Goal: Task Accomplishment & Management: Use online tool/utility

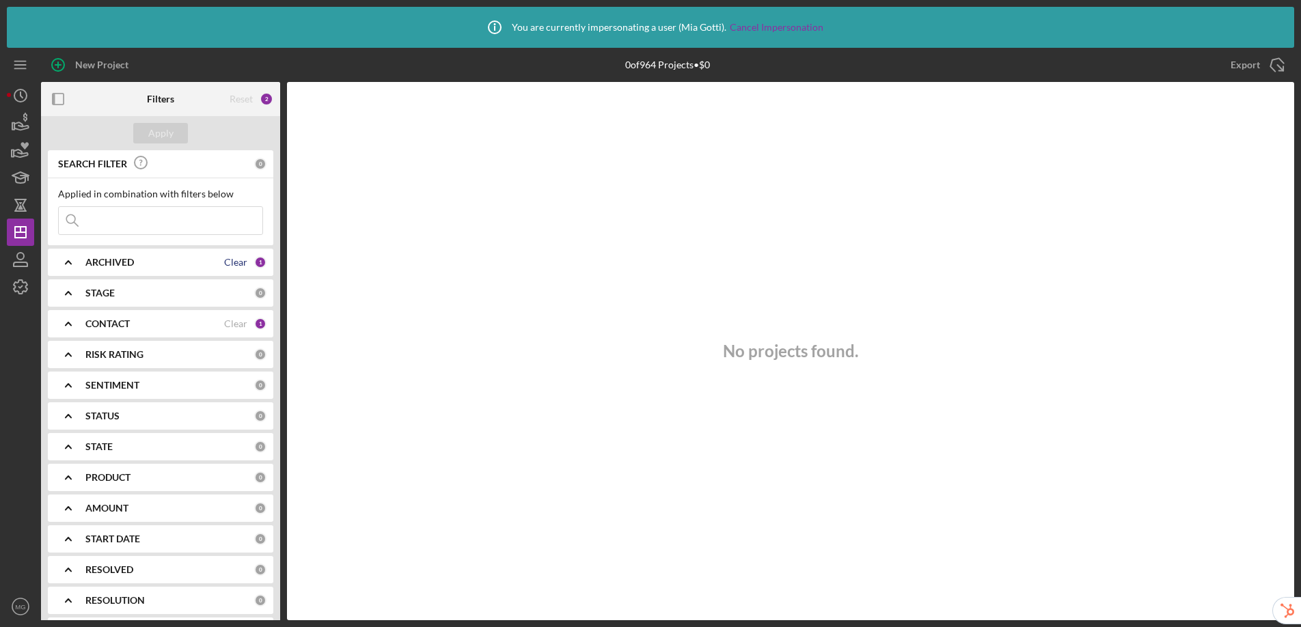
click at [239, 267] on div "Clear" at bounding box center [235, 262] width 23 height 11
click at [169, 131] on div "Apply" at bounding box center [160, 133] width 25 height 21
click at [232, 324] on div "Clear" at bounding box center [235, 323] width 23 height 11
click at [156, 128] on div "Apply" at bounding box center [160, 133] width 25 height 21
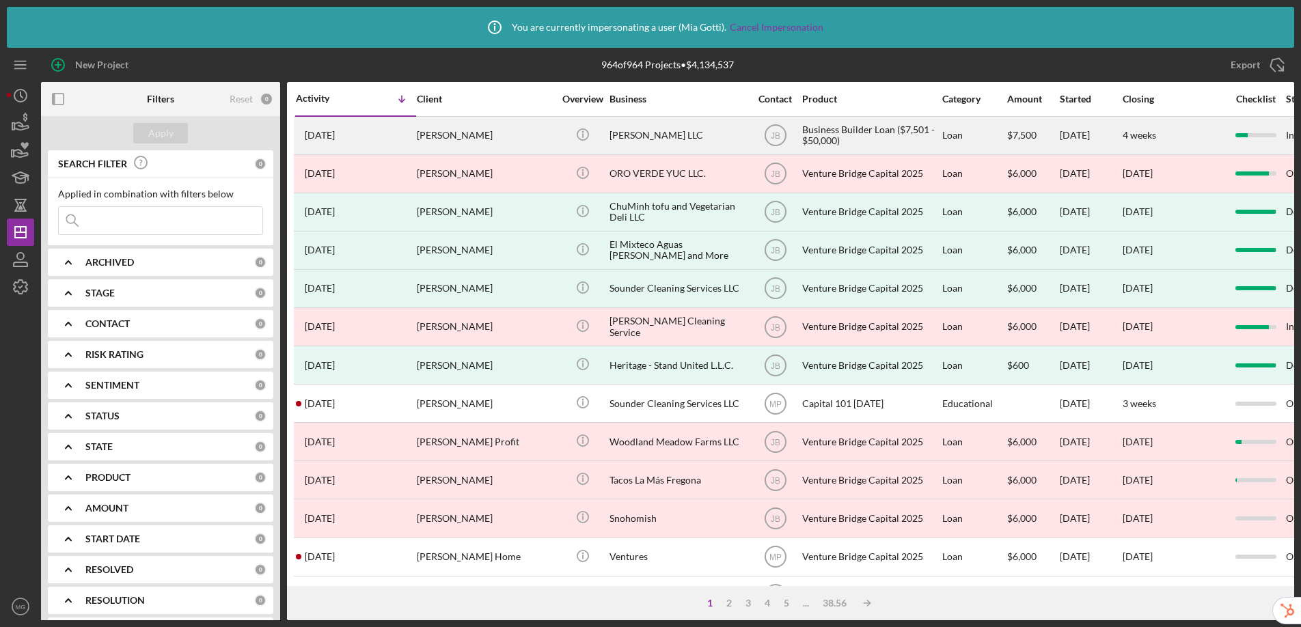
click at [496, 138] on div "[PERSON_NAME]" at bounding box center [485, 136] width 137 height 36
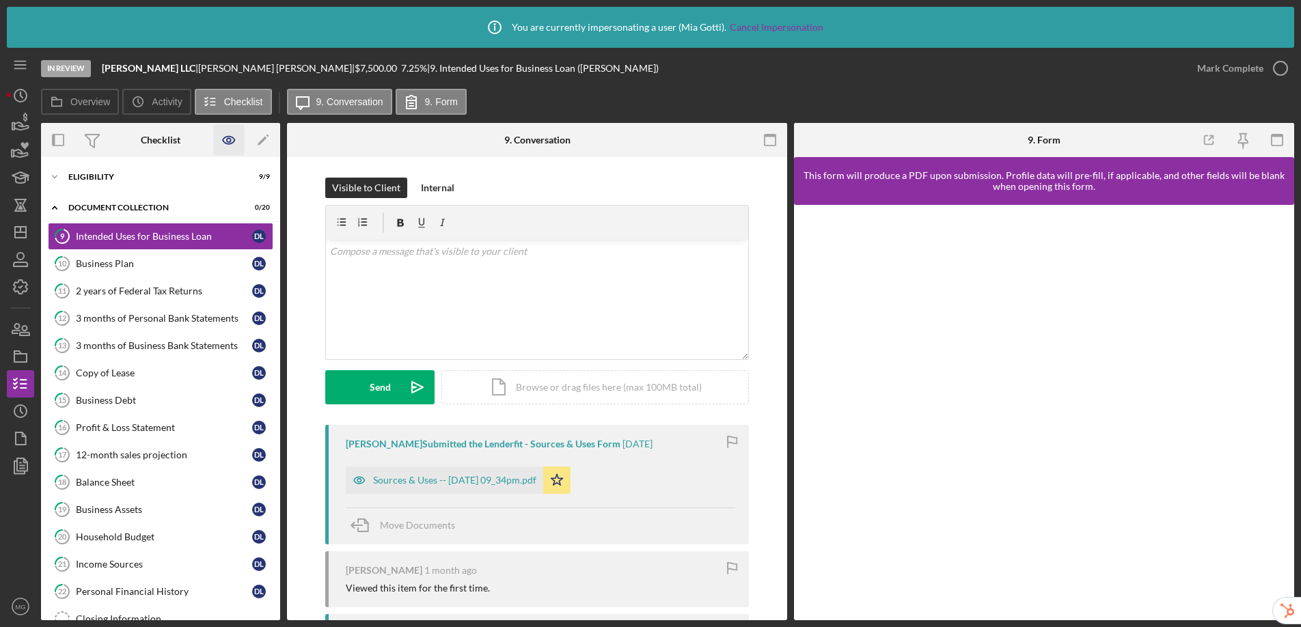
click at [227, 142] on icon "button" at bounding box center [229, 140] width 31 height 31
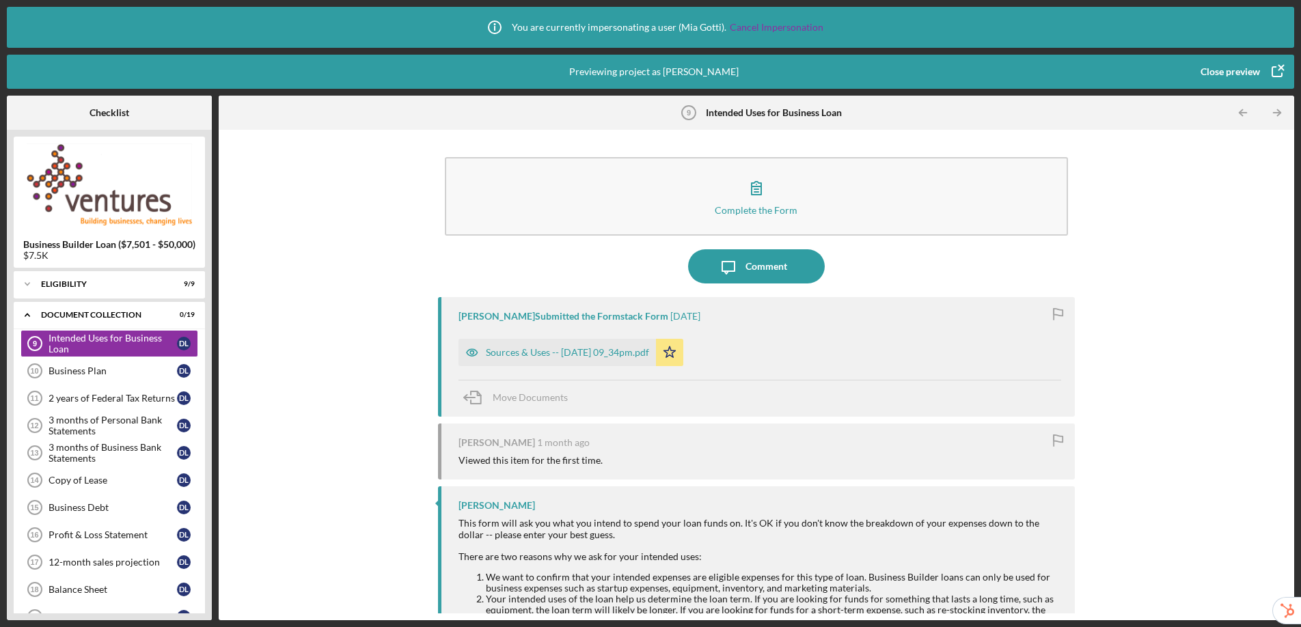
click at [1231, 72] on div "Close preview" at bounding box center [1230, 71] width 59 height 27
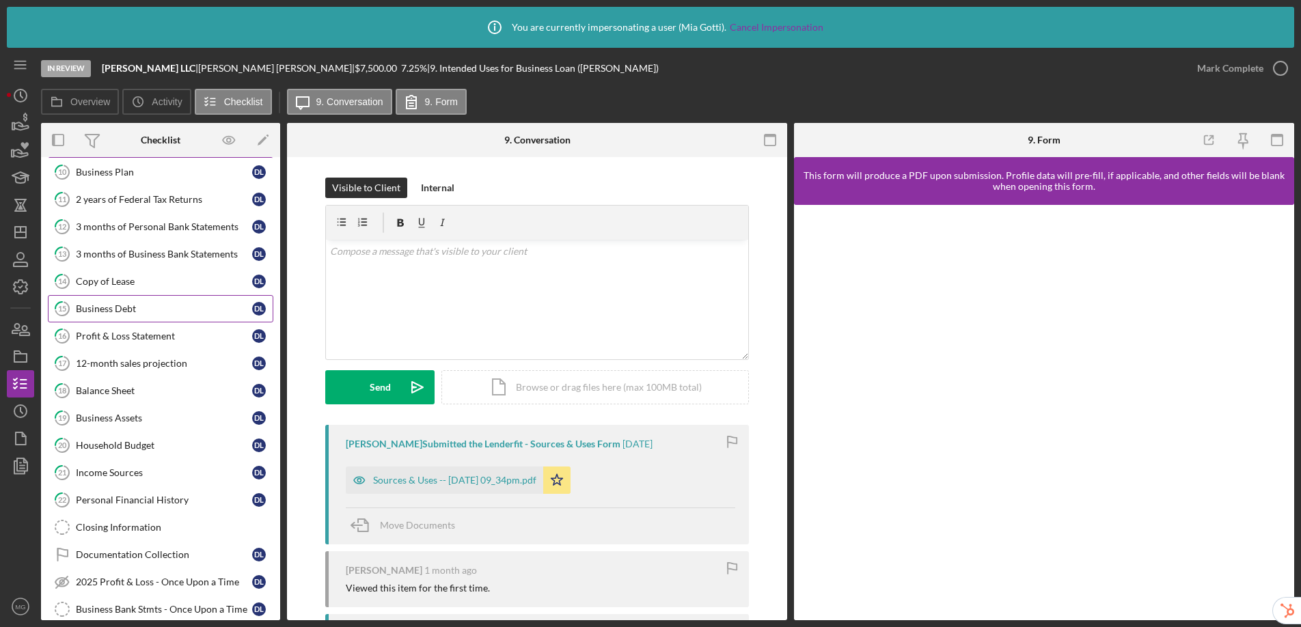
scroll to position [163, 0]
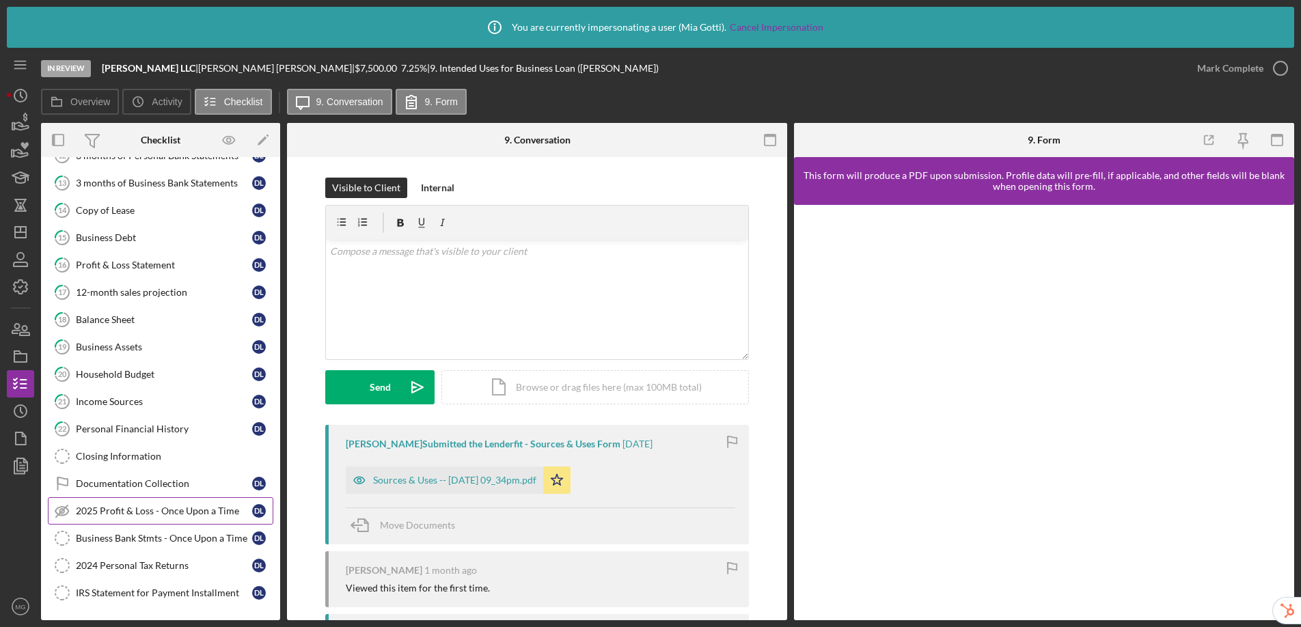
click at [136, 503] on link "2025 Profit & Loss - Once Upon a Time 2025 Profit & Loss - Once Upon a Time D L" at bounding box center [161, 510] width 226 height 27
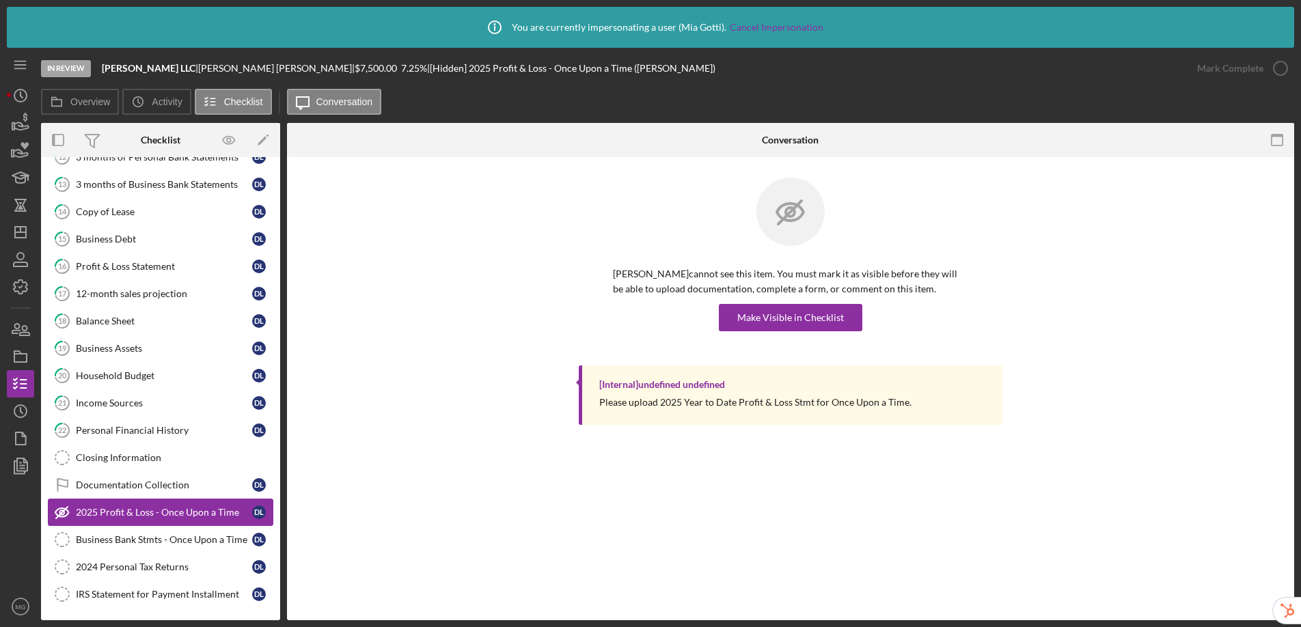
scroll to position [163, 0]
click at [223, 143] on icon "button" at bounding box center [229, 140] width 31 height 31
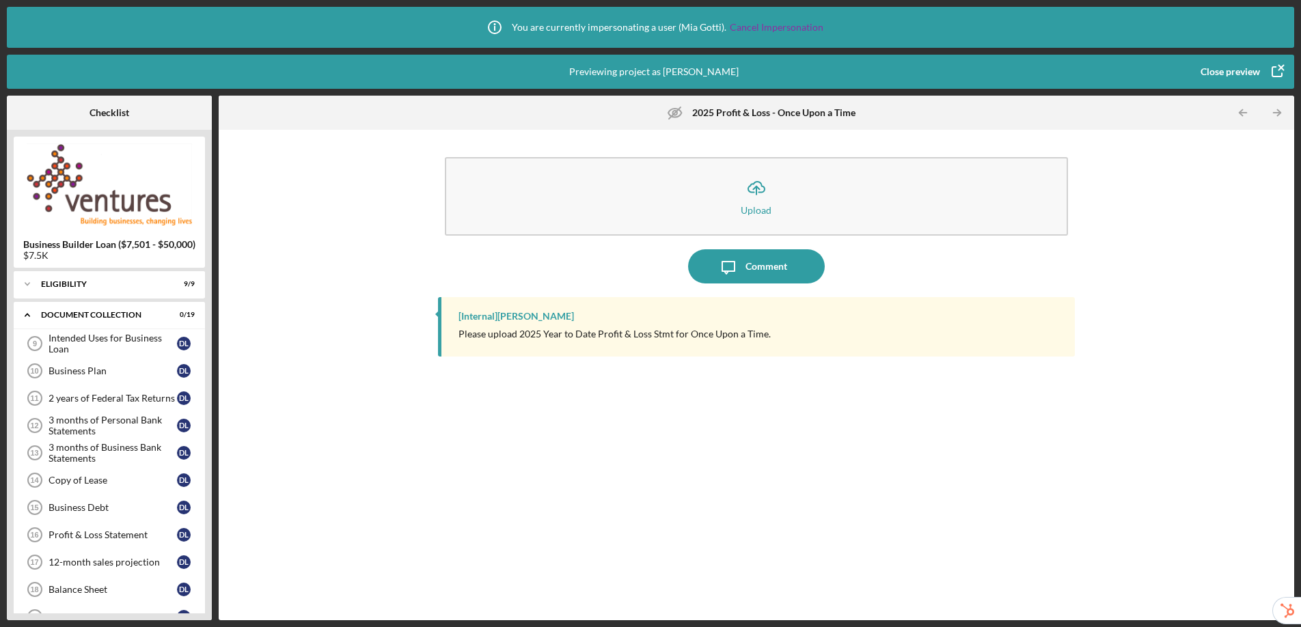
scroll to position [249, 0]
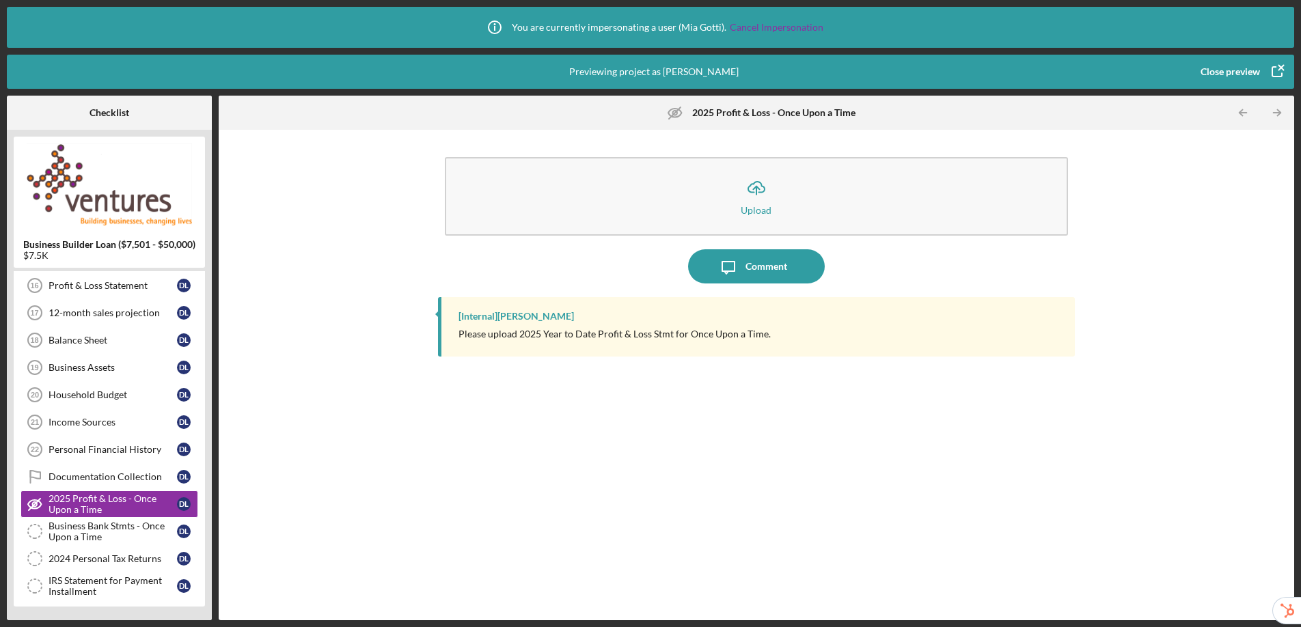
click at [1229, 68] on div "Close preview" at bounding box center [1230, 71] width 59 height 27
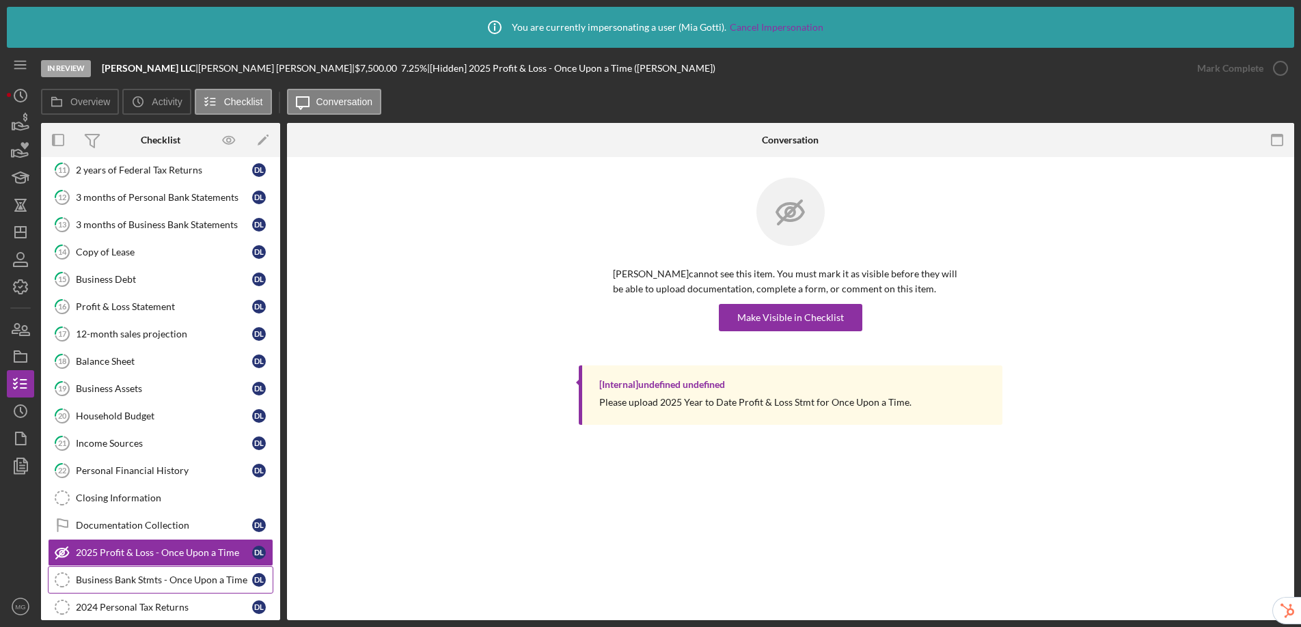
scroll to position [163, 0]
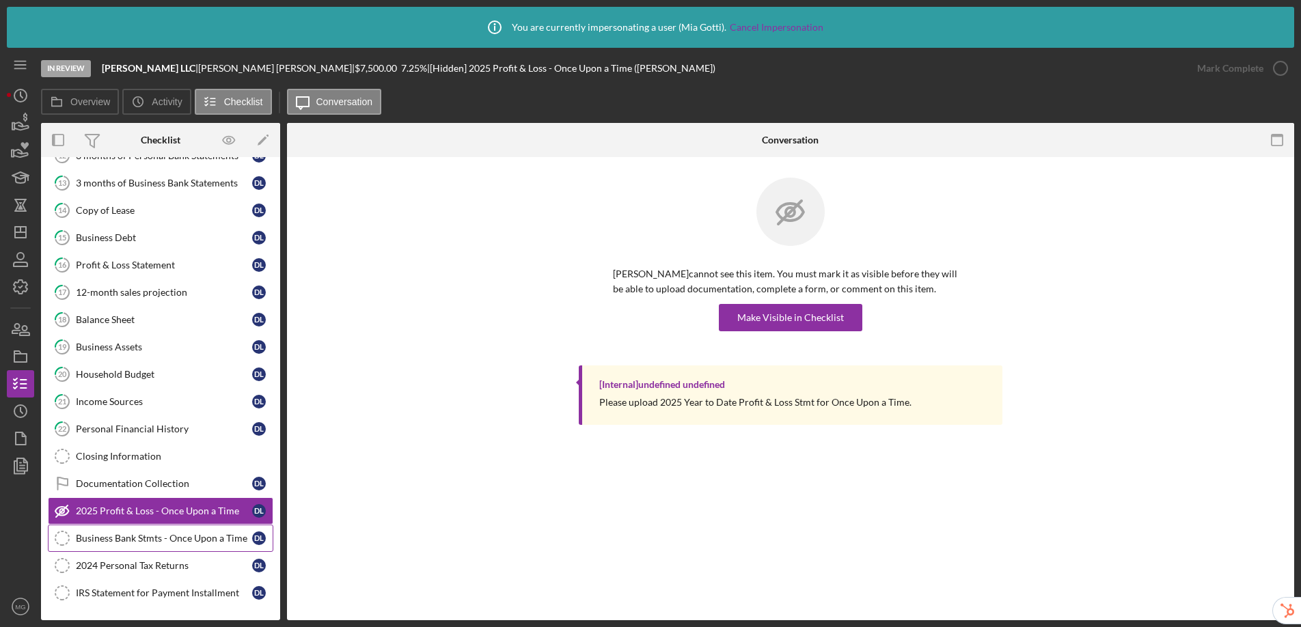
click at [159, 542] on div "Business Bank Stmts - Once Upon a Time" at bounding box center [164, 538] width 176 height 11
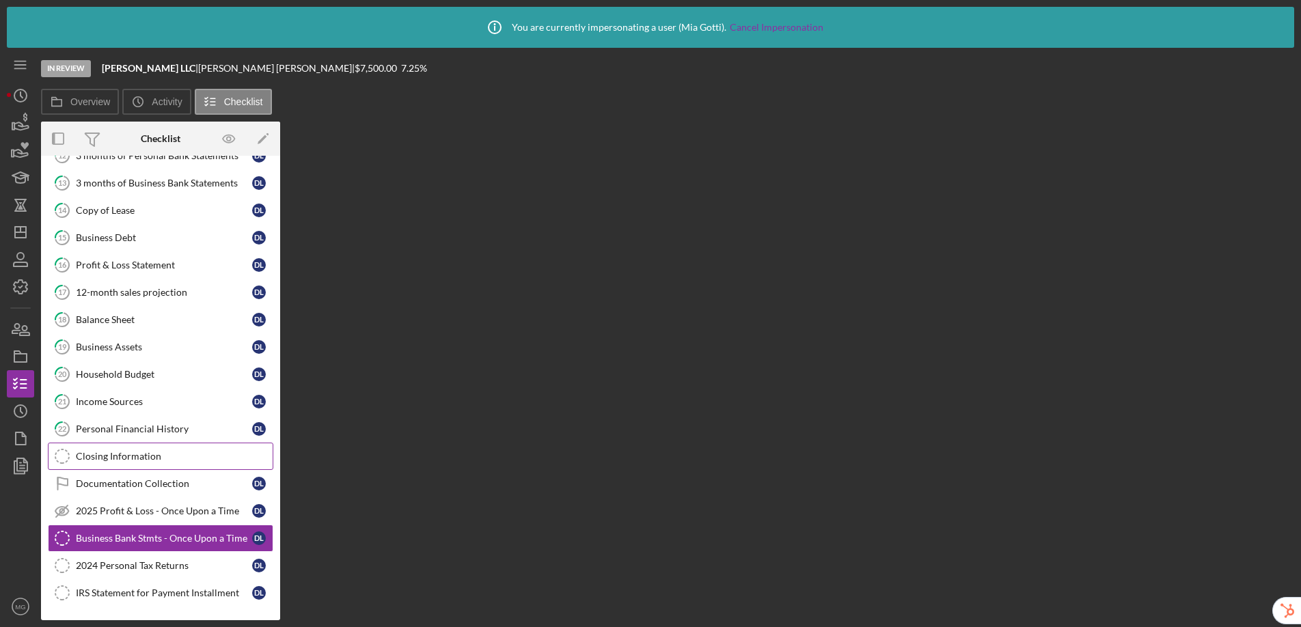
scroll to position [163, 0]
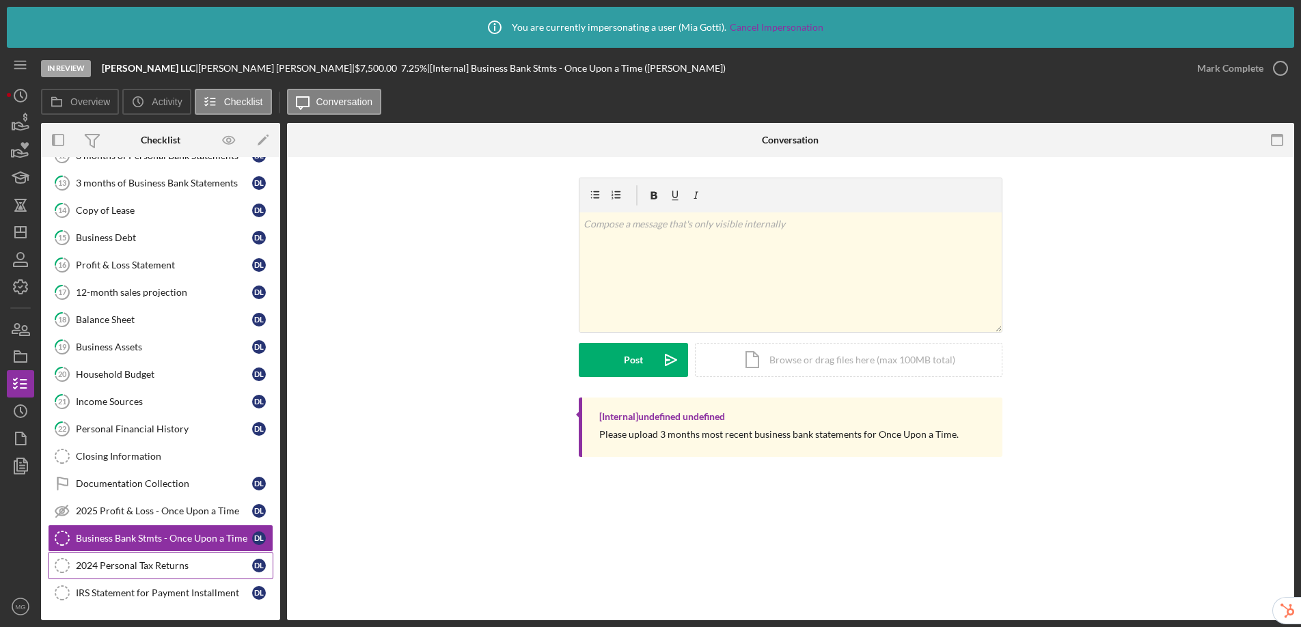
click at [110, 568] on div "2024 Personal Tax Returns" at bounding box center [164, 565] width 176 height 11
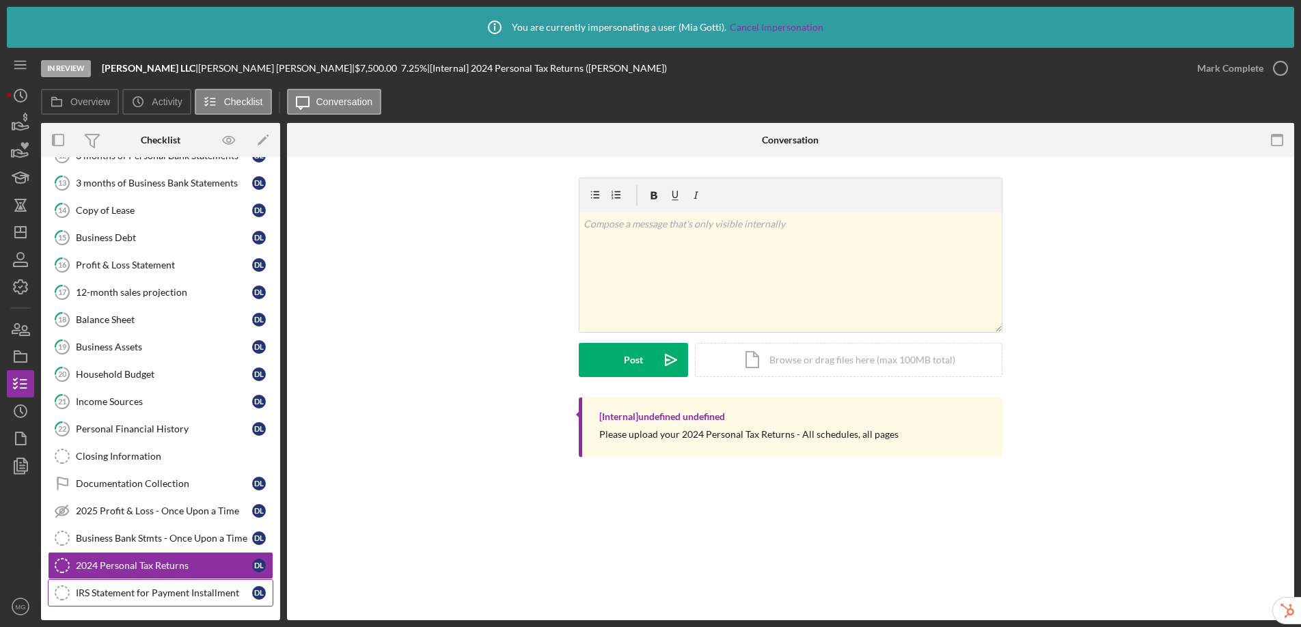
click at [119, 595] on div "IRS Statement for Payment Installment" at bounding box center [164, 593] width 176 height 11
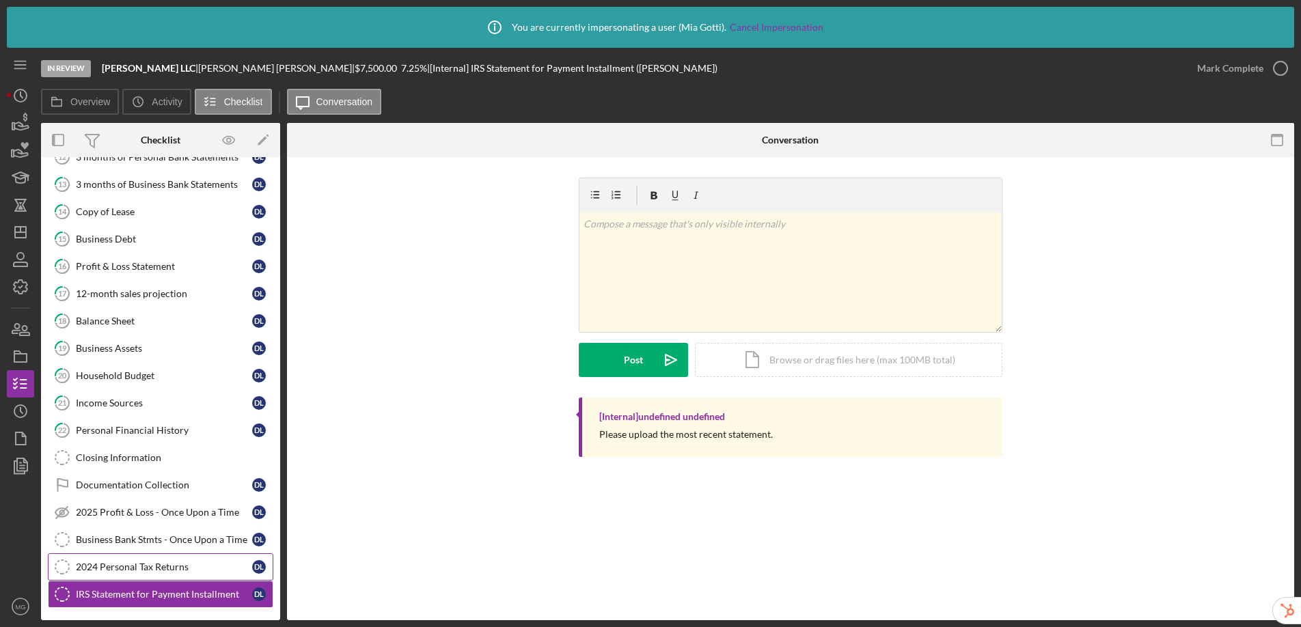
scroll to position [163, 0]
click at [125, 538] on div "Business Bank Stmts - Once Upon a Time" at bounding box center [164, 538] width 176 height 11
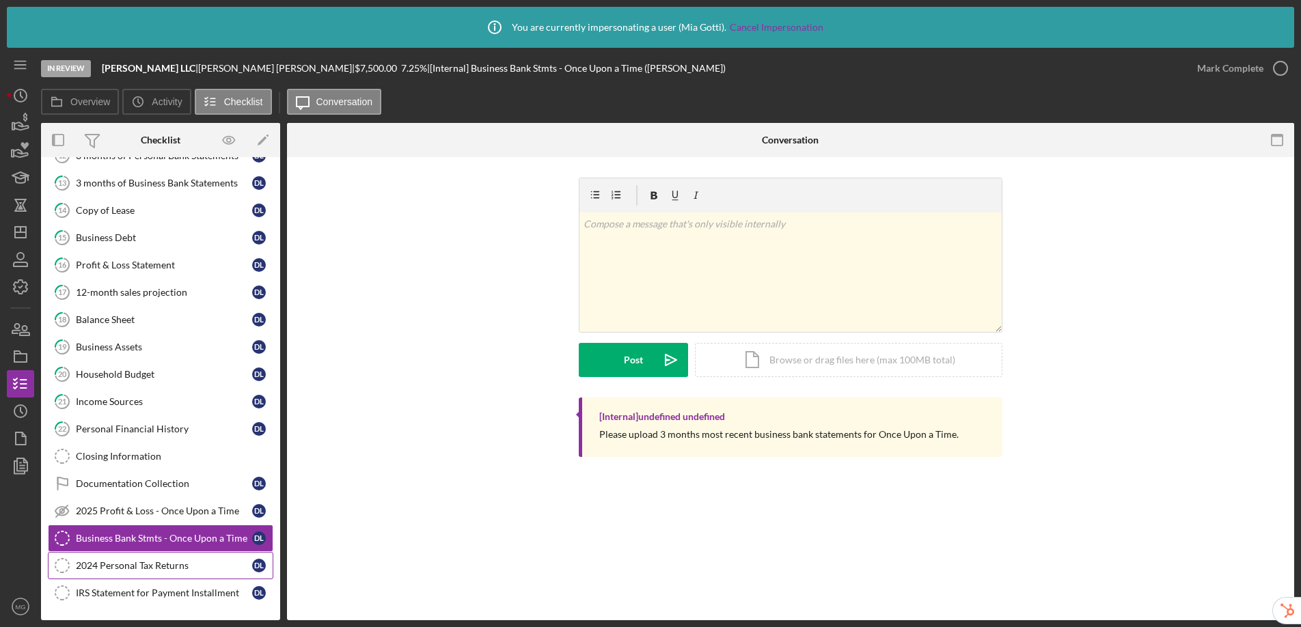
click at [124, 564] on div "2024 Personal Tax Returns" at bounding box center [164, 565] width 176 height 11
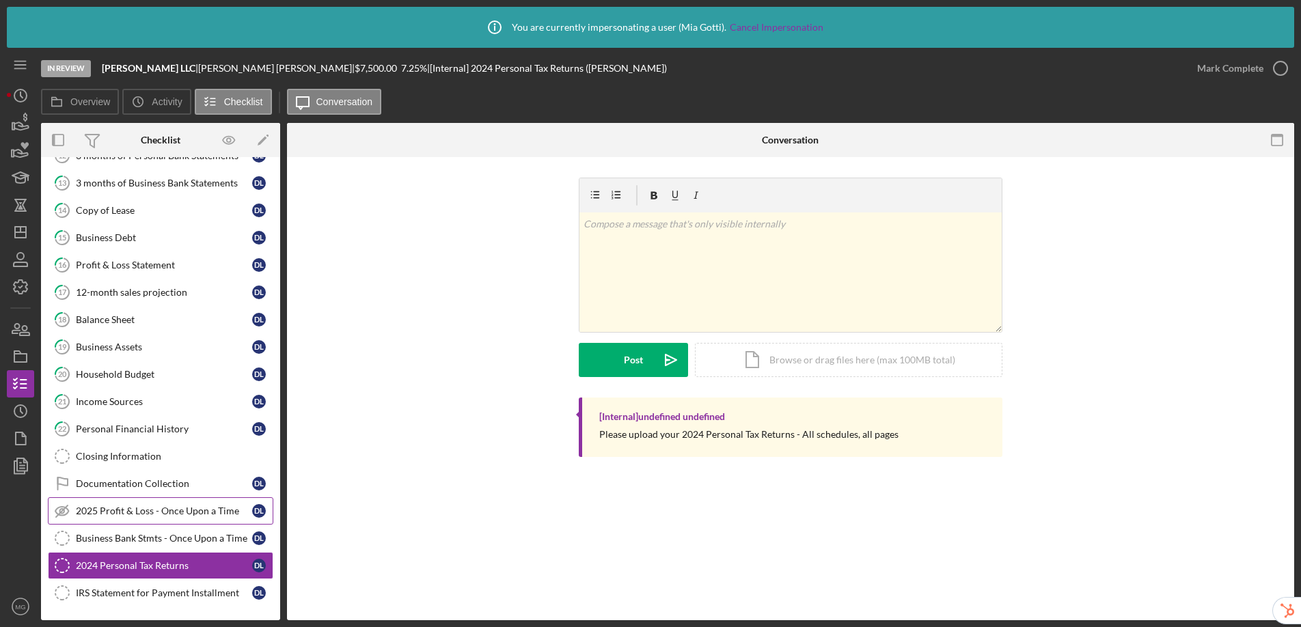
click at [128, 508] on div "2025 Profit & Loss - Once Upon a Time" at bounding box center [164, 511] width 176 height 11
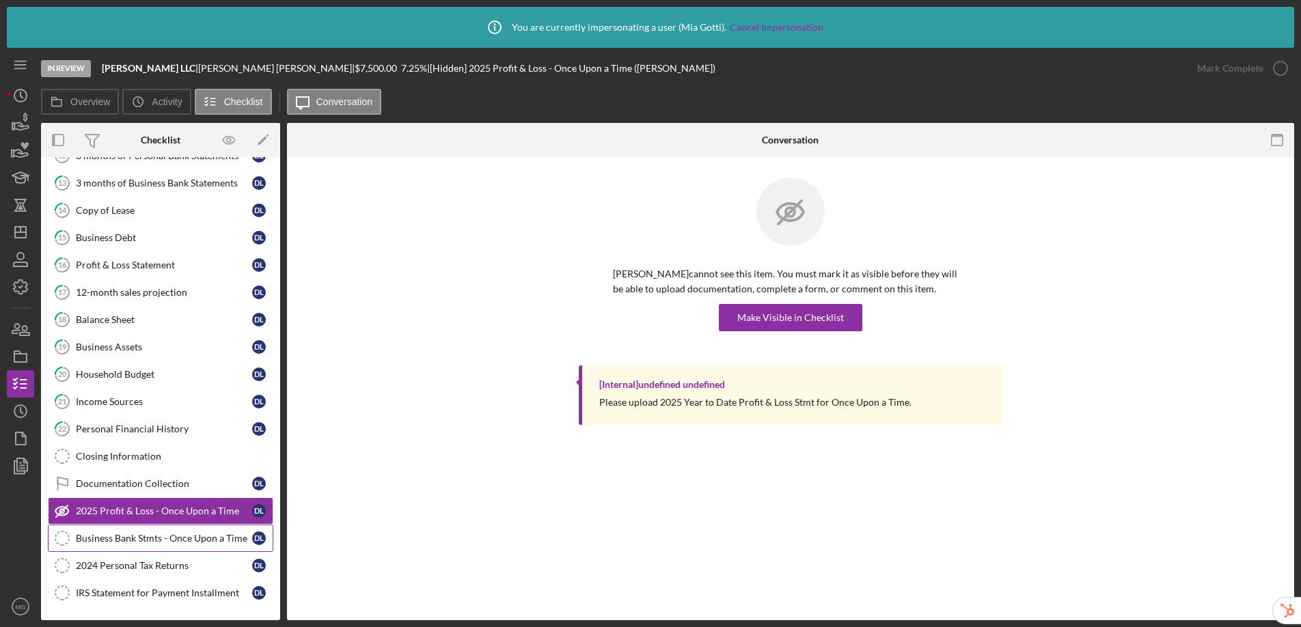
click at [148, 549] on link "Business Bank Stmts - Once Upon a Time Business Bank Stmts - Once Upon a Time D…" at bounding box center [161, 538] width 226 height 27
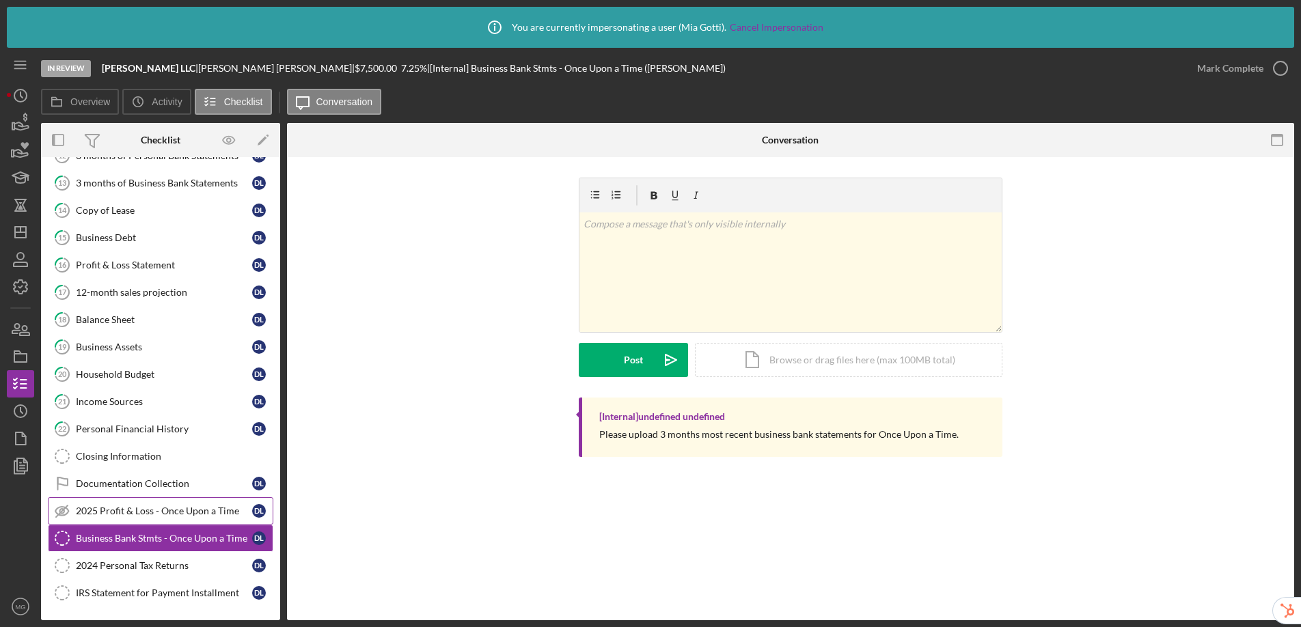
click at [150, 513] on div "2025 Profit & Loss - Once Upon a Time" at bounding box center [164, 511] width 176 height 11
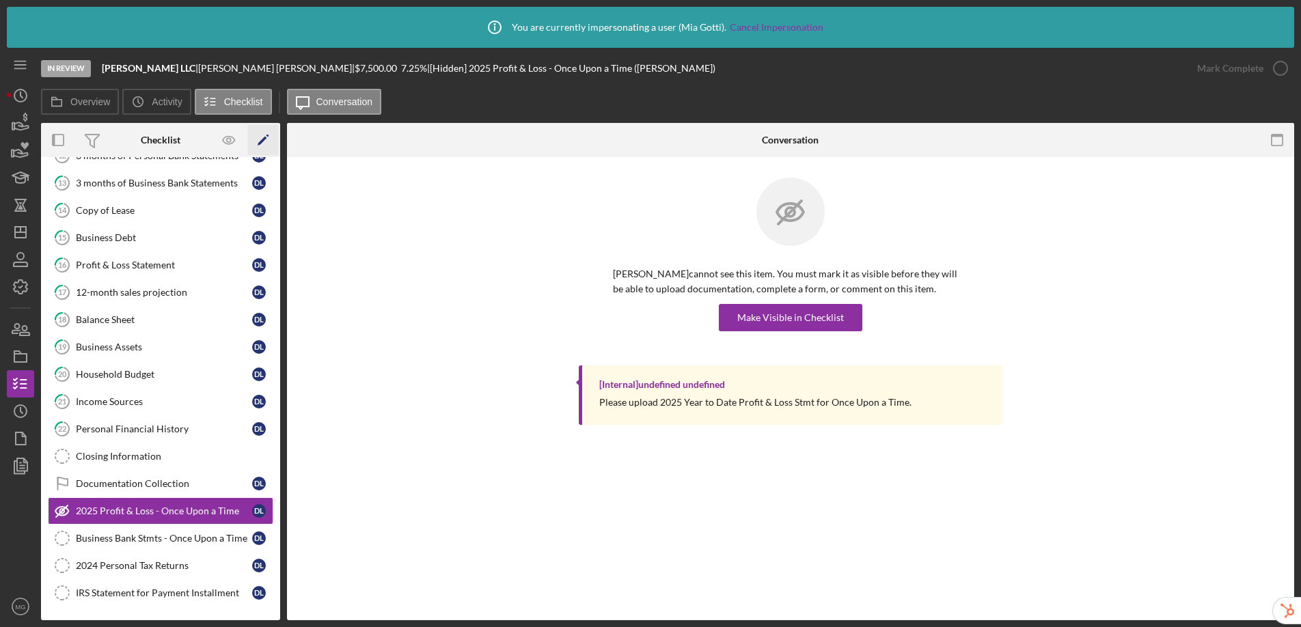
click at [260, 141] on icon "Icon/Edit" at bounding box center [263, 140] width 31 height 31
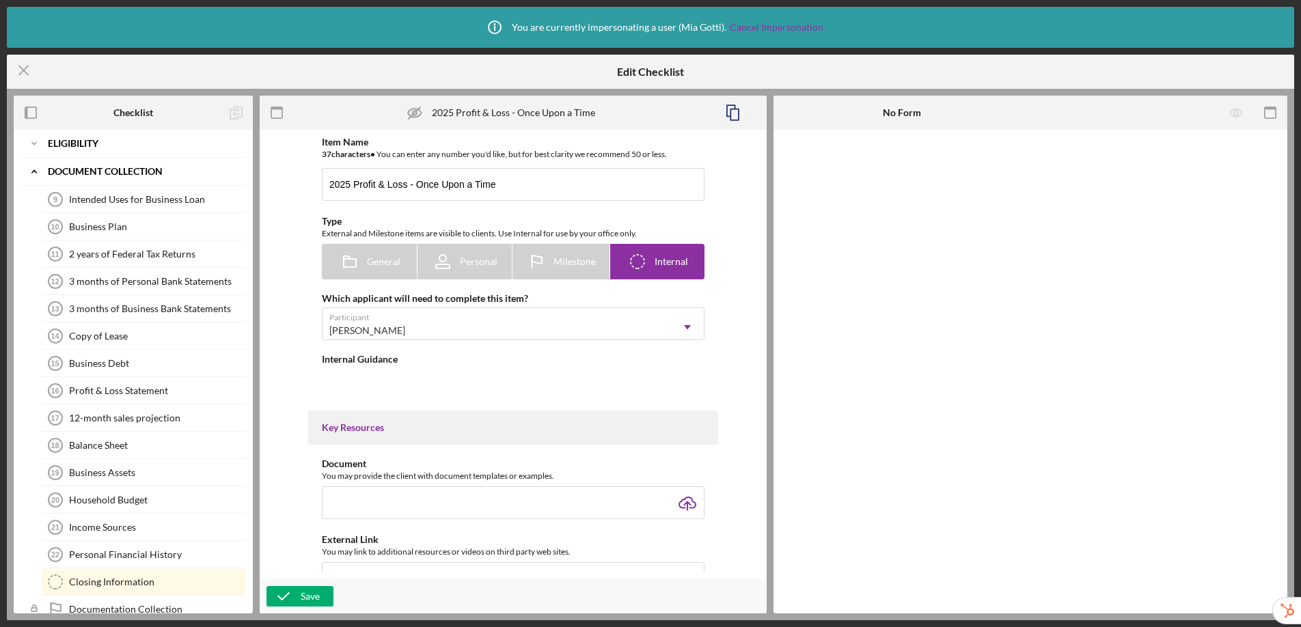
scroll to position [181, 0]
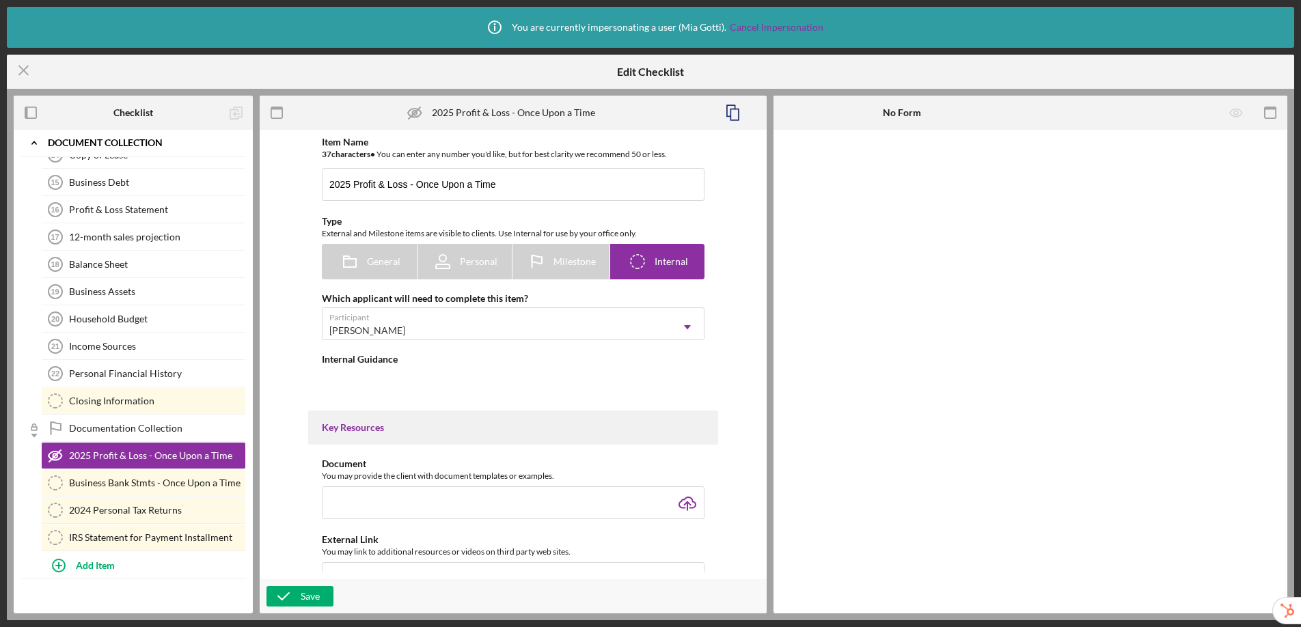
type textarea "<div>Please upload 2025 Year to Date Profit &amp; Loss Stmt for Once Upon a Tim…"
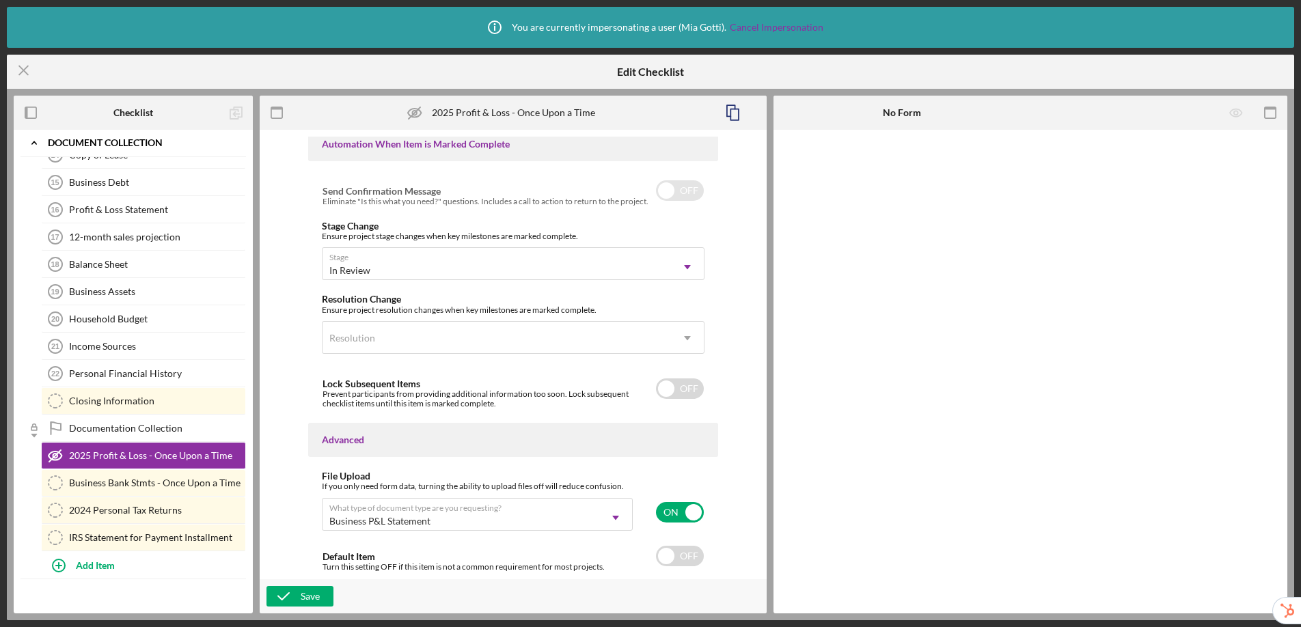
scroll to position [0, 0]
click at [26, 66] on icon "Icon/Menu Close" at bounding box center [24, 70] width 34 height 34
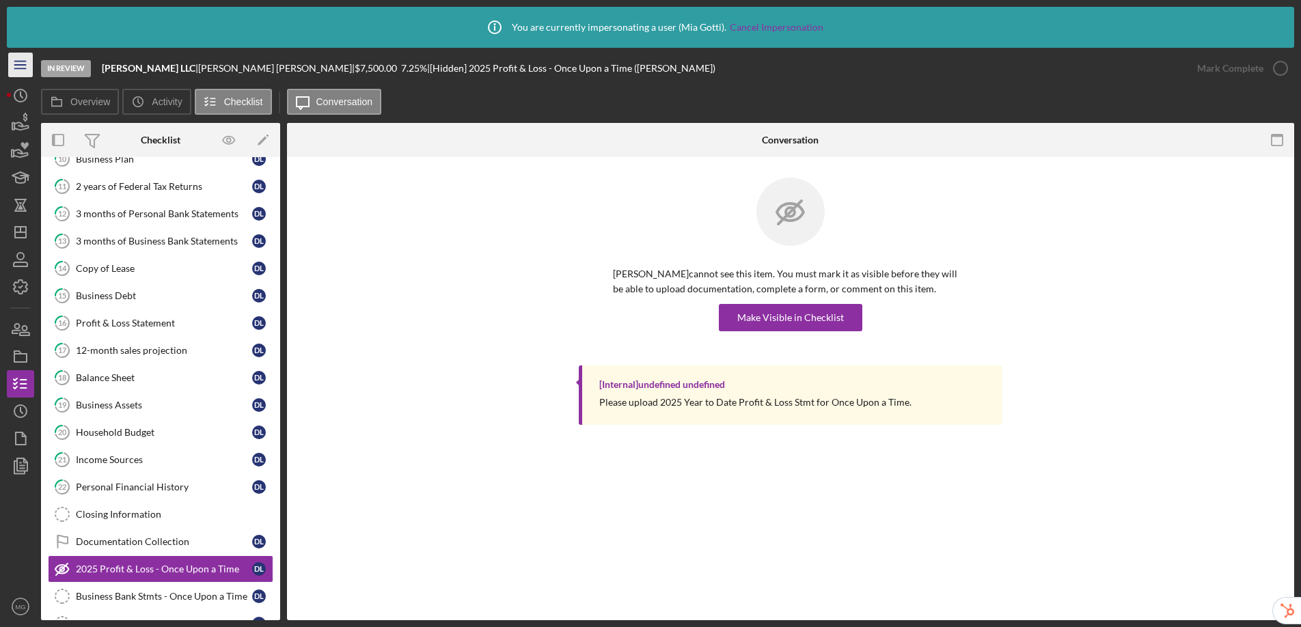
scroll to position [163, 0]
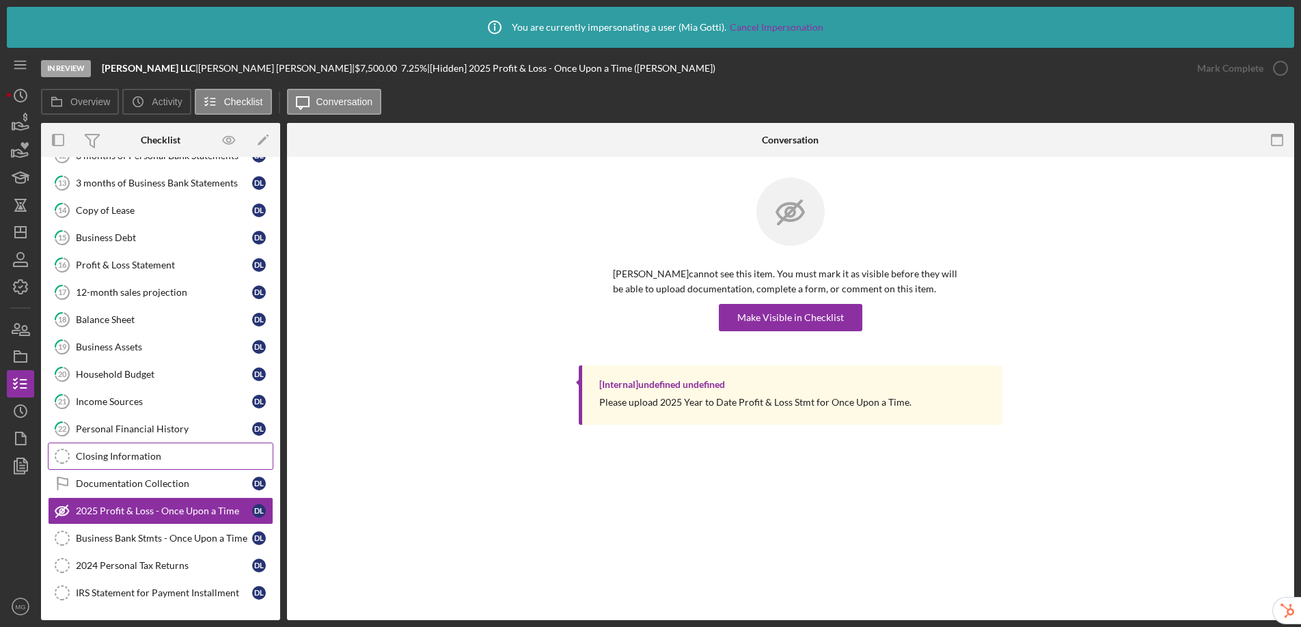
click at [154, 452] on div "Closing Information" at bounding box center [174, 456] width 197 height 11
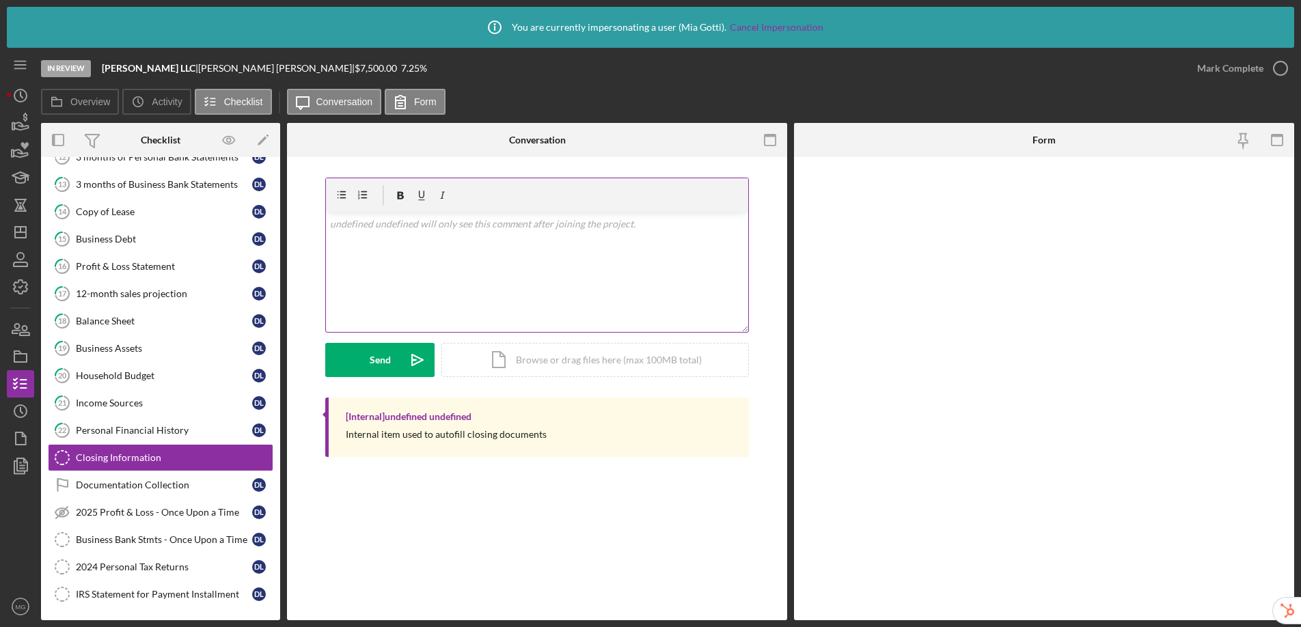
scroll to position [163, 0]
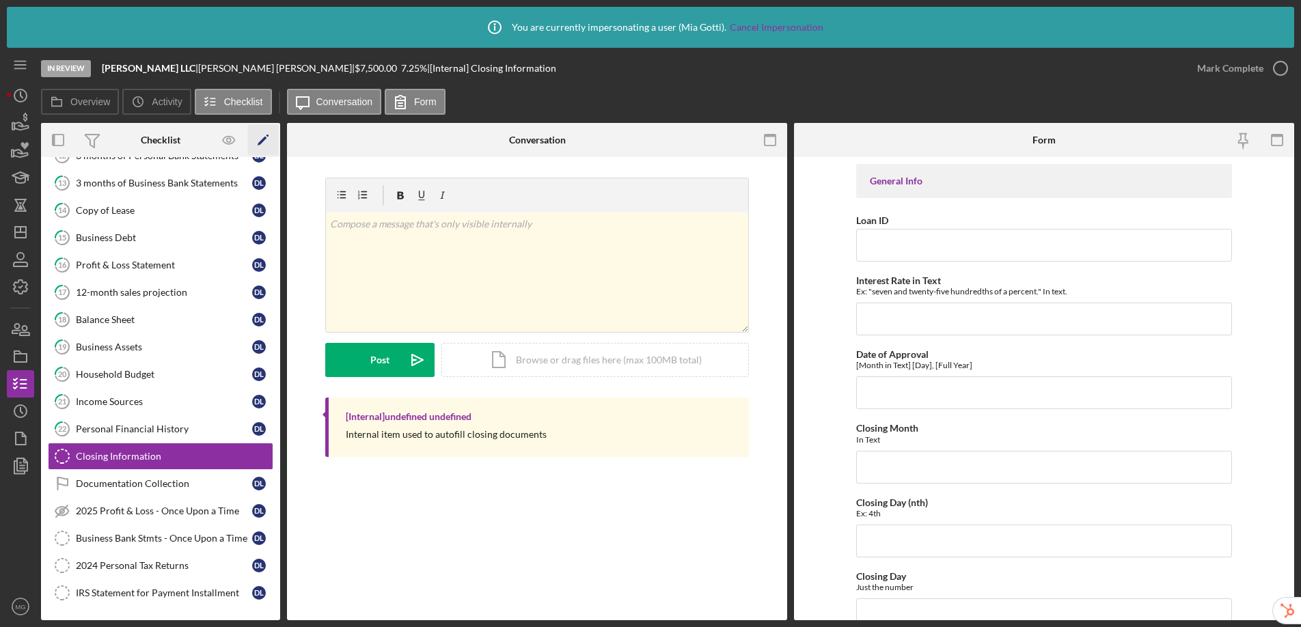
click at [261, 137] on icon "Icon/Edit" at bounding box center [263, 140] width 31 height 31
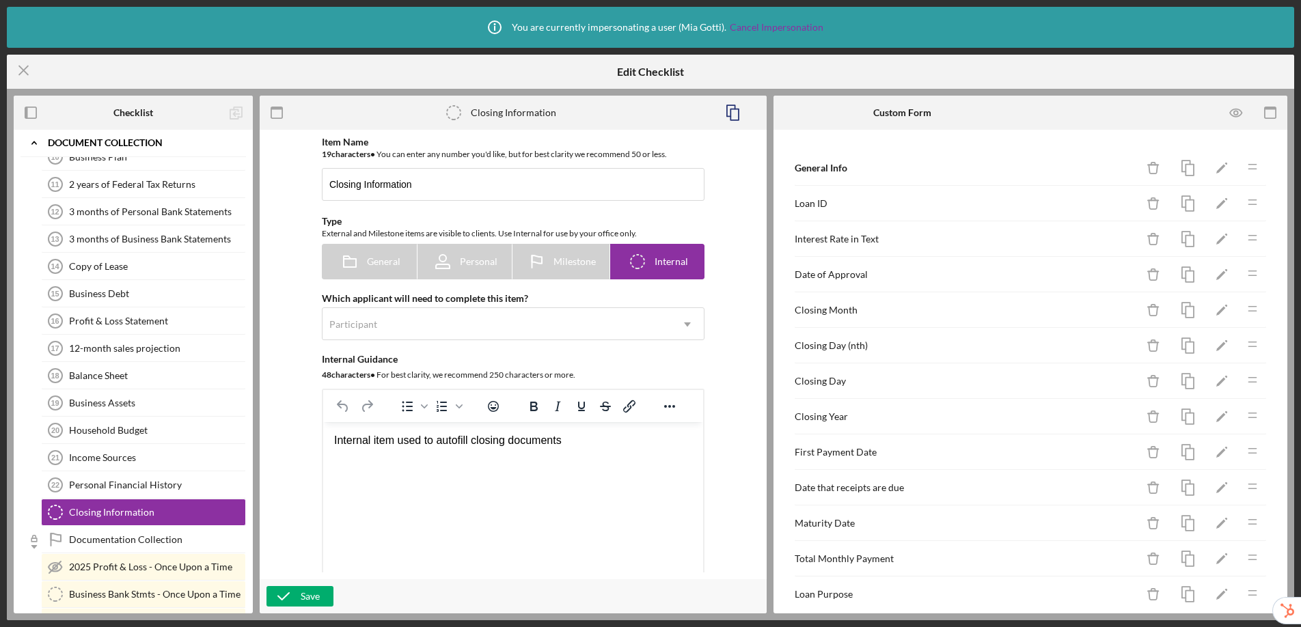
scroll to position [181, 0]
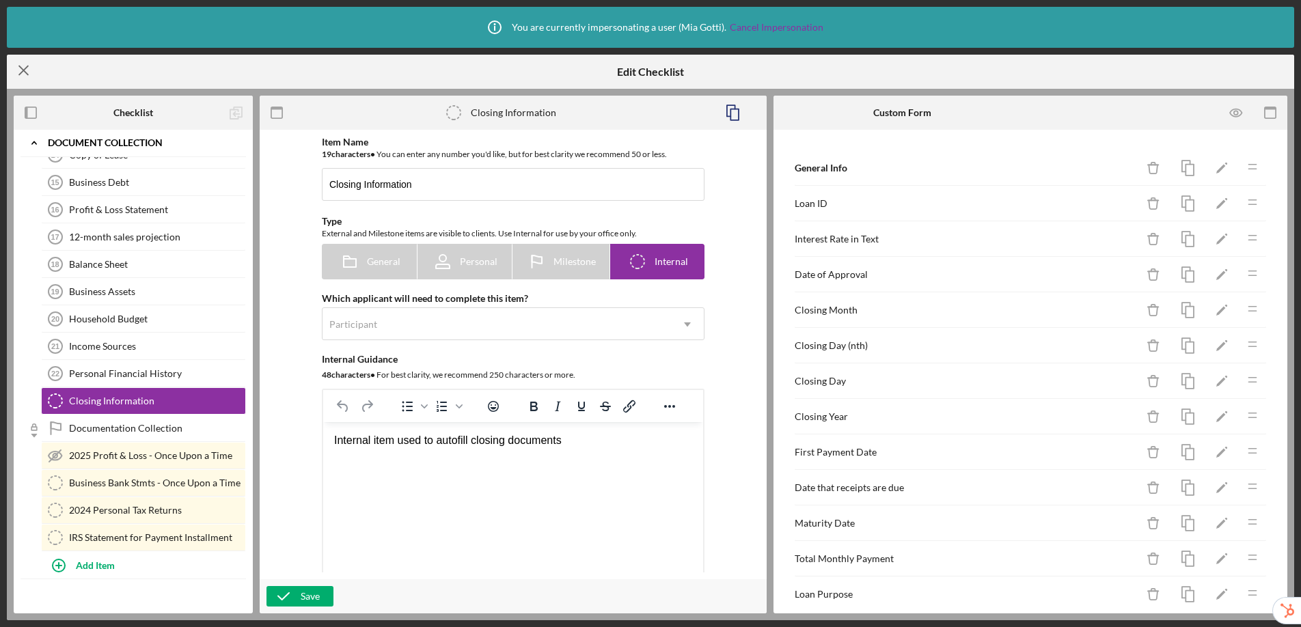
click at [25, 76] on icon "Icon/Menu Close" at bounding box center [24, 70] width 34 height 34
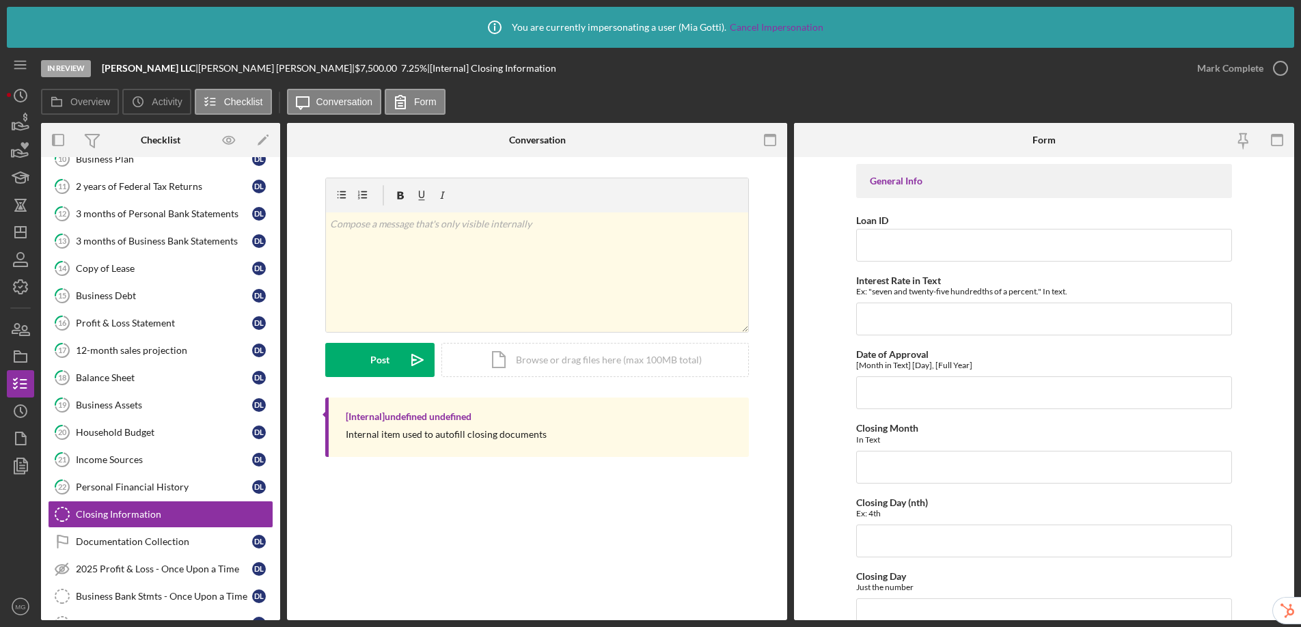
scroll to position [163, 0]
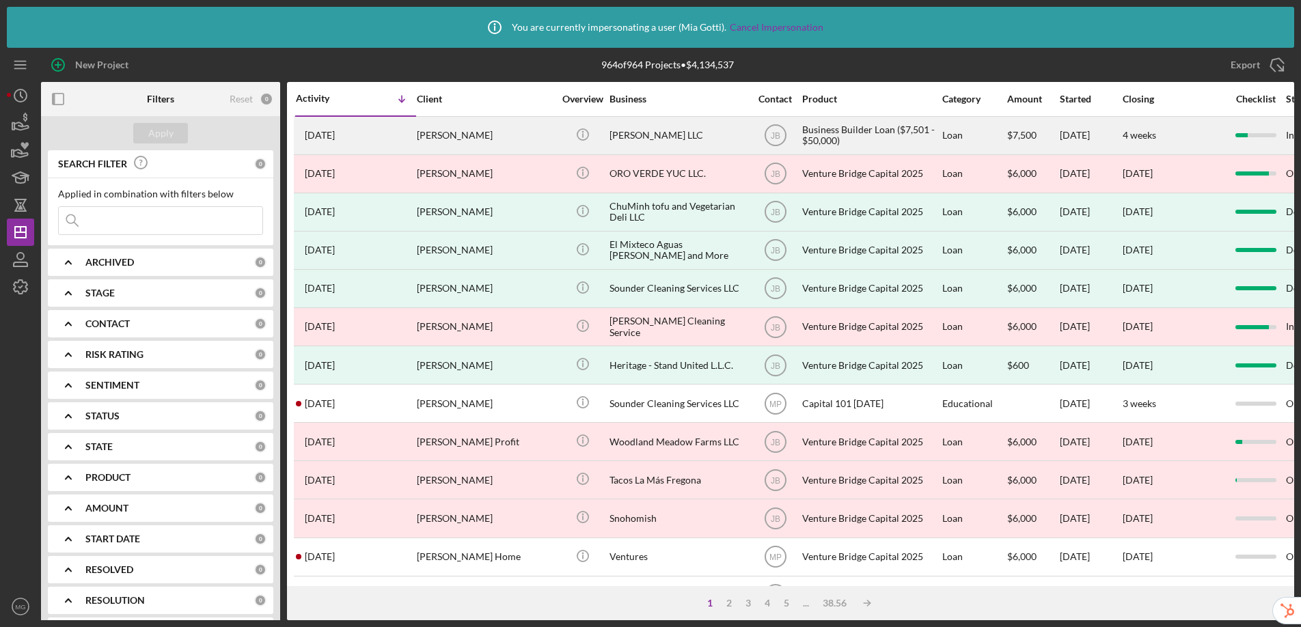
click at [472, 139] on div "Diana Llanes Macias" at bounding box center [485, 136] width 137 height 36
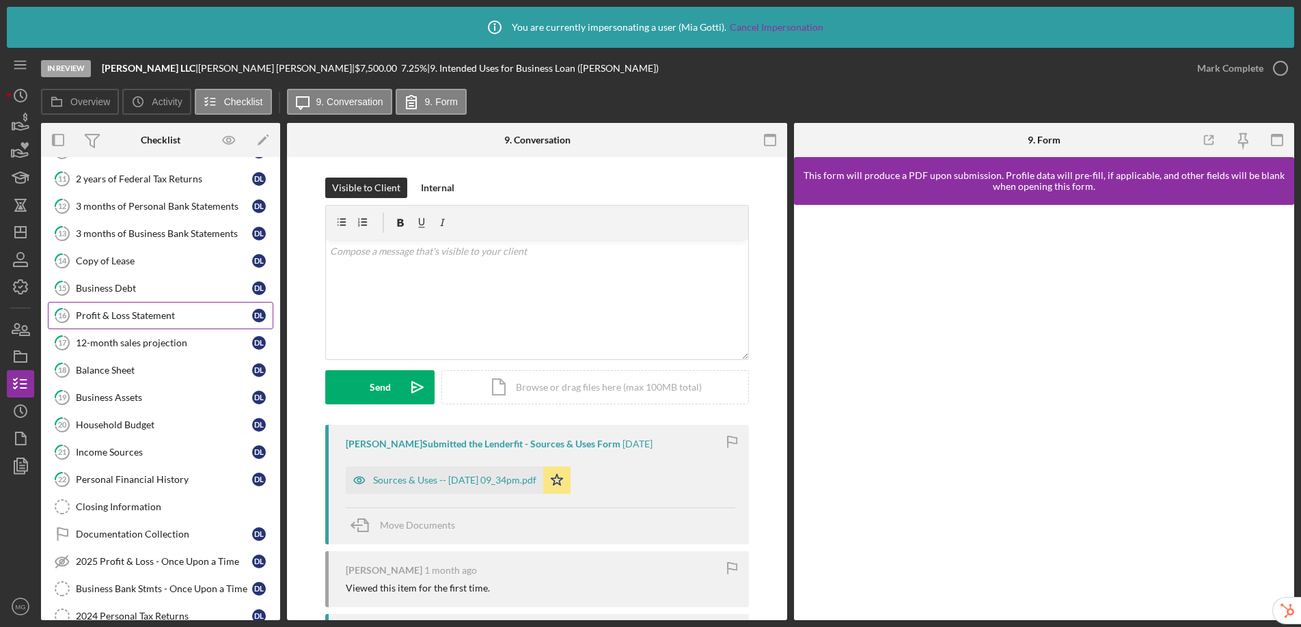
scroll to position [163, 0]
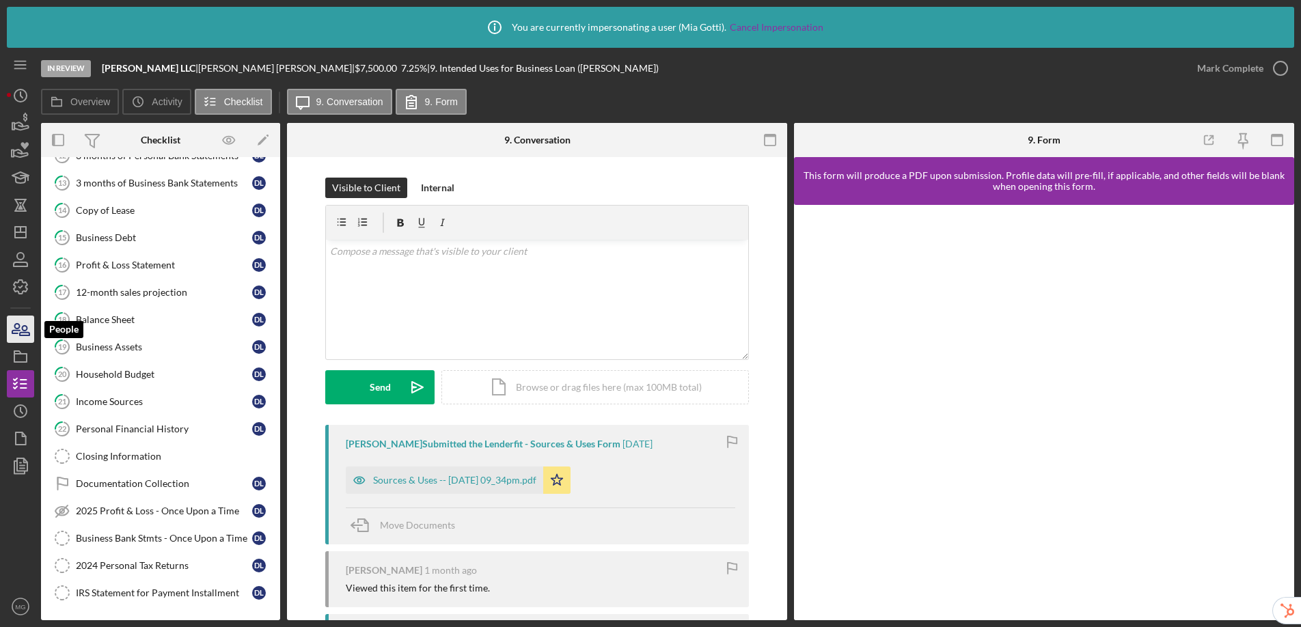
click at [15, 333] on icon "button" at bounding box center [16, 329] width 8 height 10
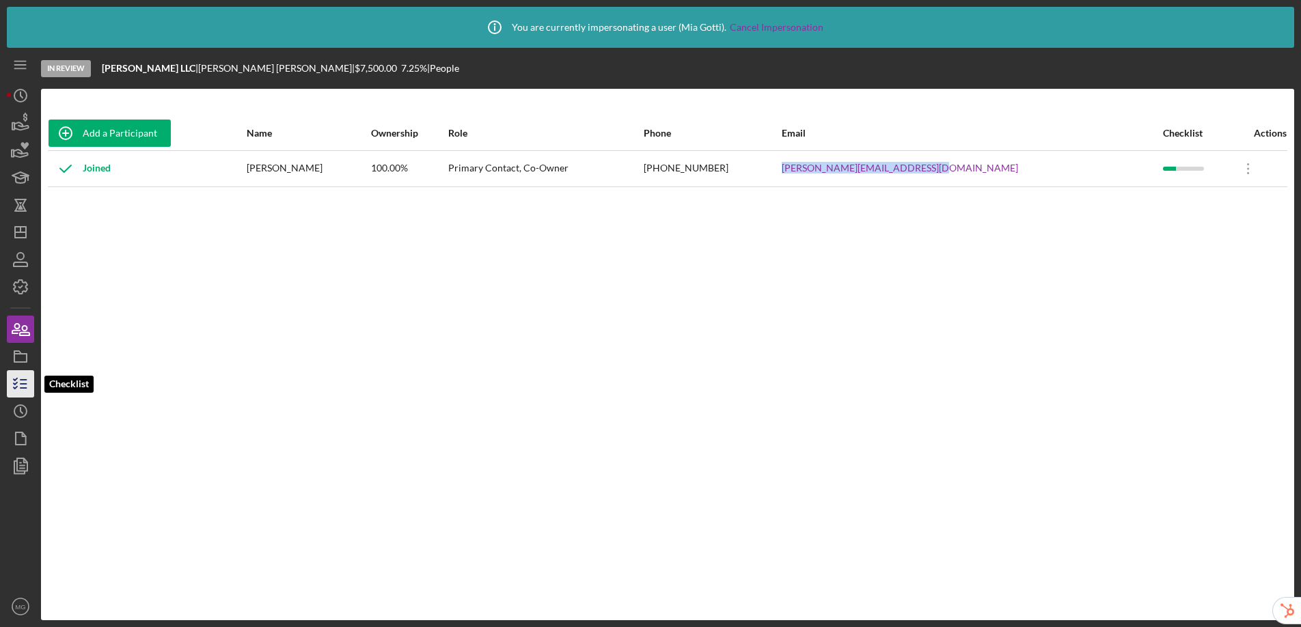
click at [21, 381] on icon "button" at bounding box center [20, 384] width 34 height 34
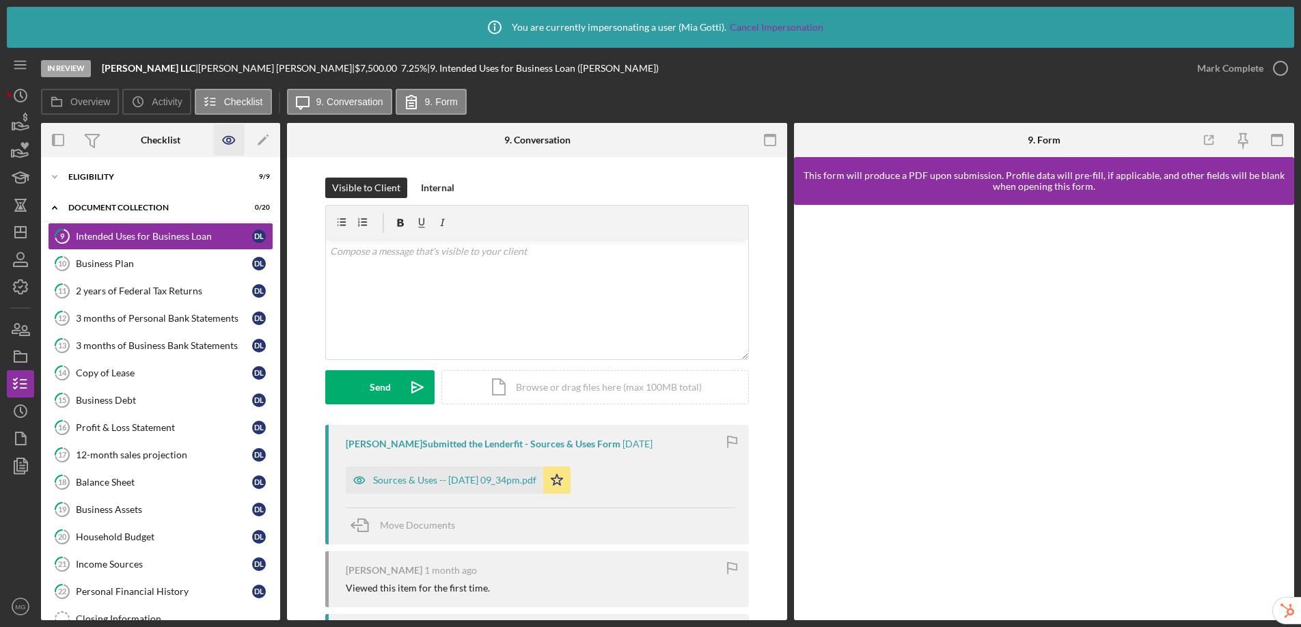
click at [237, 144] on icon "button" at bounding box center [229, 140] width 31 height 31
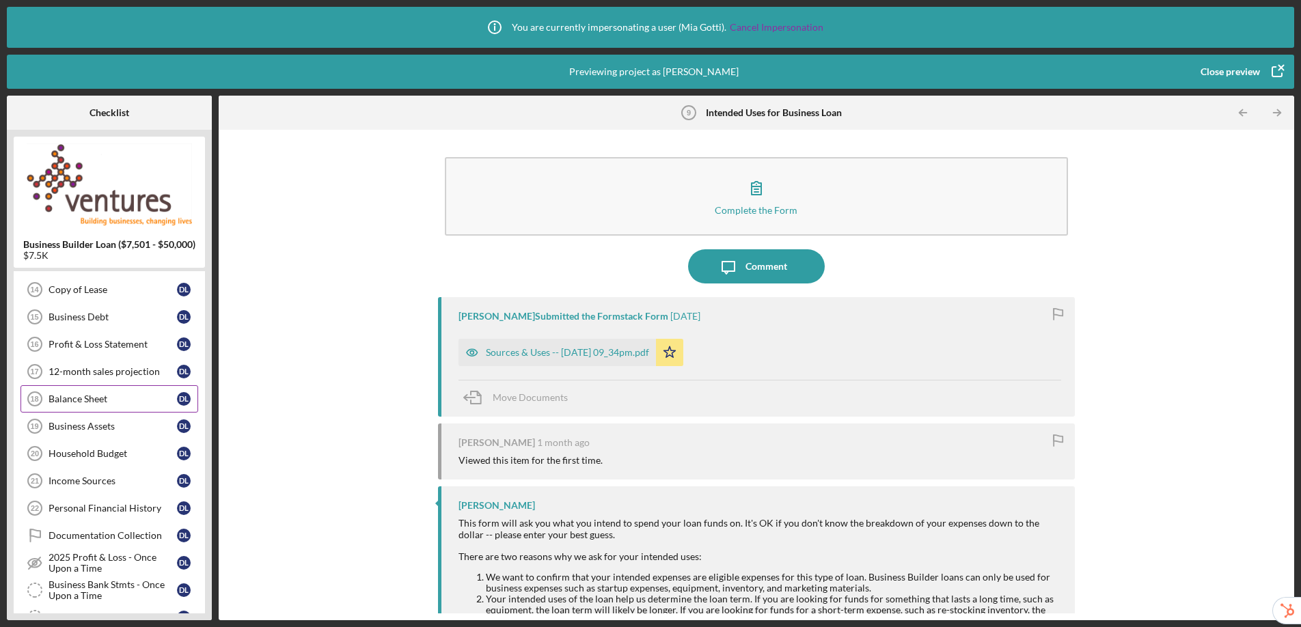
scroll to position [249, 0]
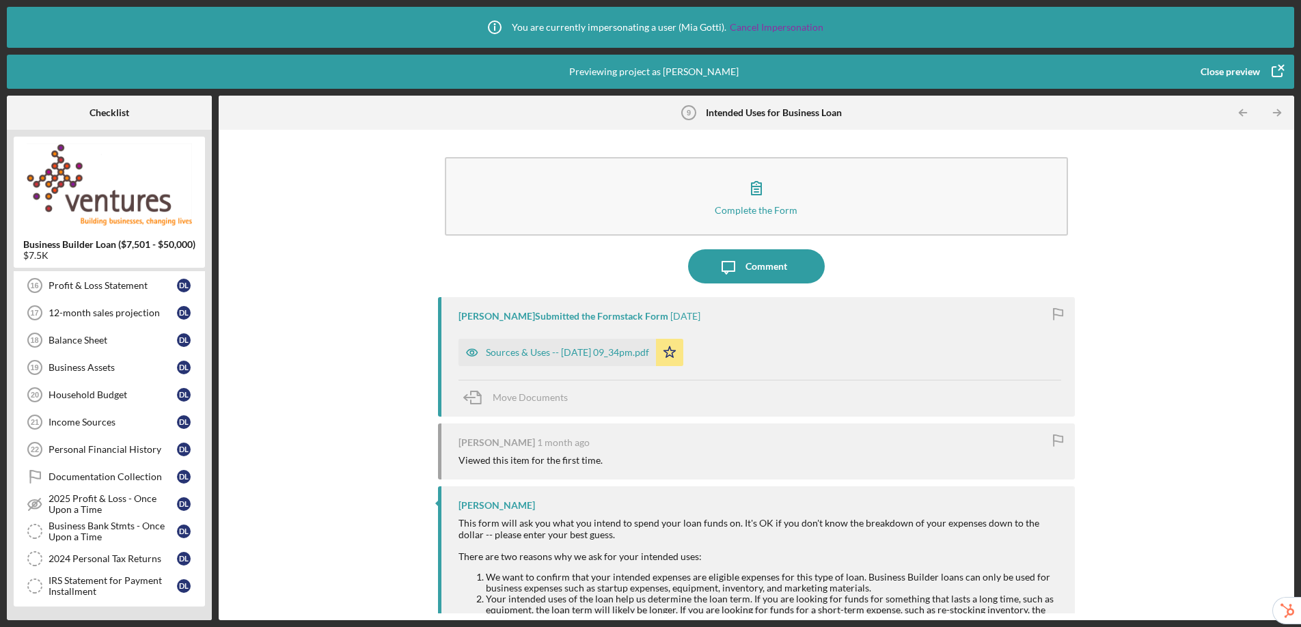
click at [1230, 72] on div "Close preview" at bounding box center [1230, 71] width 59 height 27
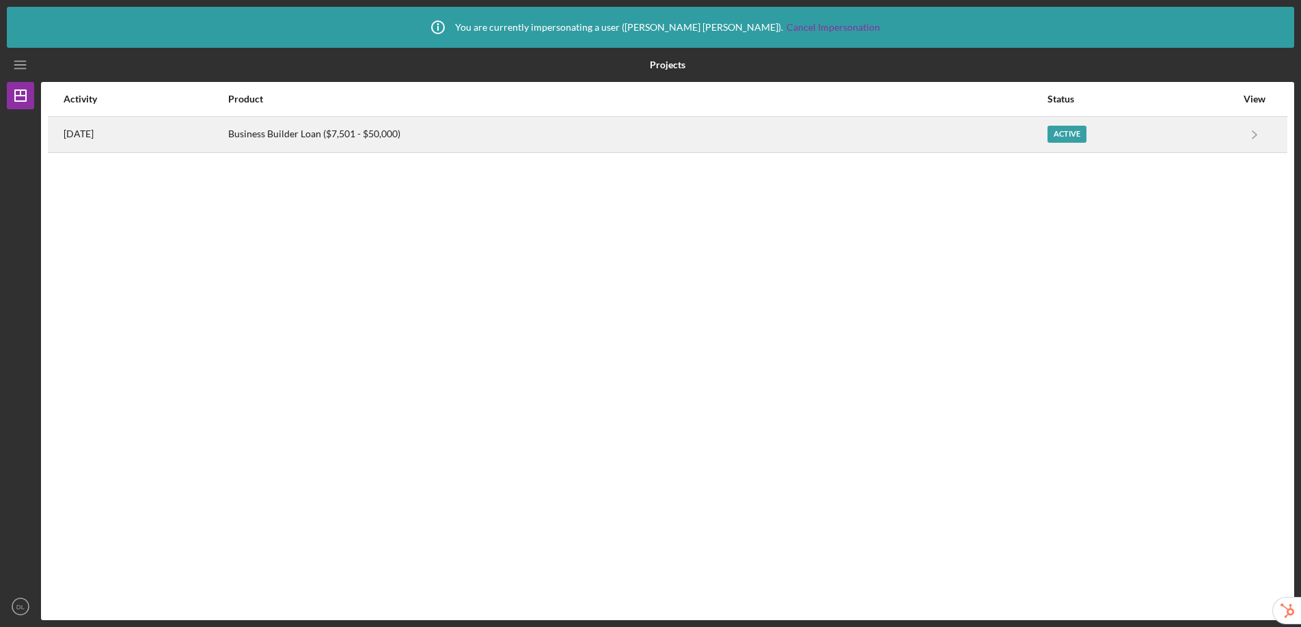
click at [685, 140] on div "Business Builder Loan ($7,501 - $50,000)" at bounding box center [637, 135] width 818 height 34
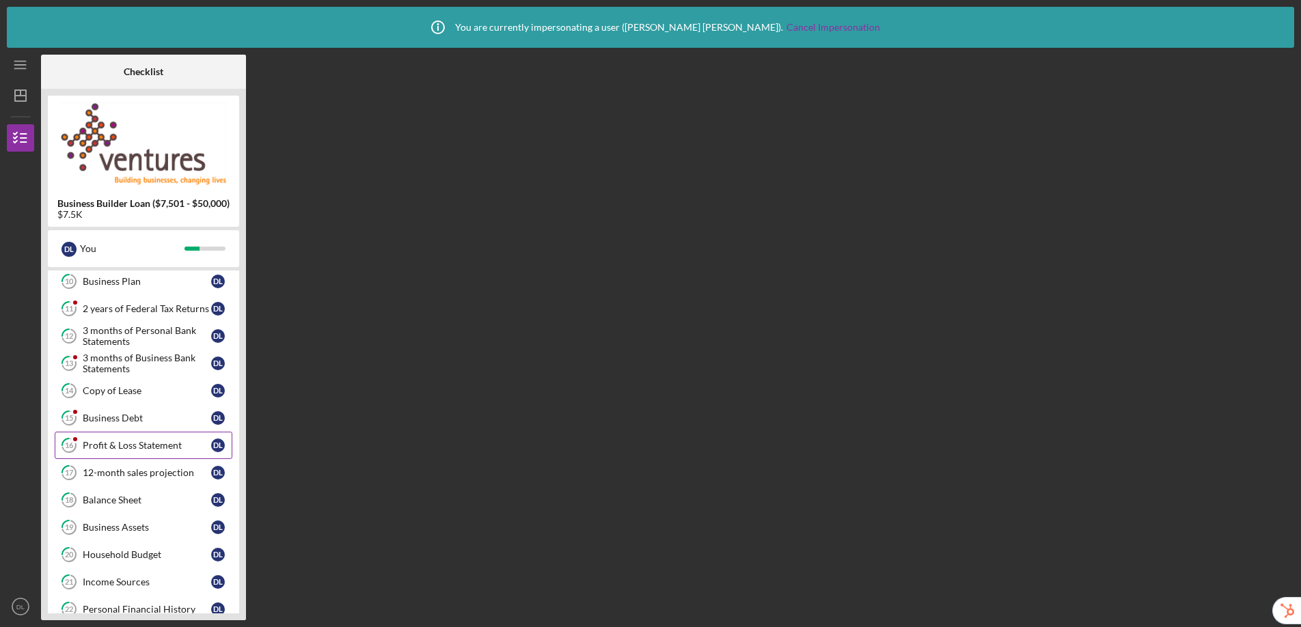
scroll to position [139, 0]
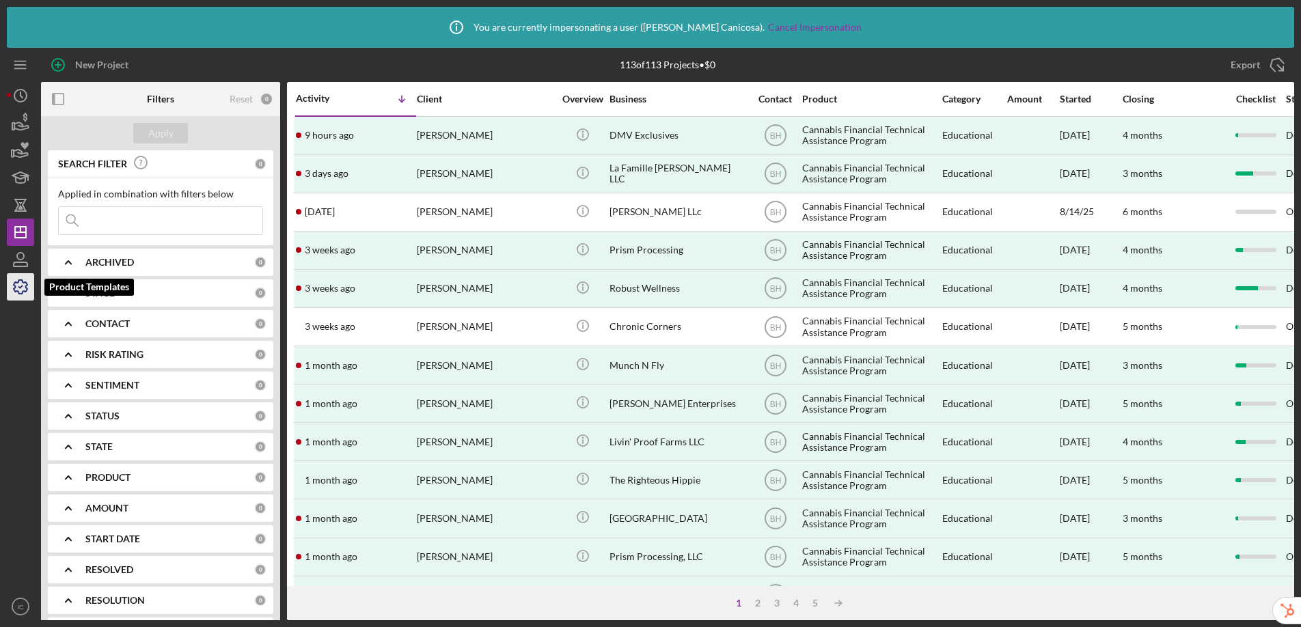
click at [22, 290] on icon "button" at bounding box center [20, 287] width 34 height 34
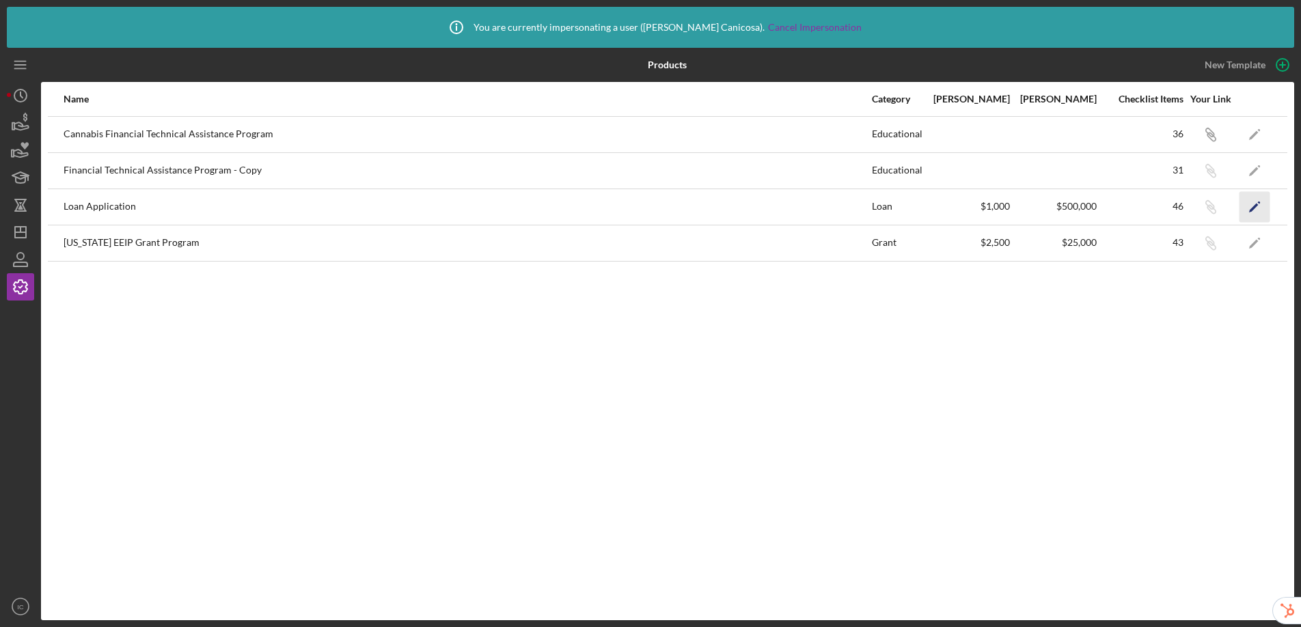
click at [1256, 209] on icon "Icon/Edit" at bounding box center [1255, 206] width 31 height 31
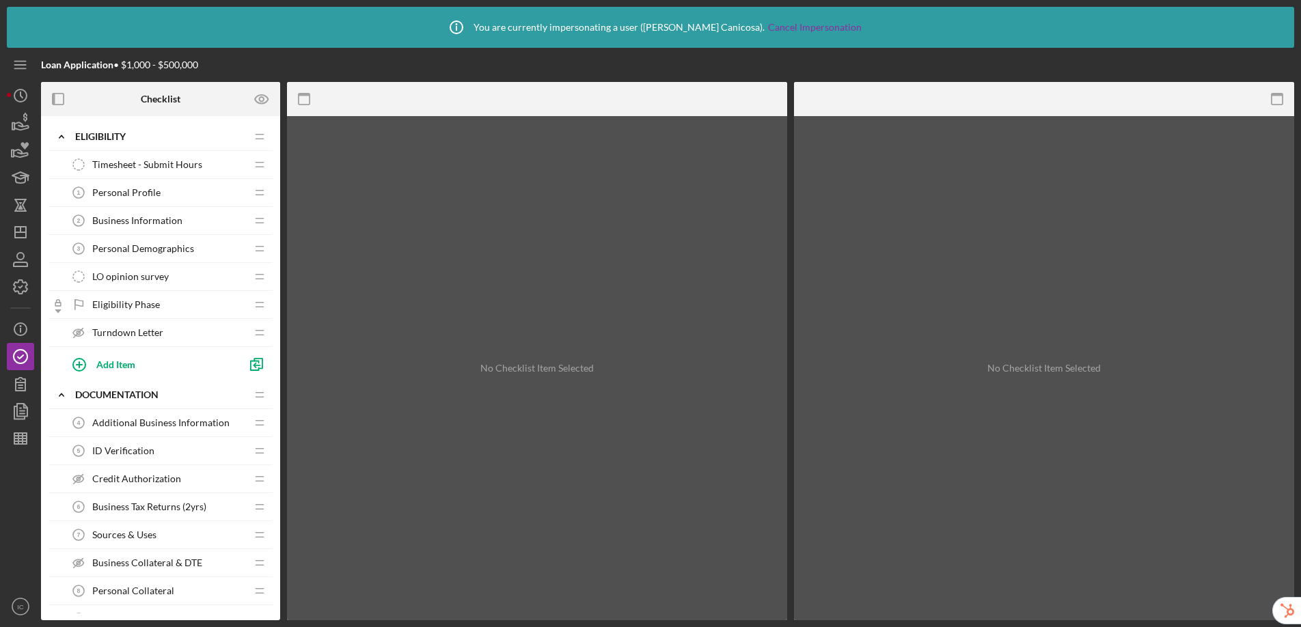
click at [146, 171] on div "Timesheet - Submit Hours Timesheet - Submit Hours" at bounding box center [155, 164] width 181 height 27
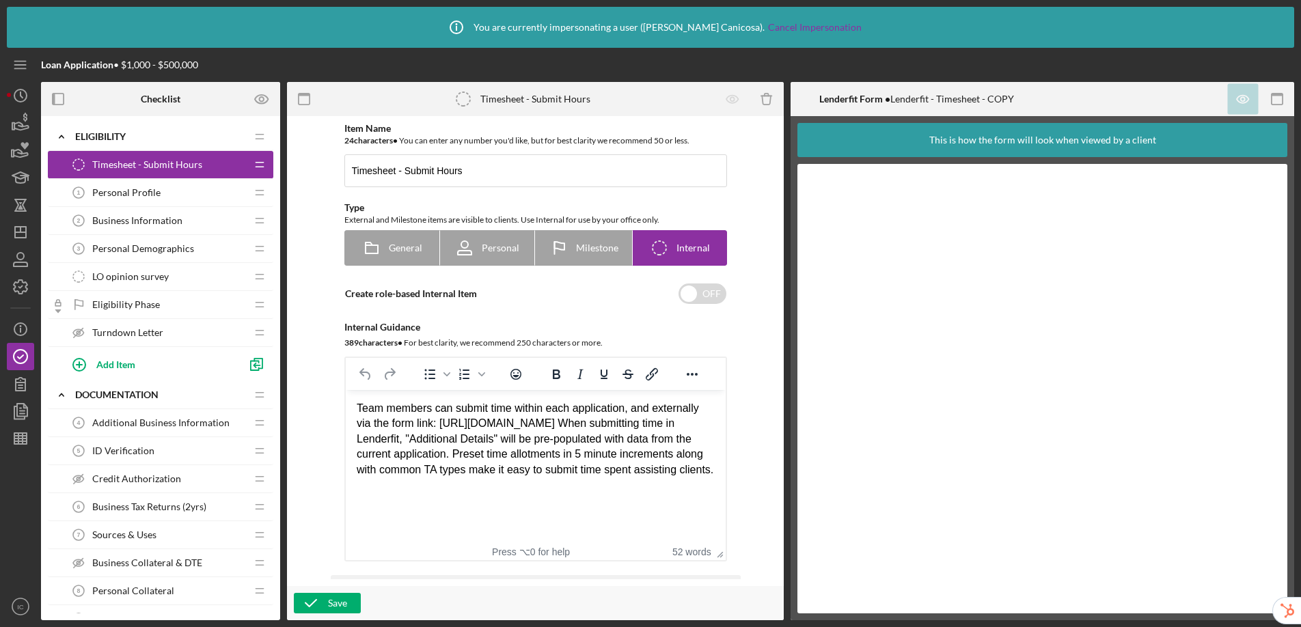
click at [139, 196] on span "Personal Profile" at bounding box center [126, 192] width 68 height 11
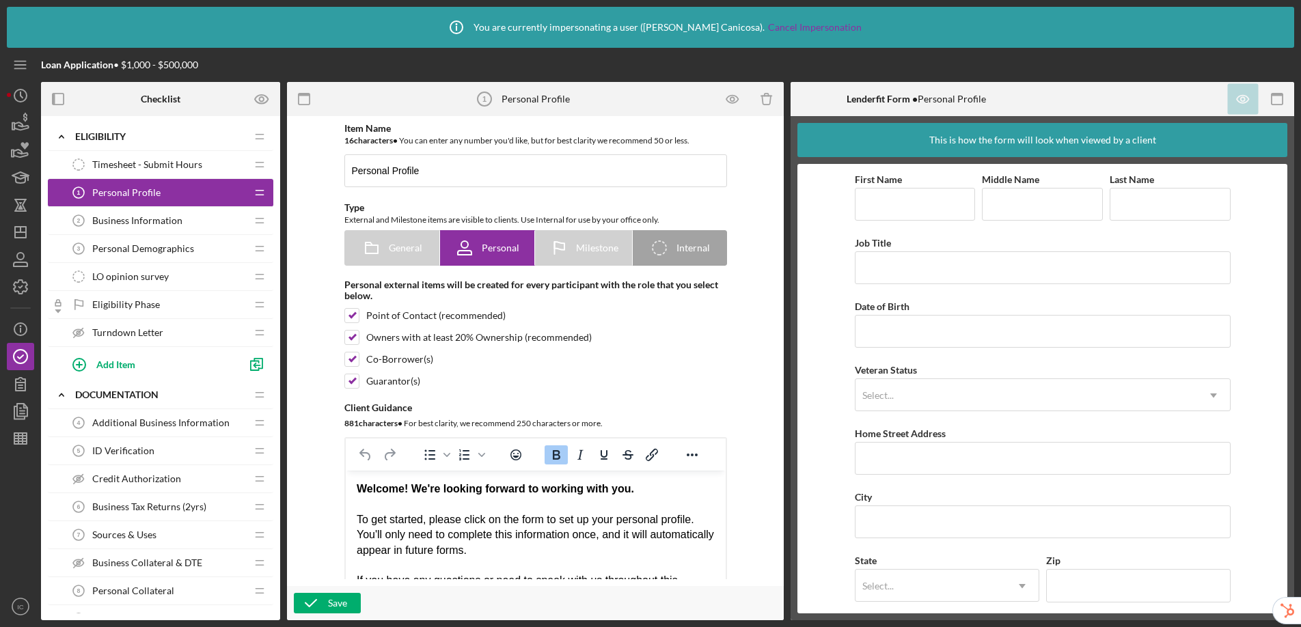
click at [135, 226] on div "Business Information 2 Business Information" at bounding box center [155, 220] width 181 height 27
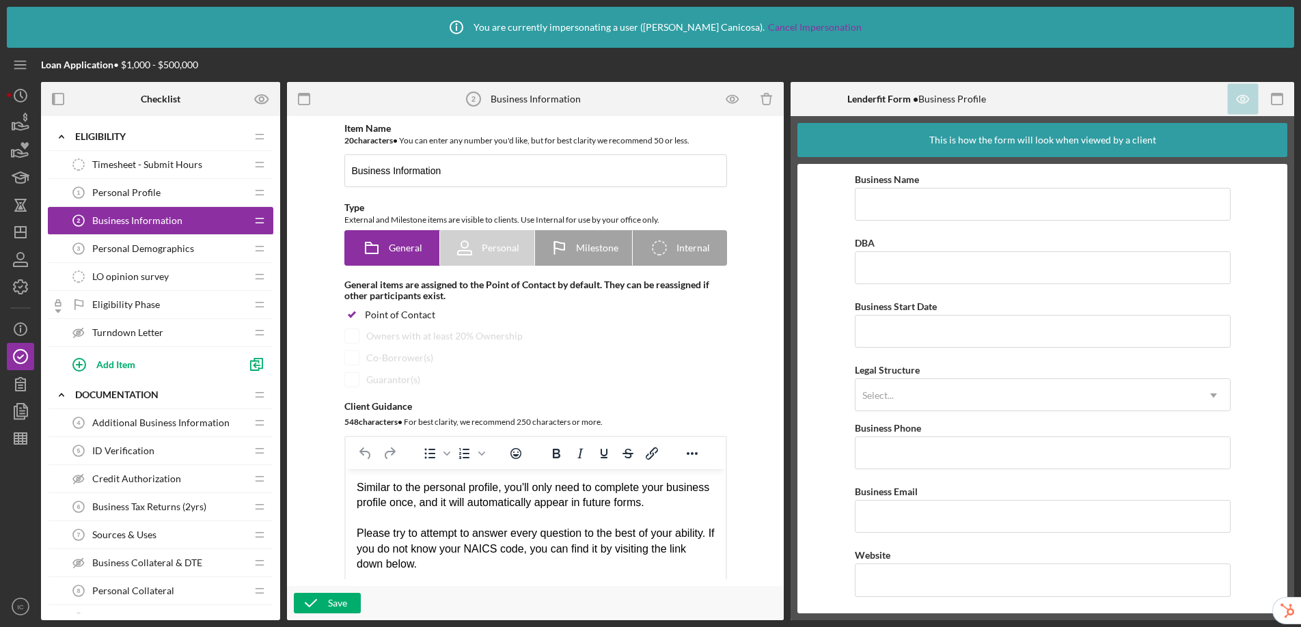
click at [139, 251] on span "Personal Demographics" at bounding box center [143, 248] width 102 height 11
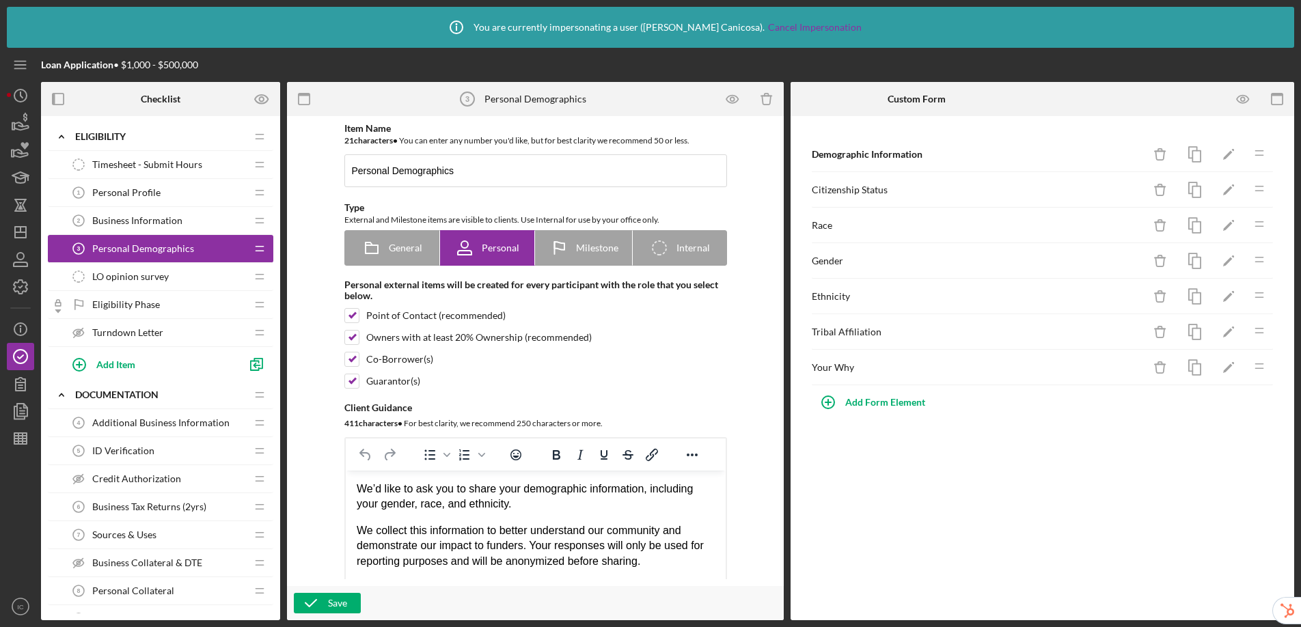
click at [152, 279] on span "LO opinion survey" at bounding box center [130, 276] width 77 height 11
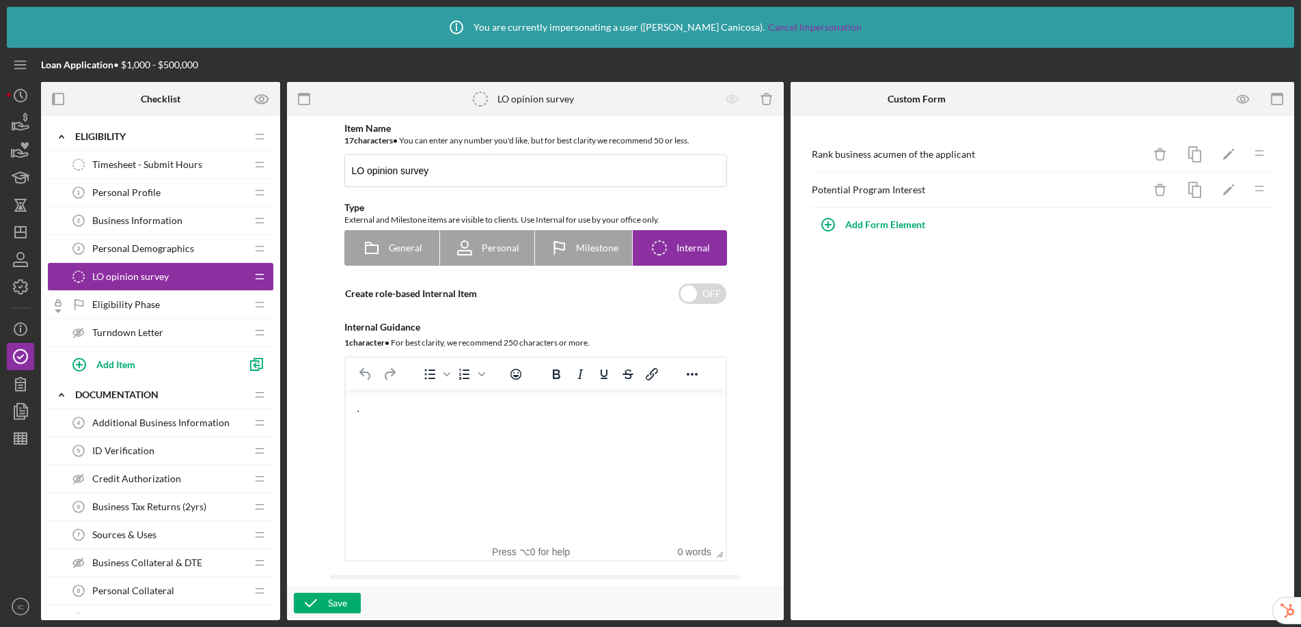
click at [145, 314] on div "Eligibility Phase Eligibility Phase" at bounding box center [155, 304] width 181 height 27
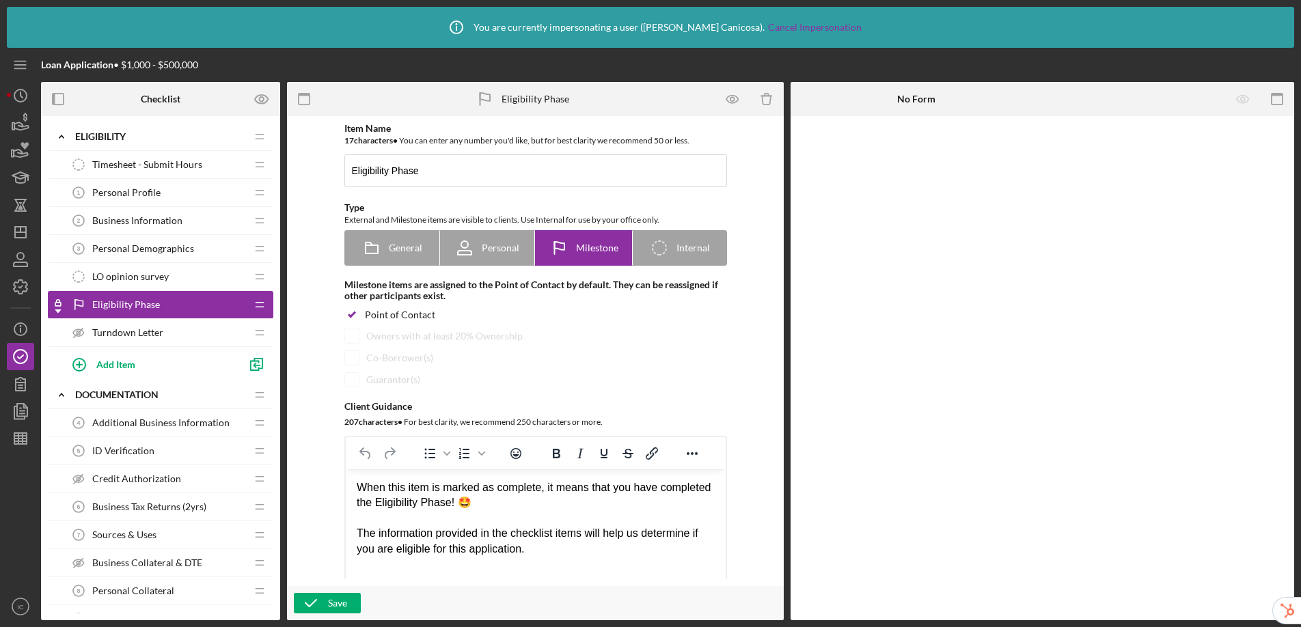
click at [144, 331] on span "Turndown Letter" at bounding box center [127, 332] width 71 height 11
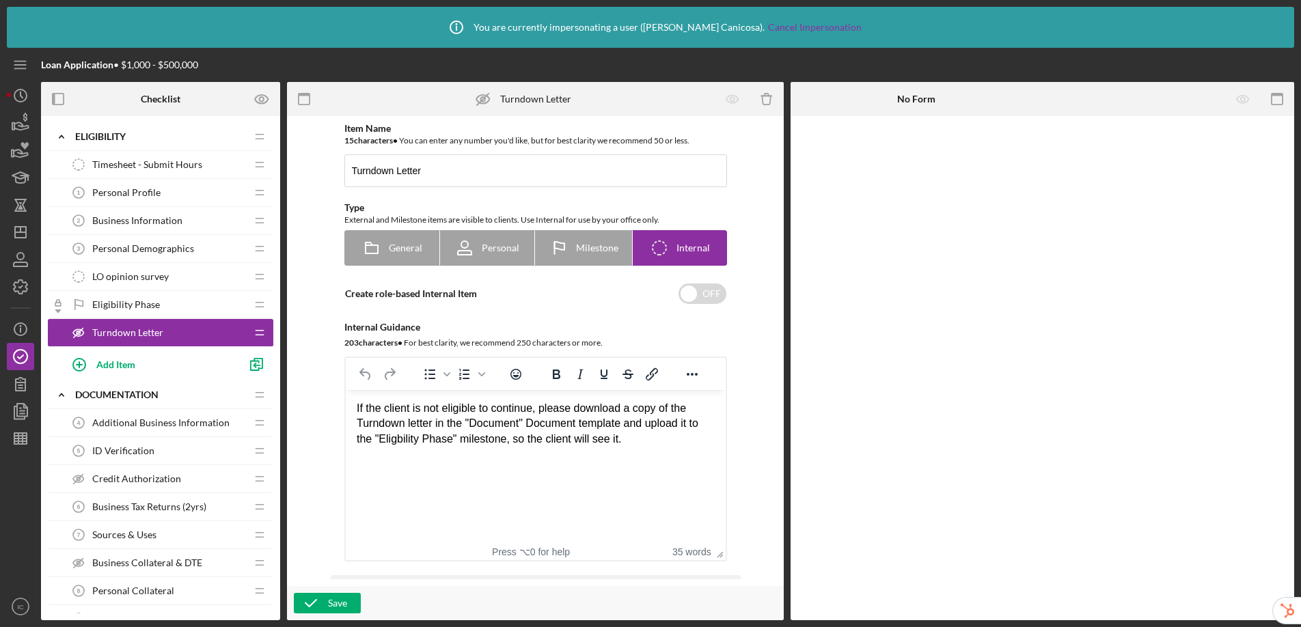
click at [147, 427] on span "Additional Business Information" at bounding box center [160, 423] width 137 height 11
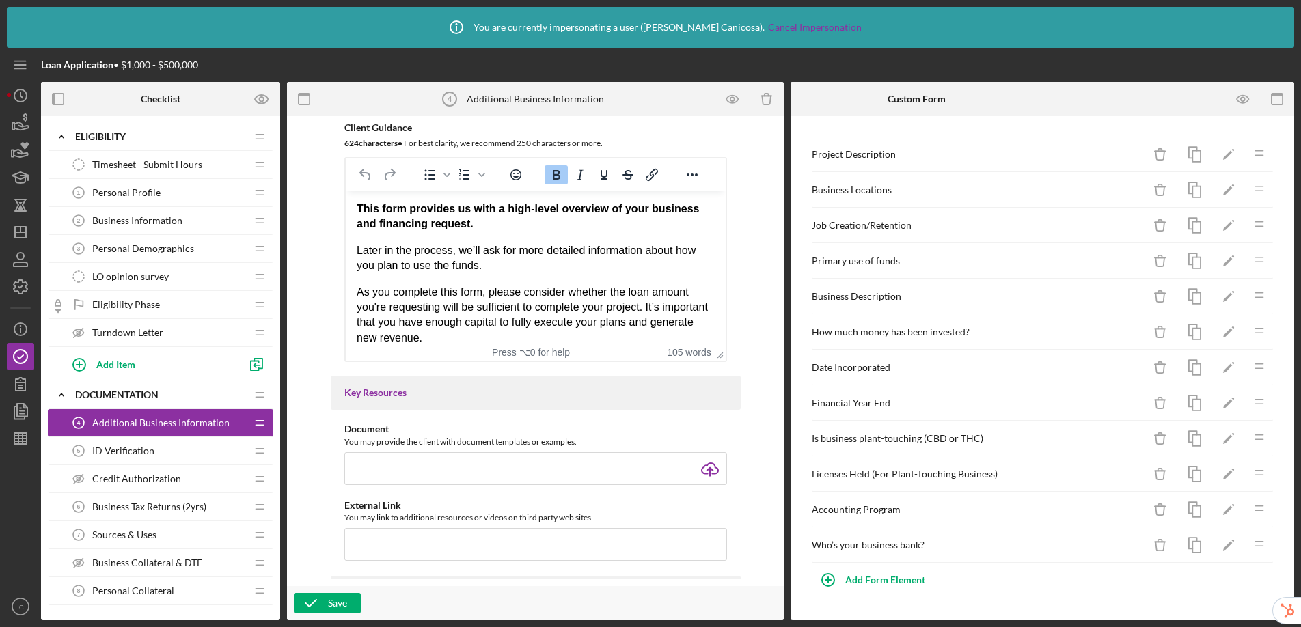
scroll to position [279, 0]
click at [152, 456] on div "ID Verification 5 ID Verification" at bounding box center [155, 450] width 181 height 27
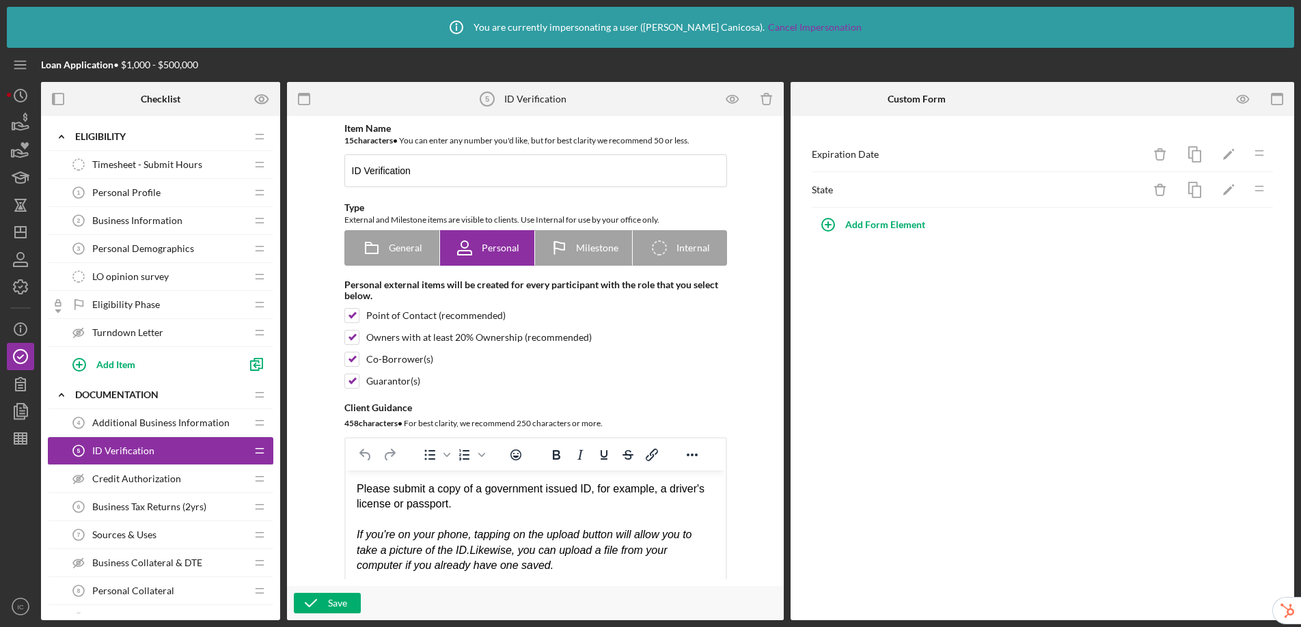
click at [156, 480] on span "Credit Authorization" at bounding box center [136, 479] width 89 height 11
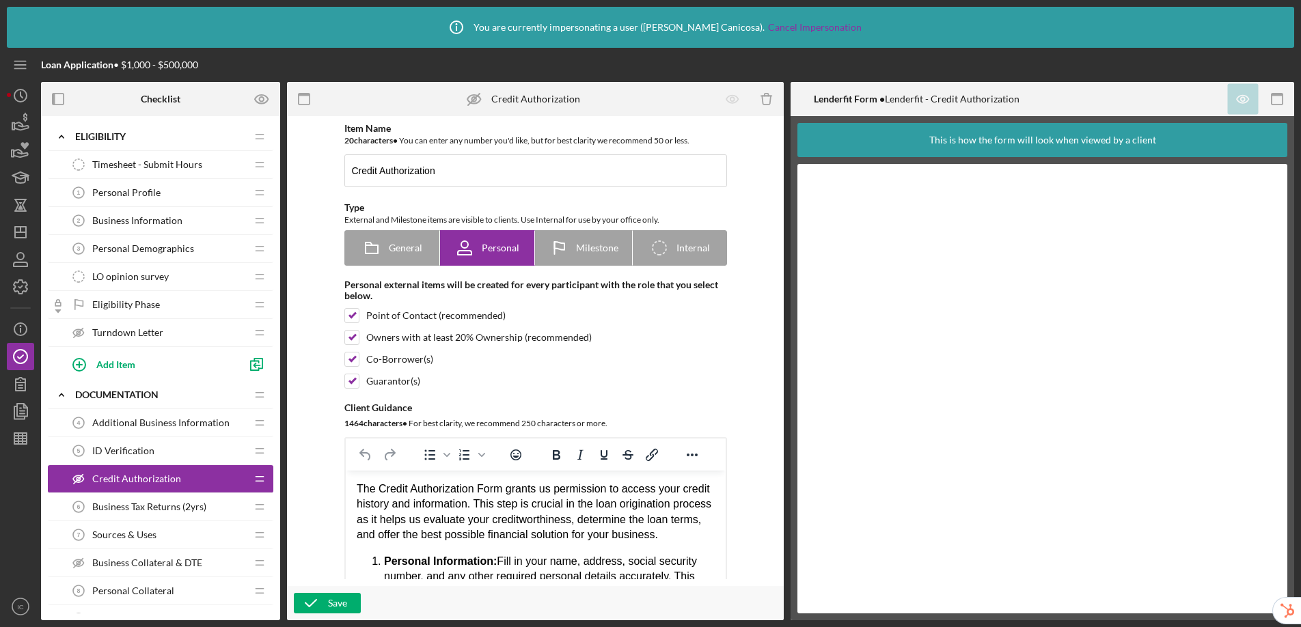
click at [156, 506] on span "Business Tax Returns (2yrs)" at bounding box center [149, 507] width 114 height 11
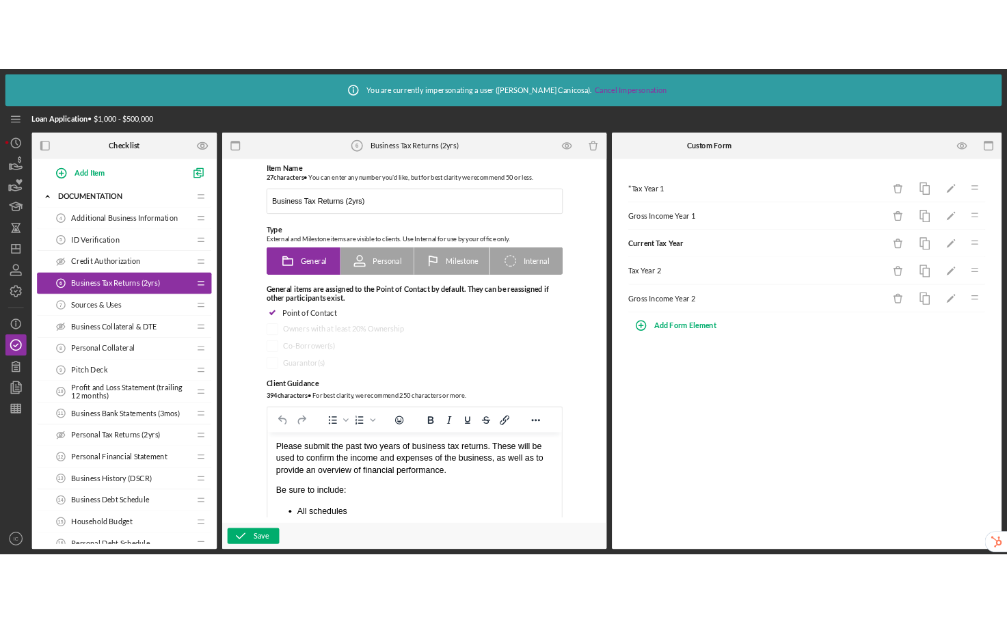
scroll to position [230, 0]
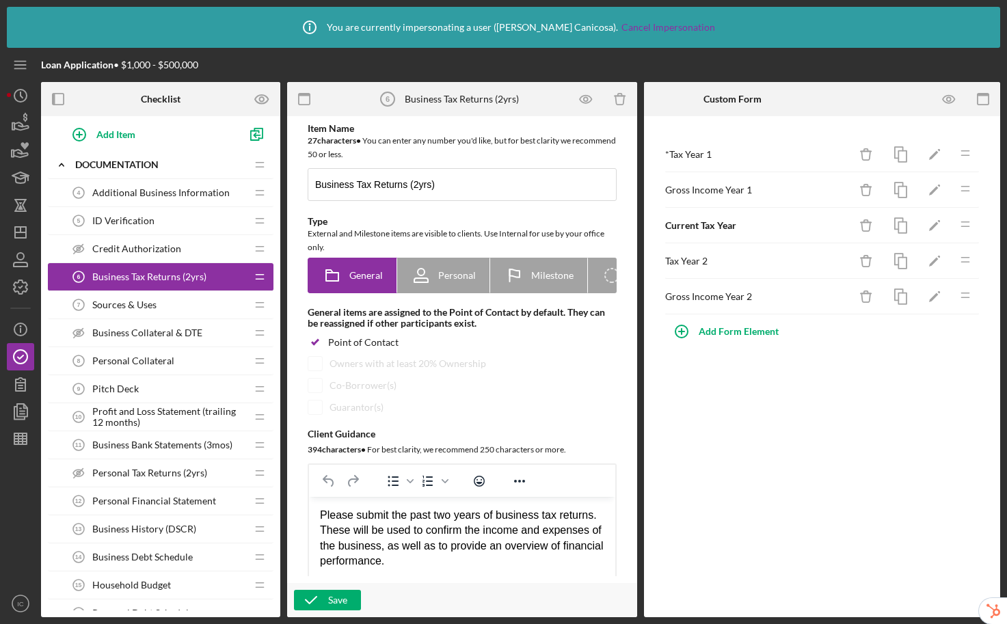
click at [133, 549] on div "Business Debt Schedule 14 Business Debt Schedule" at bounding box center [155, 556] width 181 height 27
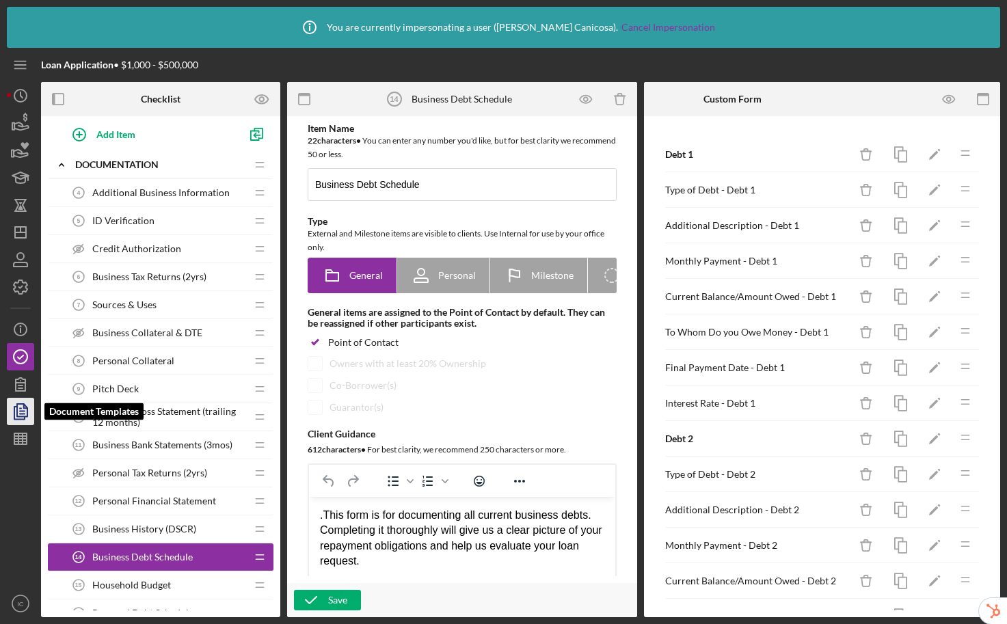
click at [21, 416] on polygon "button" at bounding box center [22, 410] width 10 height 12
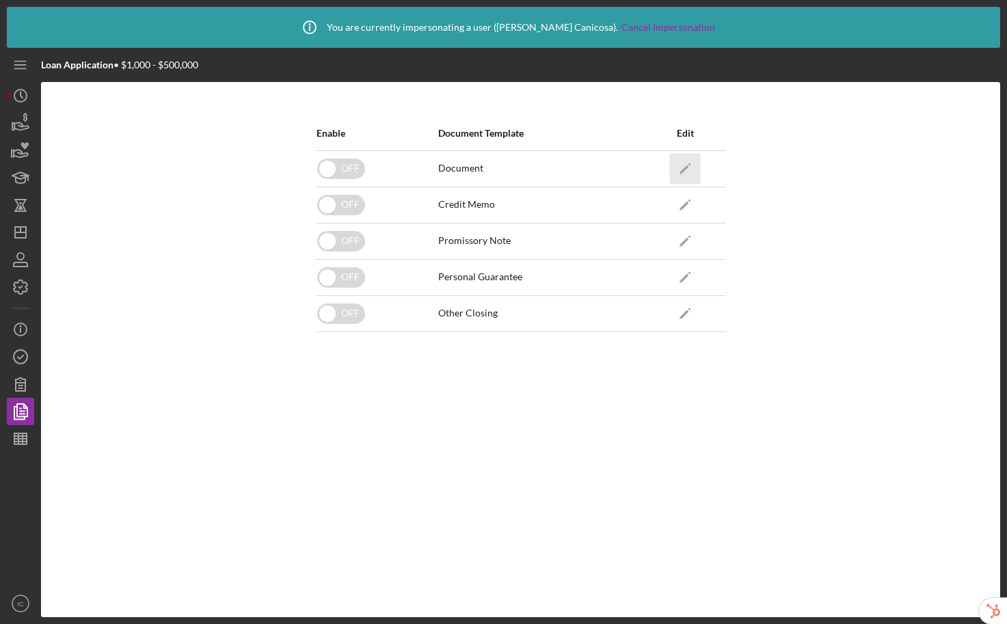
click at [685, 165] on icon "Icon/Edit" at bounding box center [685, 168] width 31 height 31
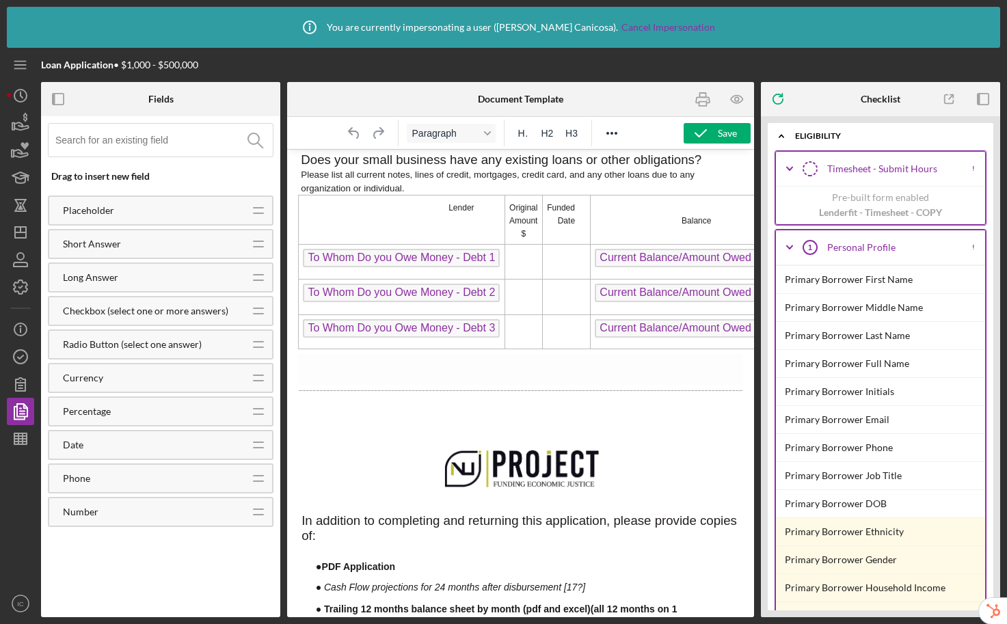
scroll to position [977, 0]
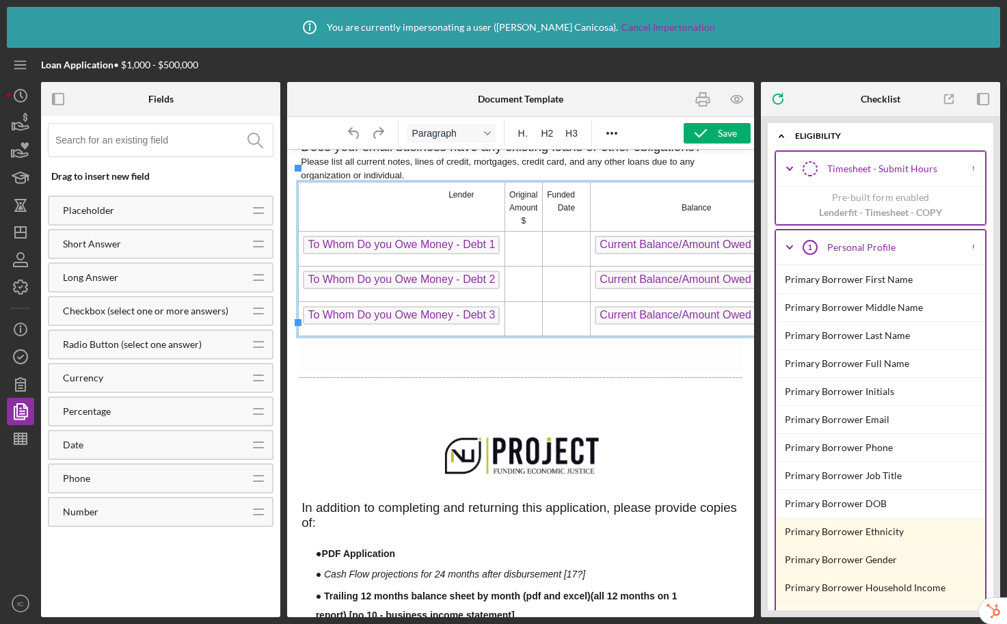
click at [535, 233] on td "Rich Text Area. Press ALT-0 for help." at bounding box center [523, 248] width 38 height 35
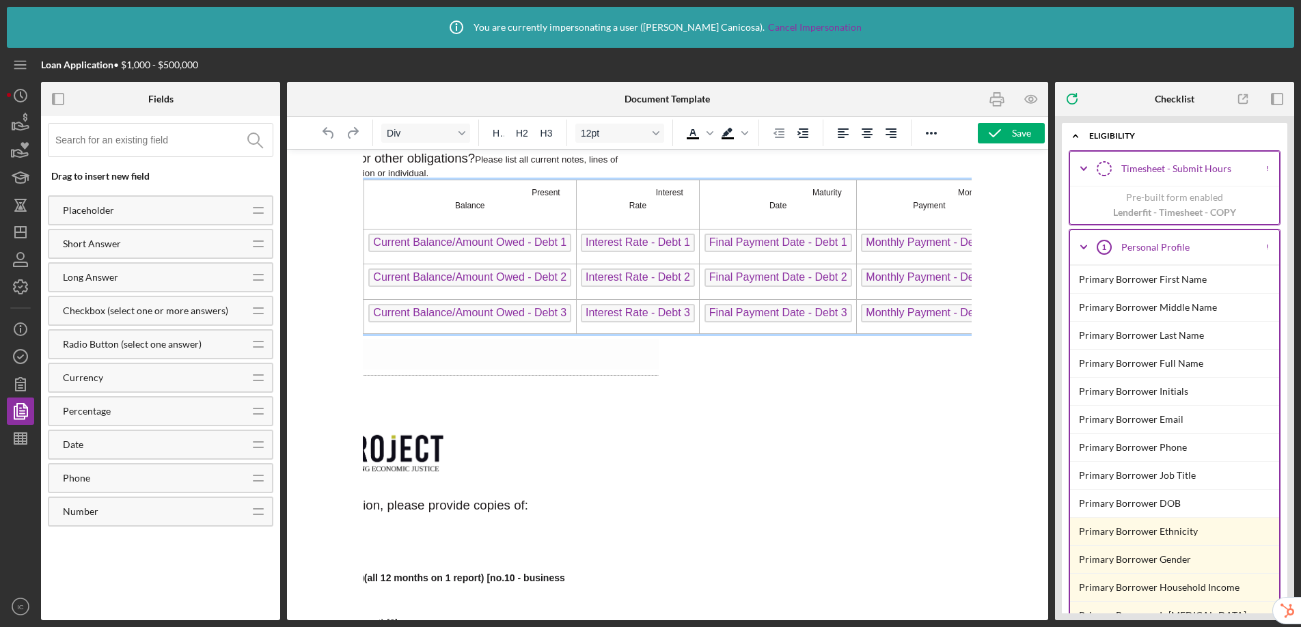
scroll to position [875, 409]
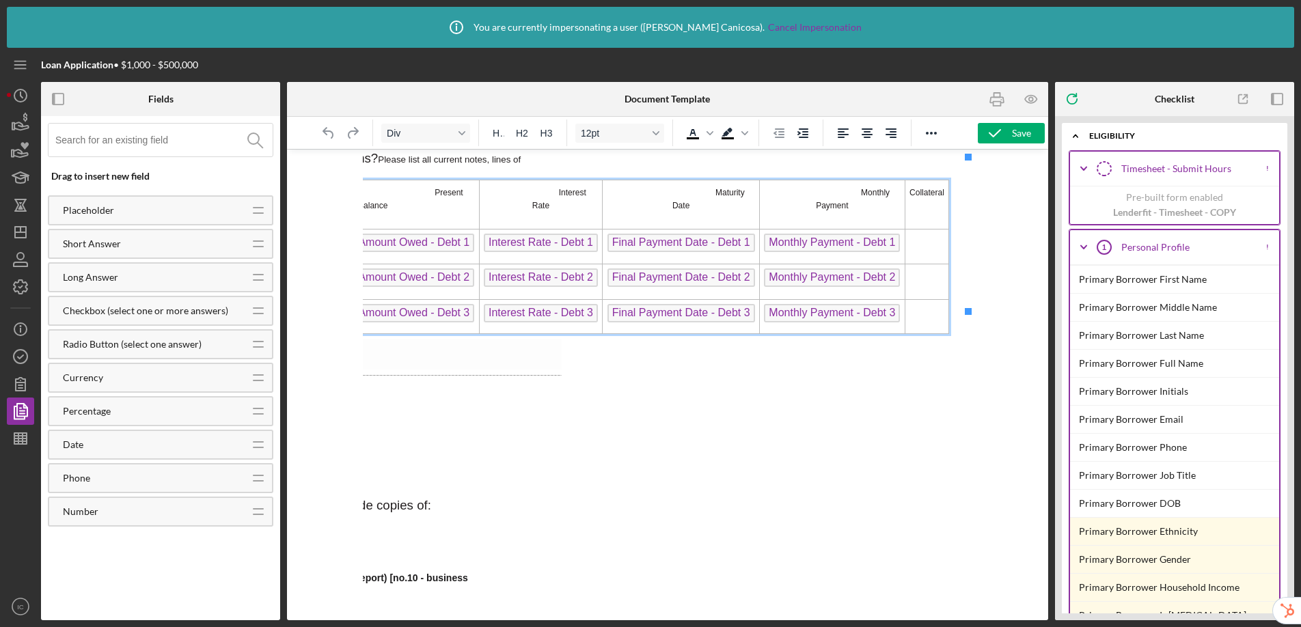
drag, startPoint x: 697, startPoint y: 616, endPoint x: 1631, endPoint y: 431, distance: 951.5
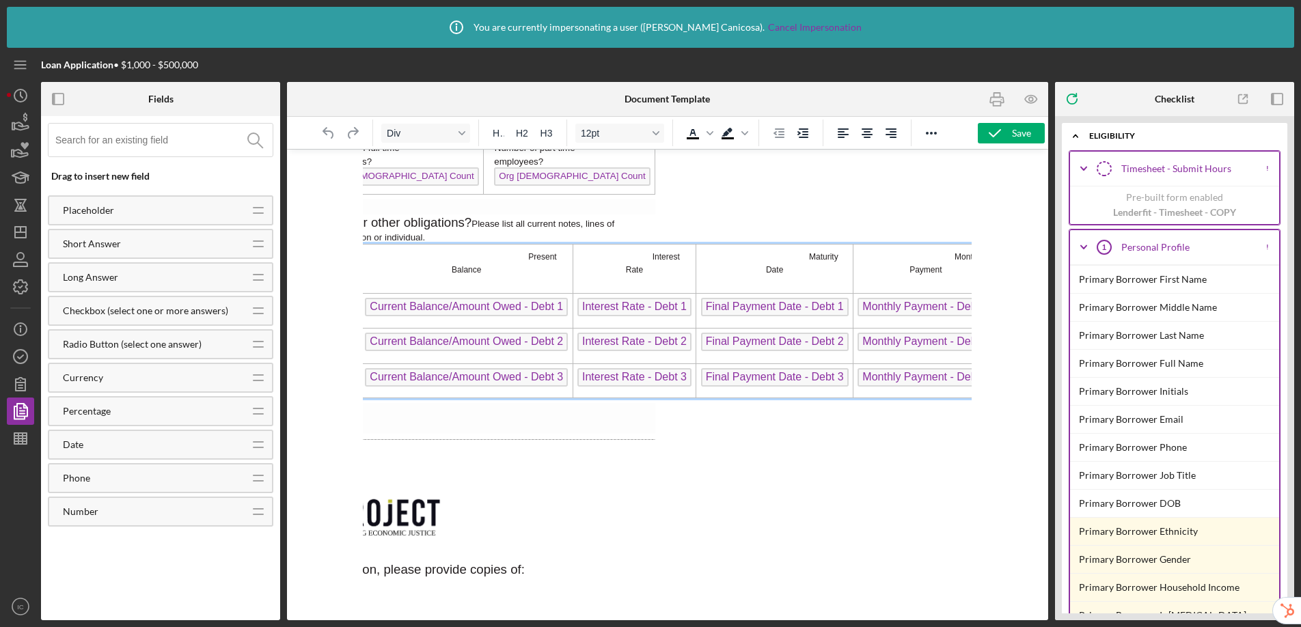
scroll to position [810, 409]
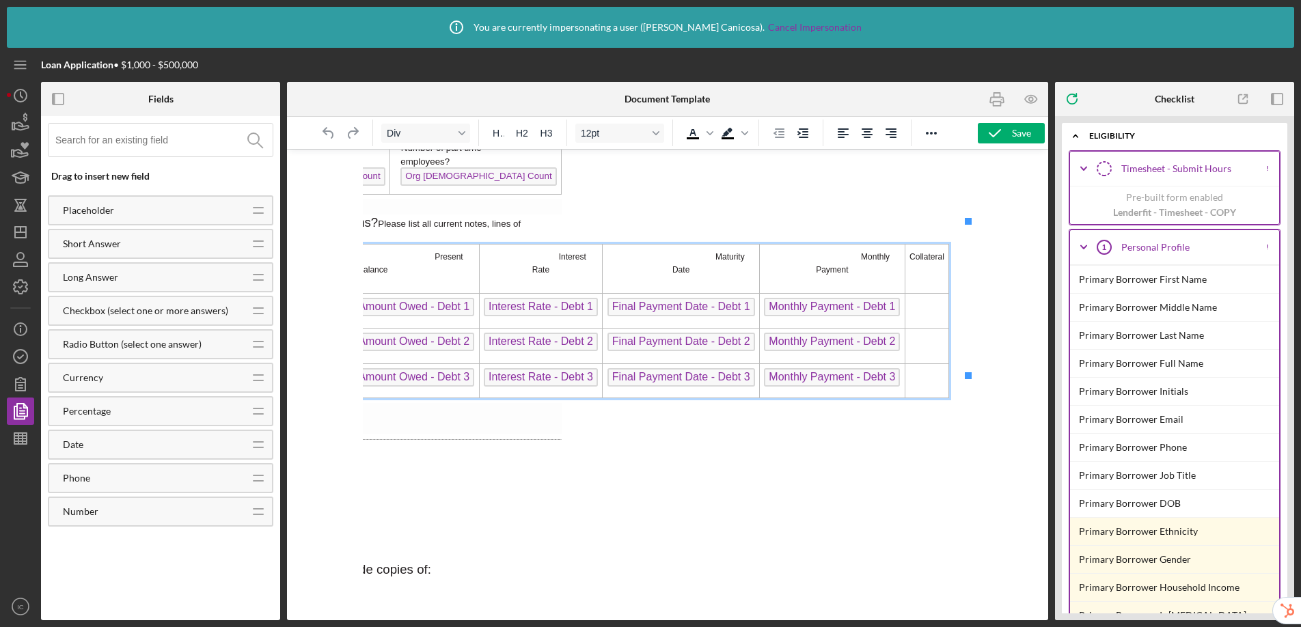
drag, startPoint x: 664, startPoint y: 613, endPoint x: 1404, endPoint y: 649, distance: 740.3
click at [22, 288] on icon "button" at bounding box center [20, 287] width 34 height 34
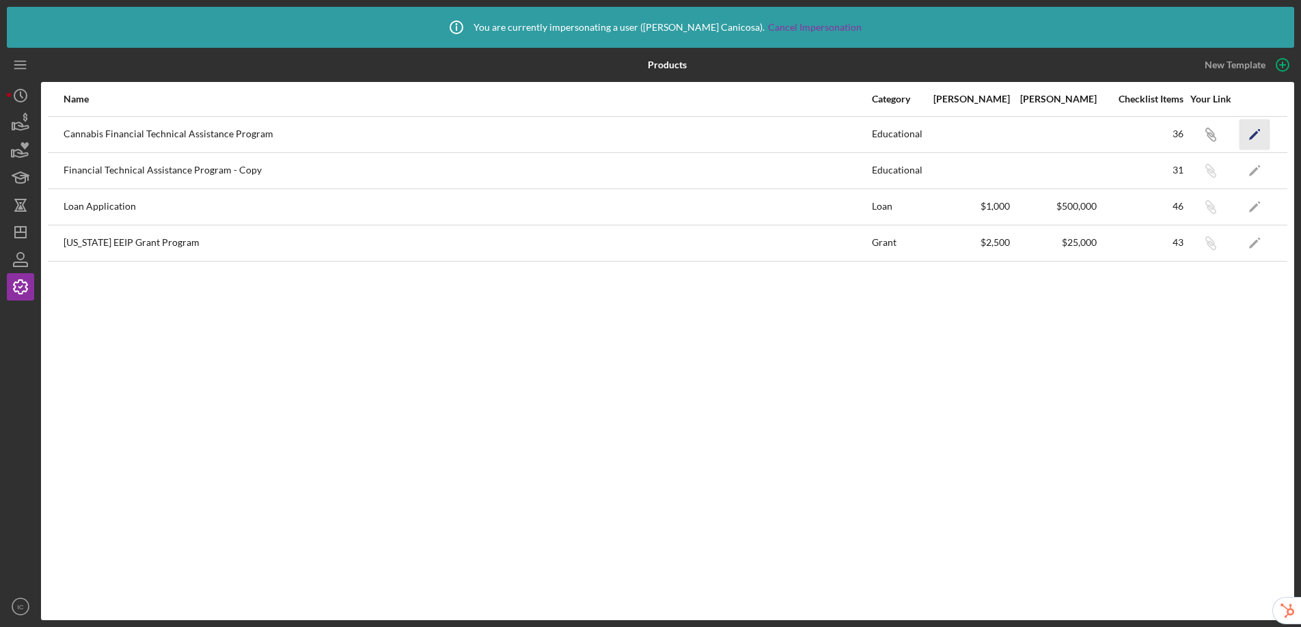
click at [1251, 134] on icon "Icon/Edit" at bounding box center [1255, 134] width 31 height 31
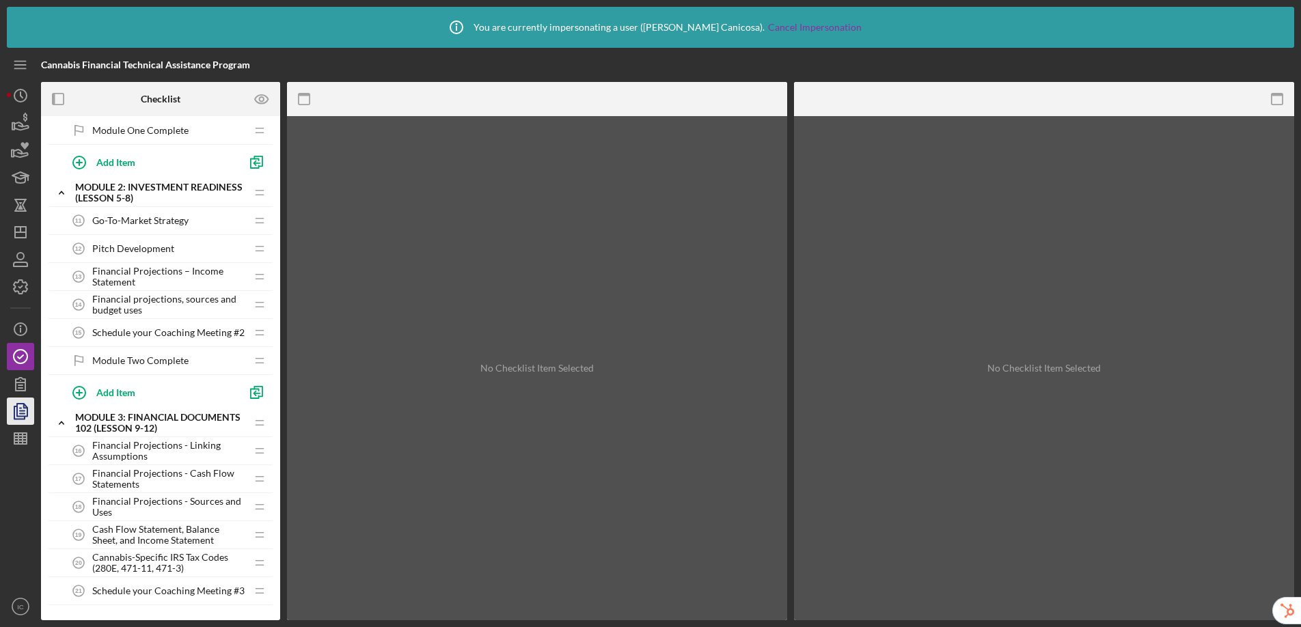
scroll to position [592, 0]
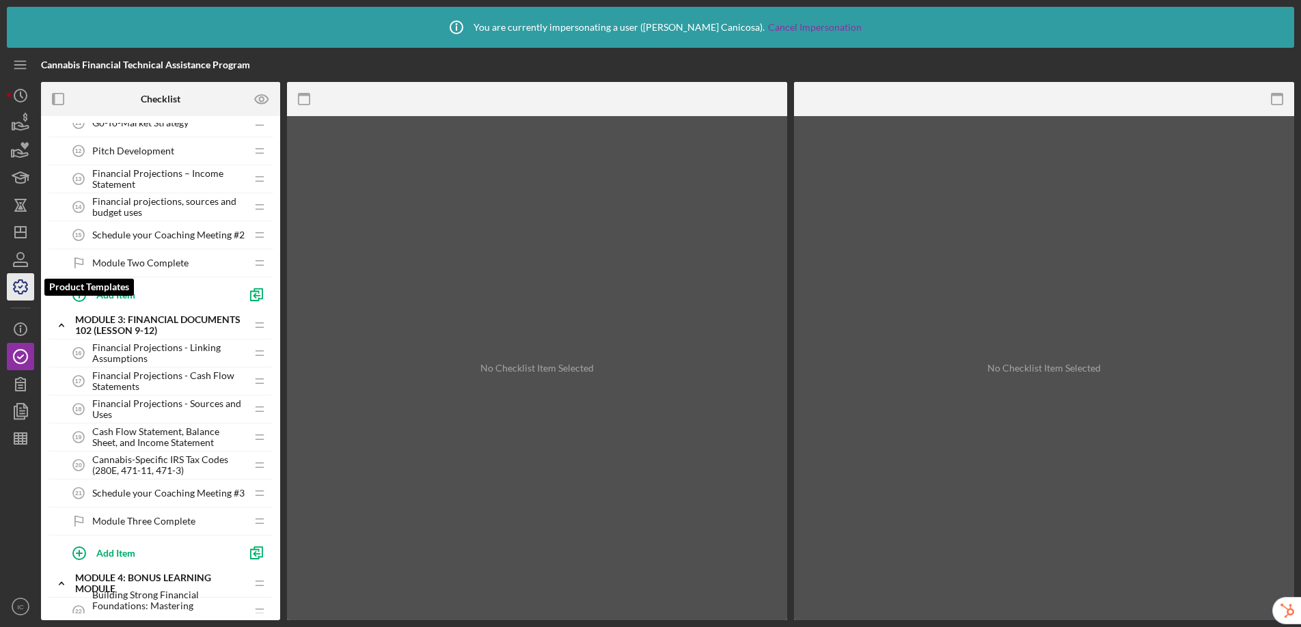
click at [15, 286] on icon "button" at bounding box center [21, 287] width 14 height 14
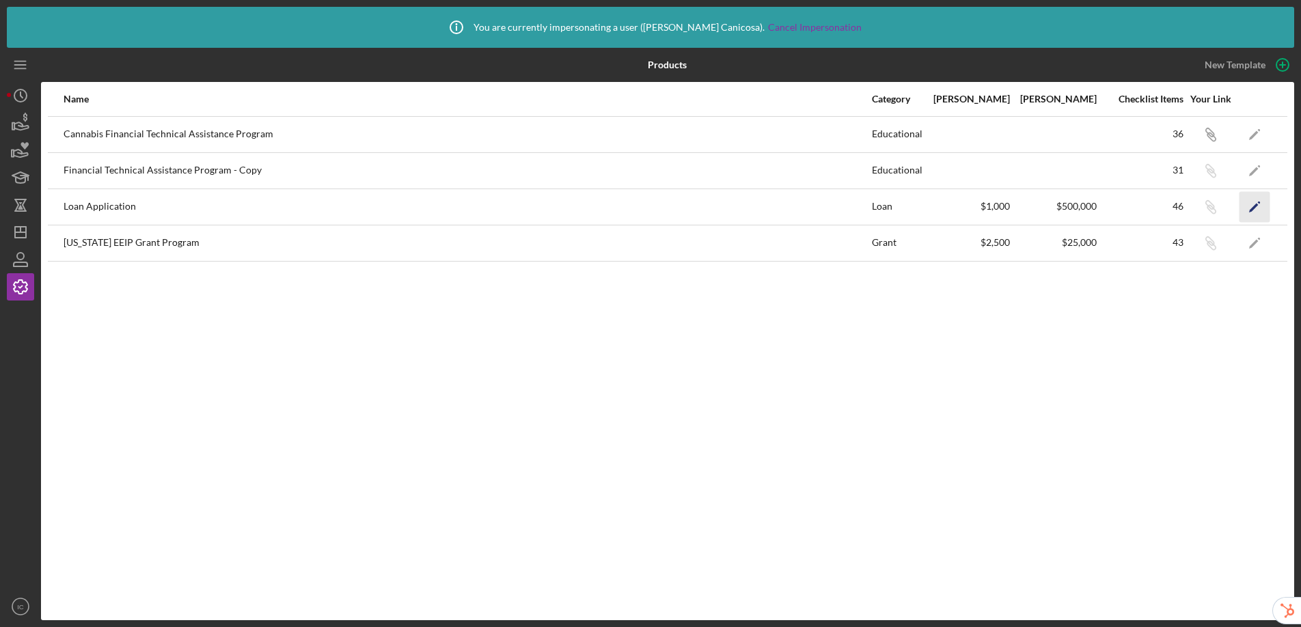
click at [1247, 208] on icon "Icon/Edit" at bounding box center [1255, 206] width 31 height 31
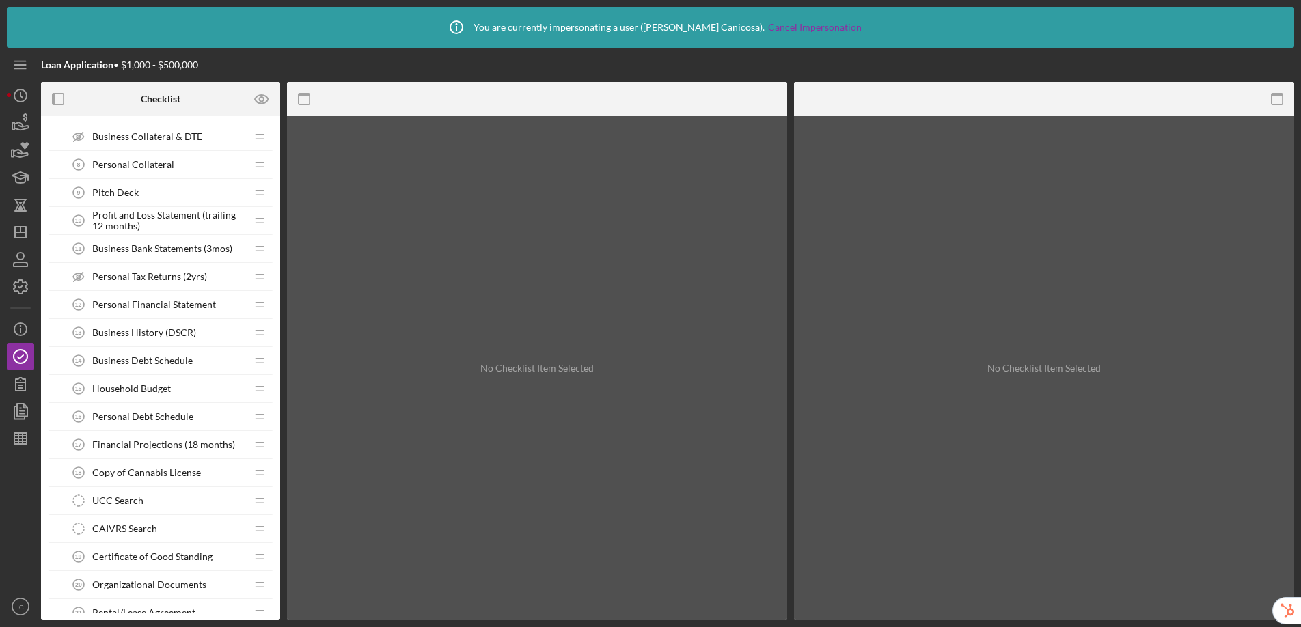
scroll to position [450, 0]
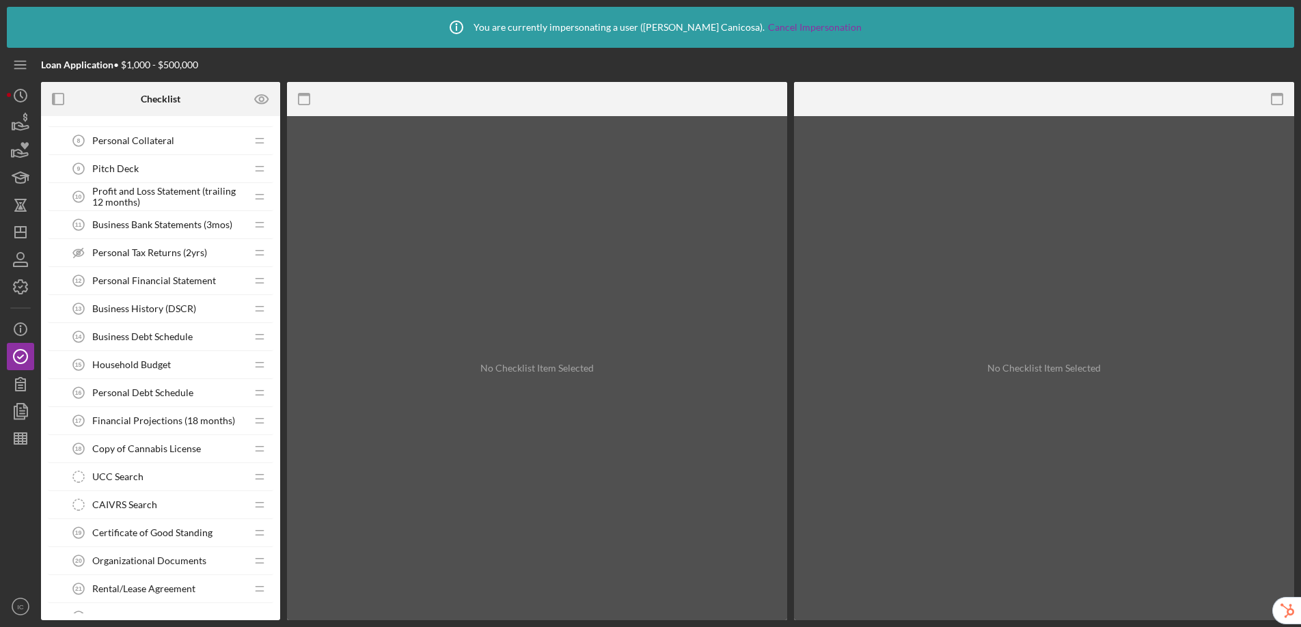
click at [120, 341] on span "Business Debt Schedule" at bounding box center [142, 336] width 100 height 11
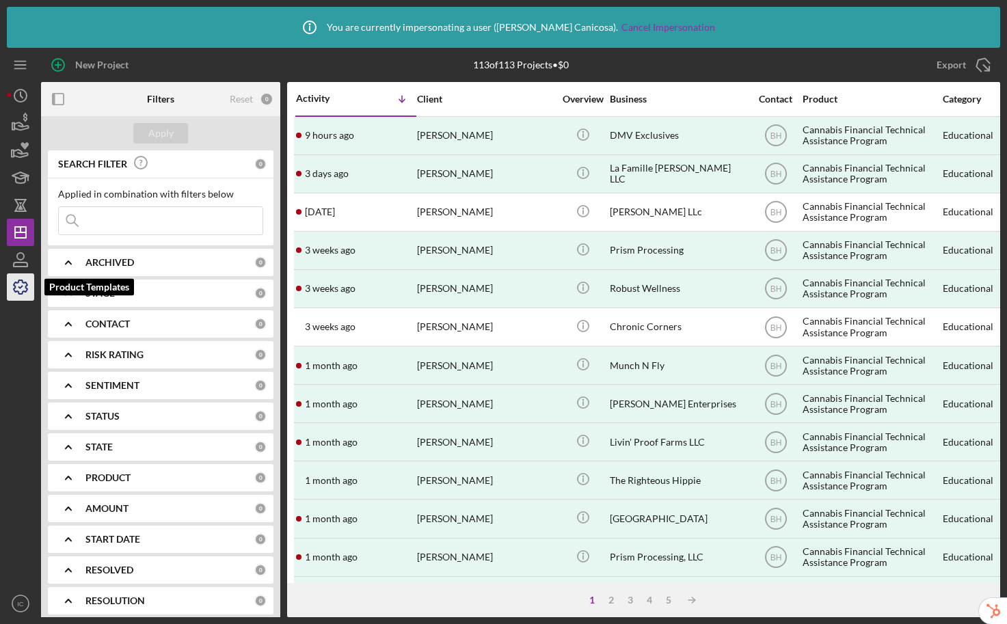
click at [16, 292] on icon "button" at bounding box center [20, 287] width 34 height 34
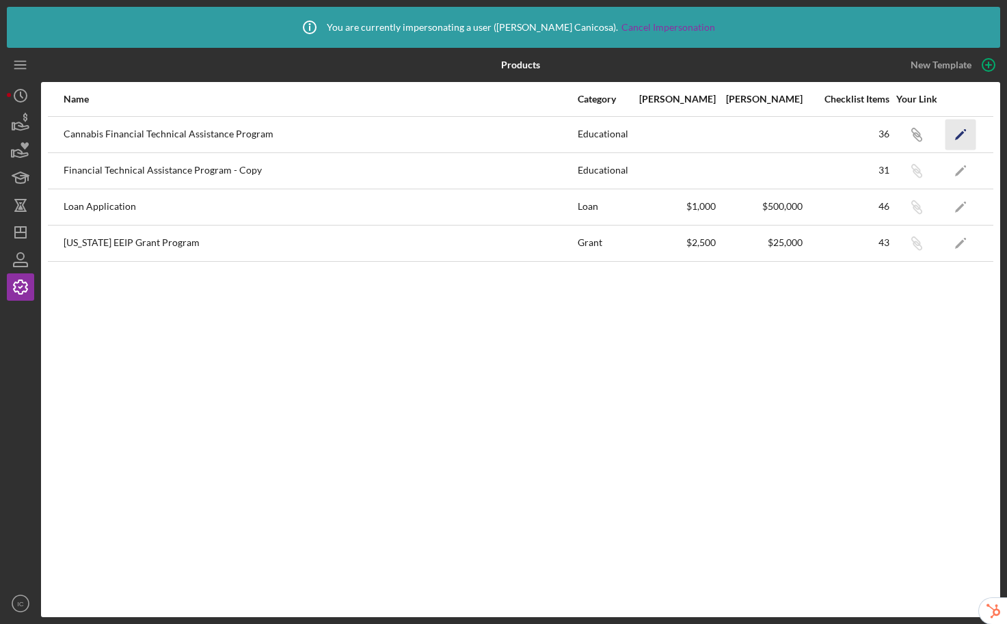
click at [957, 128] on icon "Icon/Edit" at bounding box center [960, 134] width 31 height 31
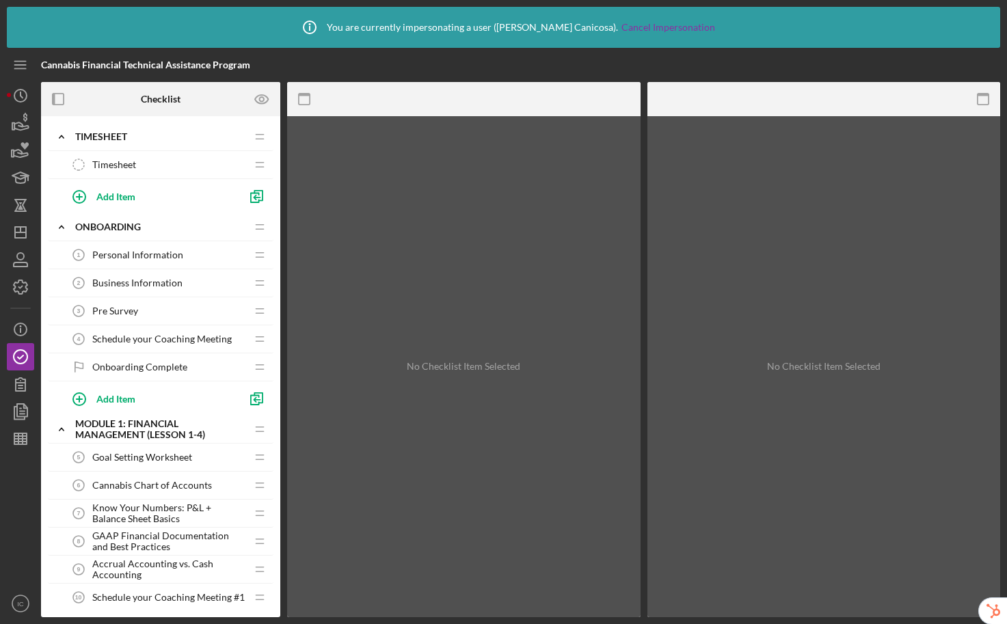
click at [150, 288] on span "Business Information" at bounding box center [137, 282] width 90 height 11
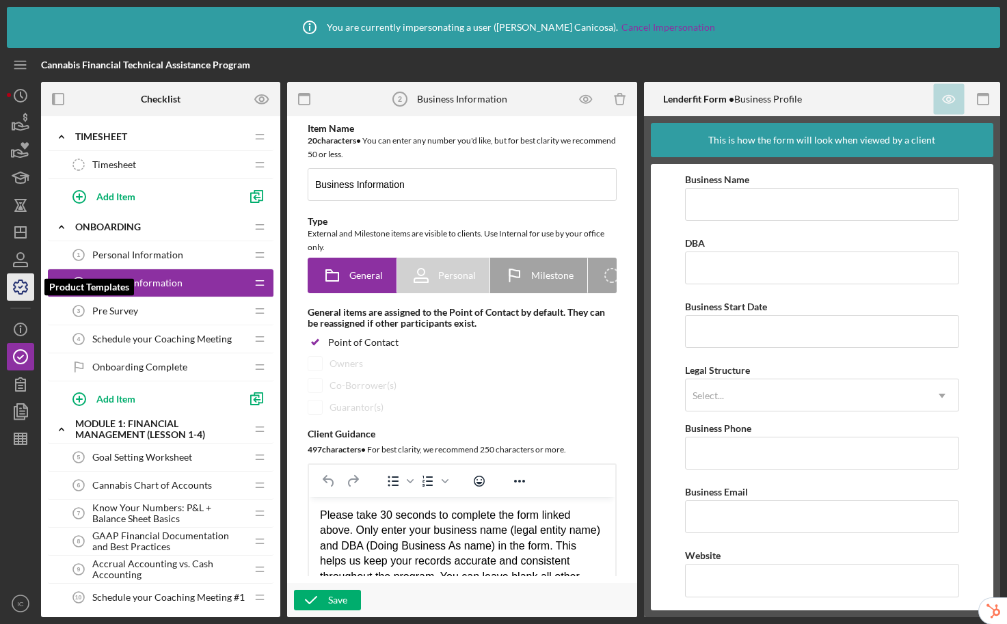
click at [14, 290] on icon "button" at bounding box center [21, 287] width 14 height 14
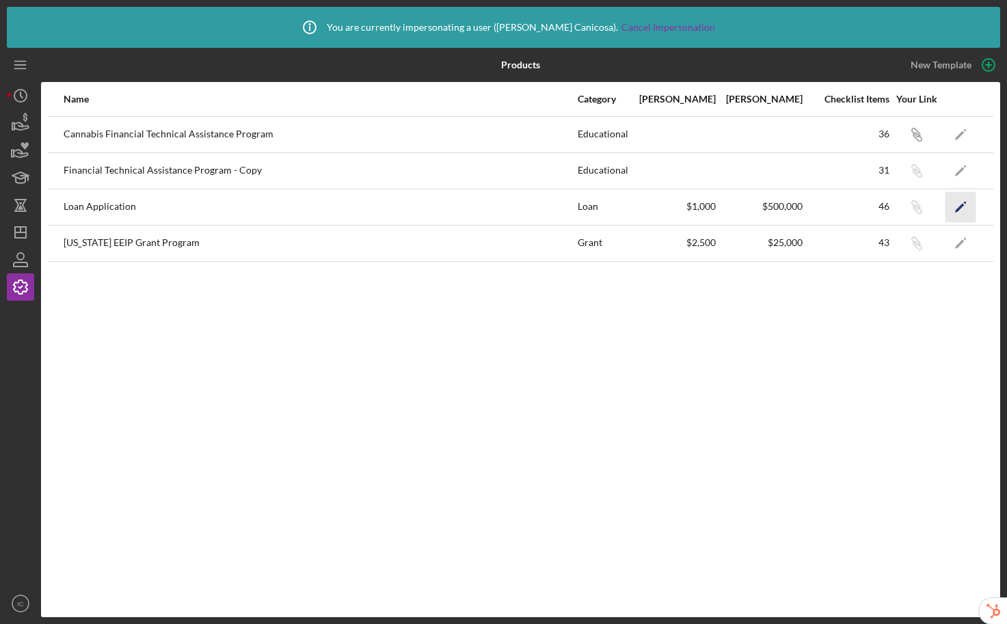
click at [962, 204] on polygon "button" at bounding box center [960, 208] width 10 height 10
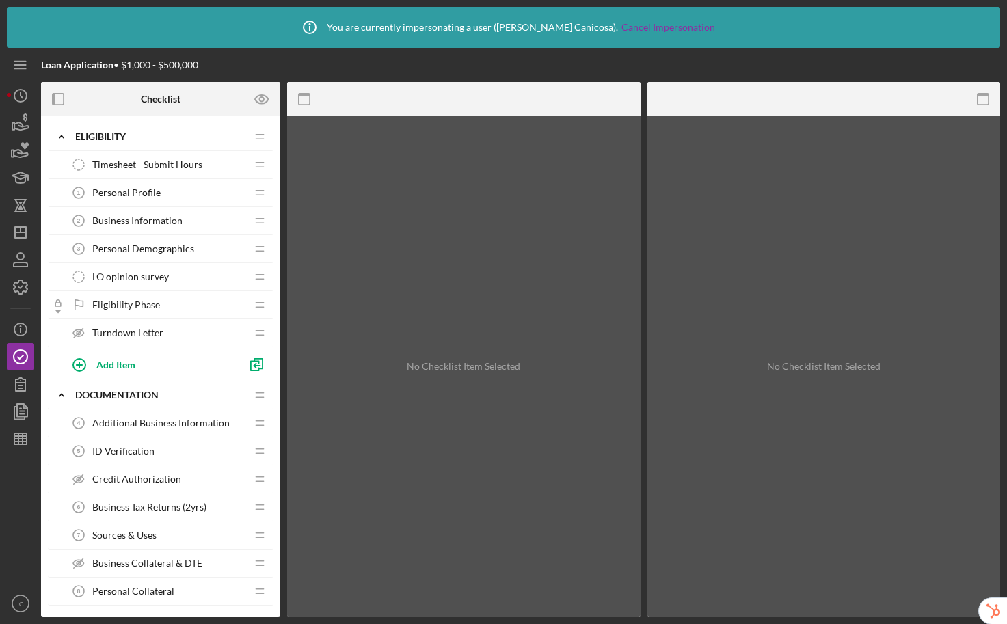
click at [153, 422] on span "Additional Business Information" at bounding box center [160, 423] width 137 height 11
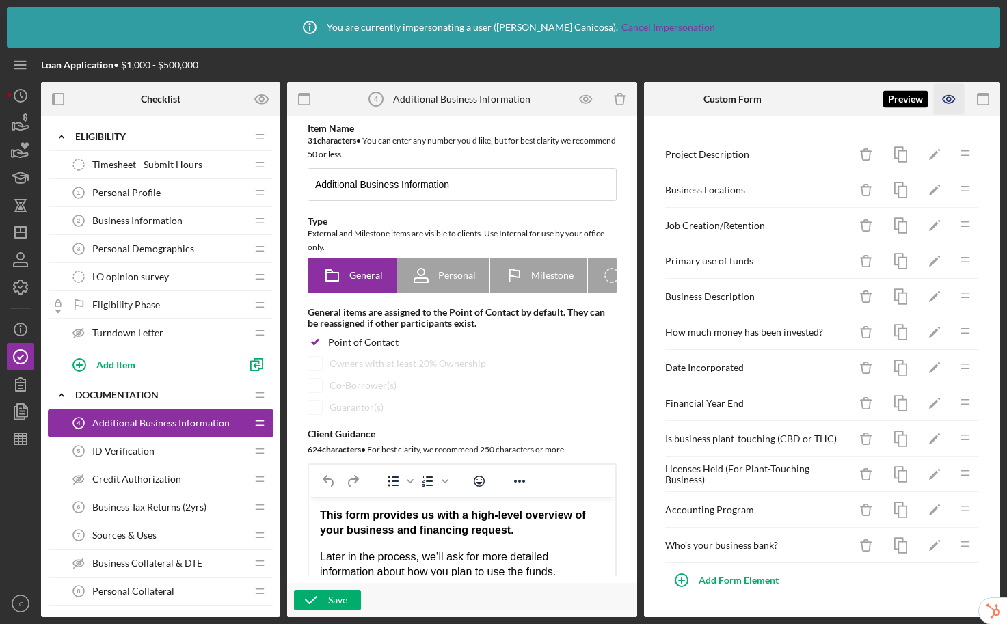
click at [958, 105] on icon "button" at bounding box center [948, 99] width 31 height 31
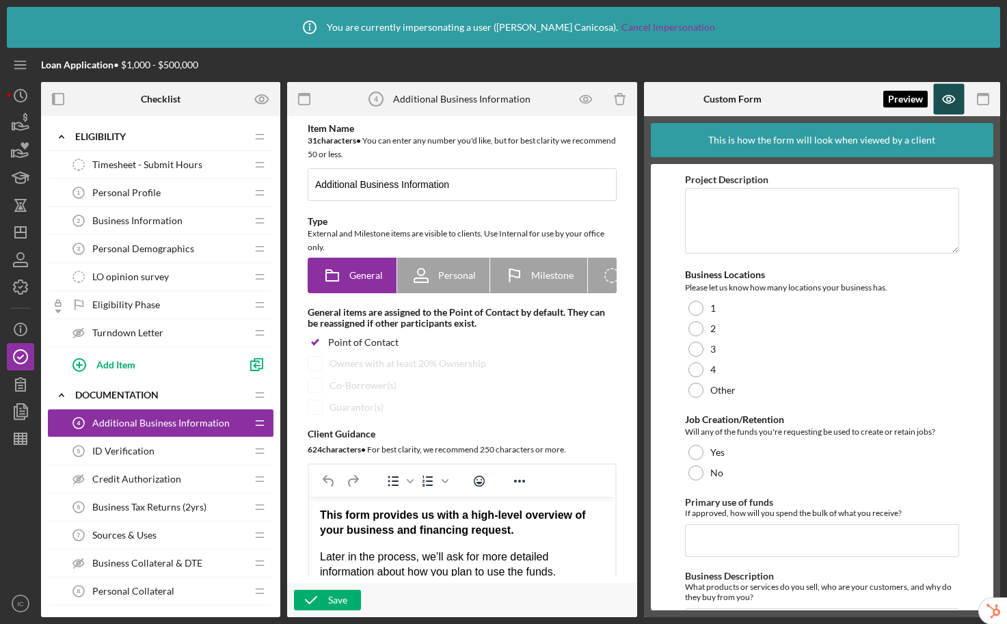
click at [948, 103] on icon "button" at bounding box center [948, 99] width 31 height 31
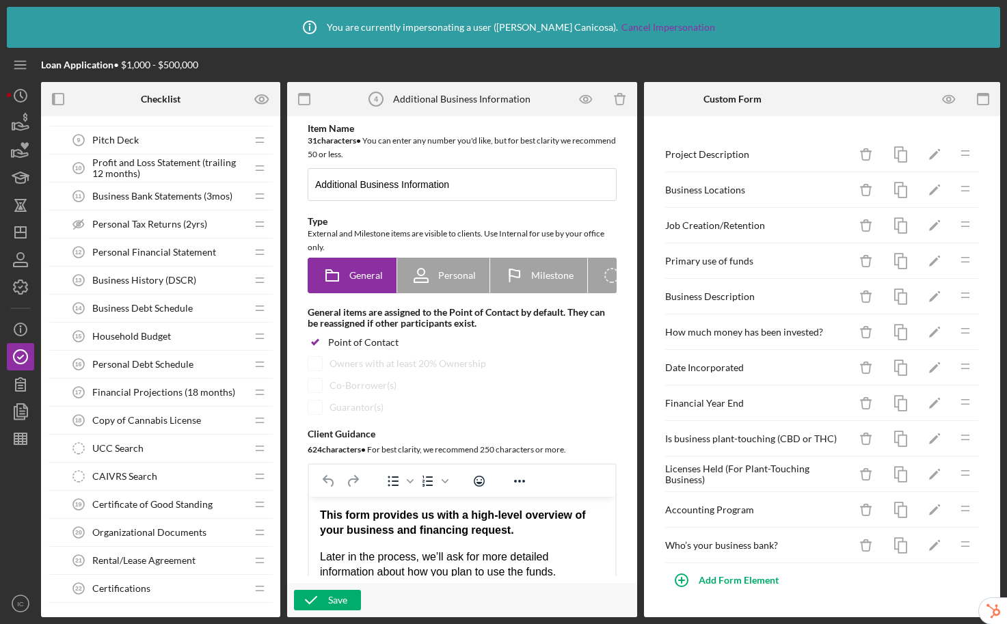
scroll to position [480, 0]
click at [147, 588] on span "Certifications" at bounding box center [121, 587] width 58 height 11
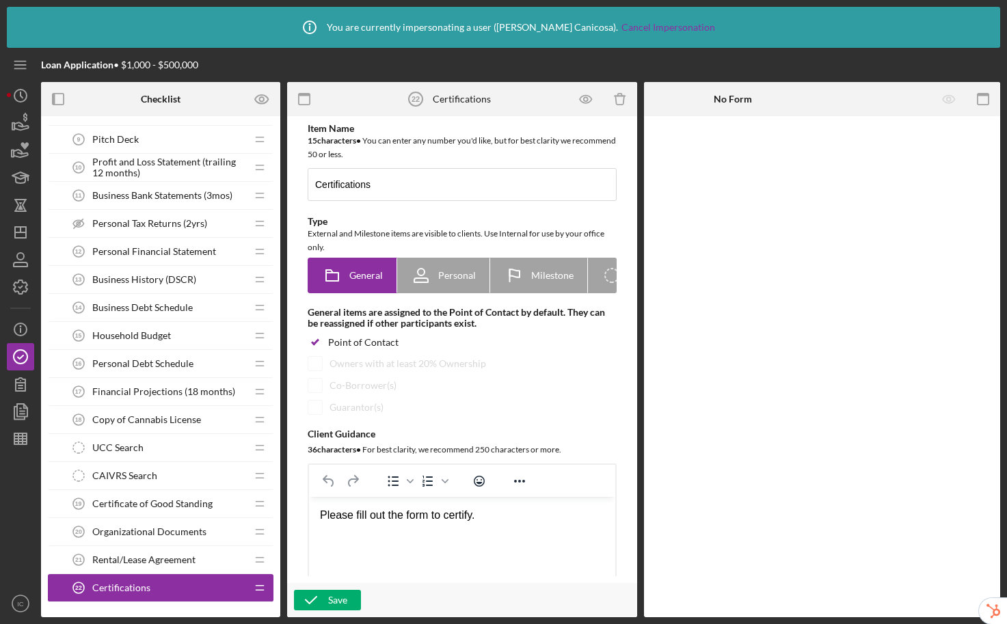
scroll to position [476, 0]
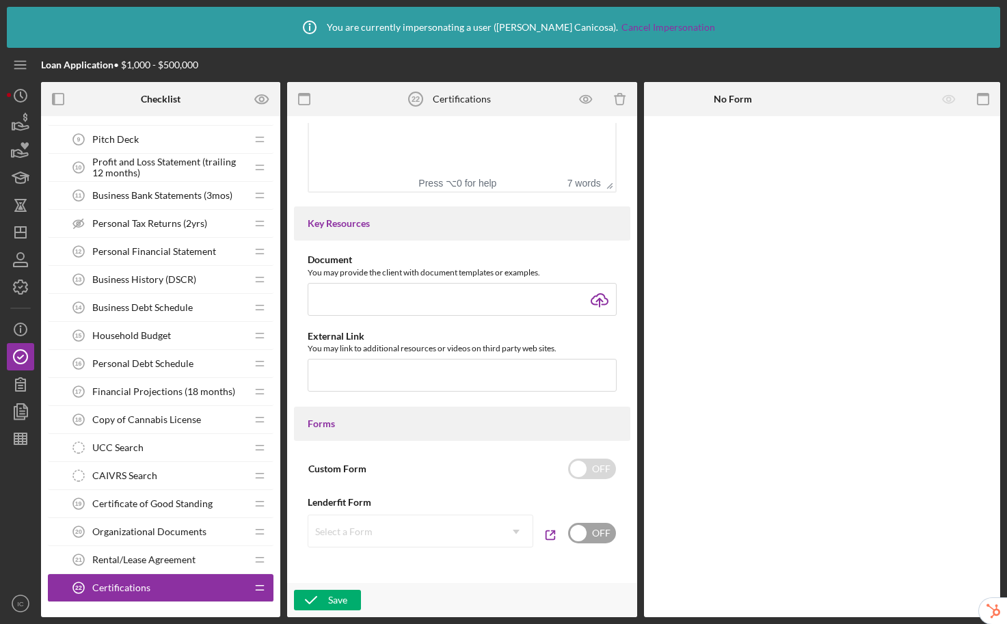
click at [582, 530] on input "checkbox" at bounding box center [592, 533] width 48 height 21
checkbox input "true"
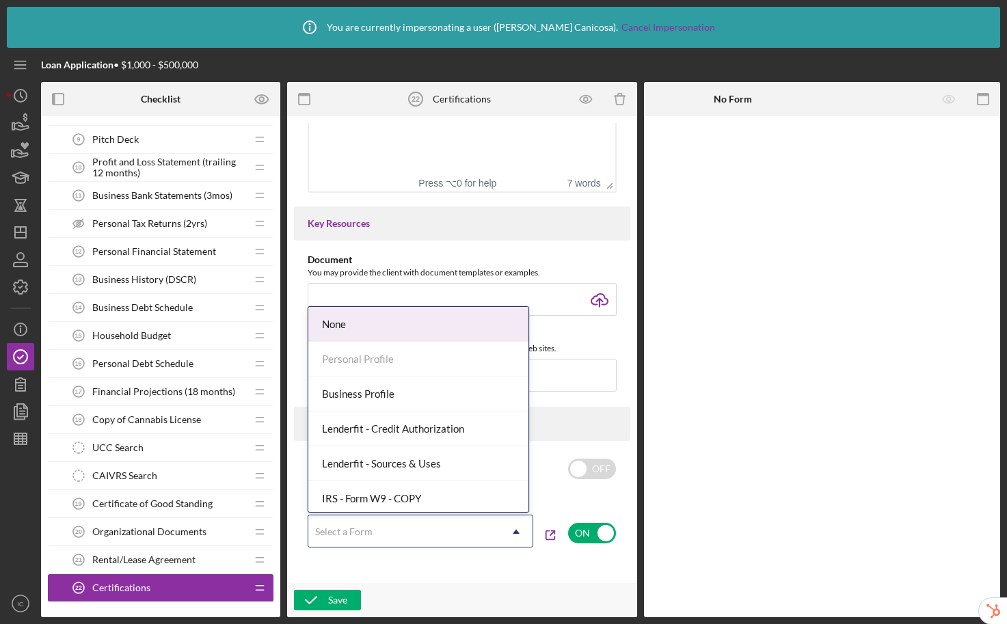
click at [366, 523] on div "Select a Form" at bounding box center [403, 531] width 191 height 31
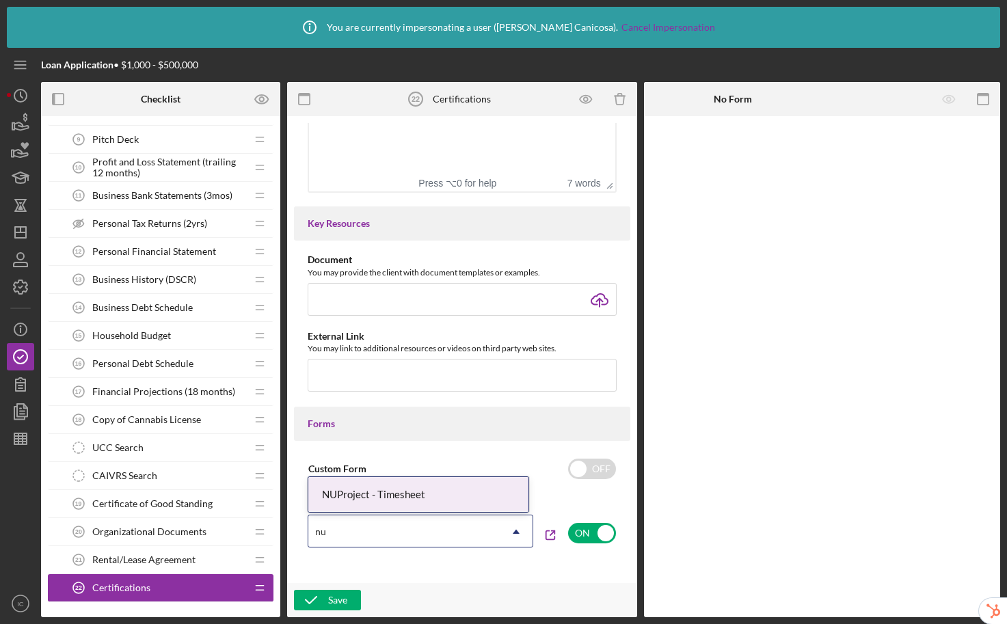
type input "nu"
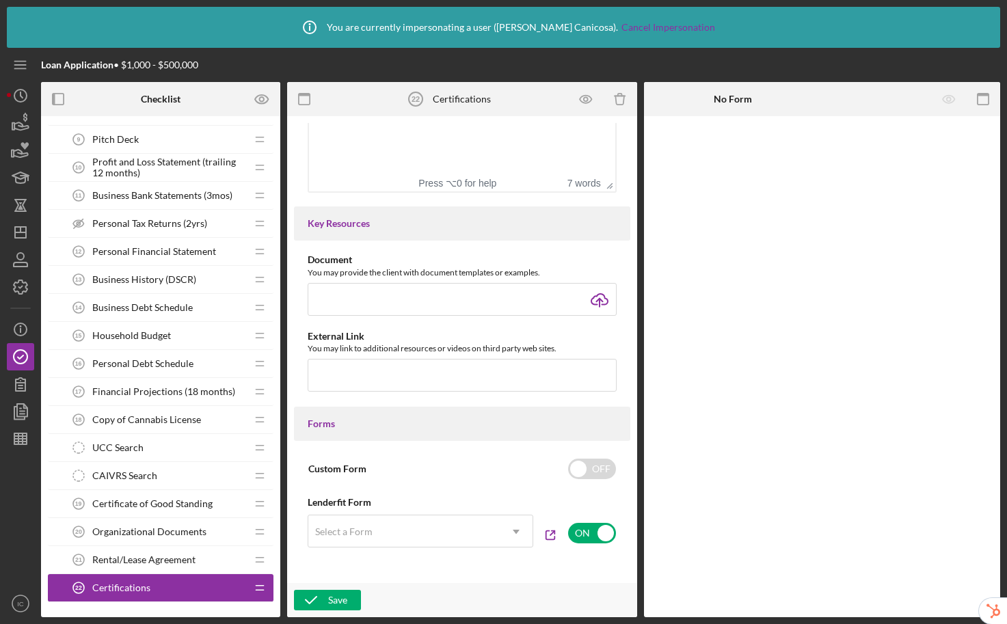
click at [147, 560] on span "Rental/Lease Agreement" at bounding box center [143, 559] width 103 height 11
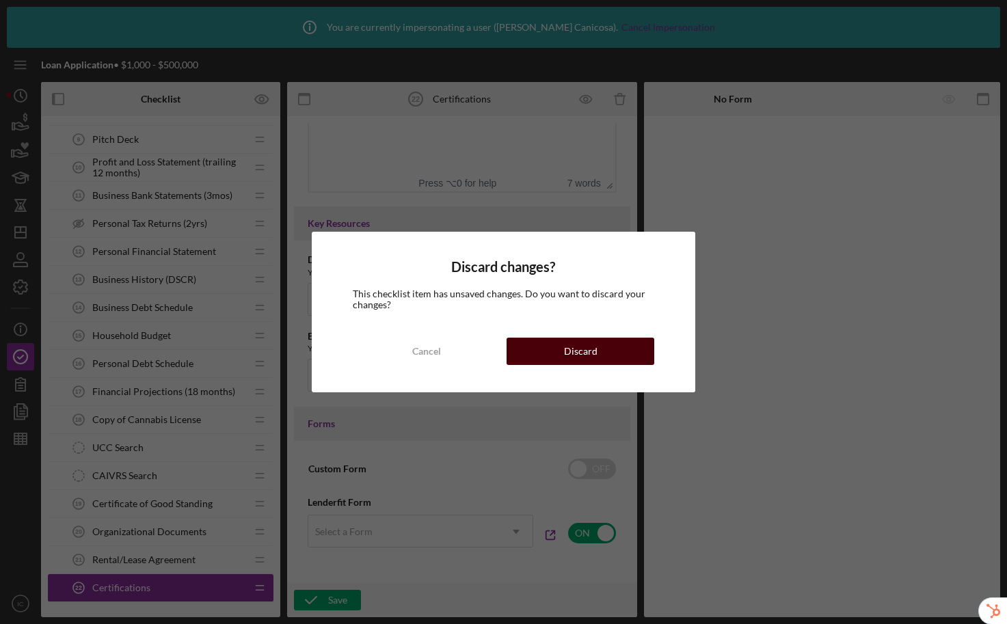
click at [565, 338] on div "Discard" at bounding box center [580, 351] width 33 height 27
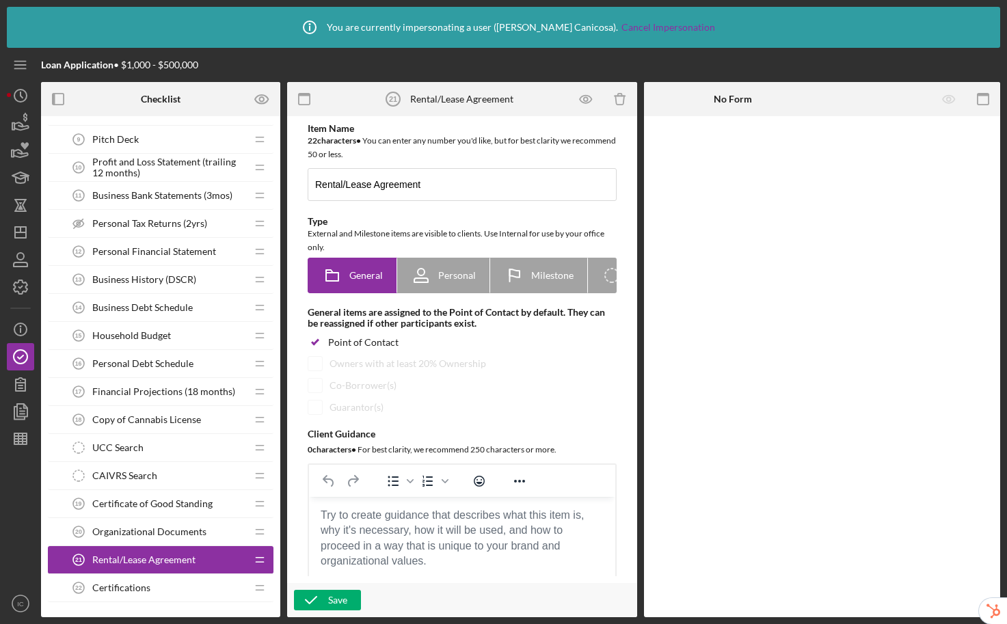
click at [150, 582] on div "Certifications 22 Certifications" at bounding box center [155, 587] width 181 height 27
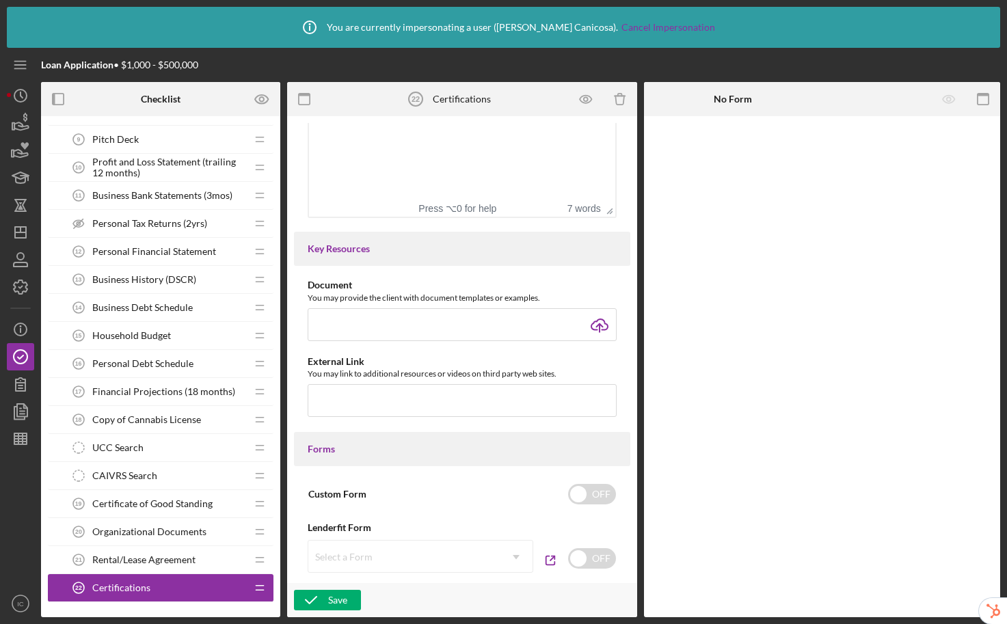
scroll to position [629, 0]
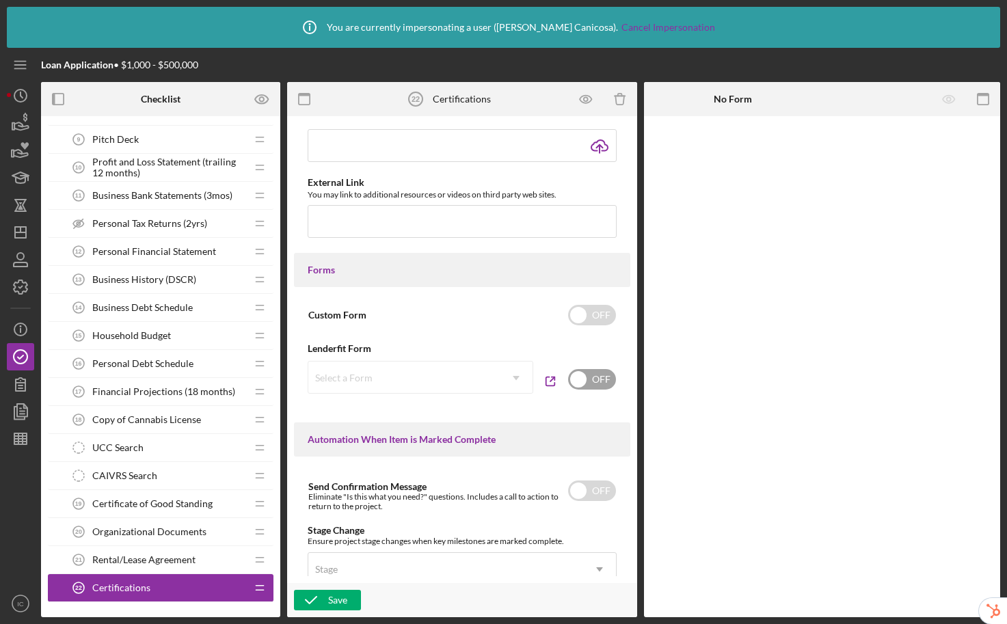
click at [594, 377] on input "checkbox" at bounding box center [592, 379] width 48 height 21
checkbox input "true"
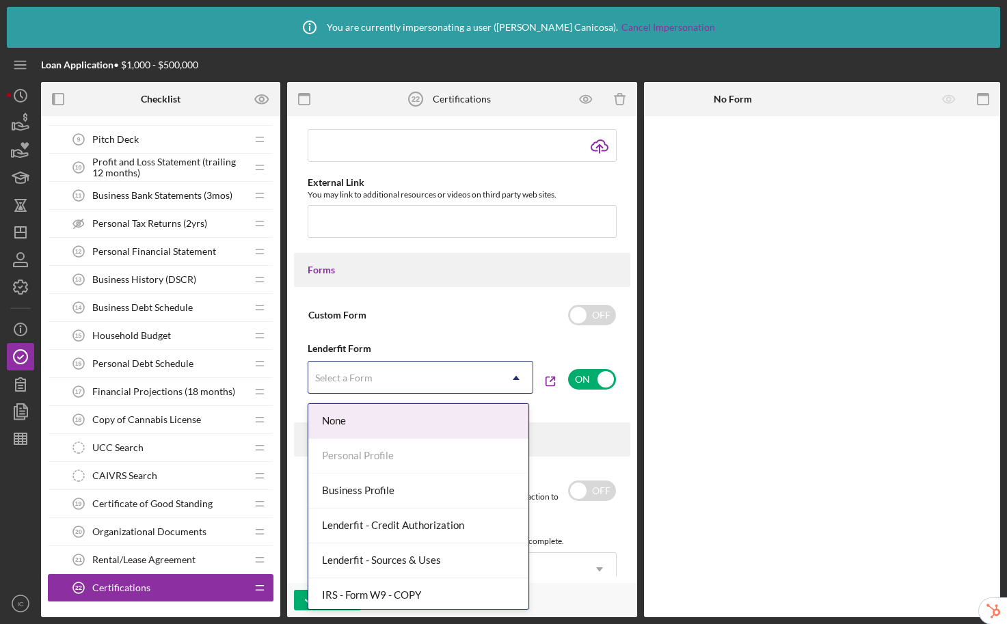
click at [422, 389] on div "Select a Form" at bounding box center [403, 377] width 191 height 31
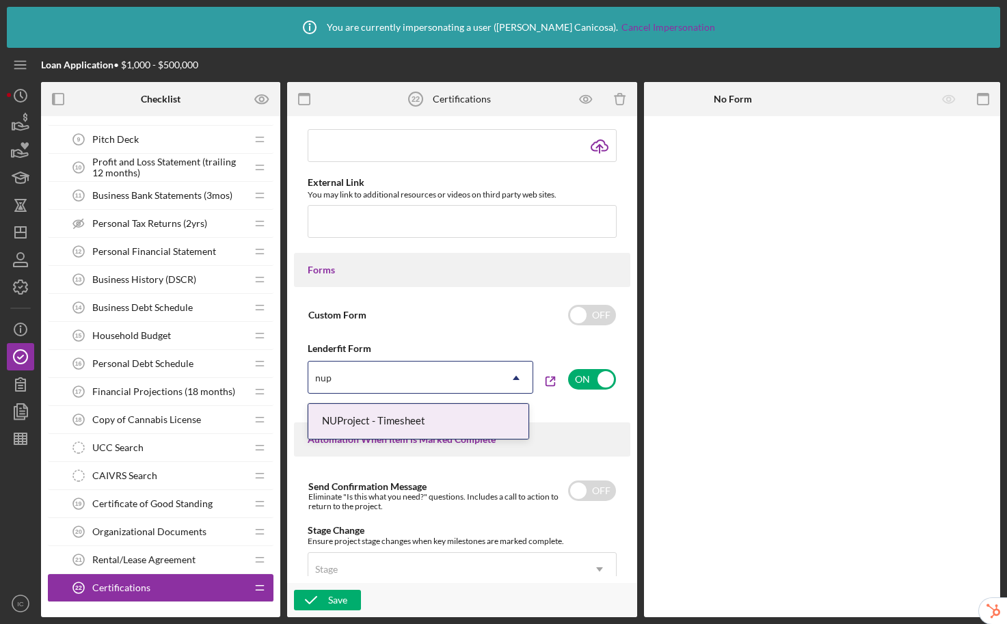
type input "nup"
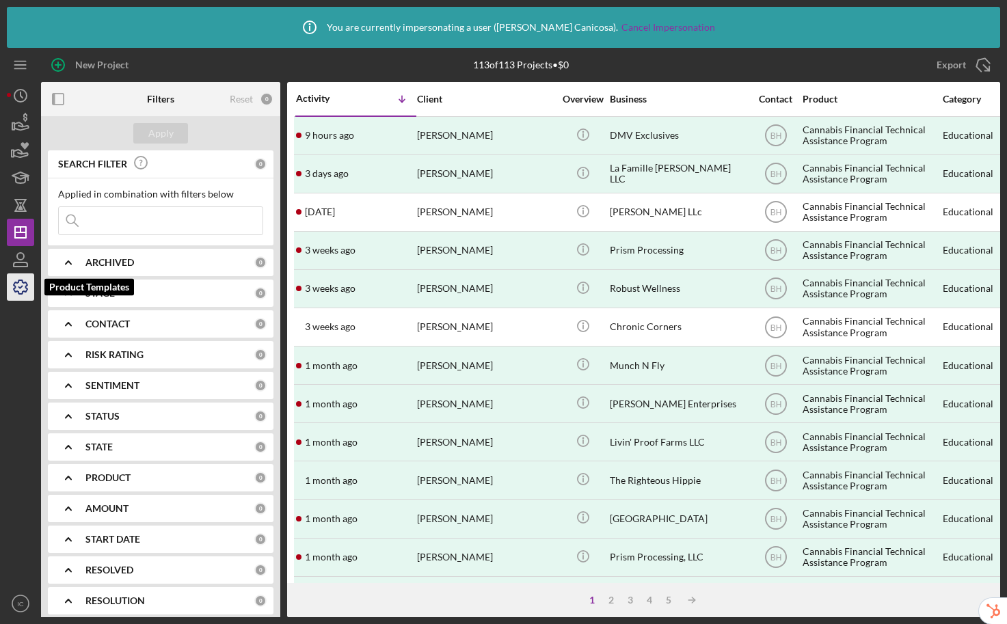
click at [26, 292] on icon "button" at bounding box center [20, 287] width 34 height 34
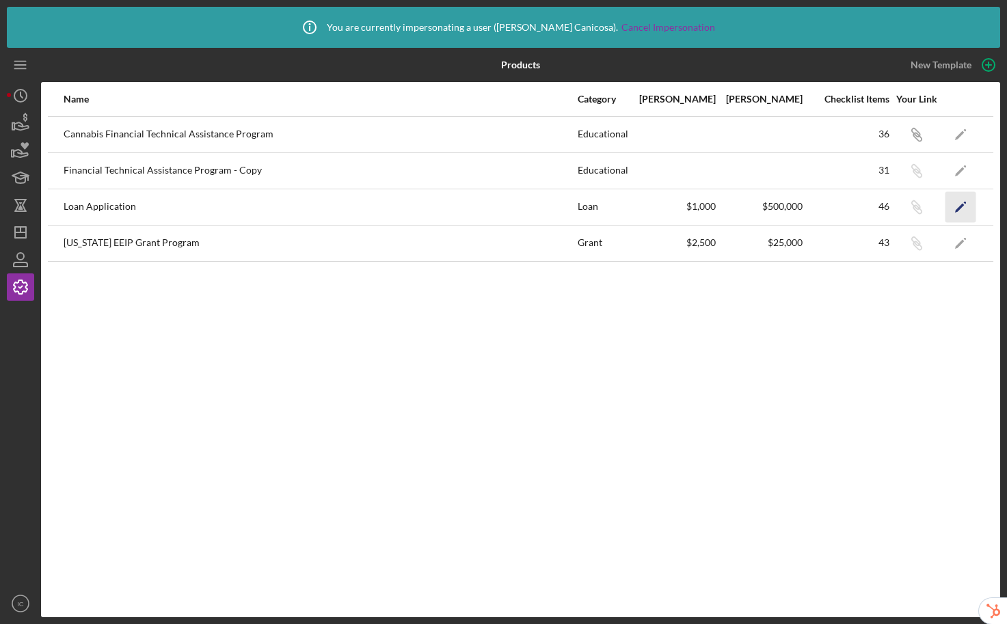
click at [961, 208] on icon "Icon/Edit" at bounding box center [960, 206] width 31 height 31
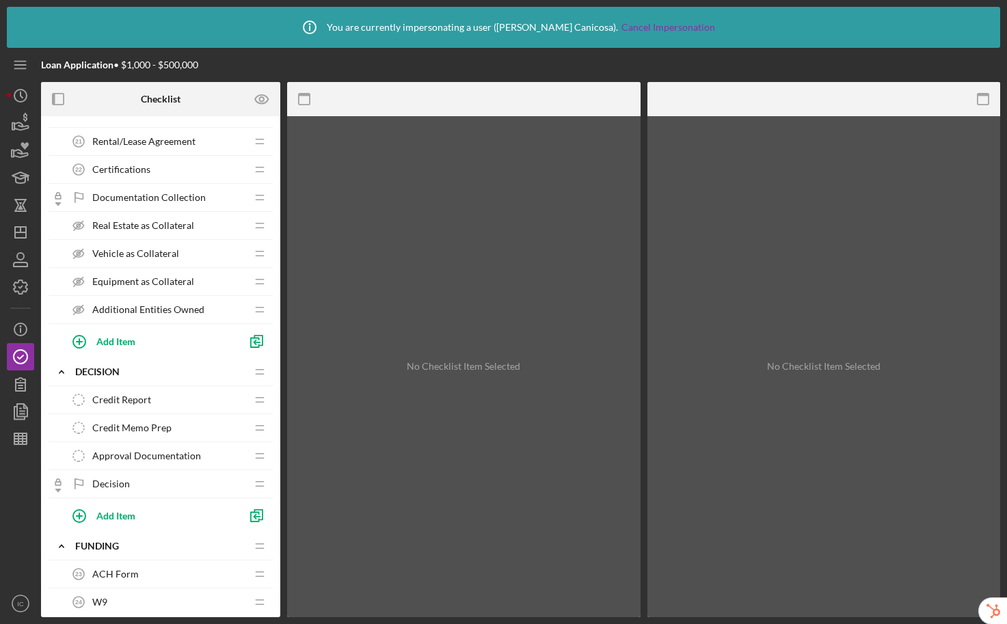
scroll to position [779, 0]
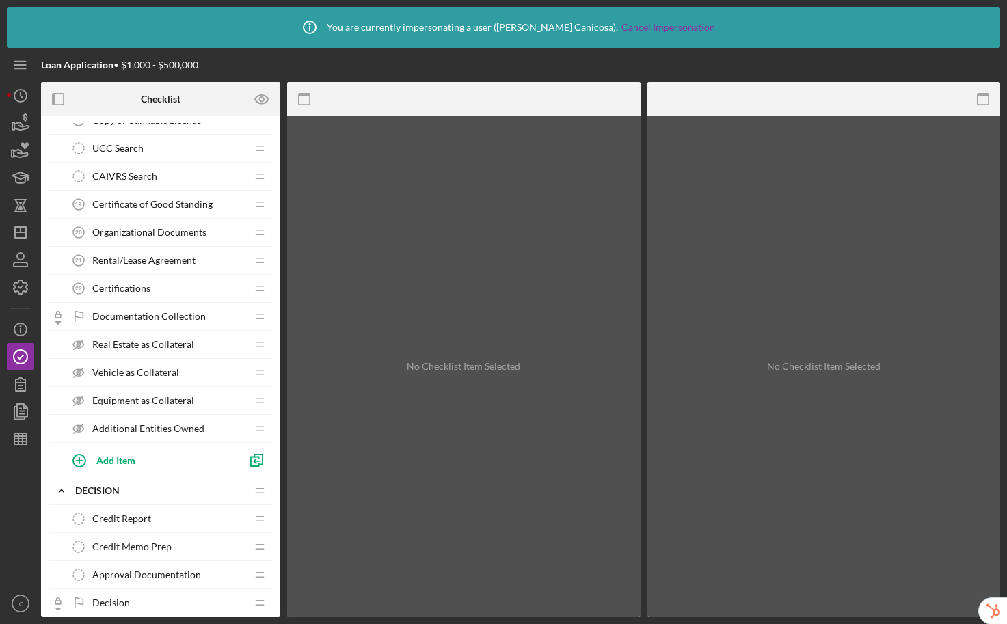
click at [134, 286] on span "Certifications" at bounding box center [121, 288] width 58 height 11
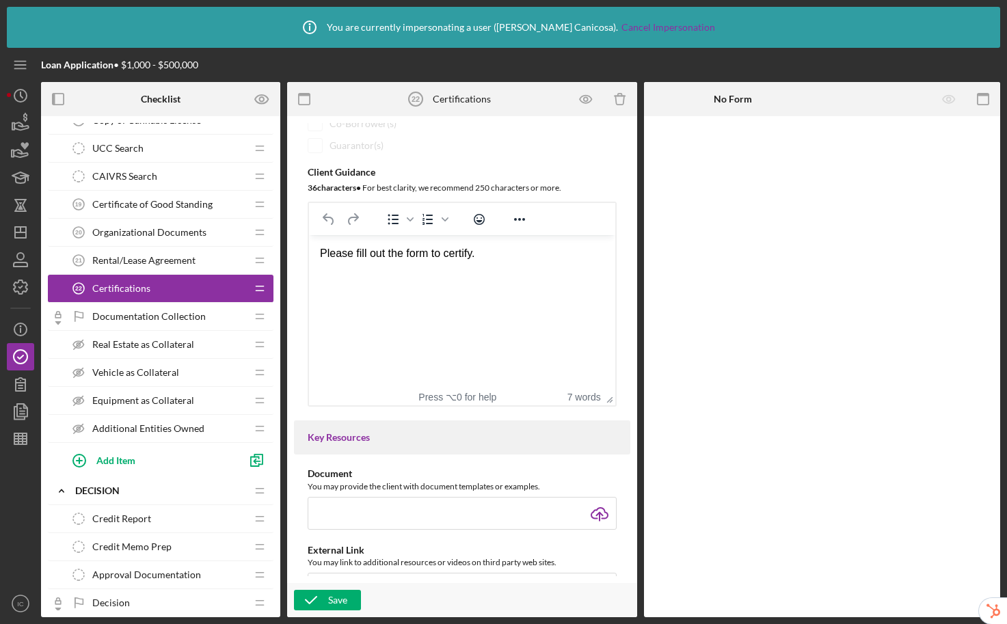
scroll to position [489, 0]
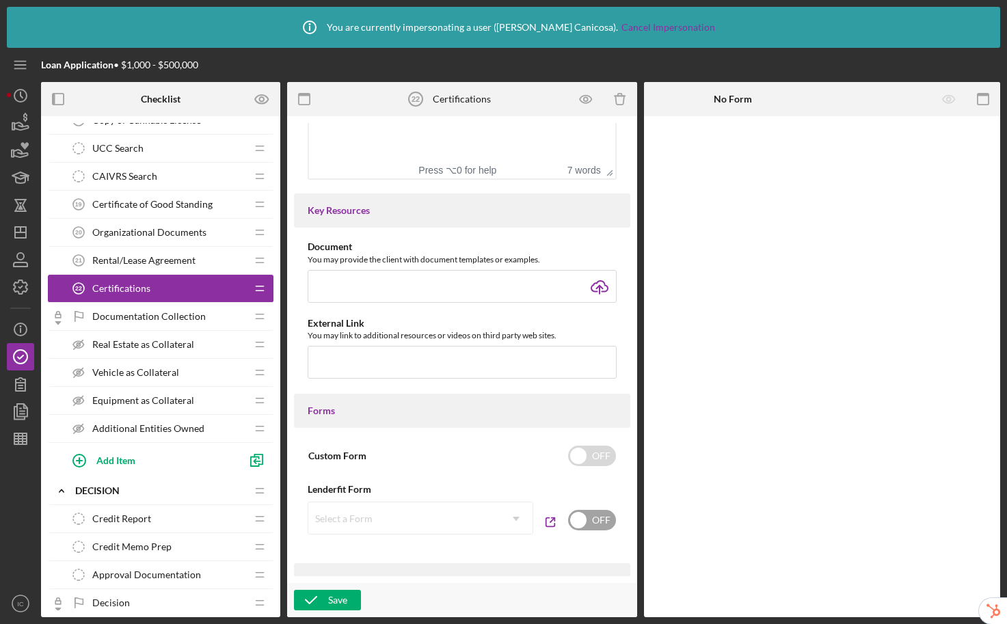
click at [582, 530] on input "checkbox" at bounding box center [592, 520] width 48 height 21
checkbox input "true"
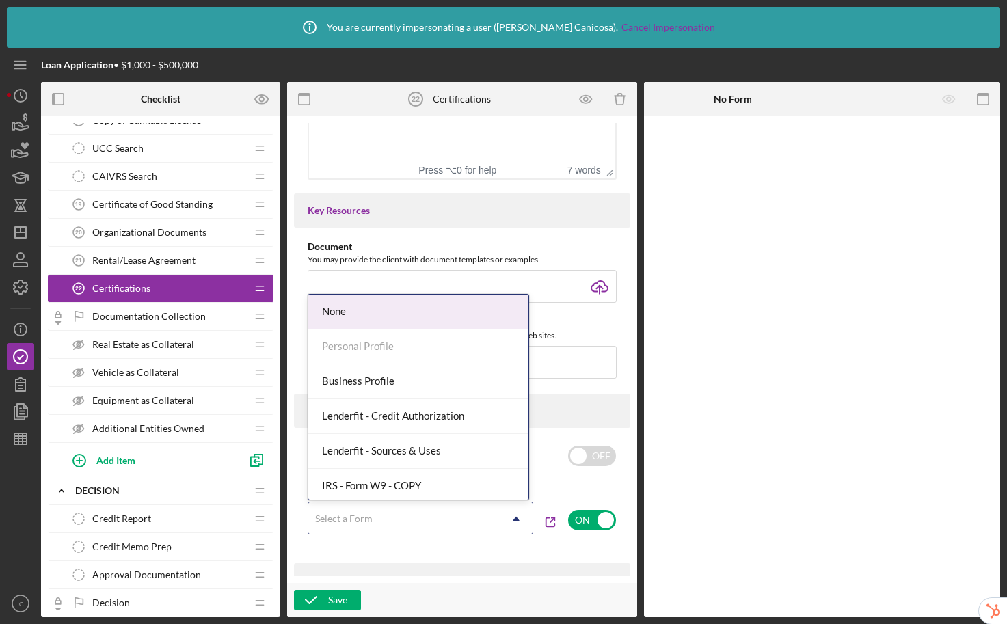
click at [415, 526] on div "Select a Form" at bounding box center [403, 518] width 191 height 31
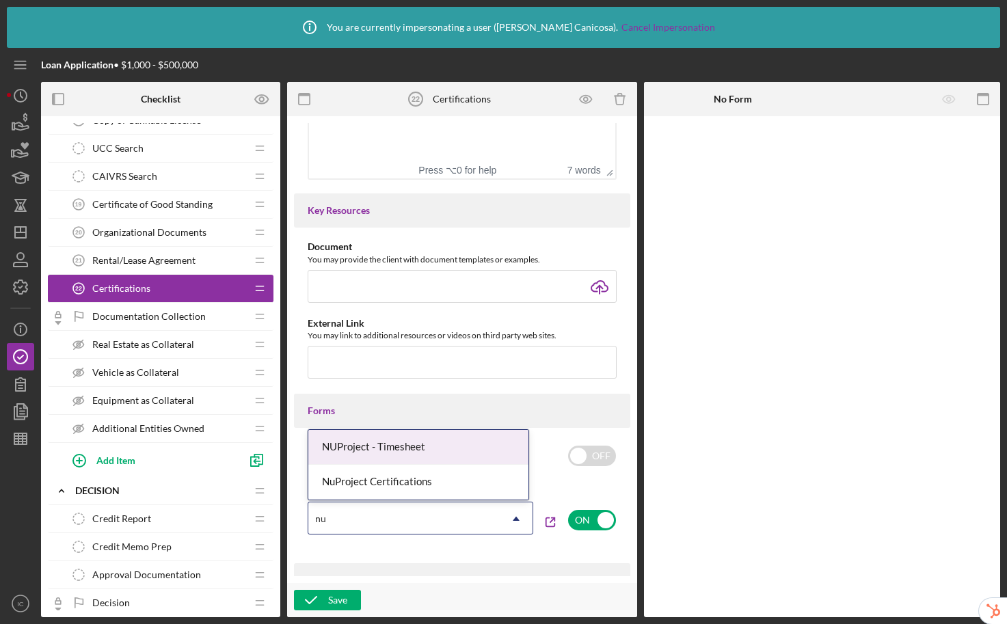
type input "nup"
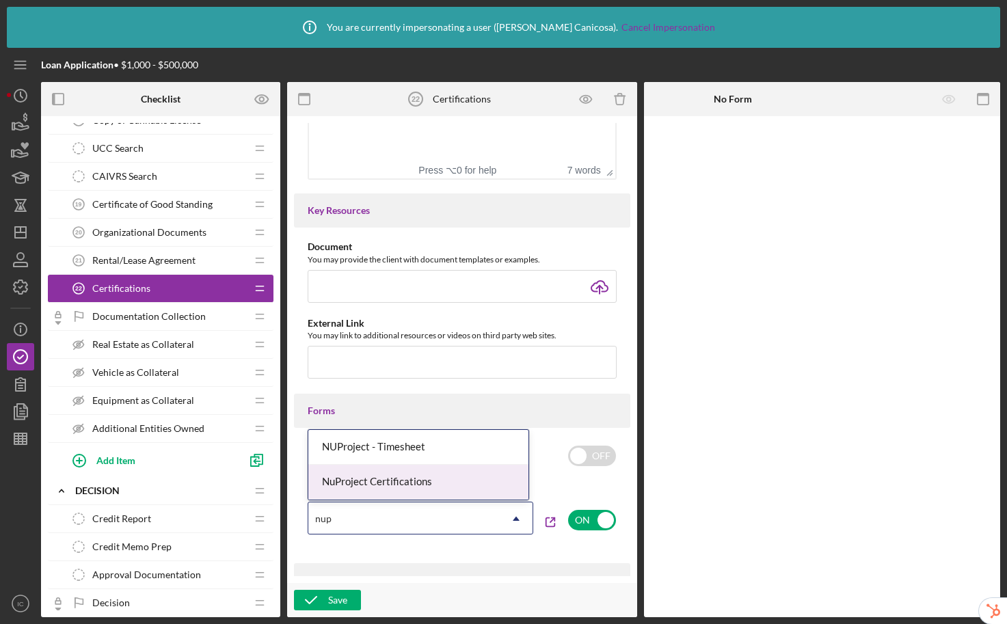
click at [398, 479] on div "NuProject Certifications" at bounding box center [418, 482] width 220 height 35
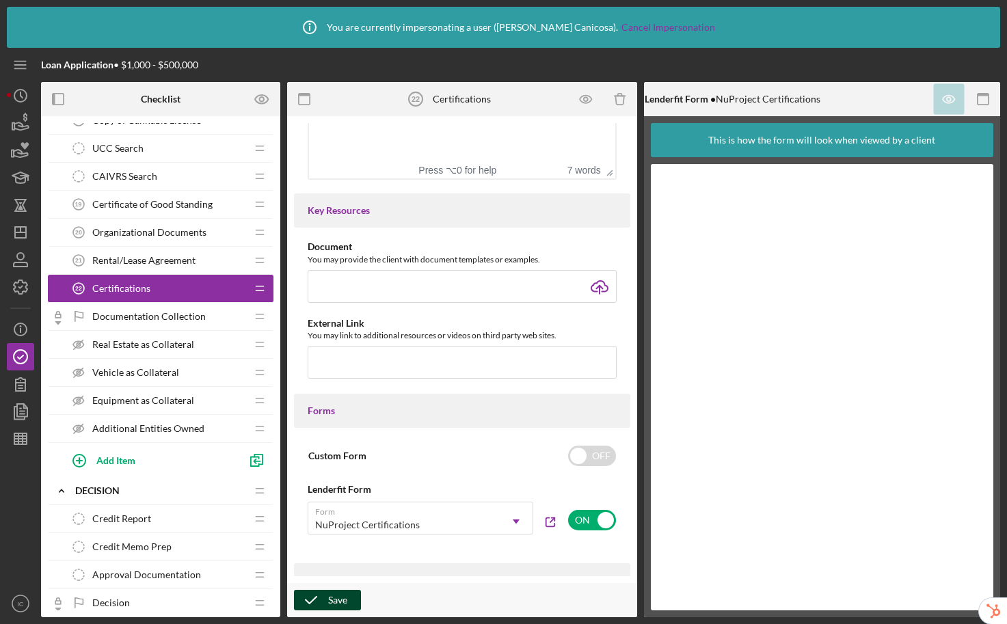
click at [333, 604] on div "Save" at bounding box center [337, 600] width 19 height 21
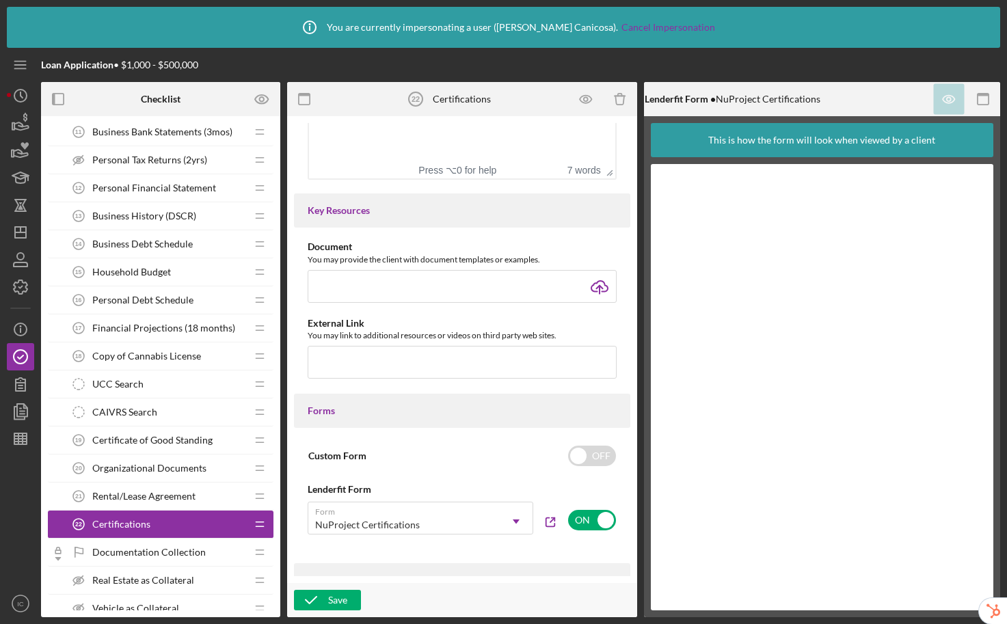
click at [151, 245] on span "Business Debt Schedule" at bounding box center [142, 243] width 100 height 11
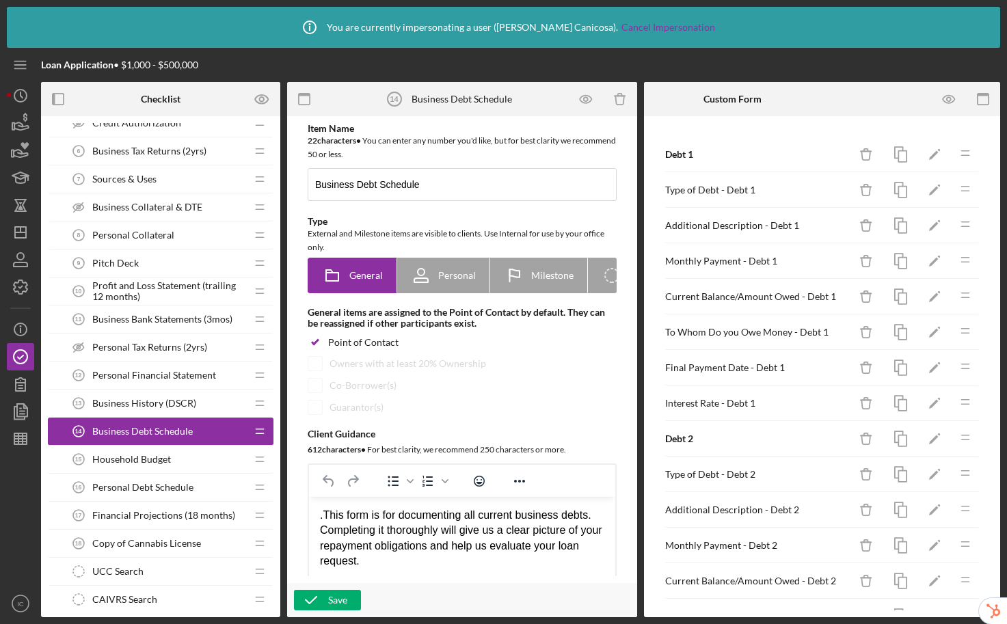
scroll to position [428, 0]
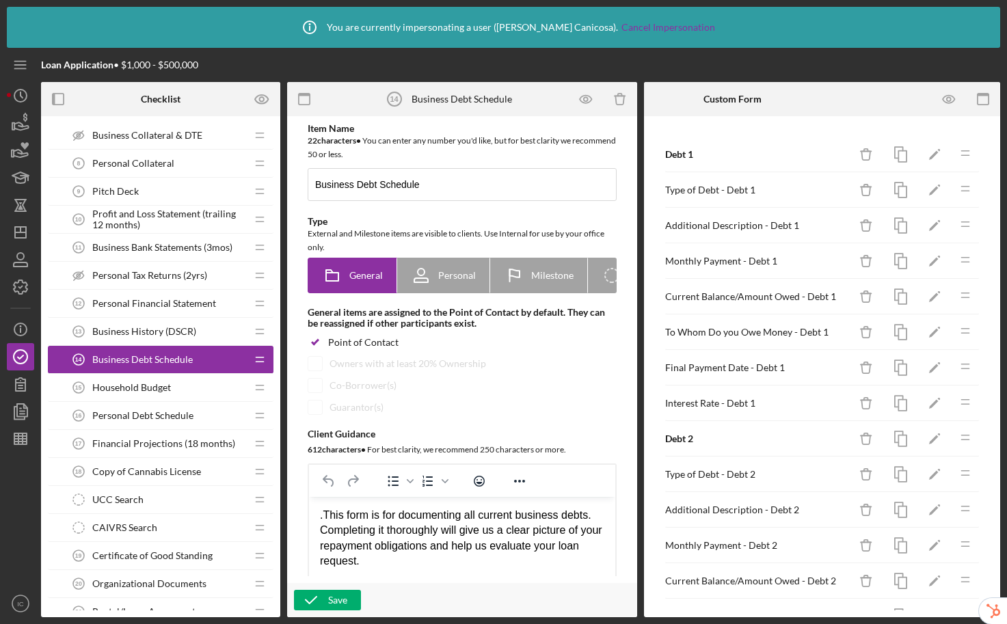
click at [175, 415] on span "Personal Debt Schedule" at bounding box center [142, 415] width 101 height 11
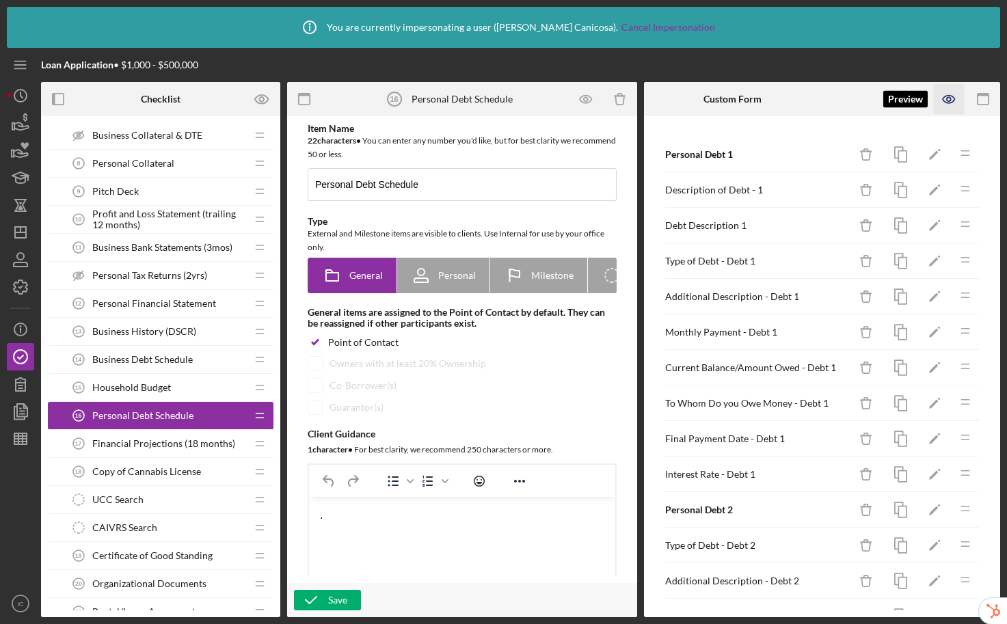
click at [944, 101] on icon "button" at bounding box center [948, 99] width 31 height 31
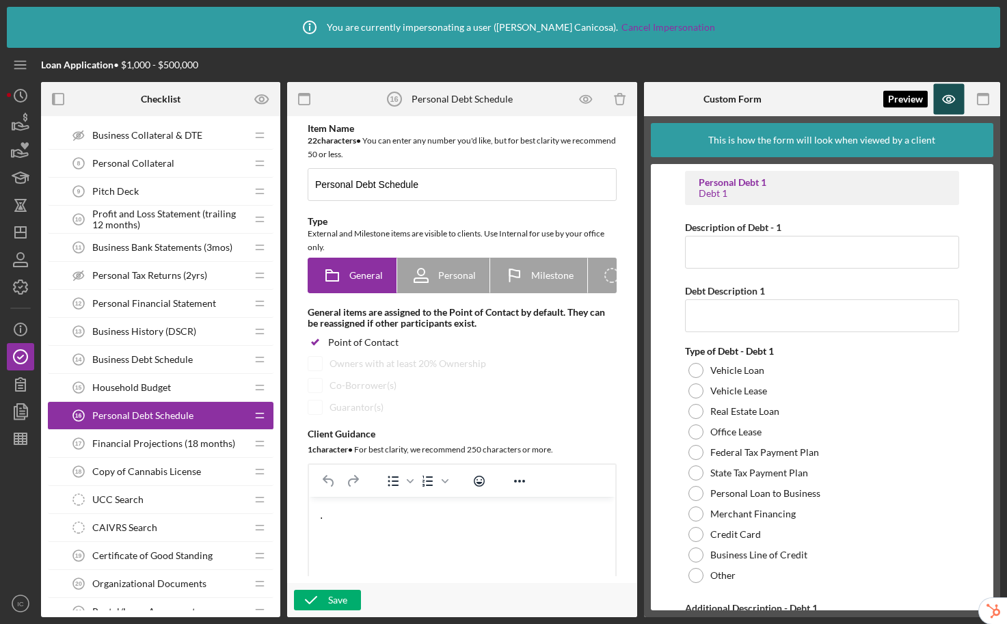
drag, startPoint x: 943, startPoint y: 107, endPoint x: 932, endPoint y: 108, distance: 11.0
click at [943, 107] on icon "button" at bounding box center [948, 99] width 31 height 31
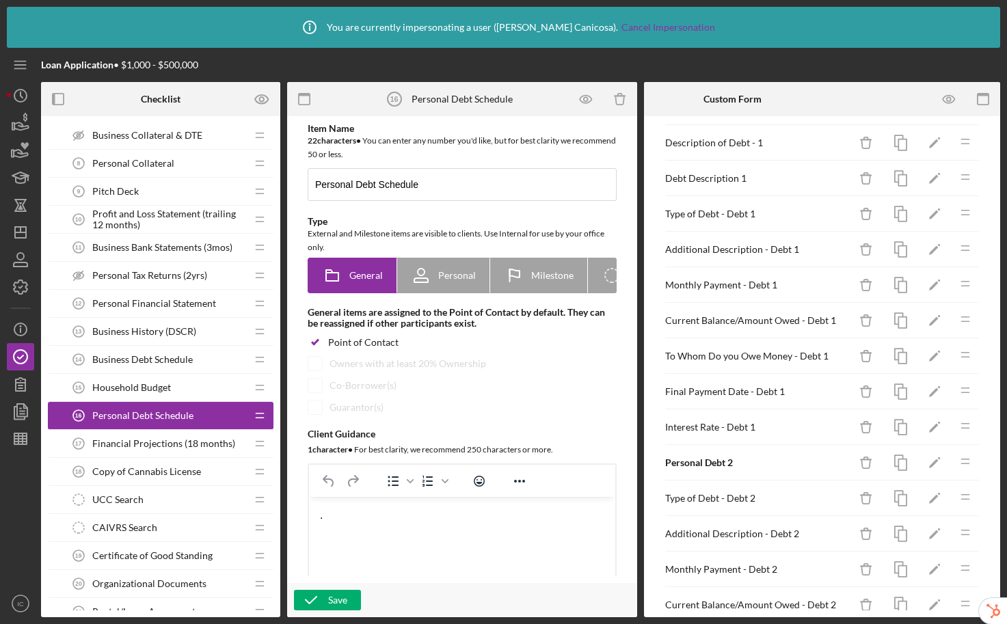
scroll to position [25, 0]
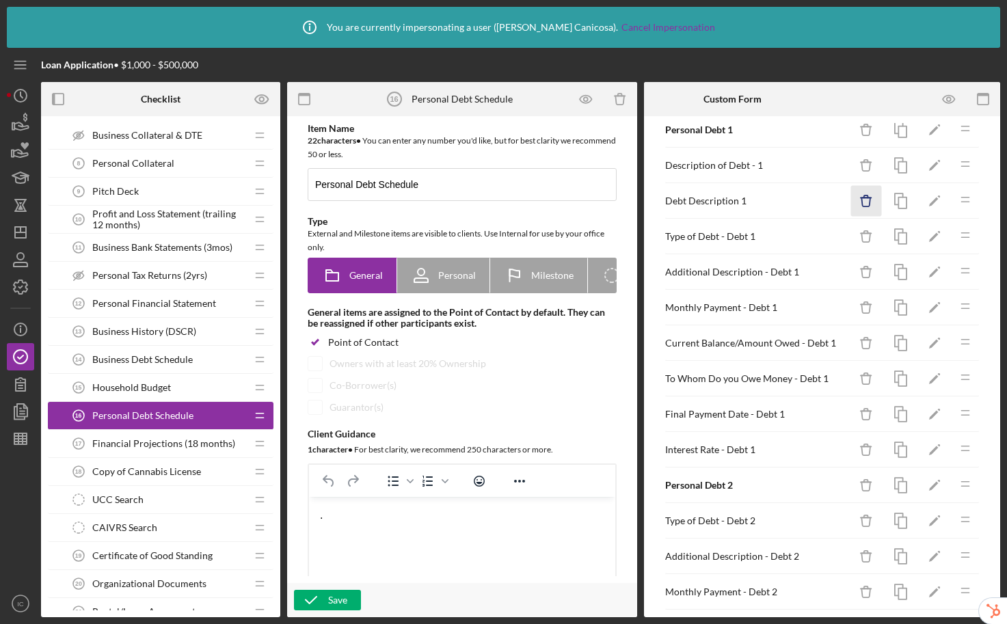
click at [858, 200] on icon "Icon/Delete" at bounding box center [866, 201] width 31 height 31
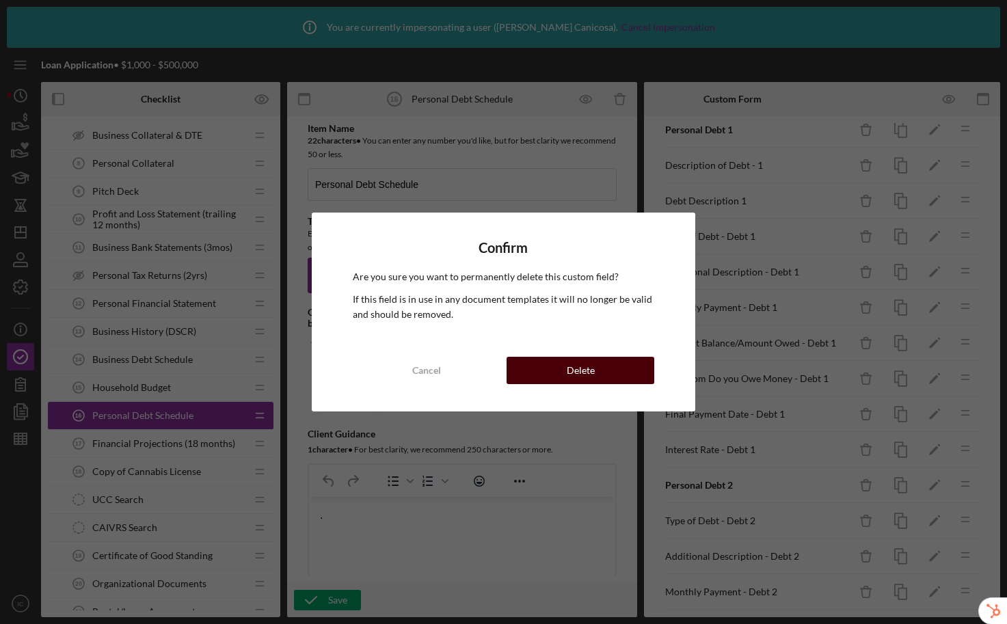
click at [636, 364] on button "Delete" at bounding box center [580, 370] width 148 height 27
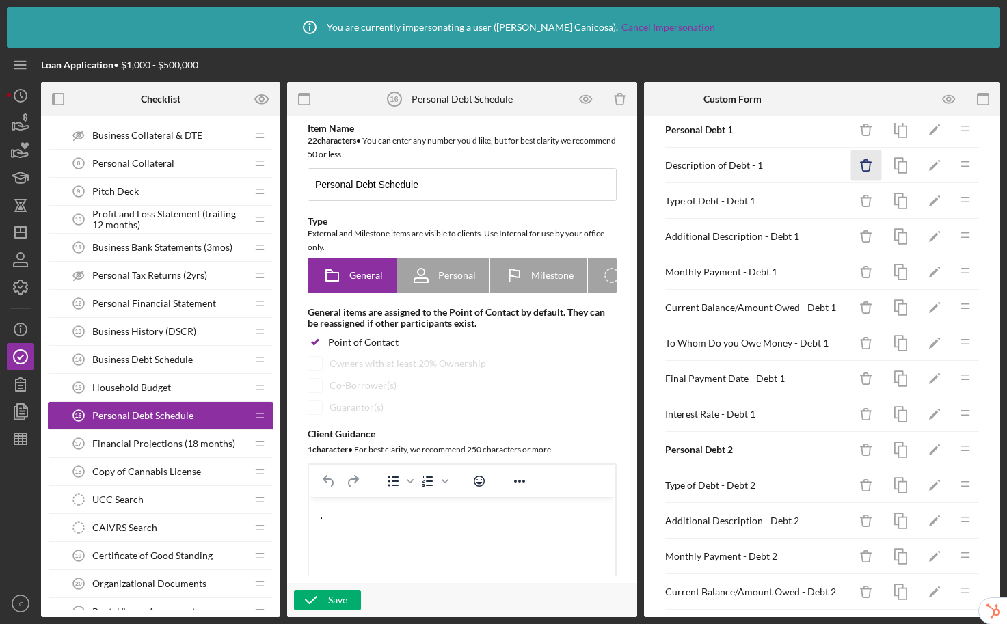
click at [860, 162] on line "button" at bounding box center [865, 162] width 10 height 0
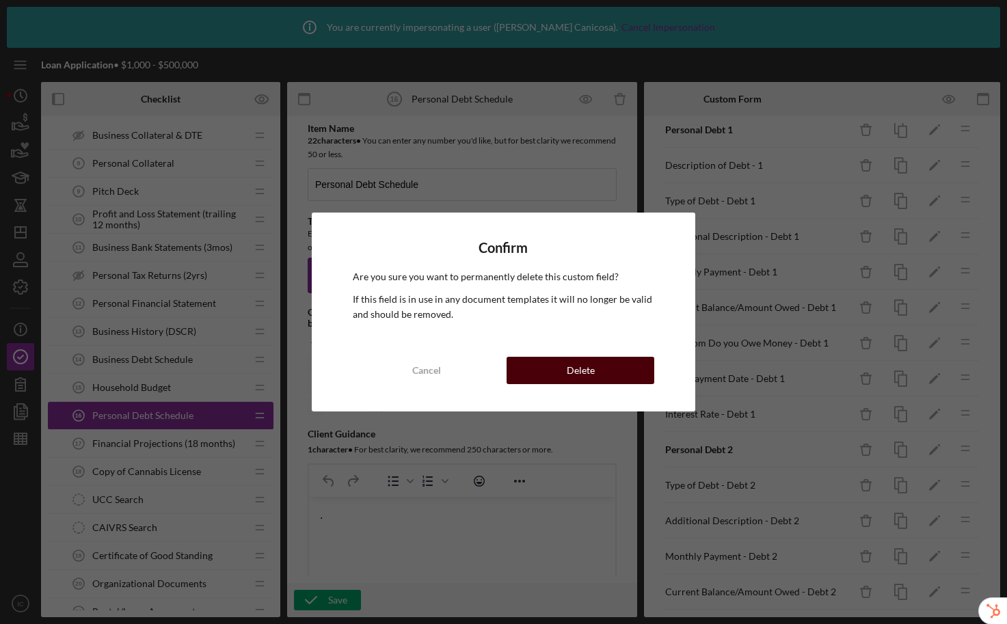
click at [620, 363] on button "Delete" at bounding box center [580, 370] width 148 height 27
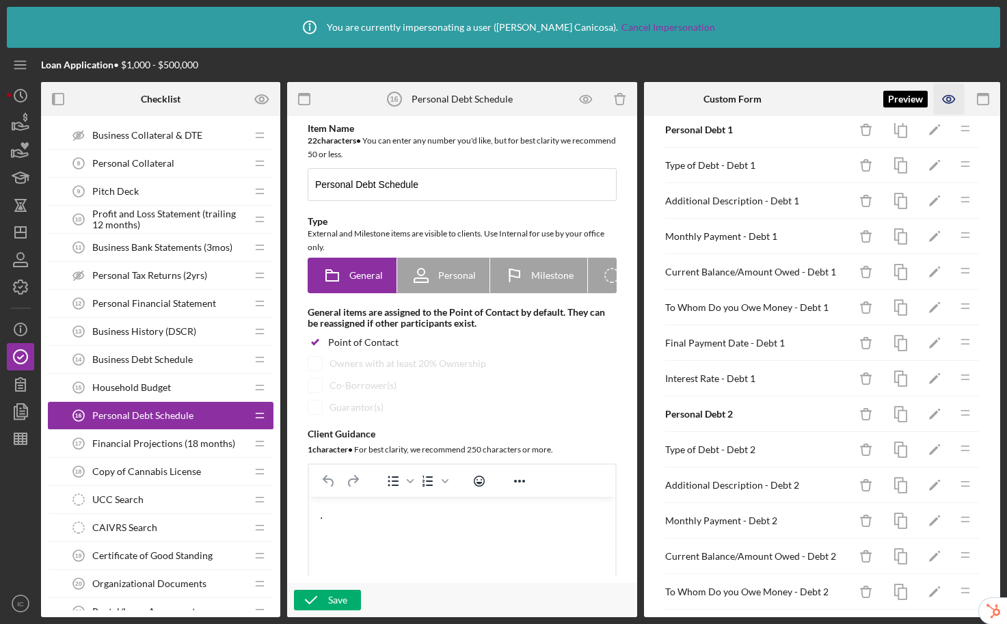
click at [949, 97] on icon "button" at bounding box center [948, 99] width 4 height 4
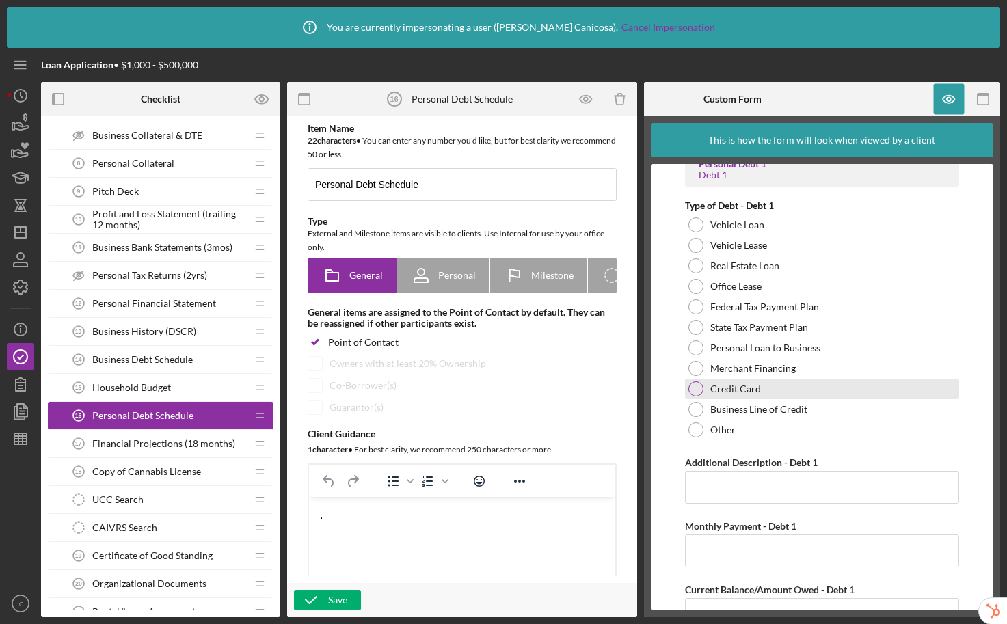
scroll to position [18, 0]
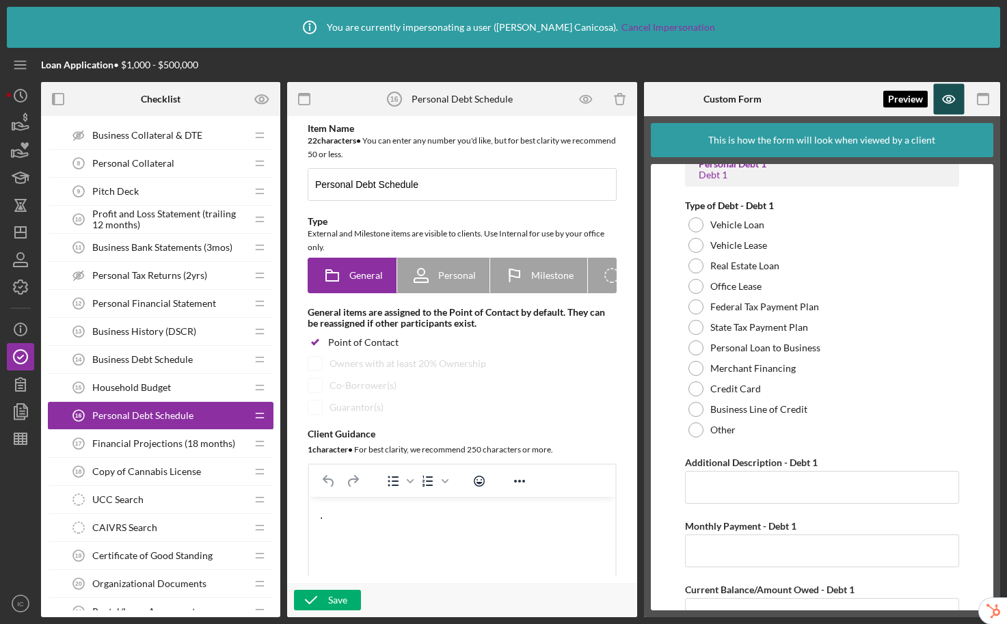
click at [944, 95] on icon "button" at bounding box center [948, 99] width 31 height 31
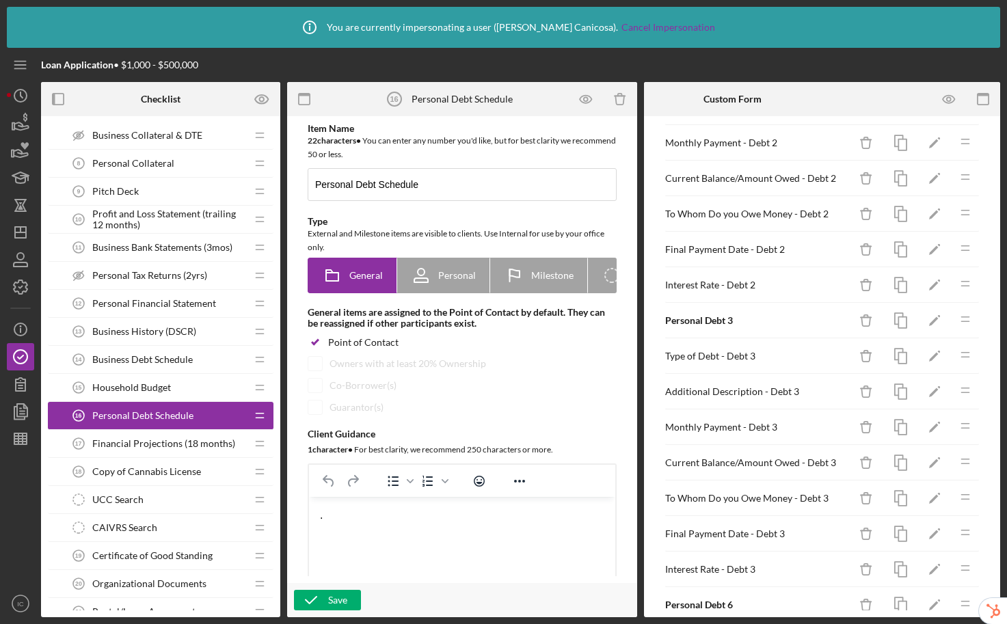
scroll to position [495, 0]
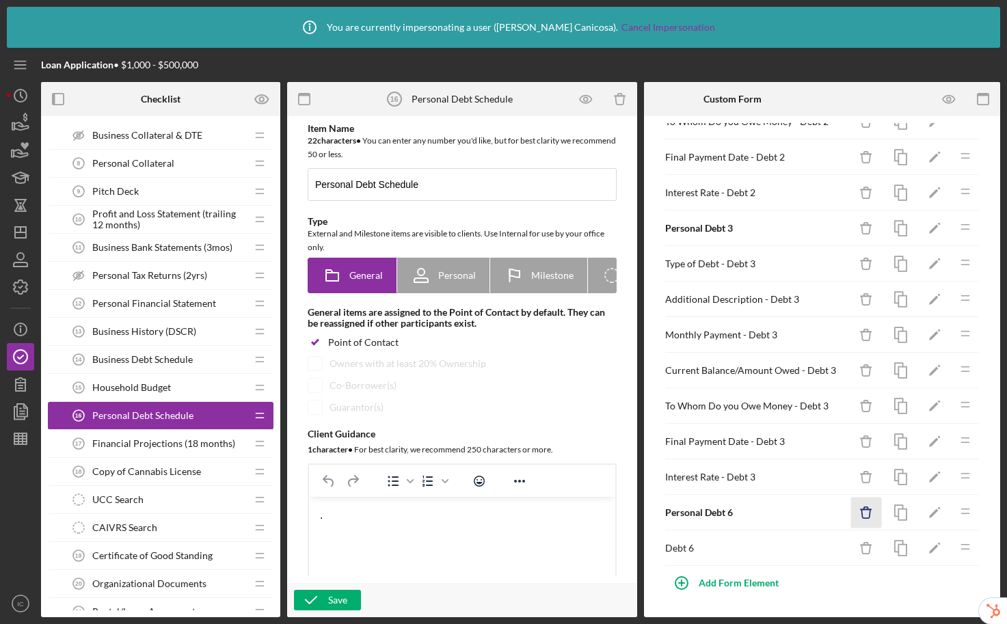
click at [861, 513] on icon "button" at bounding box center [865, 513] width 9 height 9
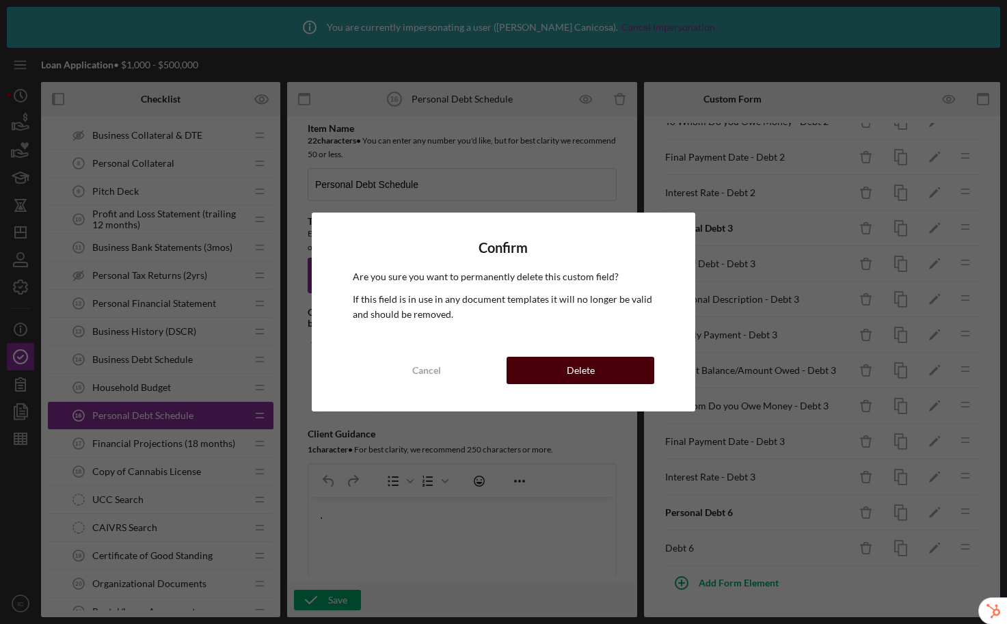
click at [634, 372] on button "Delete" at bounding box center [580, 370] width 148 height 27
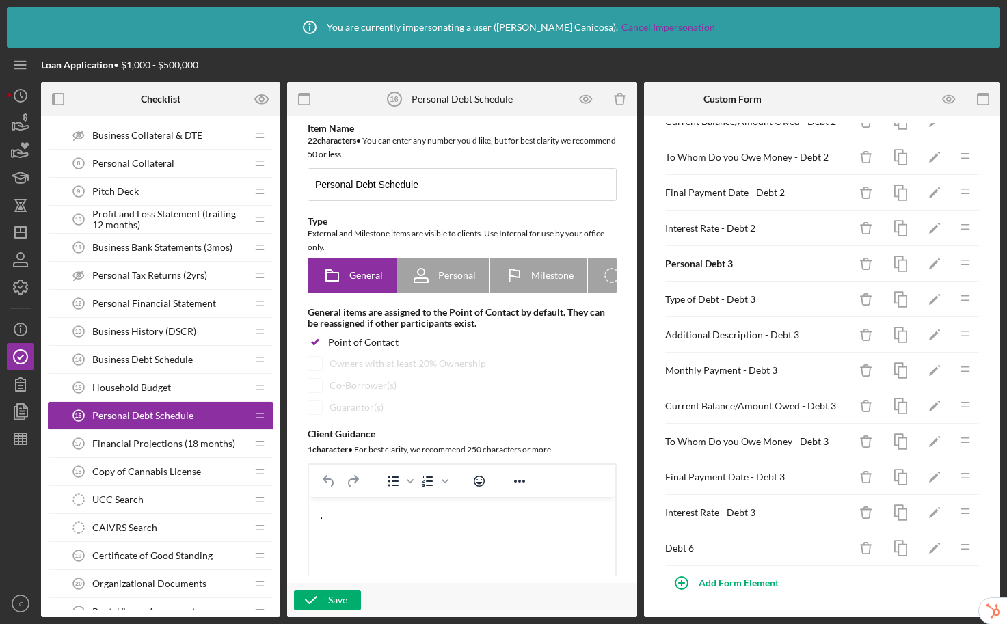
scroll to position [459, 0]
click at [856, 549] on icon "Icon/Delete" at bounding box center [866, 548] width 31 height 31
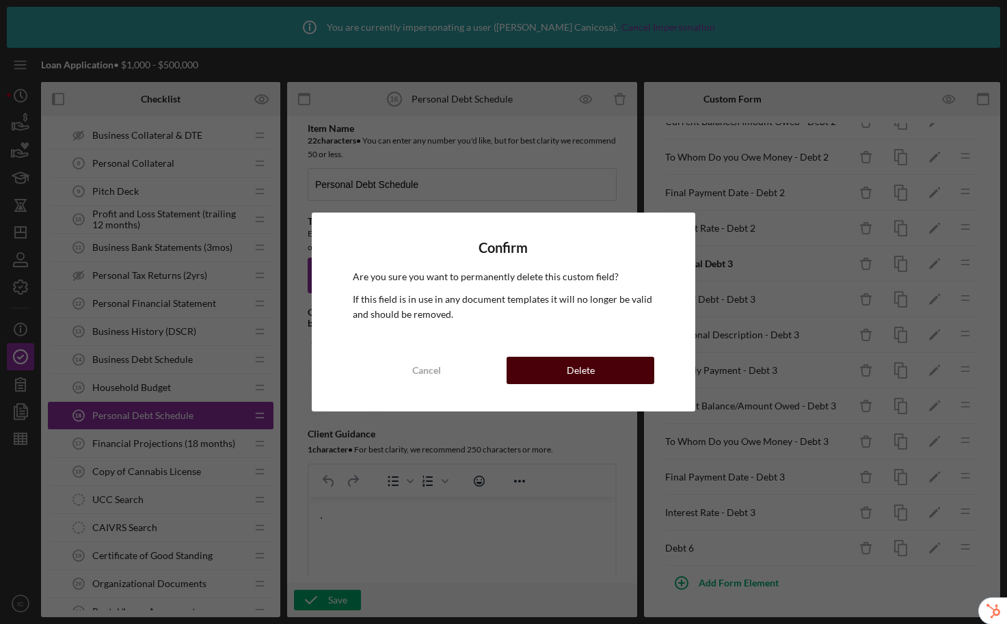
click at [623, 363] on button "Delete" at bounding box center [580, 370] width 148 height 27
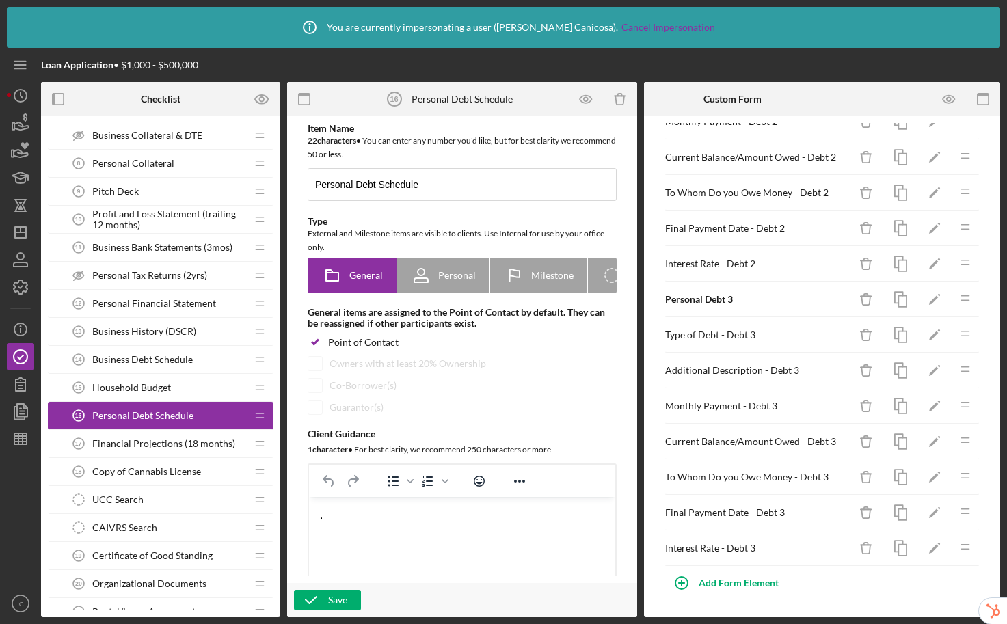
scroll to position [424, 0]
click at [18, 444] on polygon "button" at bounding box center [20, 438] width 12 height 11
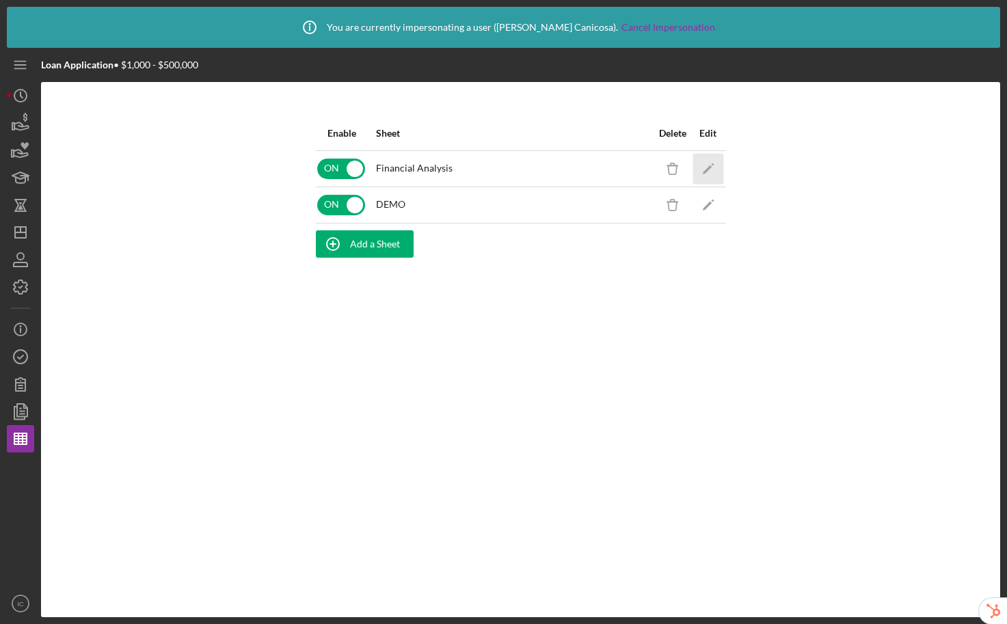
click at [706, 170] on polygon "button" at bounding box center [707, 170] width 10 height 10
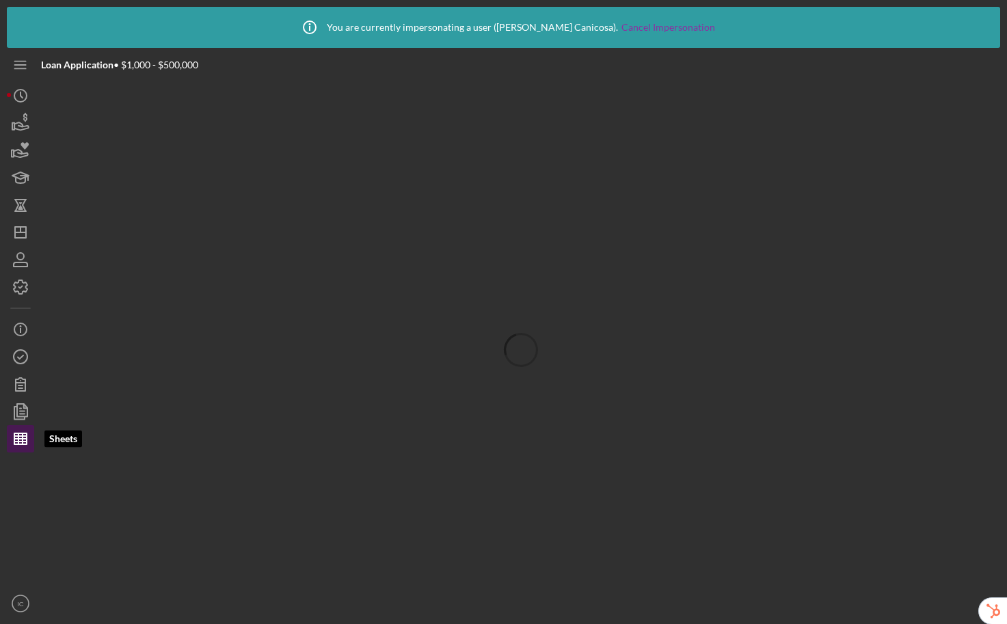
click at [10, 441] on icon "button" at bounding box center [20, 439] width 34 height 34
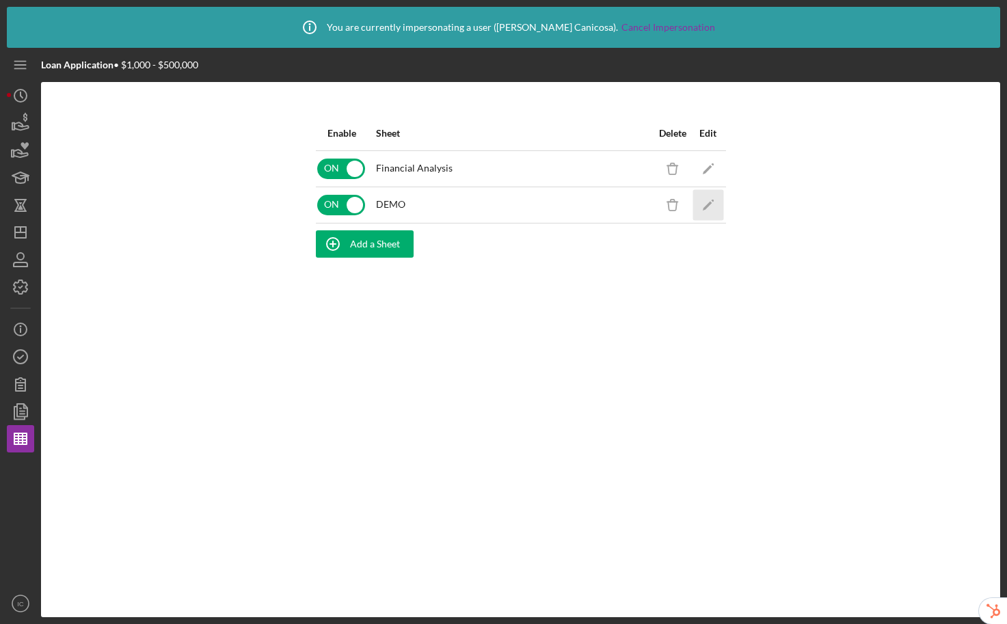
click at [709, 206] on icon "Icon/Edit" at bounding box center [707, 204] width 31 height 31
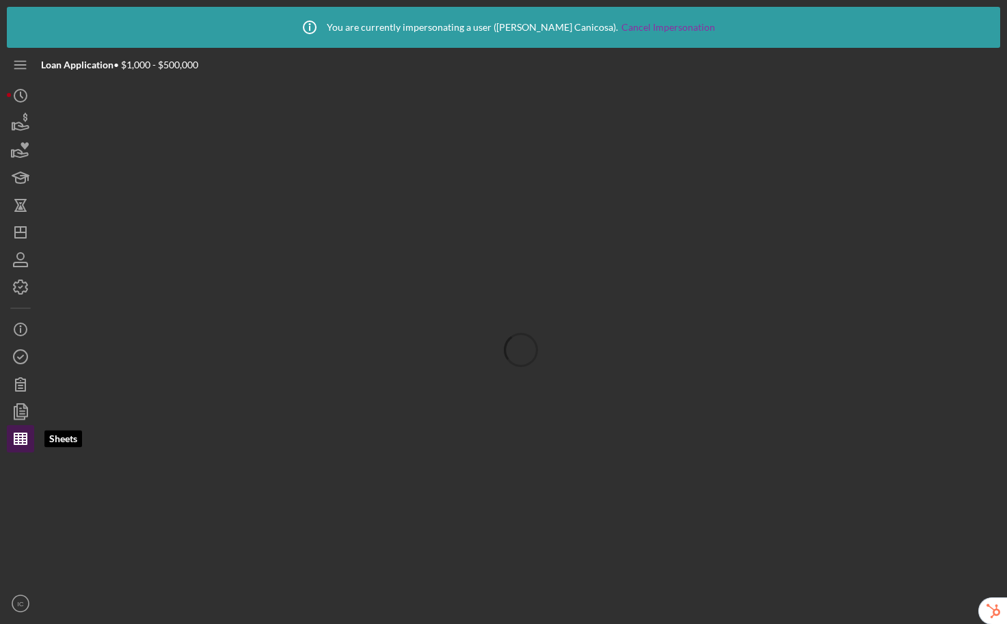
click at [22, 446] on icon "button" at bounding box center [20, 439] width 34 height 34
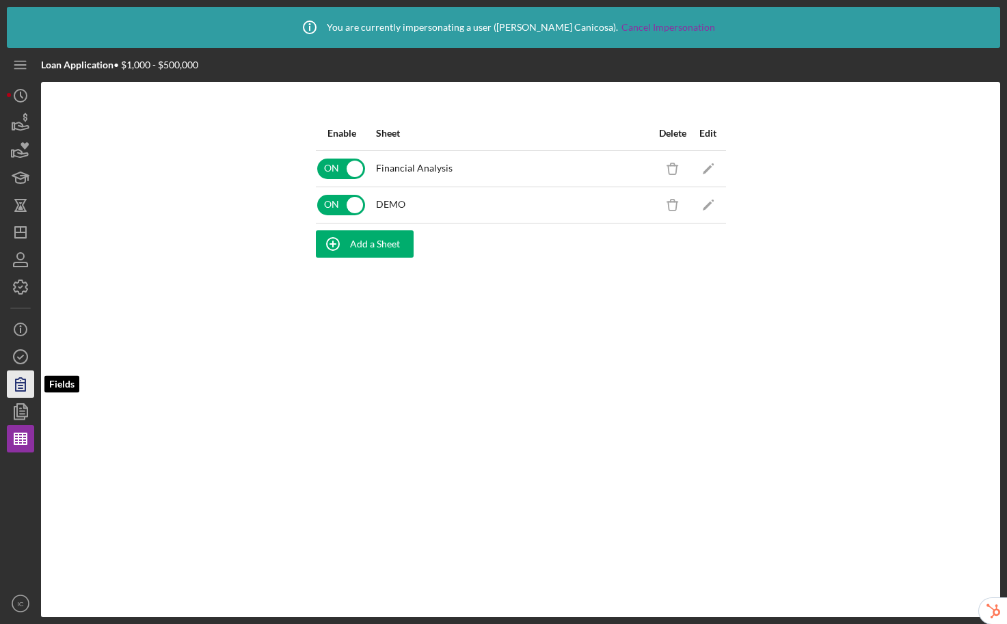
click at [10, 374] on icon "button" at bounding box center [20, 384] width 34 height 34
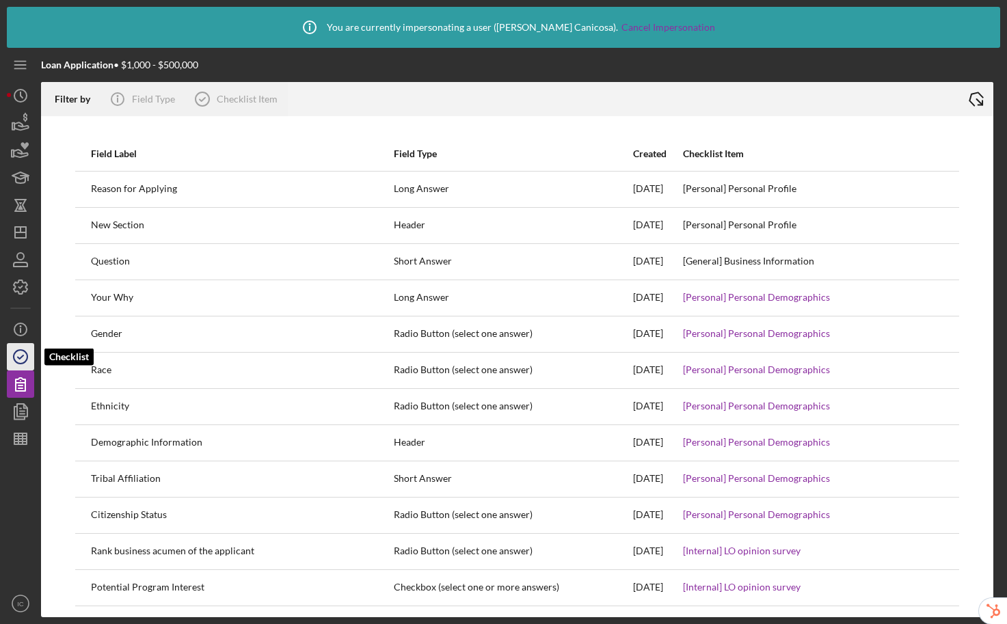
click at [20, 355] on icon "button" at bounding box center [20, 357] width 34 height 34
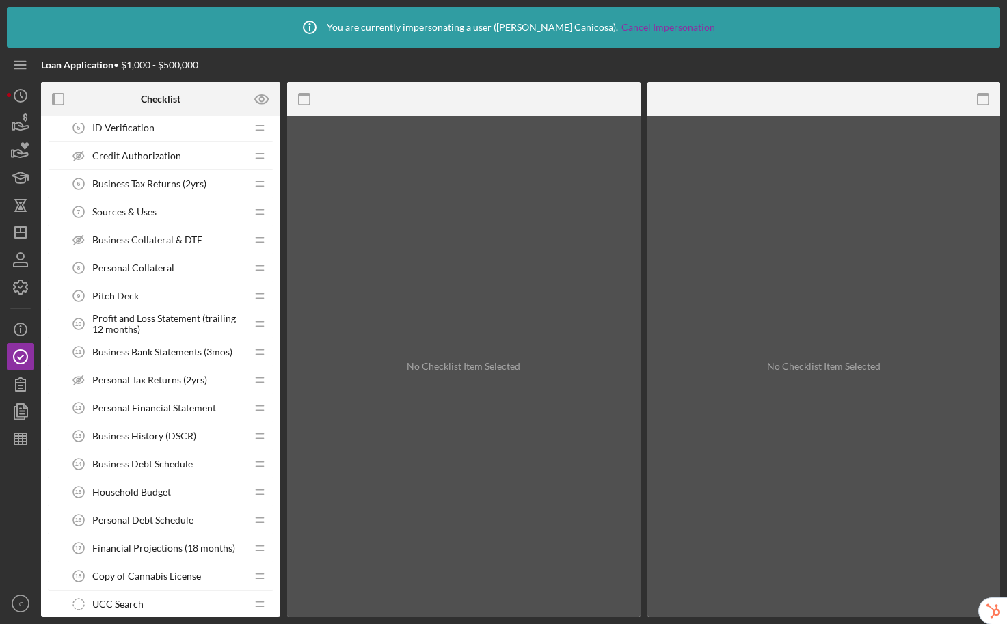
scroll to position [324, 0]
click at [152, 462] on span "Business Debt Schedule" at bounding box center [142, 463] width 100 height 11
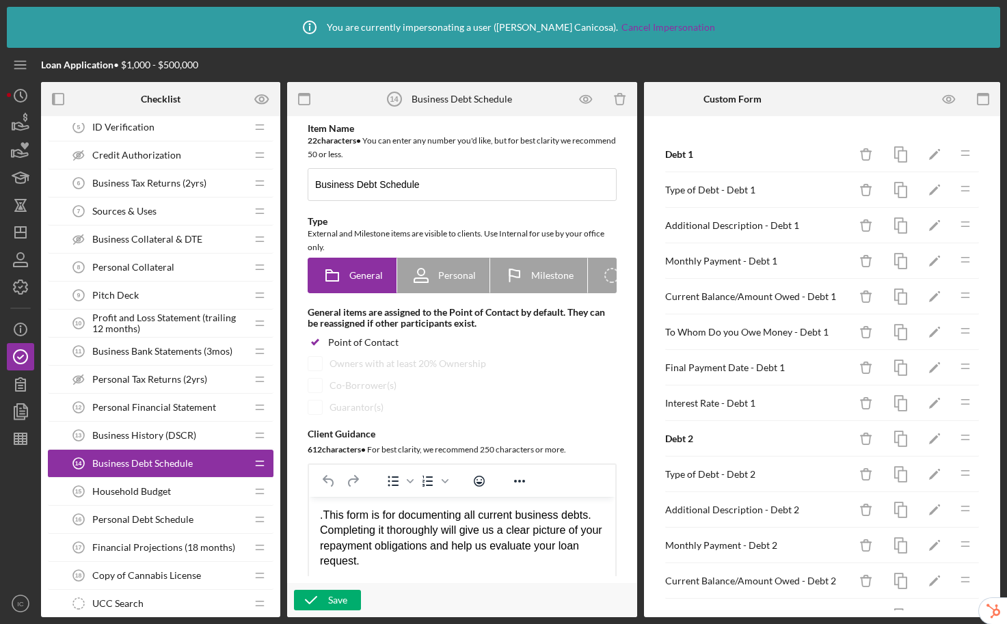
click at [159, 430] on span "Business History (DSCR)" at bounding box center [144, 435] width 104 height 11
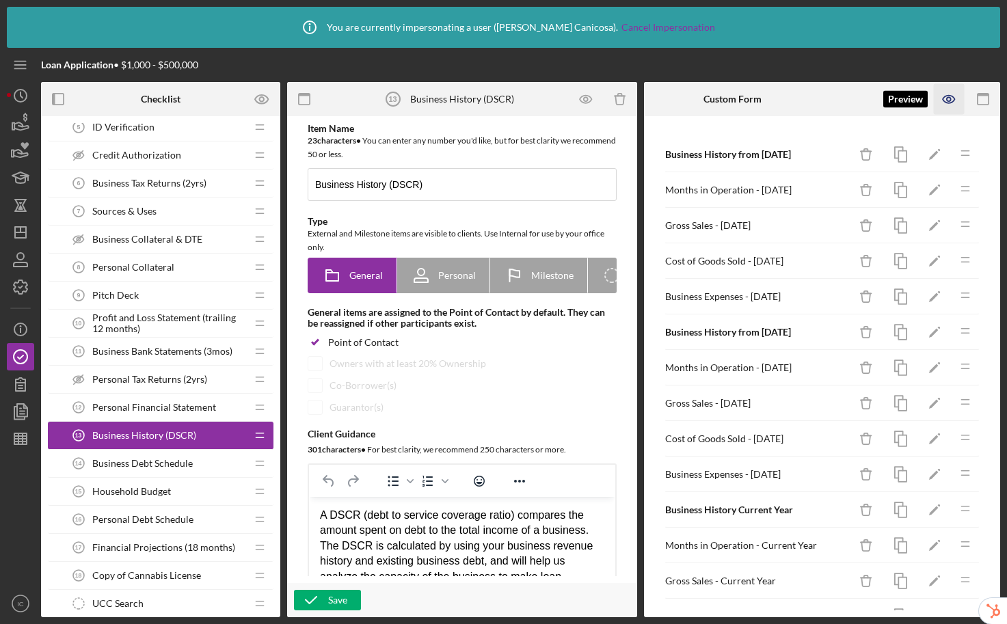
click at [951, 95] on icon "button" at bounding box center [948, 99] width 31 height 31
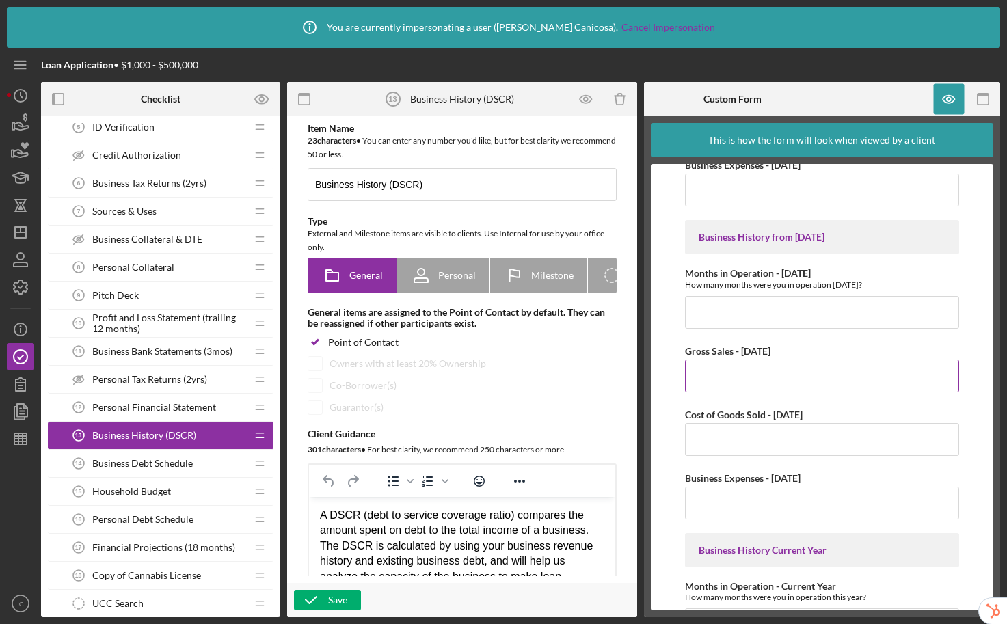
scroll to position [388, 0]
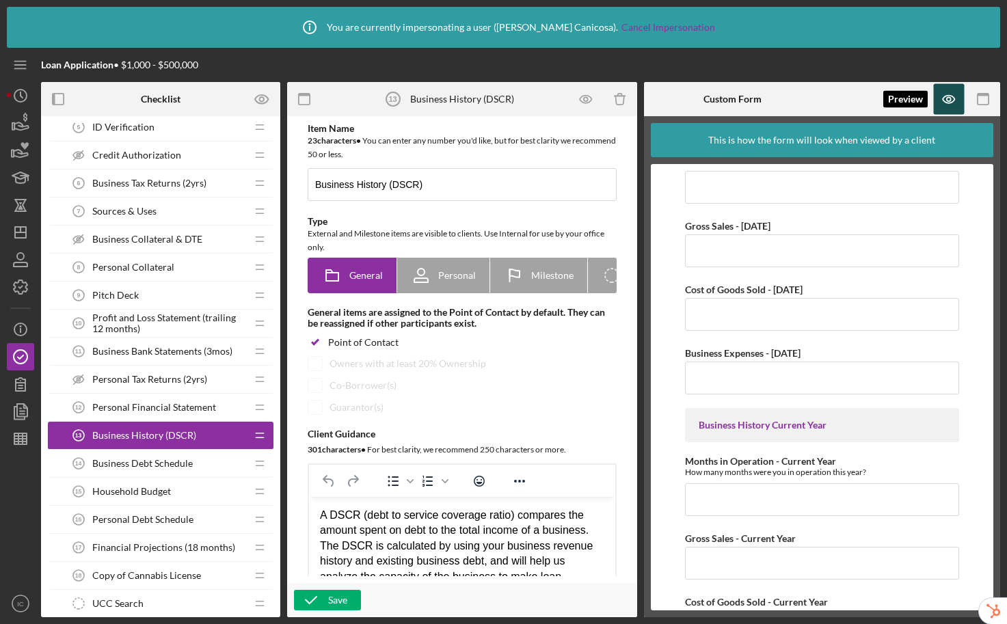
click at [944, 96] on icon "button" at bounding box center [948, 100] width 12 height 8
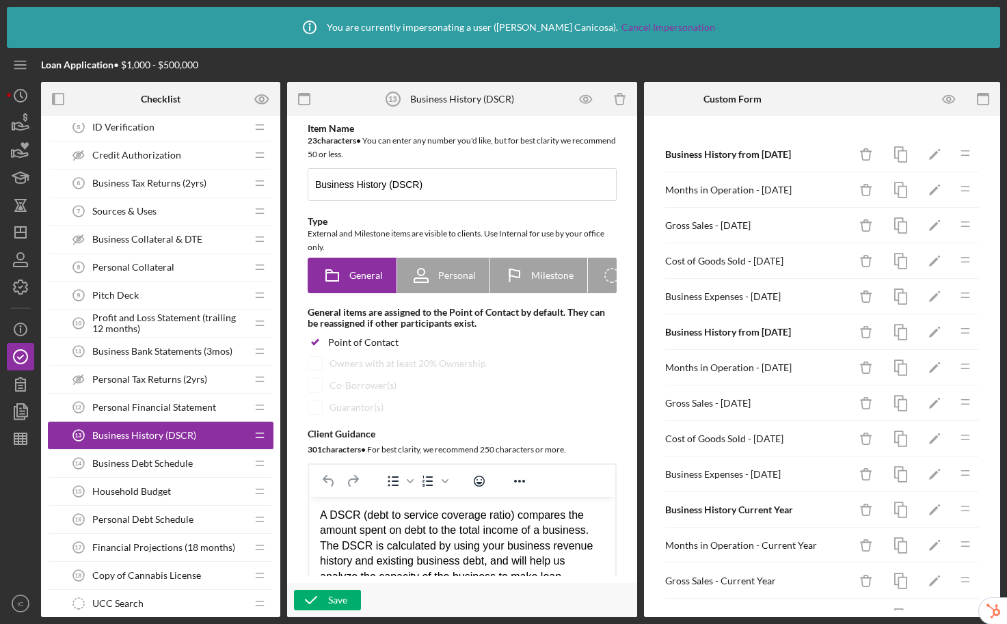
click at [133, 471] on div "Business Debt Schedule 14 Business Debt Schedule" at bounding box center [155, 463] width 181 height 27
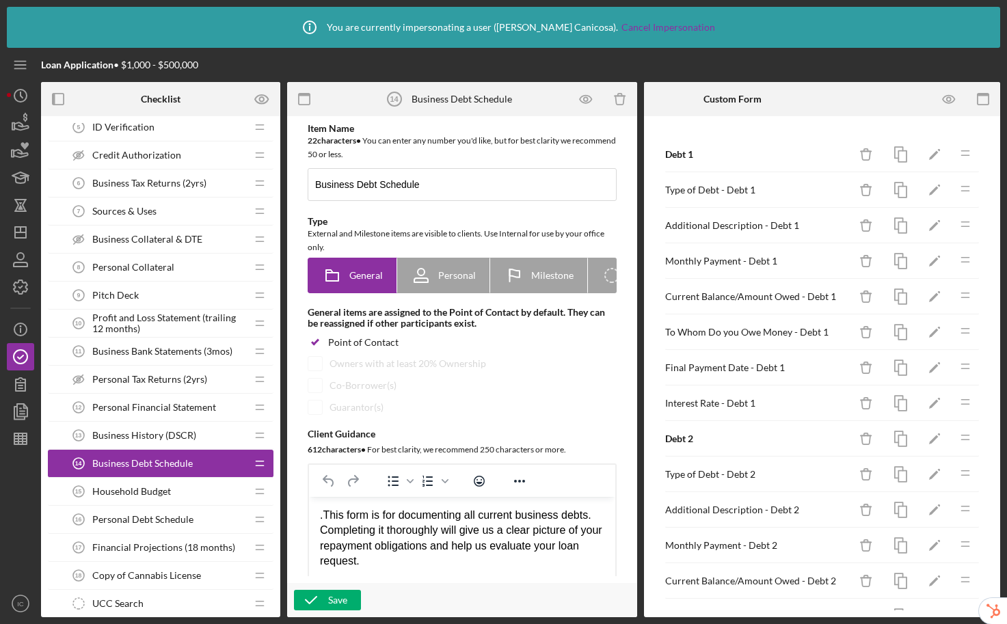
click at [135, 491] on span "Household Budget" at bounding box center [131, 491] width 79 height 11
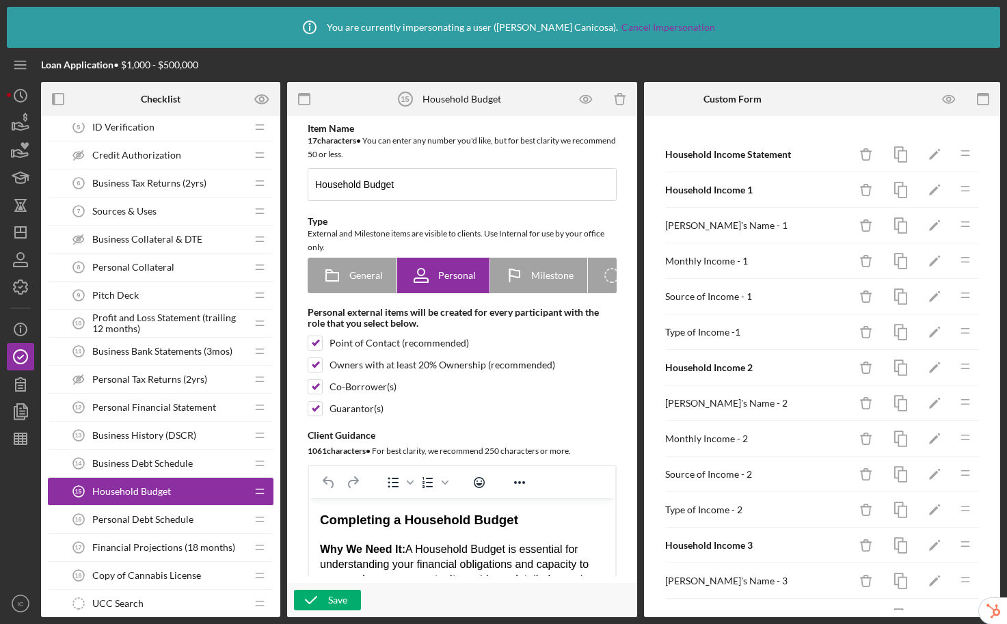
click at [150, 465] on span "Business Debt Schedule" at bounding box center [142, 463] width 100 height 11
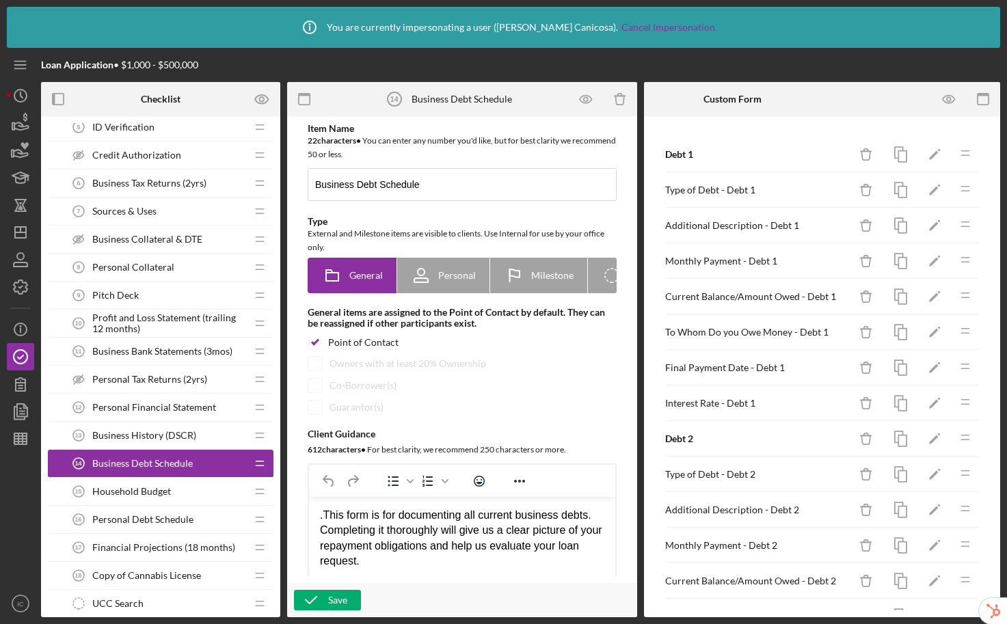
click at [320, 602] on icon "button" at bounding box center [311, 600] width 34 height 34
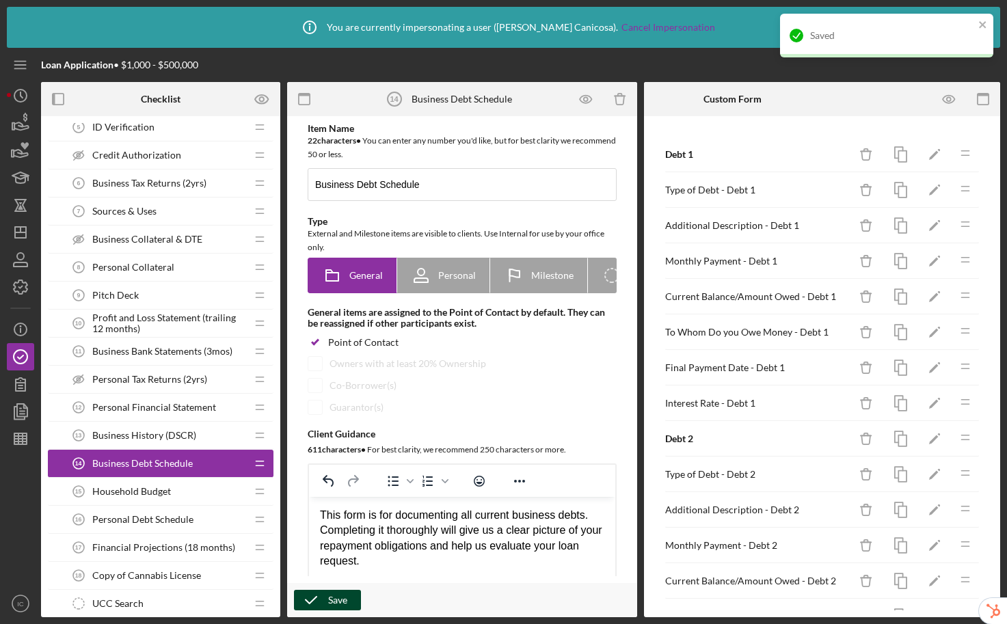
click at [169, 295] on div "Pitch Deck 9 Pitch Deck" at bounding box center [155, 295] width 181 height 27
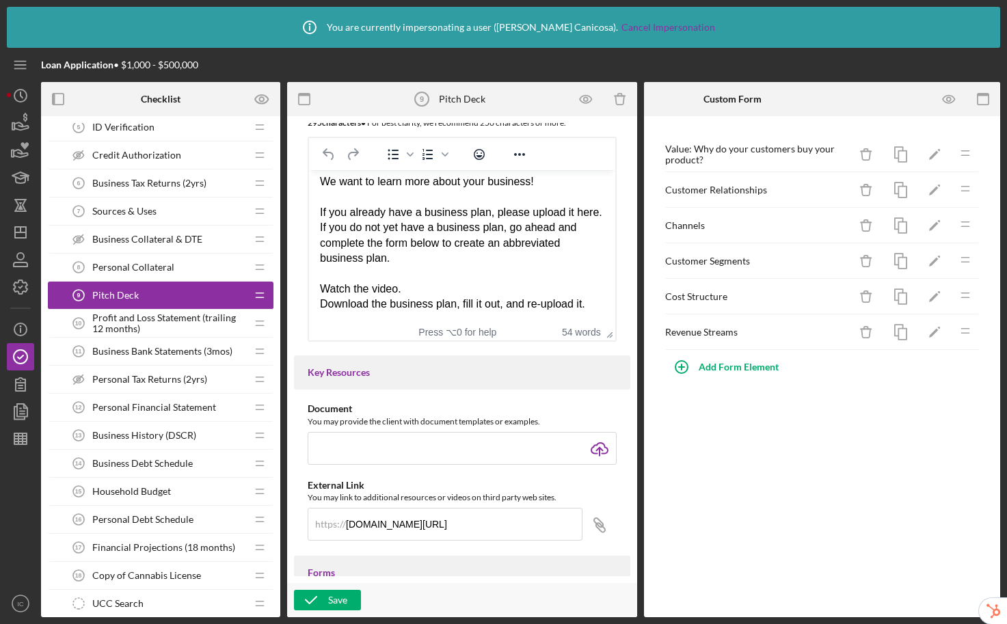
scroll to position [333, 0]
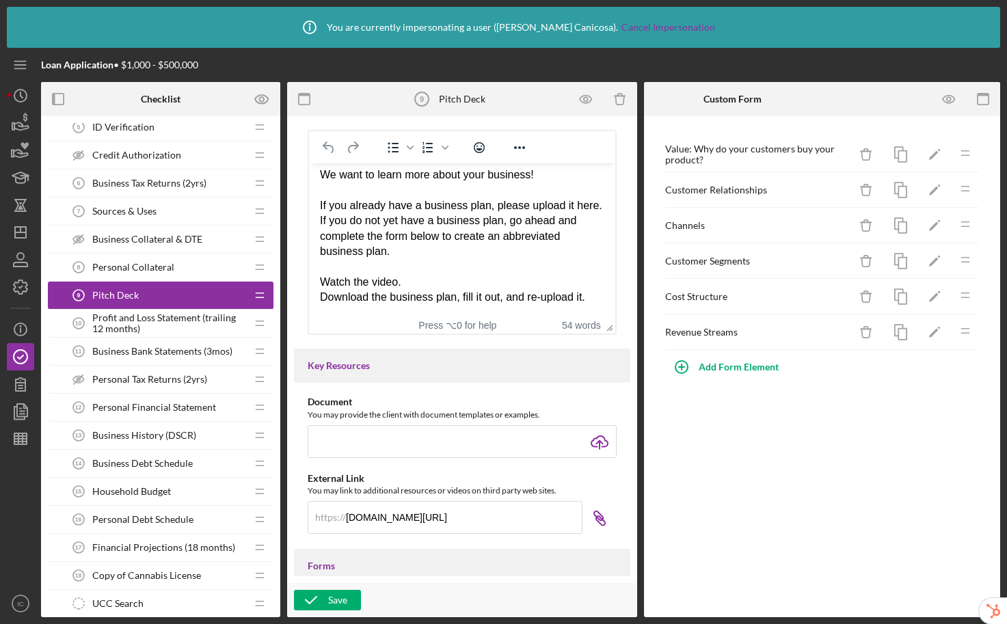
click at [596, 523] on icon at bounding box center [599, 520] width 9 height 9
click at [952, 98] on icon "button" at bounding box center [948, 99] width 31 height 31
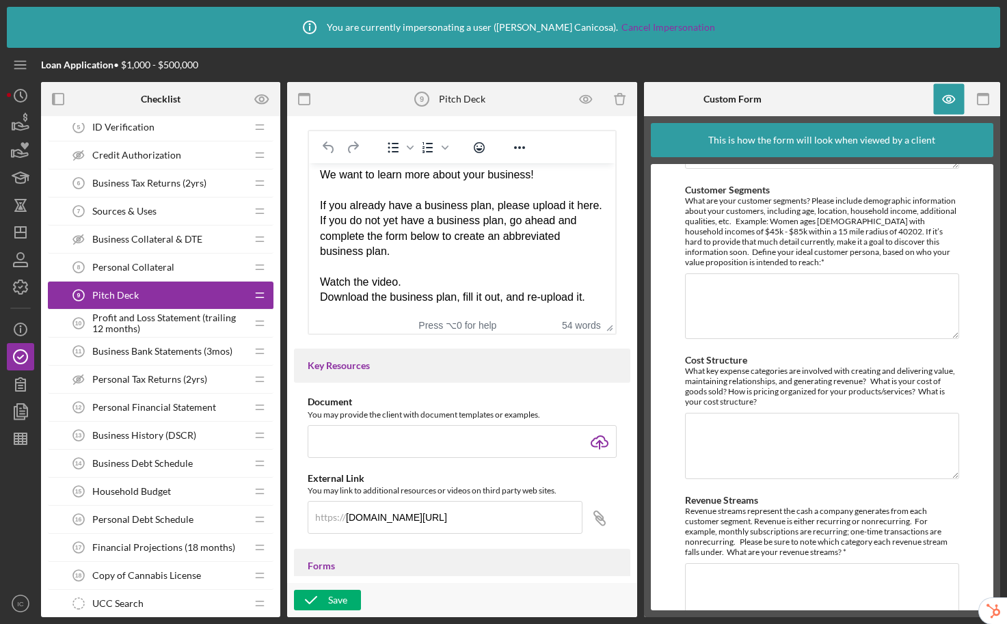
scroll to position [506, 0]
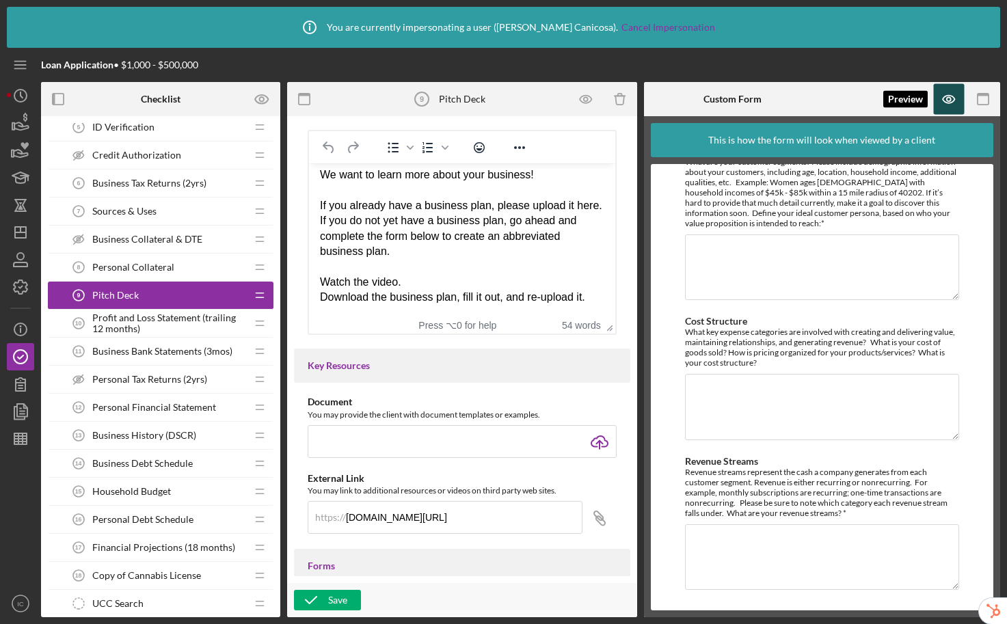
click at [953, 104] on icon "button" at bounding box center [948, 99] width 31 height 31
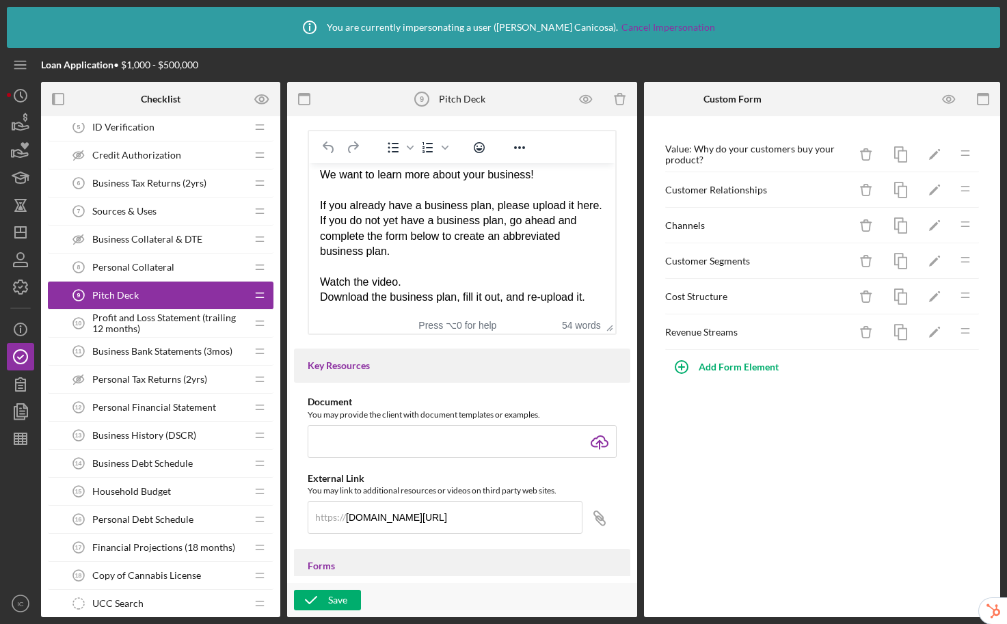
click at [126, 273] on div "Personal Collateral 8 Personal Collateral" at bounding box center [155, 267] width 181 height 27
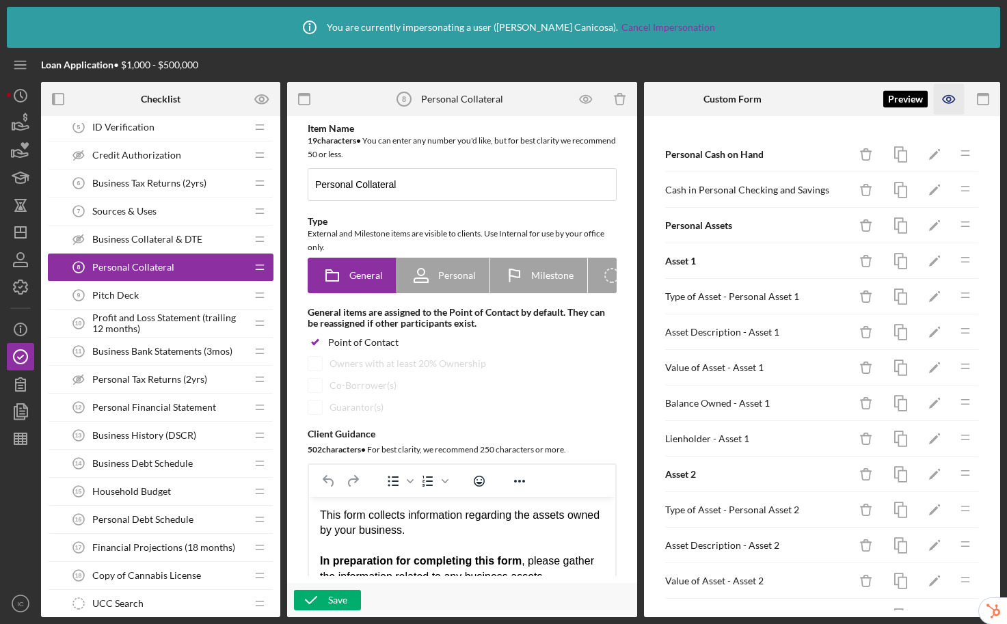
click at [951, 100] on icon "button" at bounding box center [948, 99] width 31 height 31
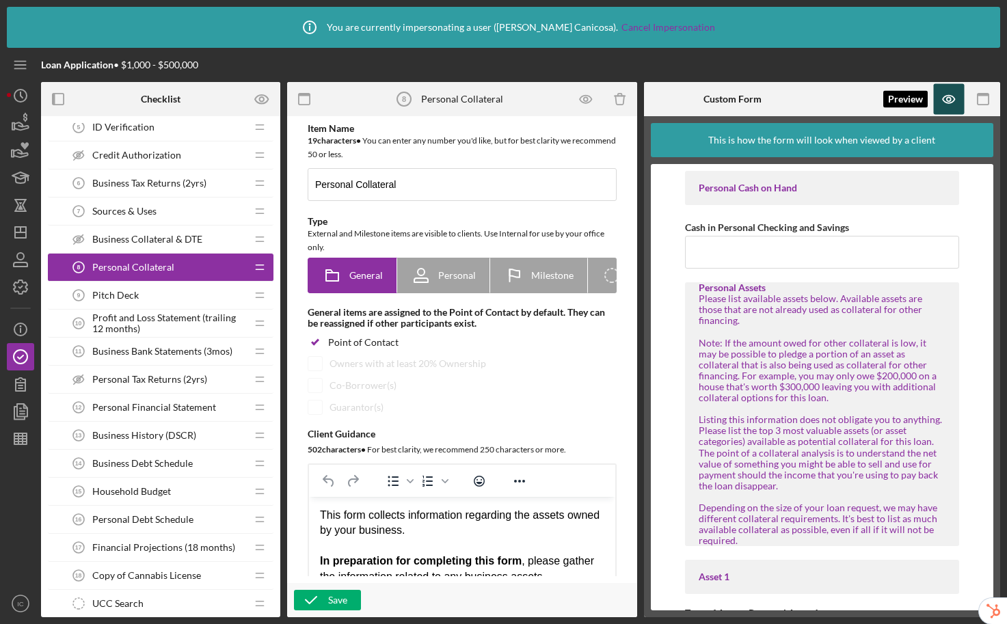
click at [947, 96] on icon "button" at bounding box center [948, 99] width 31 height 31
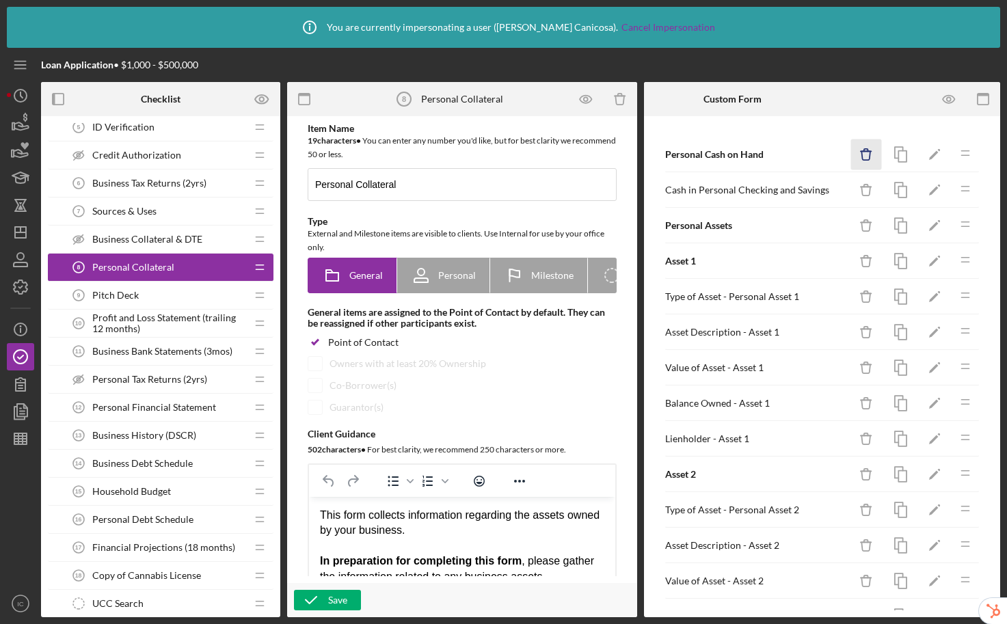
click at [856, 156] on icon "Icon/Delete" at bounding box center [866, 154] width 31 height 31
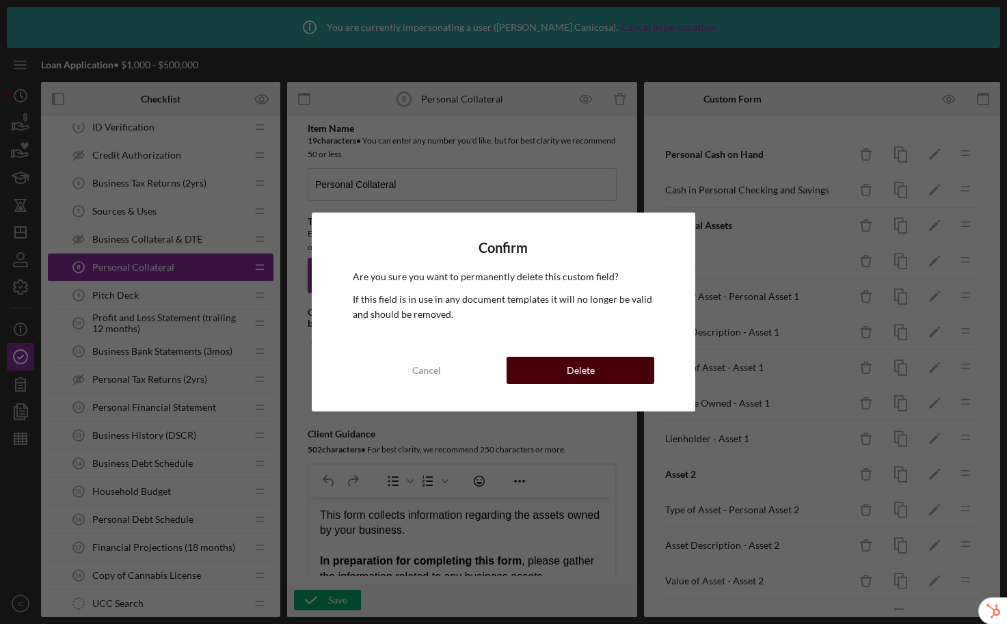
click at [611, 374] on button "Delete" at bounding box center [580, 370] width 148 height 27
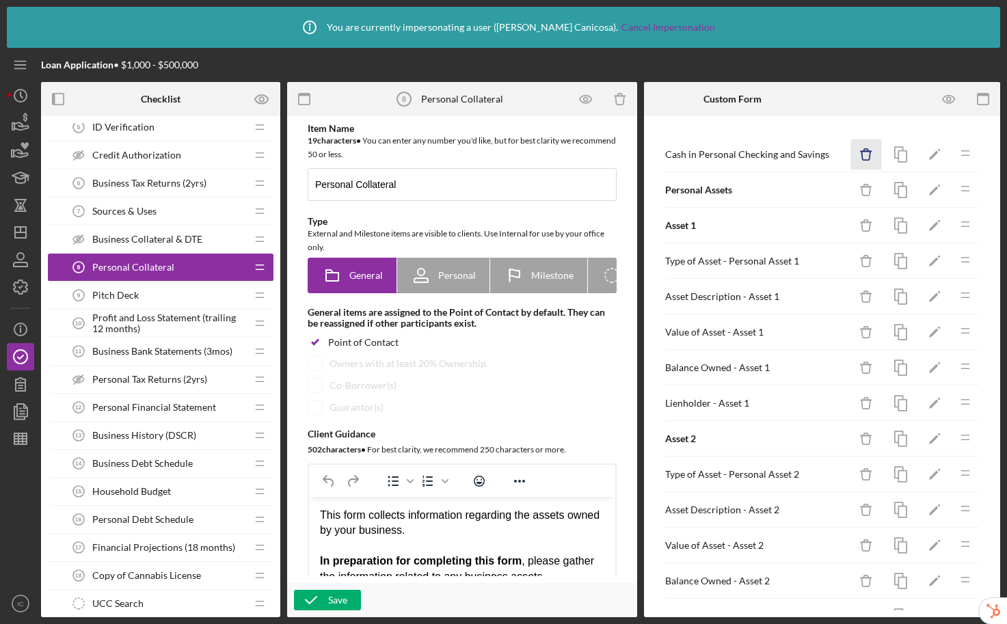
click at [860, 151] on line "button" at bounding box center [865, 151] width 10 height 0
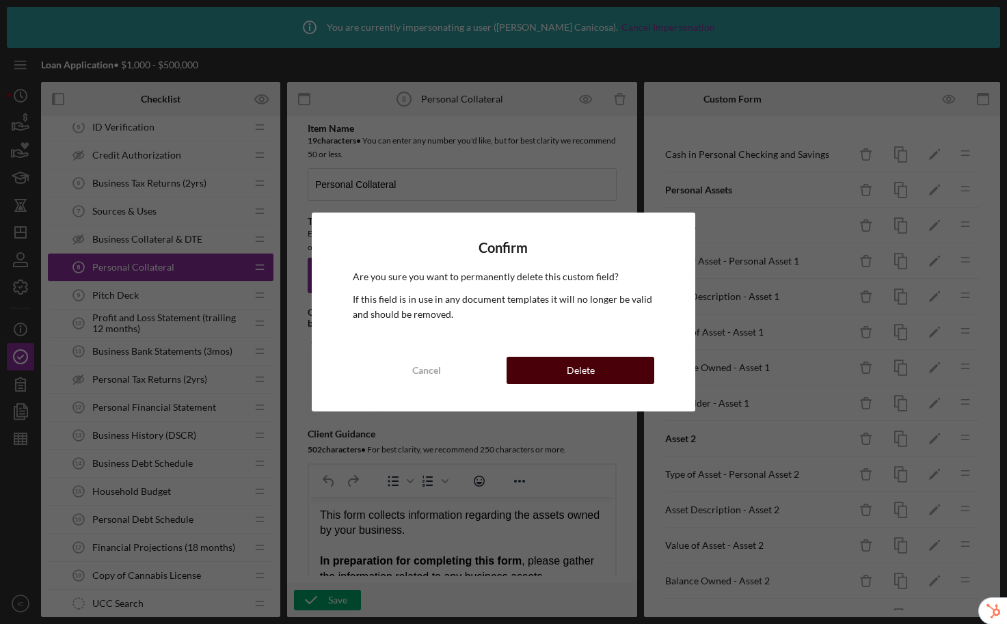
click at [599, 370] on button "Delete" at bounding box center [580, 370] width 148 height 27
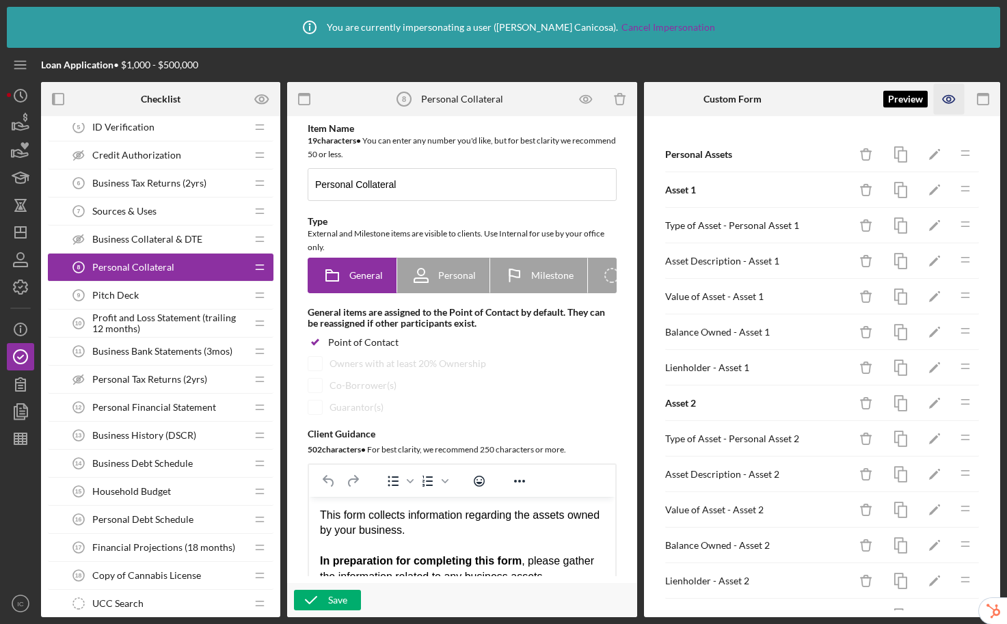
click at [949, 106] on icon "button" at bounding box center [948, 99] width 31 height 31
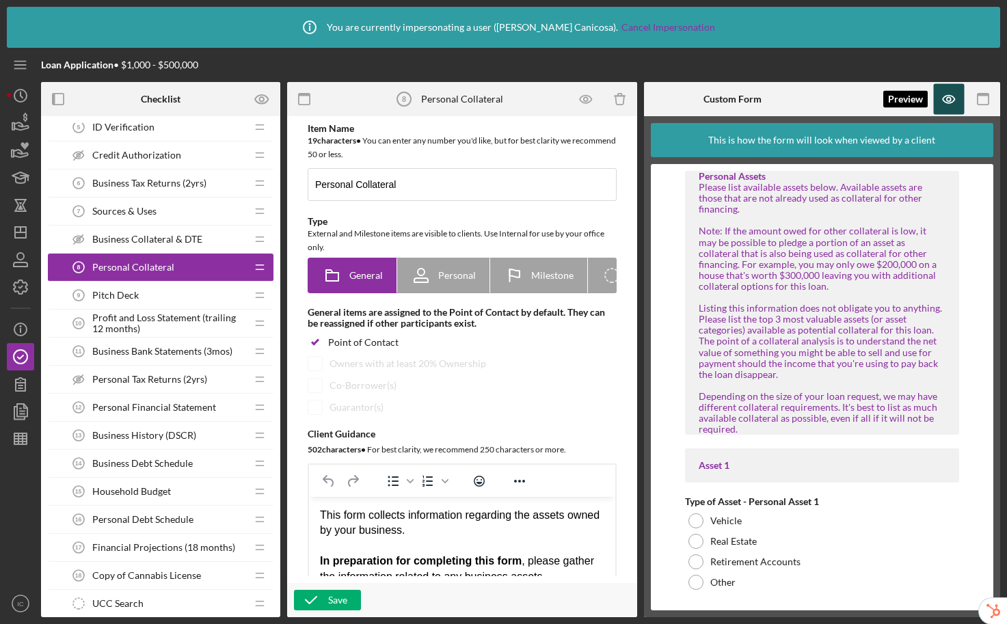
click at [942, 101] on icon "button" at bounding box center [948, 99] width 31 height 31
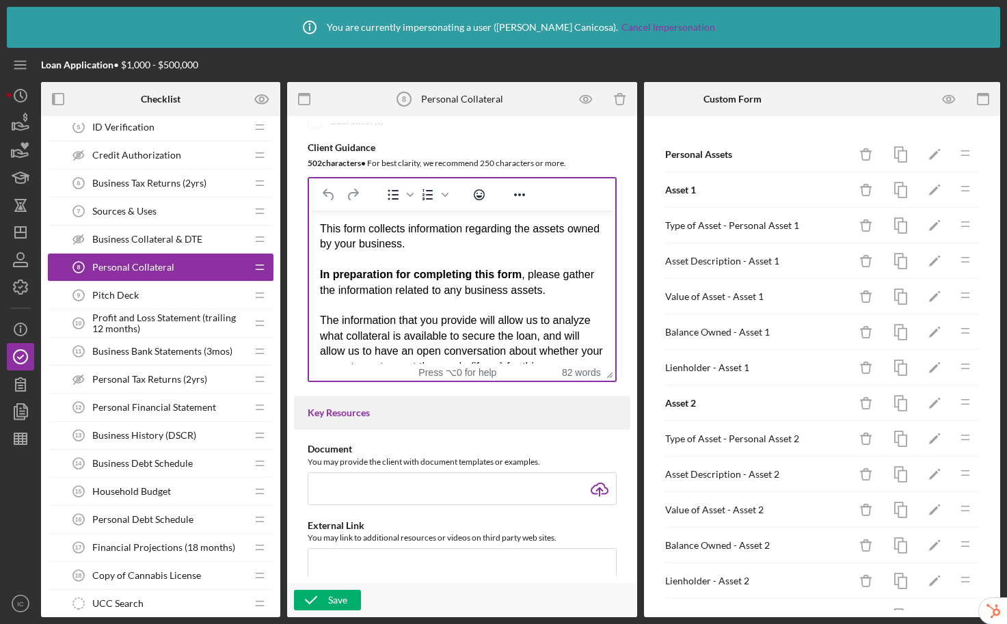
scroll to position [286, 0]
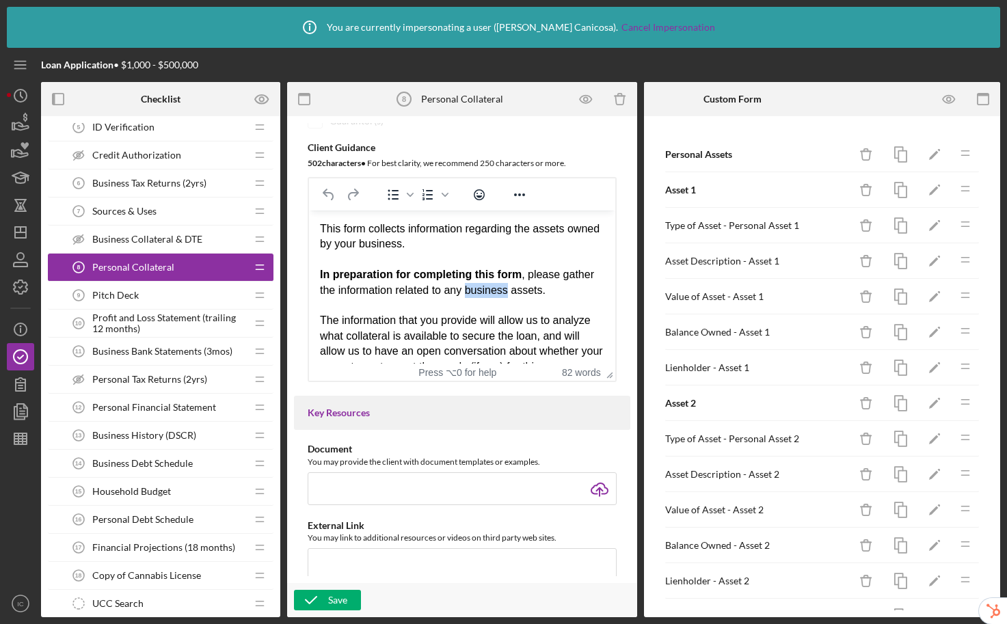
drag, startPoint x: 503, startPoint y: 291, endPoint x: 547, endPoint y: 288, distance: 44.5
click at [547, 288] on div "This form collects information regarding the assets owned by your business. In …" at bounding box center [462, 297] width 284 height 153
click at [334, 597] on div "Save" at bounding box center [337, 600] width 19 height 21
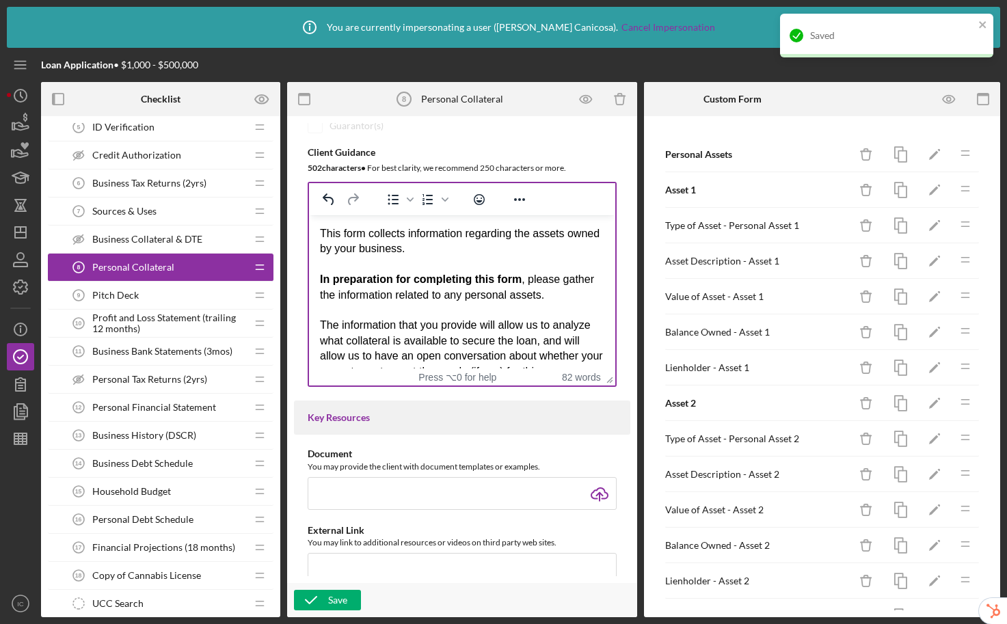
scroll to position [273, 0]
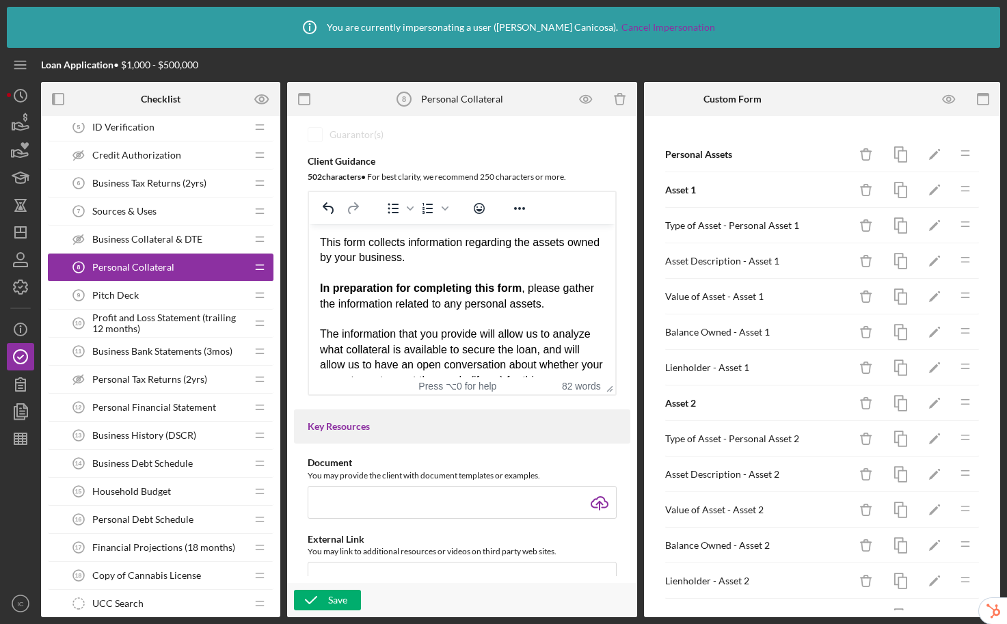
click at [439, 258] on div "This form collects information regarding the assets owned by your business. In …" at bounding box center [462, 311] width 284 height 153
drag, startPoint x: 450, startPoint y: 258, endPoint x: 356, endPoint y: 261, distance: 94.4
click at [356, 261] on div "This form collects information regarding the assets owned by your business. In …" at bounding box center [462, 311] width 284 height 153
click at [541, 245] on div "This form collects information regarding the assets owned by your business. In …" at bounding box center [462, 311] width 284 height 153
drag, startPoint x: 492, startPoint y: 258, endPoint x: 353, endPoint y: 265, distance: 139.6
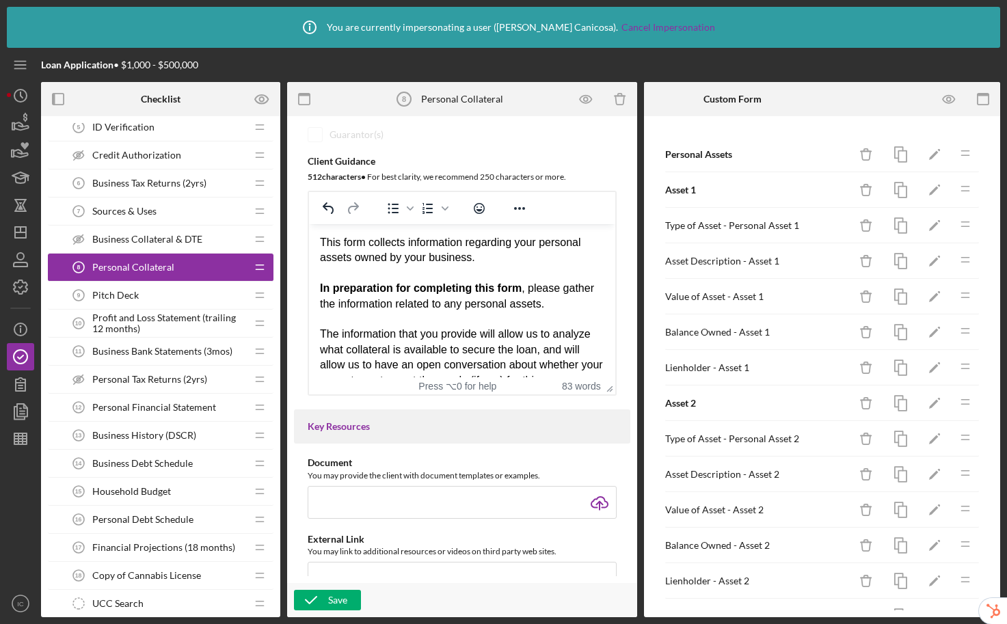
click at [353, 265] on div "This form collects information regarding your personal assets owned by your bus…" at bounding box center [462, 311] width 284 height 153
click at [346, 597] on button "Save" at bounding box center [327, 600] width 67 height 21
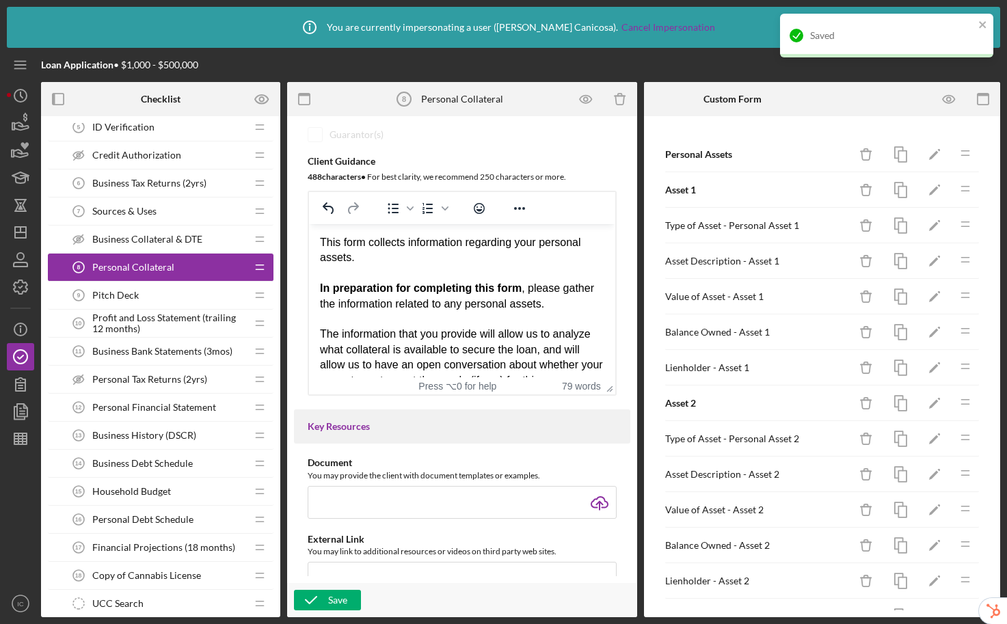
click at [134, 243] on span "Business Collateral & DTE" at bounding box center [147, 239] width 110 height 11
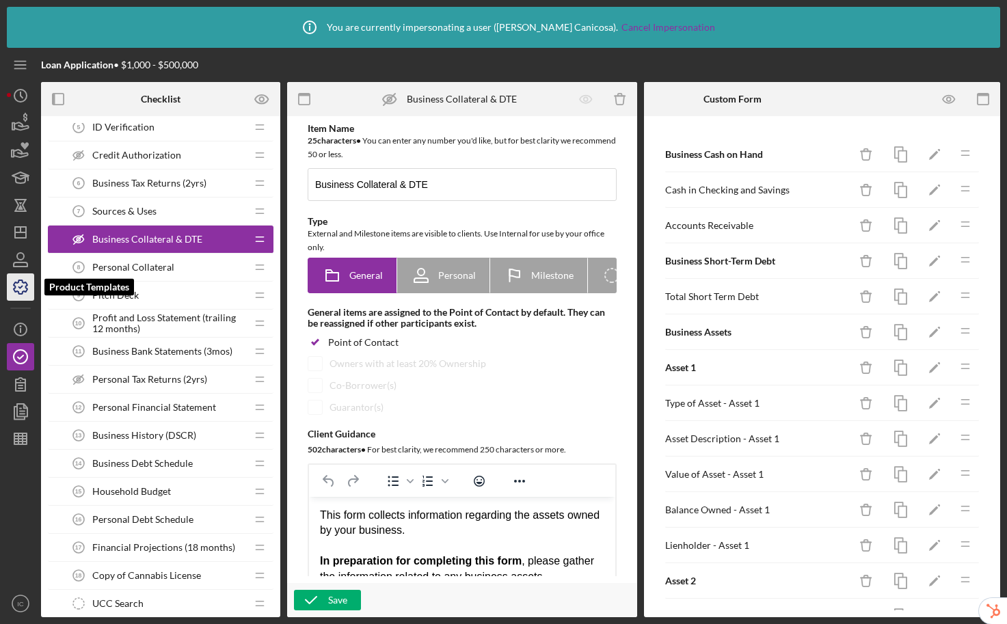
click at [25, 292] on icon "button" at bounding box center [20, 287] width 34 height 34
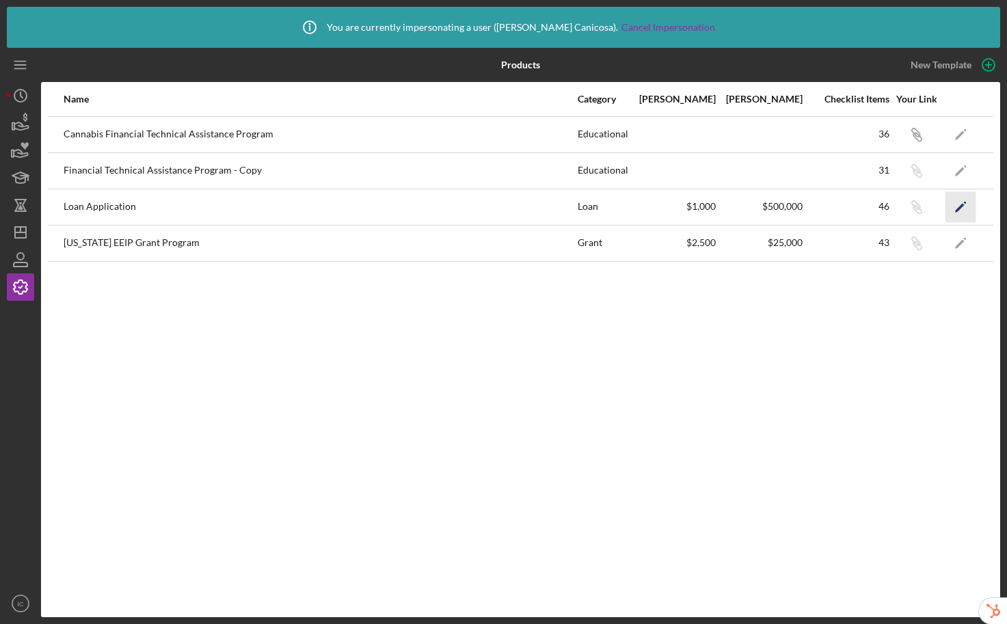
click at [953, 204] on icon "Icon/Edit" at bounding box center [960, 206] width 31 height 31
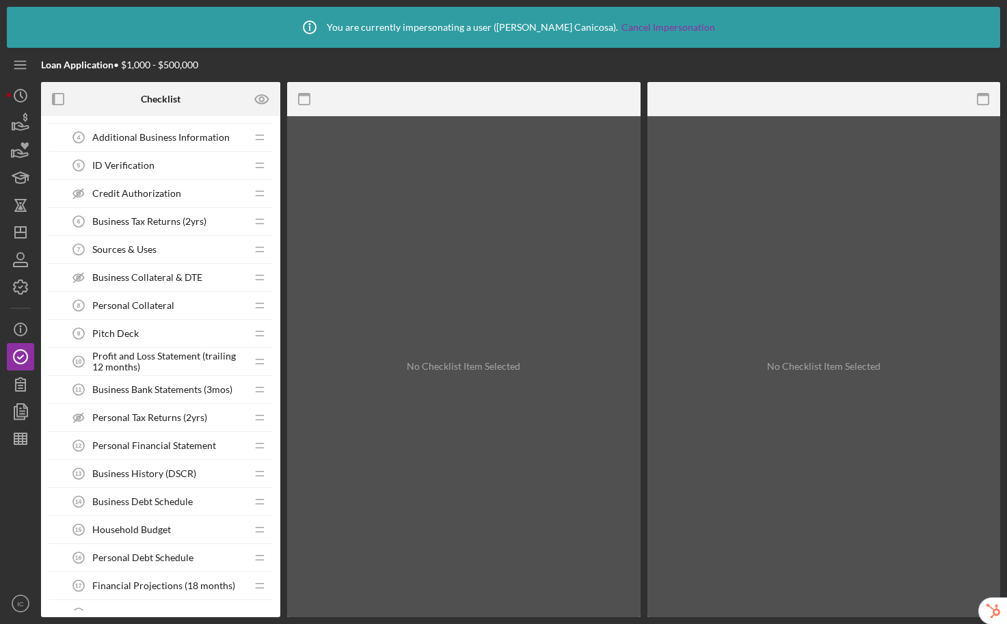
scroll to position [310, 0]
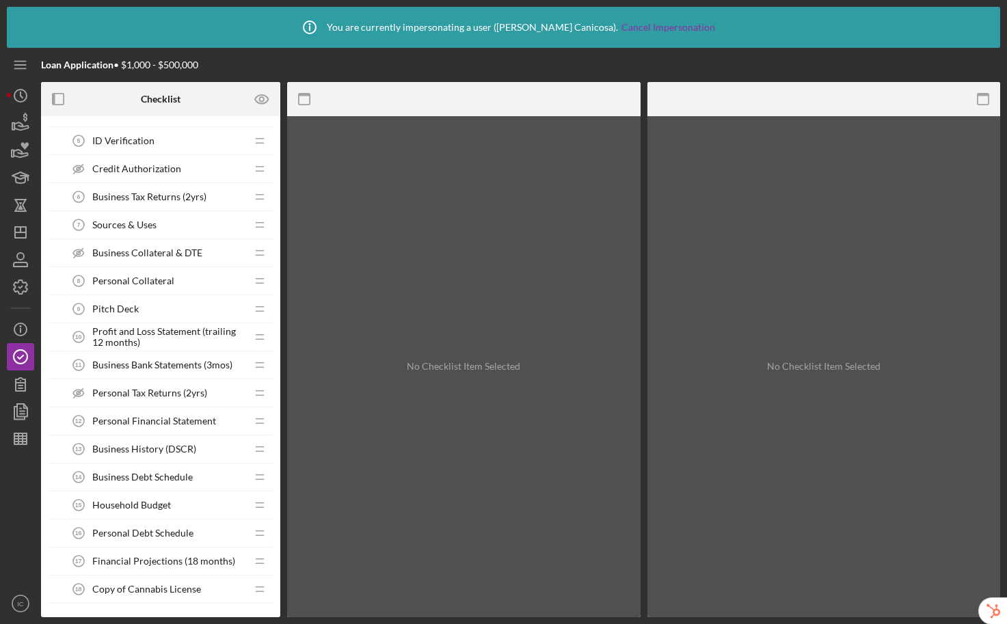
click at [131, 417] on span "Personal Financial Statement" at bounding box center [154, 420] width 124 height 11
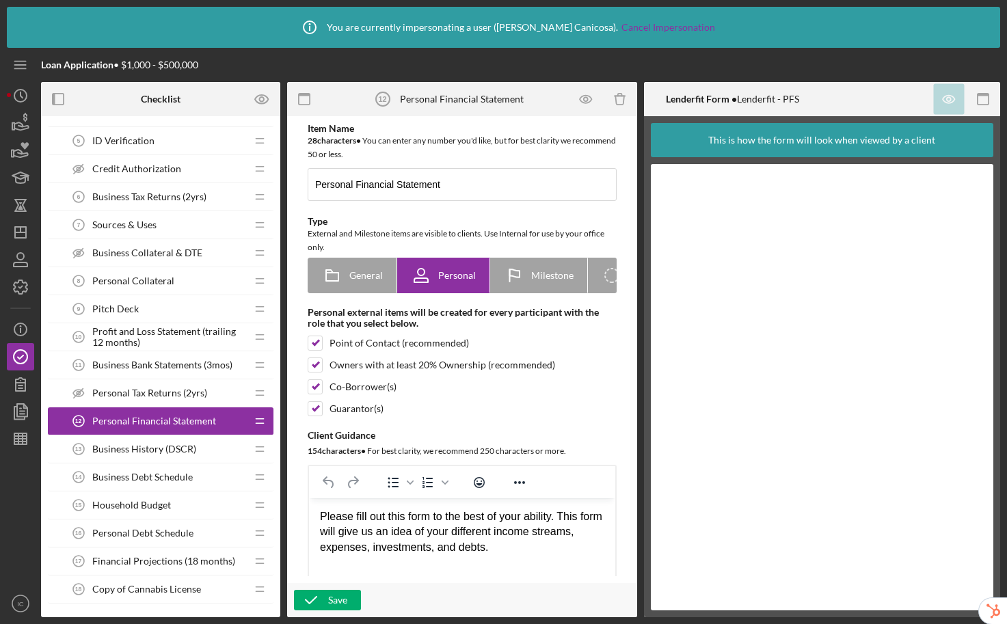
click at [133, 272] on div "Personal Collateral 8 Personal Collateral" at bounding box center [155, 280] width 181 height 27
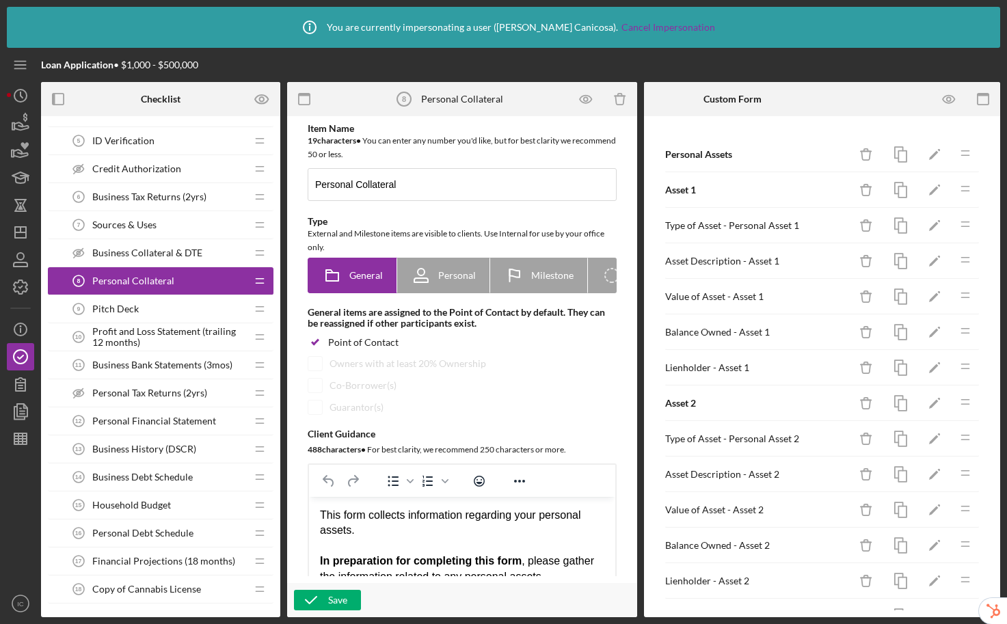
click at [140, 253] on span "Business Collateral & DTE" at bounding box center [147, 252] width 110 height 11
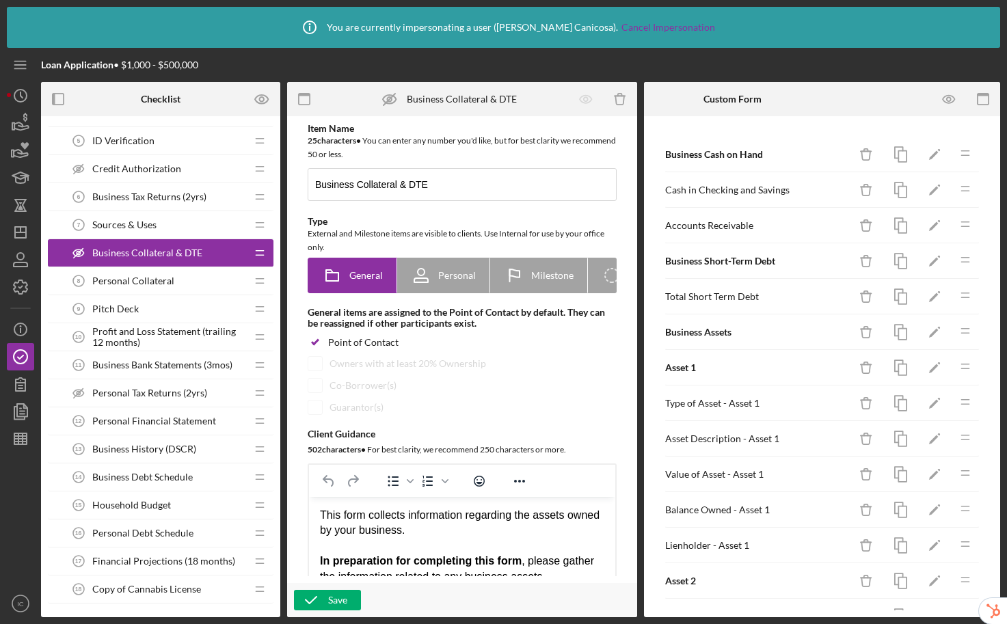
click at [159, 285] on span "Personal Collateral" at bounding box center [133, 280] width 82 height 11
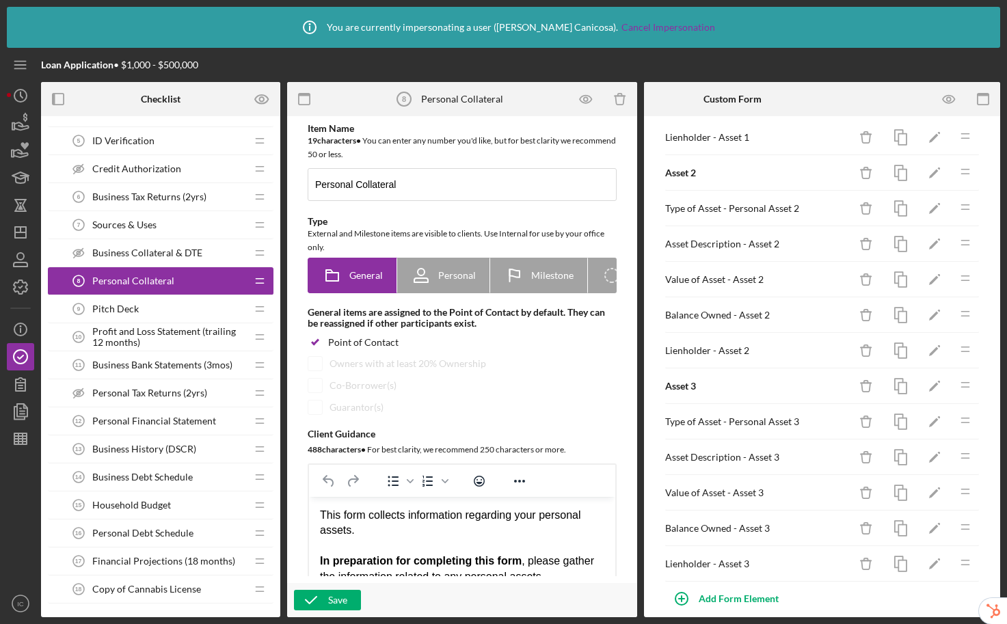
scroll to position [246, 0]
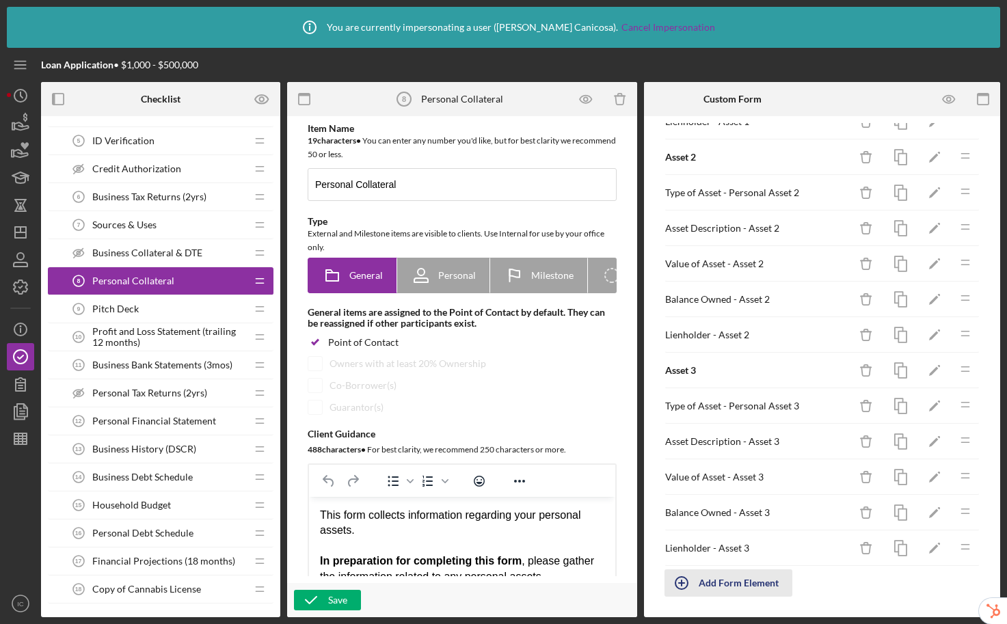
click at [745, 584] on div "Add Form Element" at bounding box center [738, 582] width 80 height 27
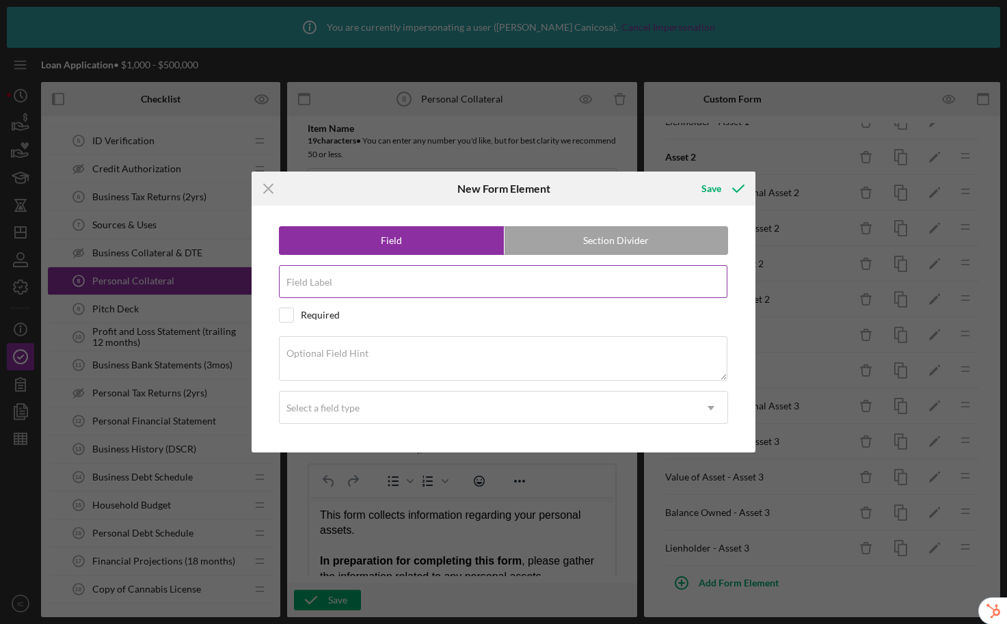
click at [461, 291] on input "Field Label" at bounding box center [503, 281] width 448 height 33
type input "Personal Cash on Hand"
click at [716, 185] on div "Save" at bounding box center [711, 188] width 20 height 27
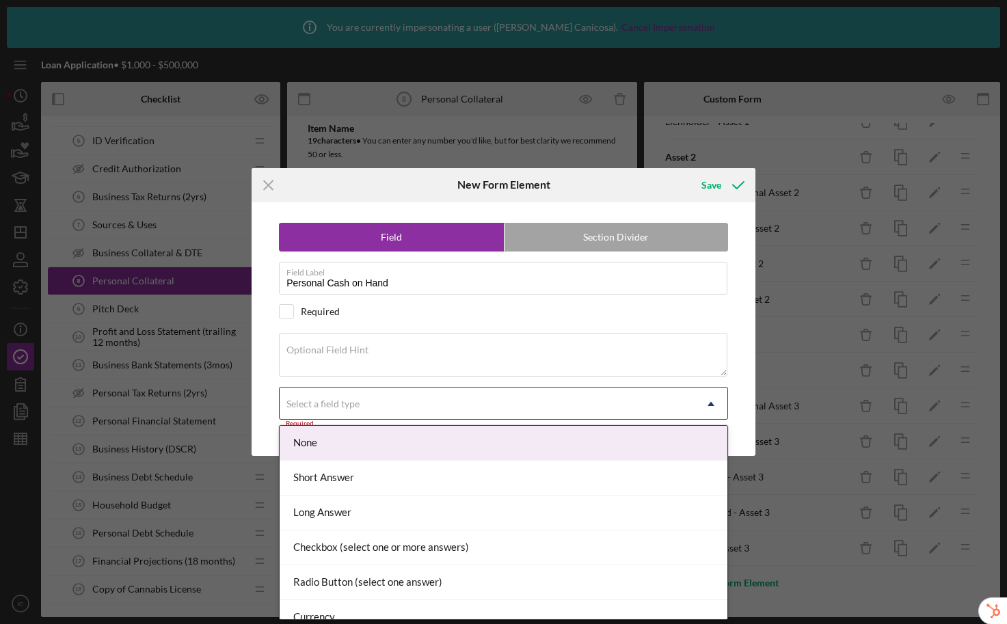
click at [318, 405] on div "Select a field type" at bounding box center [322, 403] width 73 height 11
click at [567, 233] on label "Section Divider" at bounding box center [615, 236] width 223 height 27
radio input "false"
radio input "true"
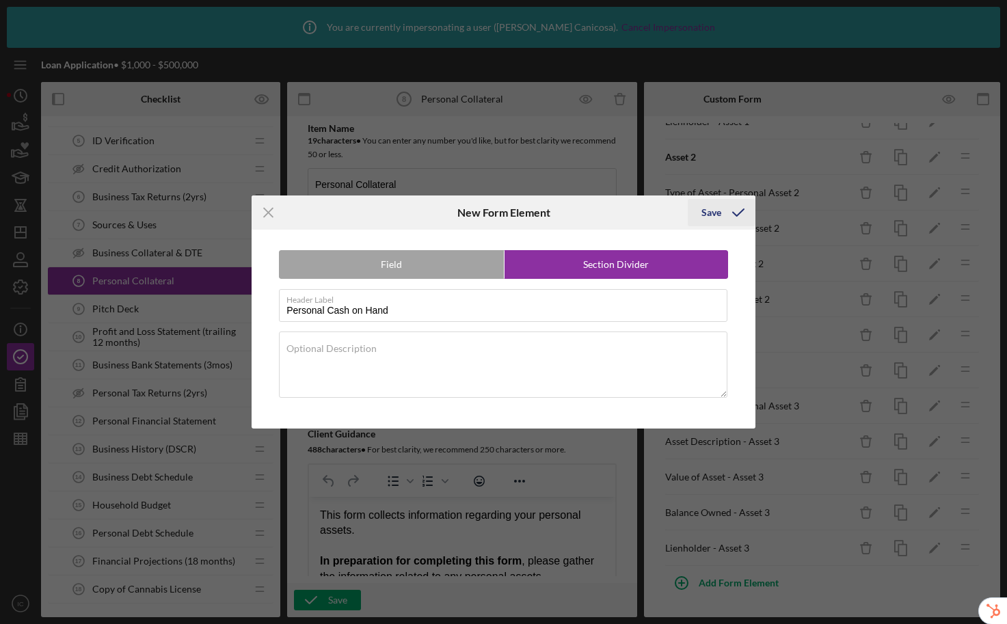
click at [707, 215] on div "Save" at bounding box center [711, 212] width 20 height 27
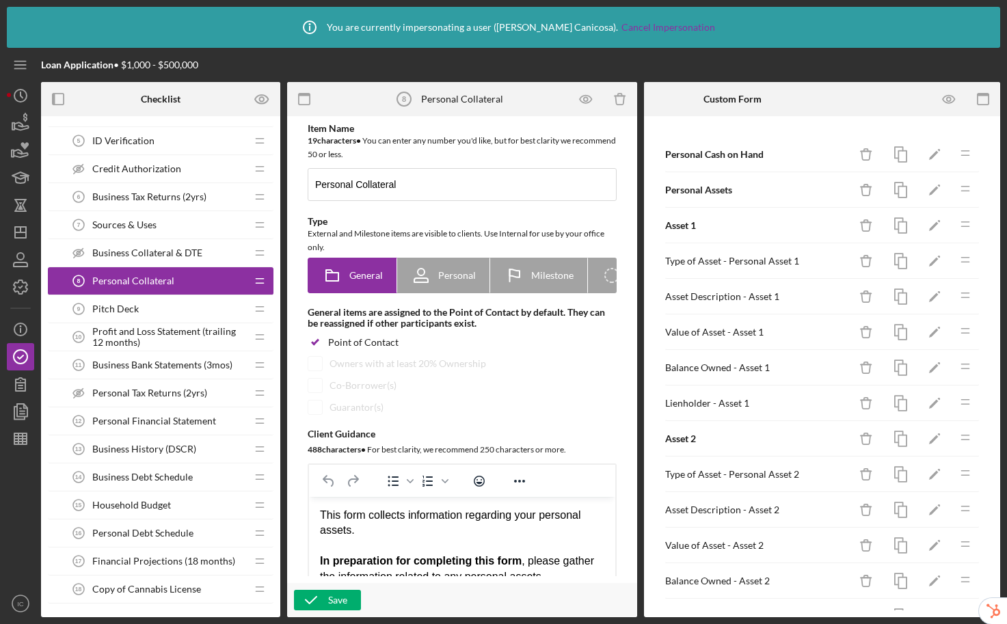
scroll to position [282, 0]
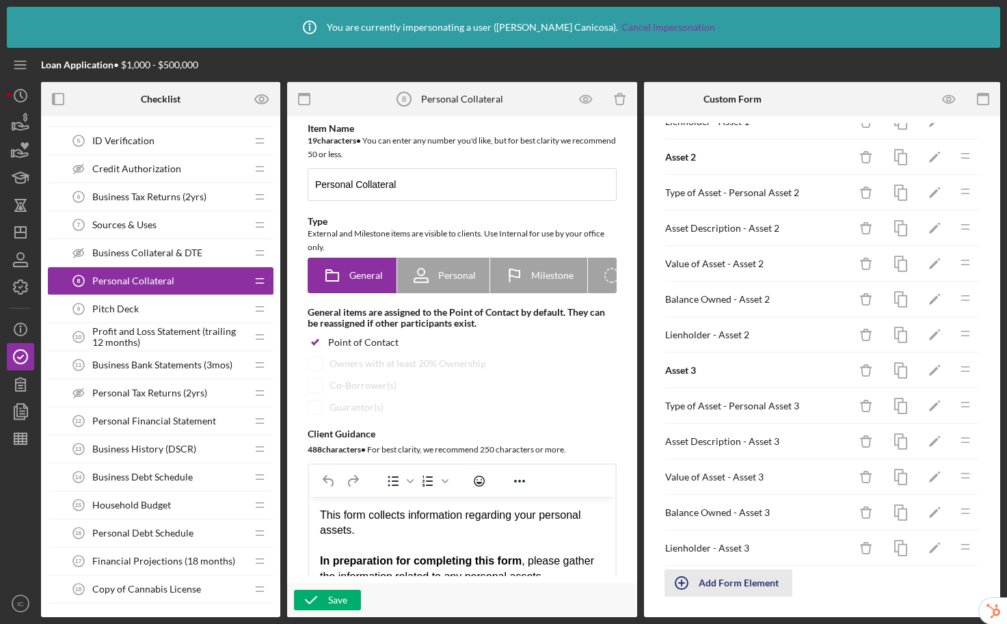
click at [719, 584] on div "Add Form Element" at bounding box center [738, 582] width 80 height 27
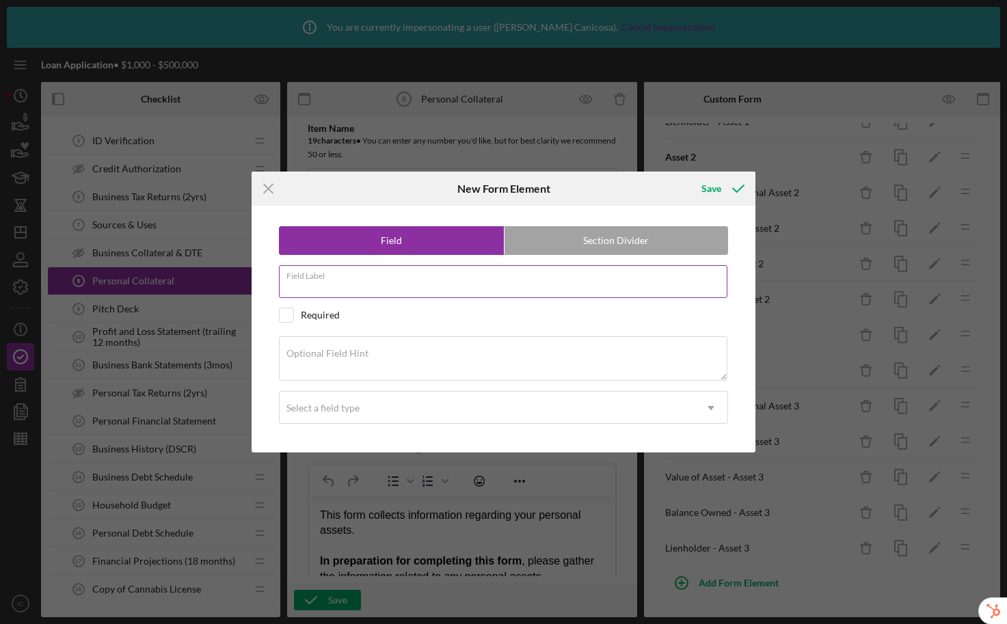
click at [355, 284] on input "Field Label" at bounding box center [503, 281] width 448 height 33
type input "Cash in Personal Checking and Savings"
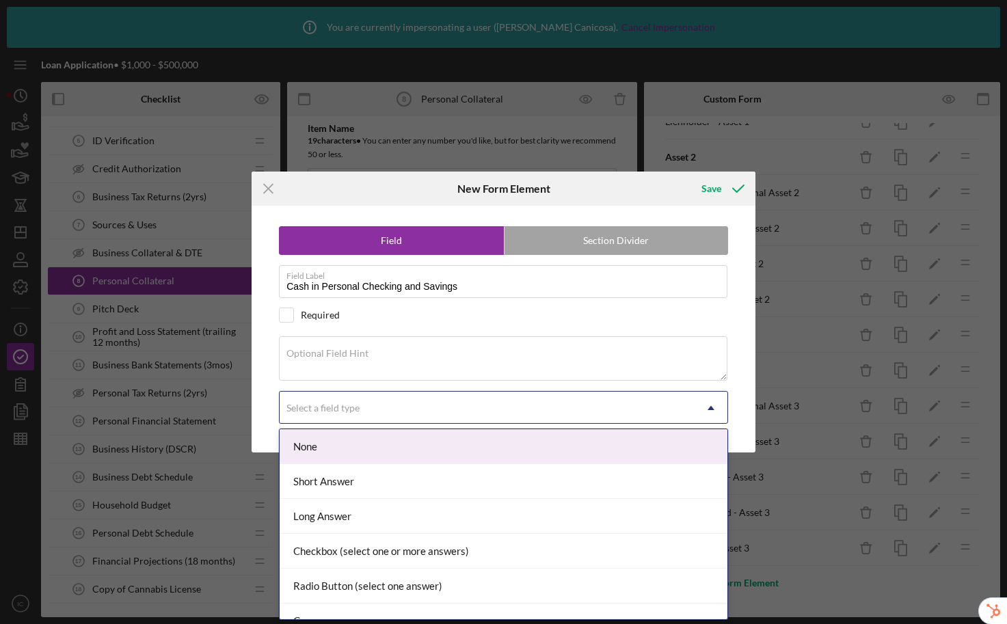
click at [360, 416] on div "Select a field type" at bounding box center [486, 407] width 415 height 31
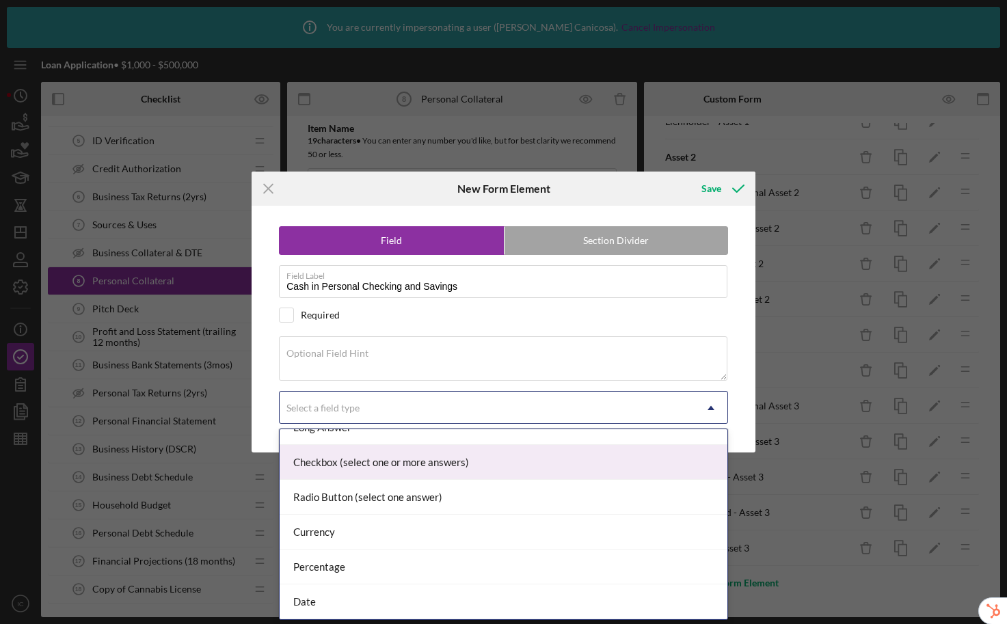
scroll to position [127, 0]
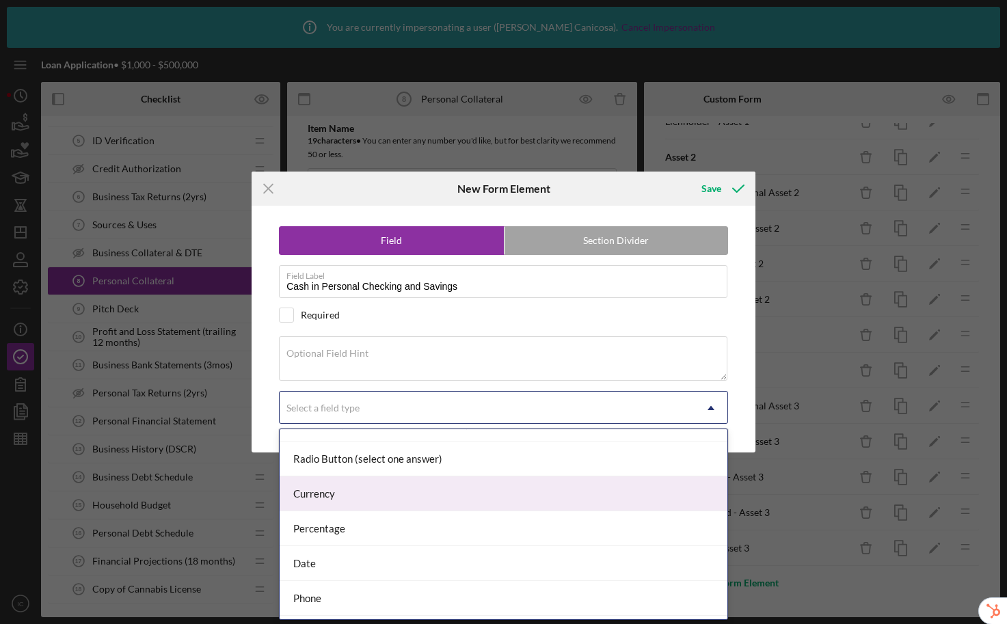
click at [357, 495] on div "Currency" at bounding box center [503, 493] width 448 height 35
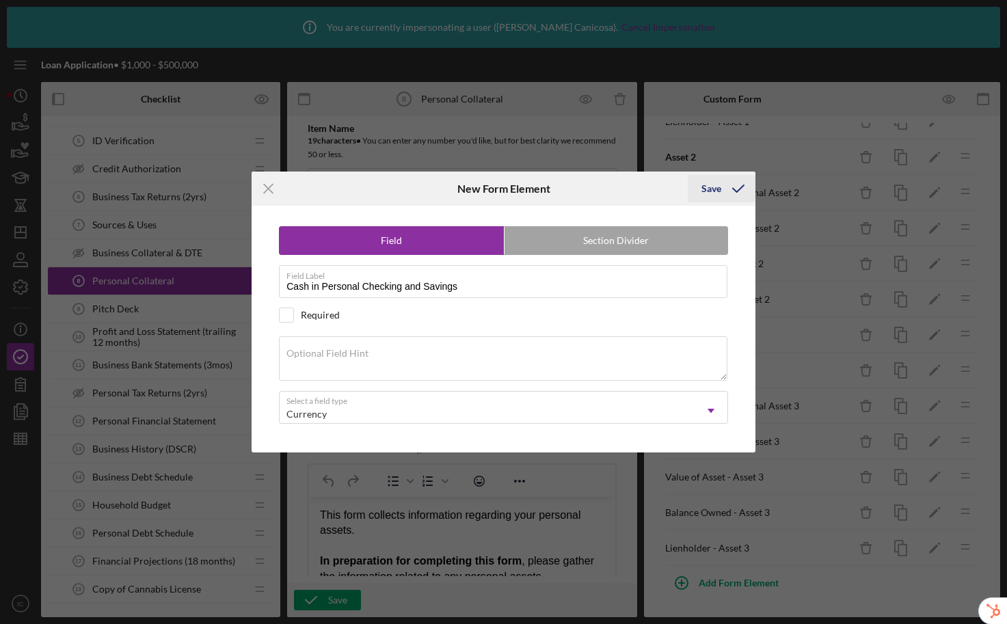
click at [724, 187] on icon "submit" at bounding box center [738, 189] width 34 height 34
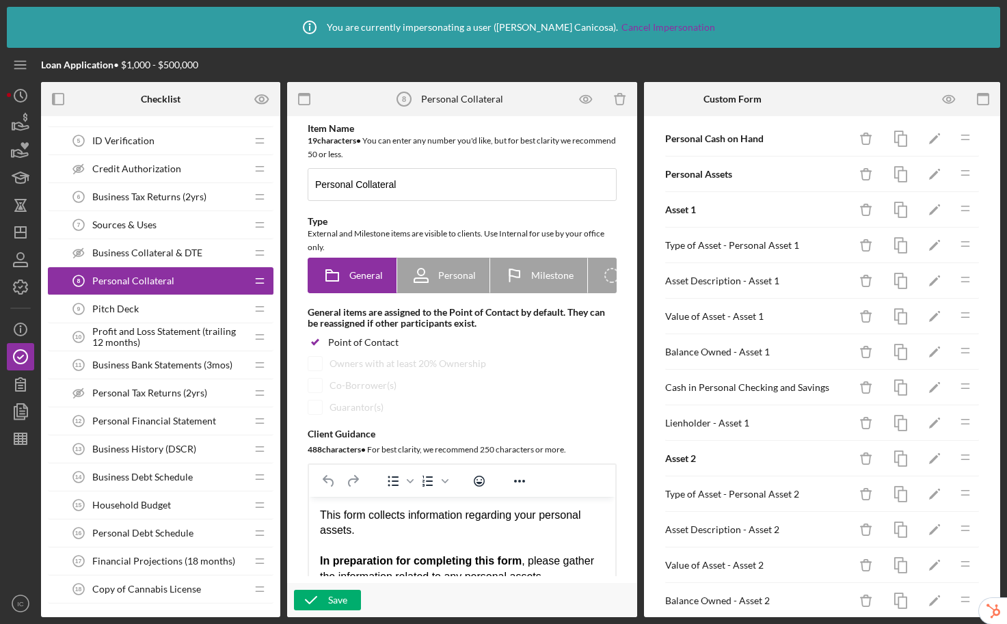
scroll to position [0, 0]
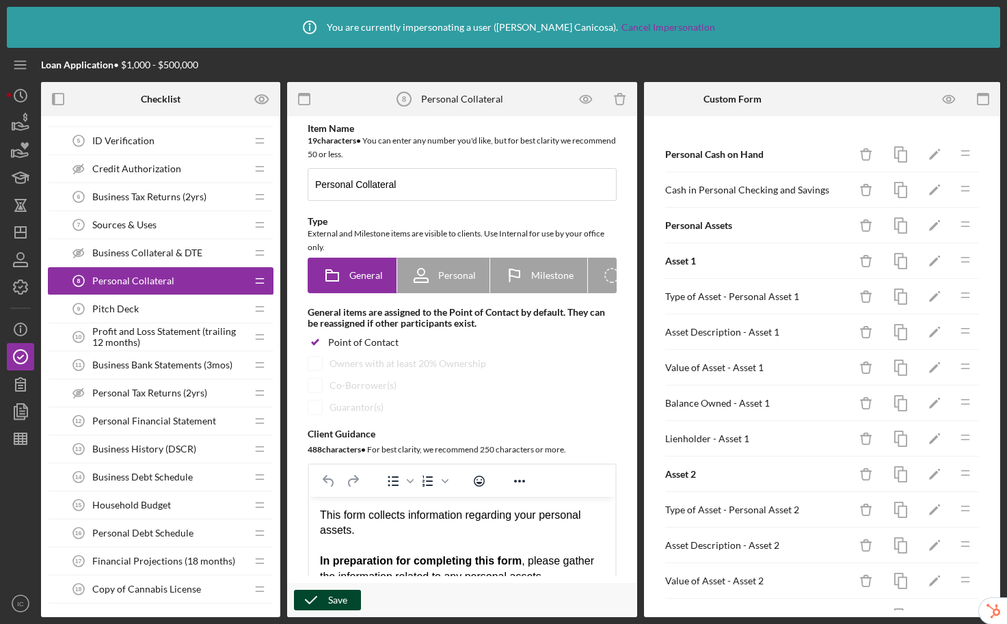
click at [325, 601] on icon "button" at bounding box center [311, 600] width 34 height 34
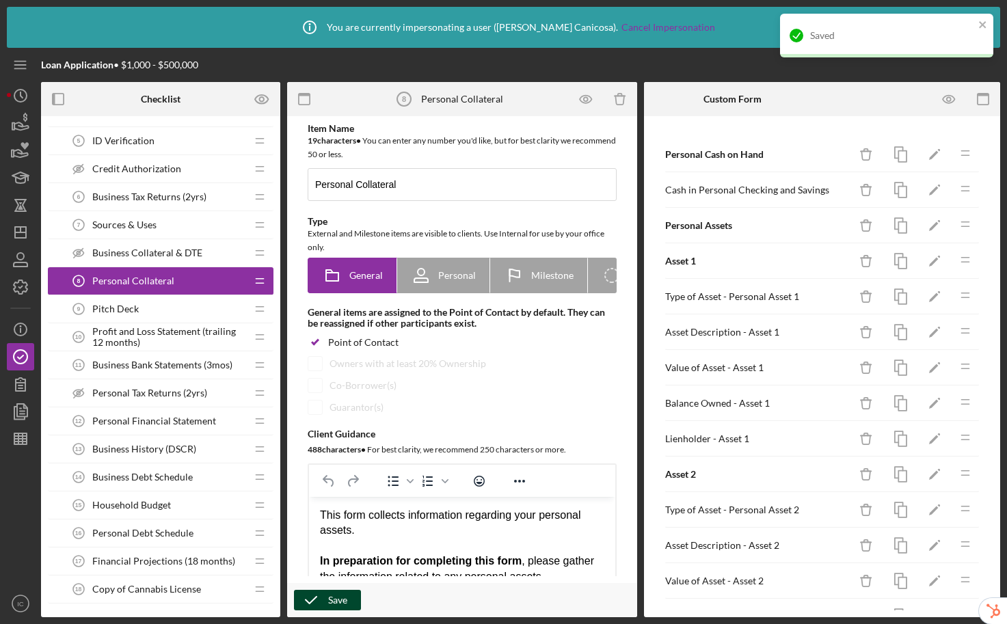
scroll to position [288, 0]
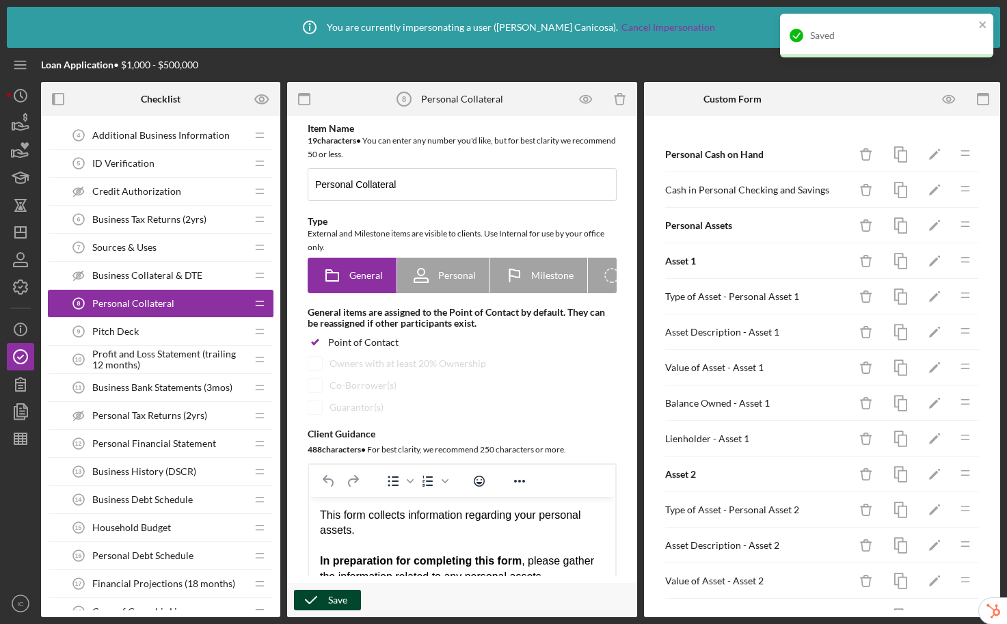
click at [141, 245] on span "Sources & Uses" at bounding box center [124, 247] width 64 height 11
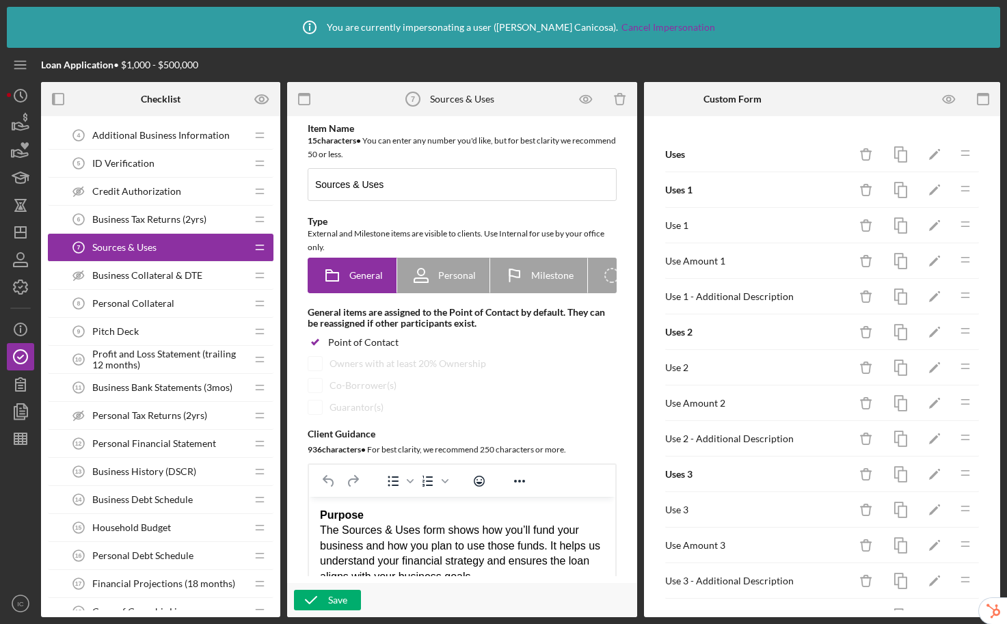
click at [158, 219] on span "Business Tax Returns (2yrs)" at bounding box center [149, 219] width 114 height 11
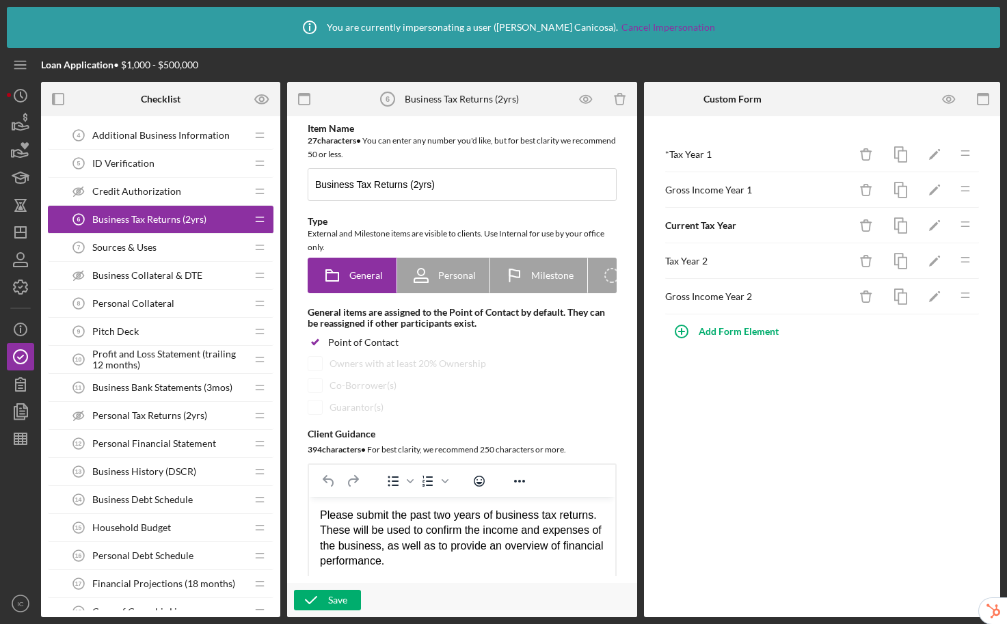
click at [161, 273] on span "Business Collateral & DTE" at bounding box center [147, 275] width 110 height 11
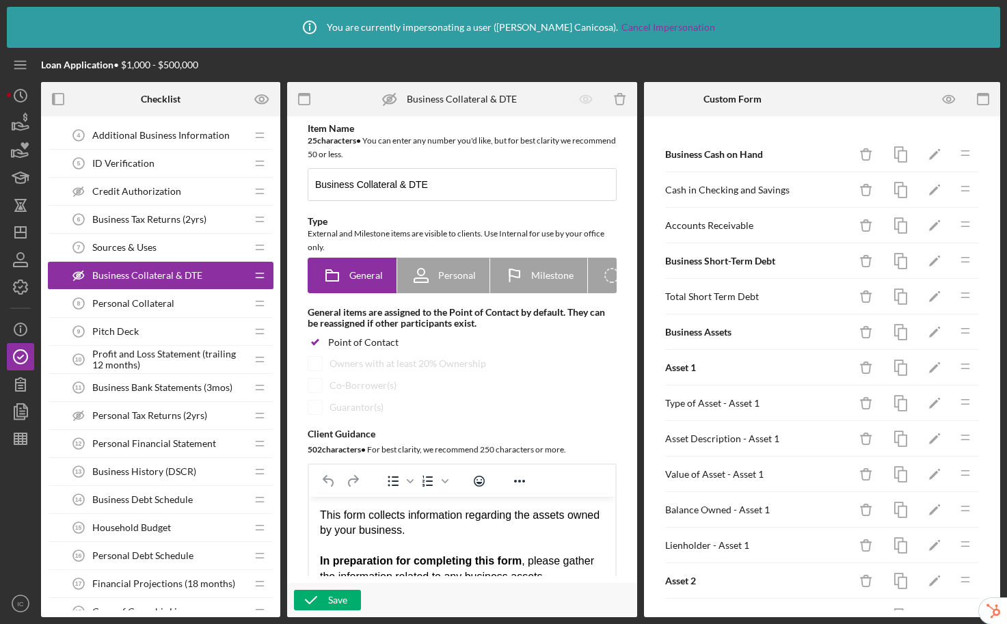
click at [167, 308] on span "Personal Collateral" at bounding box center [133, 303] width 82 height 11
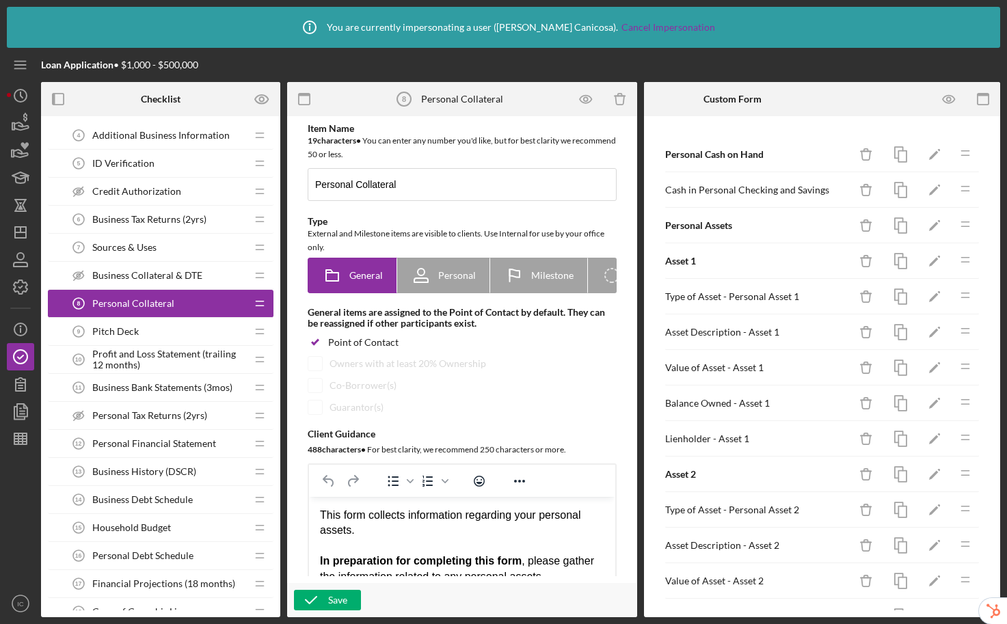
click at [161, 365] on span "Profit and Loss Statement (trailing 12 months)" at bounding box center [169, 360] width 154 height 22
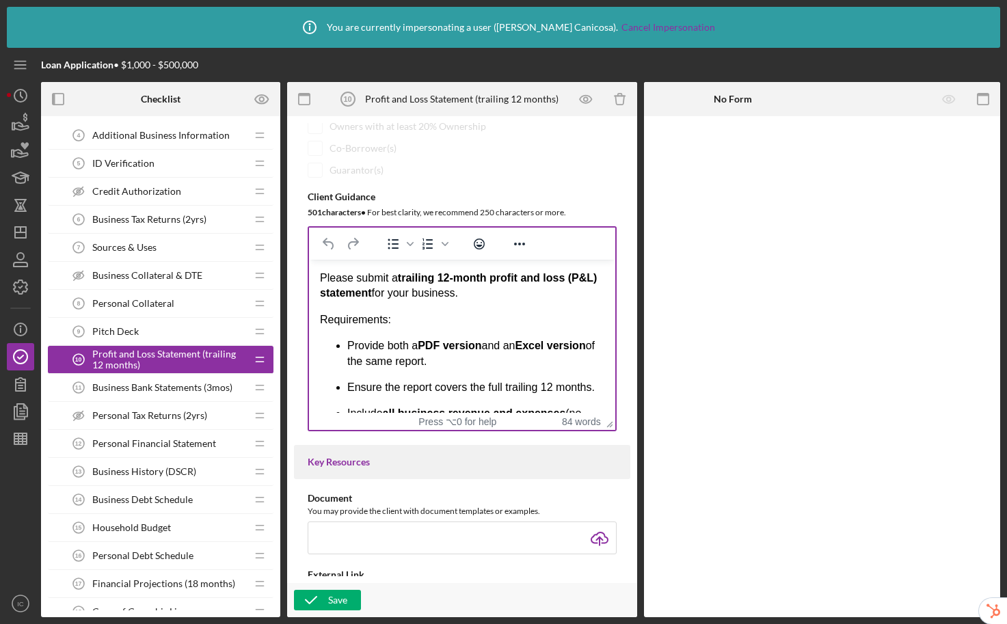
scroll to position [239, 0]
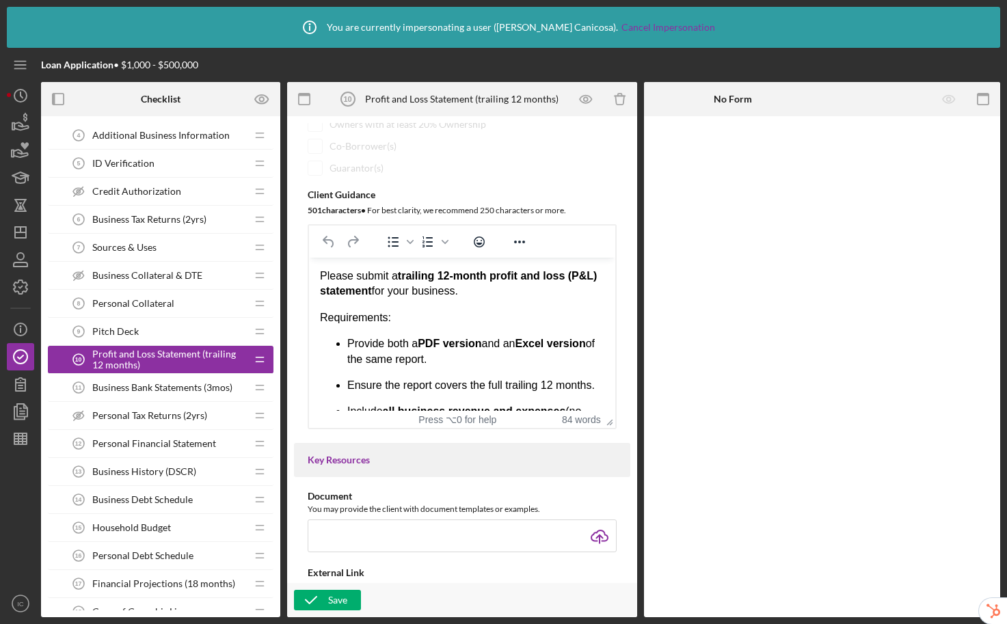
click at [118, 387] on span "Business Bank Statements (3mos)" at bounding box center [162, 387] width 140 height 11
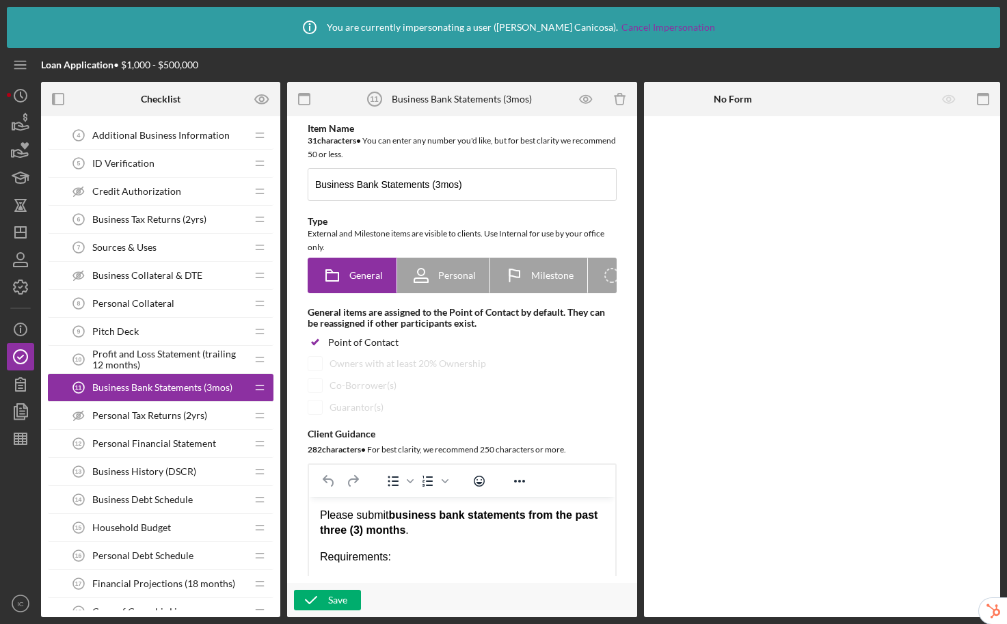
click at [127, 411] on span "Personal Tax Returns (2yrs)" at bounding box center [149, 415] width 115 height 11
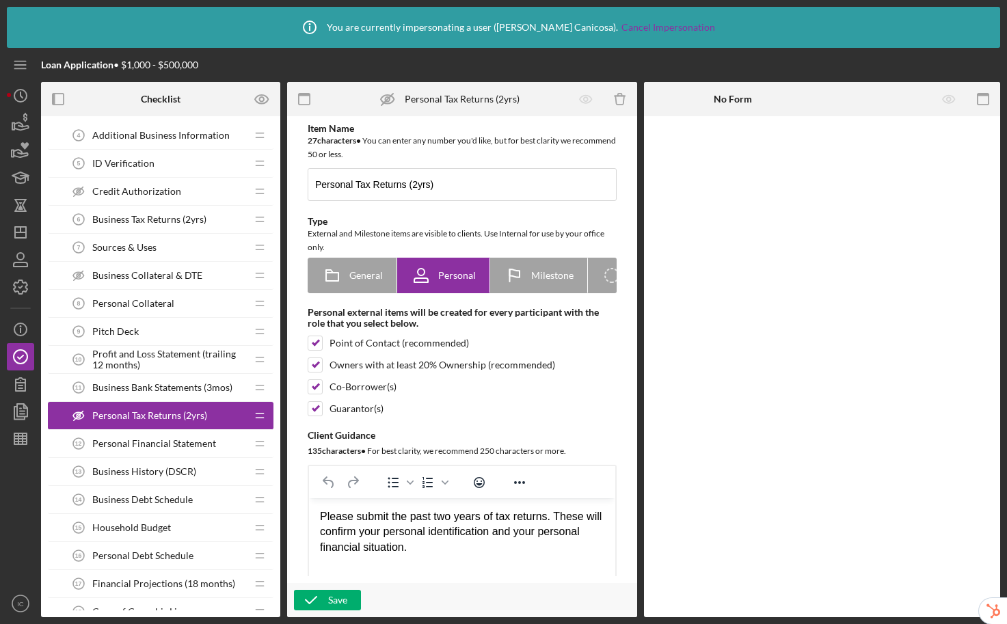
click at [153, 439] on span "Personal Financial Statement" at bounding box center [154, 443] width 124 height 11
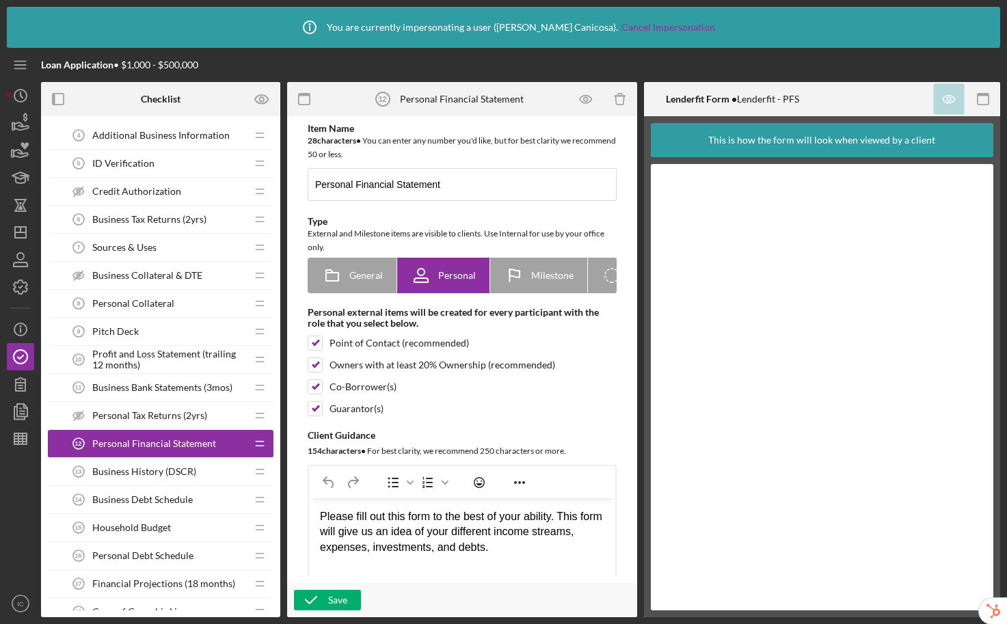
click at [161, 473] on span "Business History (DSCR)" at bounding box center [144, 471] width 104 height 11
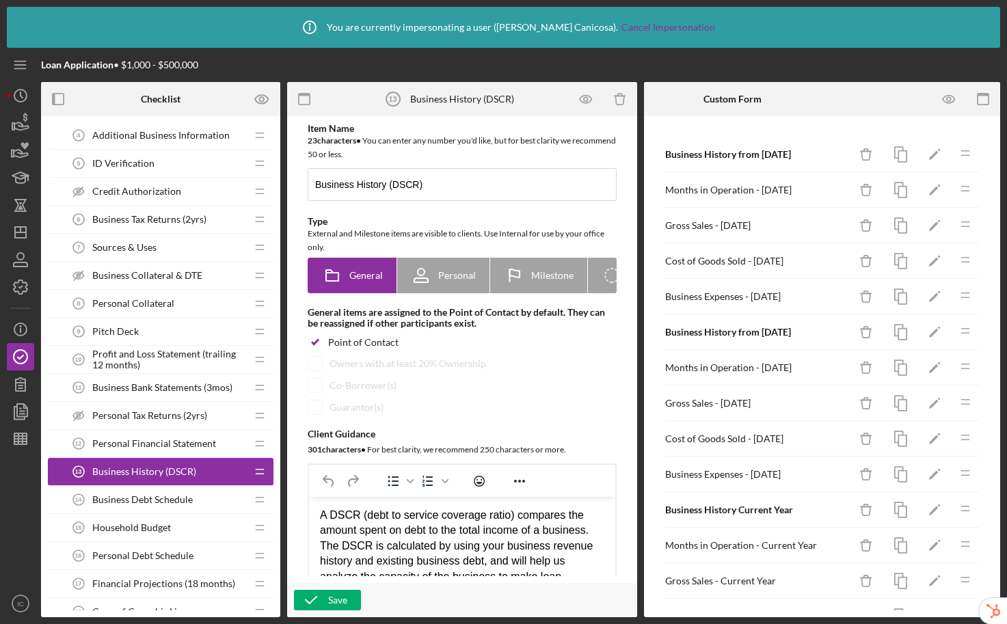
scroll to position [310, 0]
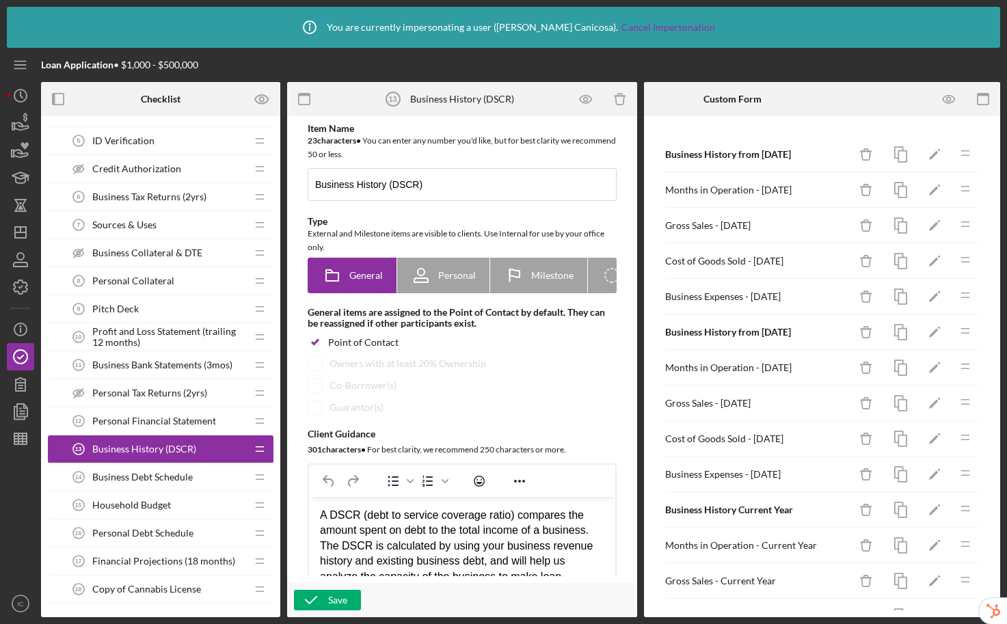
click at [163, 468] on div "Business Debt Schedule 14 Business Debt Schedule" at bounding box center [155, 476] width 181 height 27
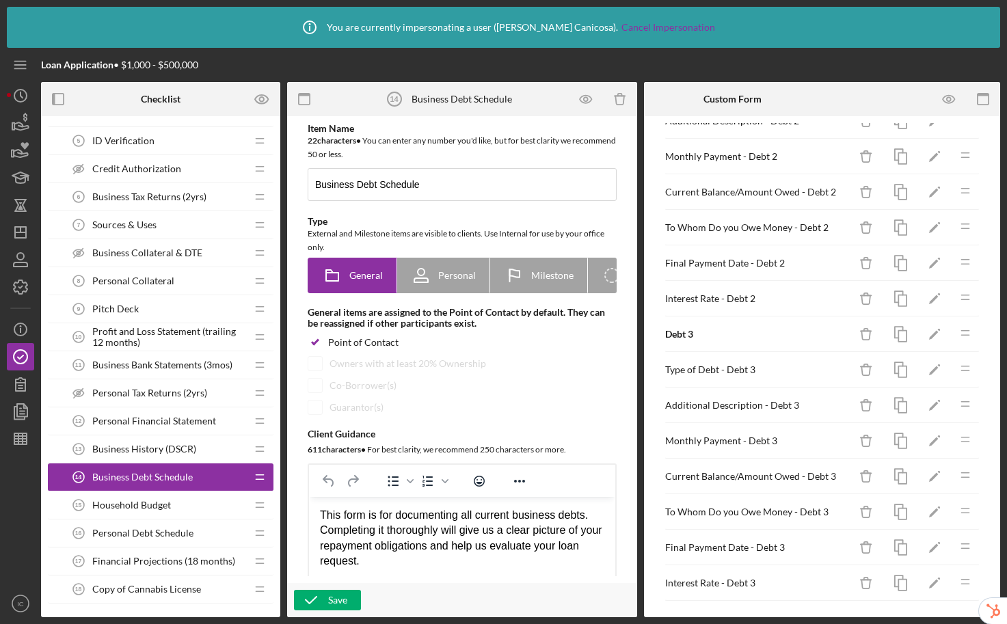
scroll to position [424, 0]
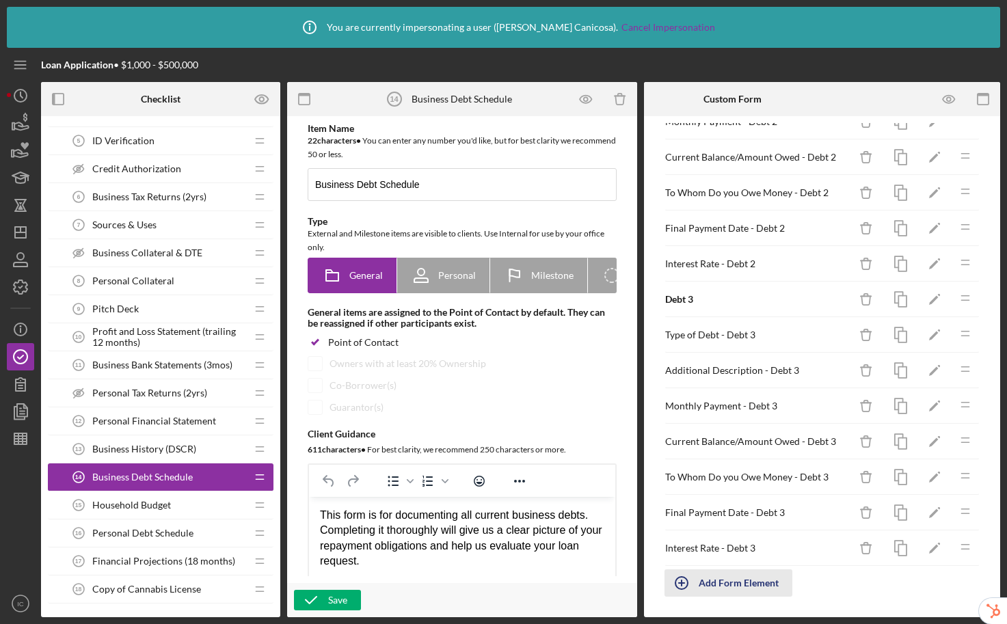
click at [752, 588] on div "Add Form Element" at bounding box center [738, 582] width 80 height 27
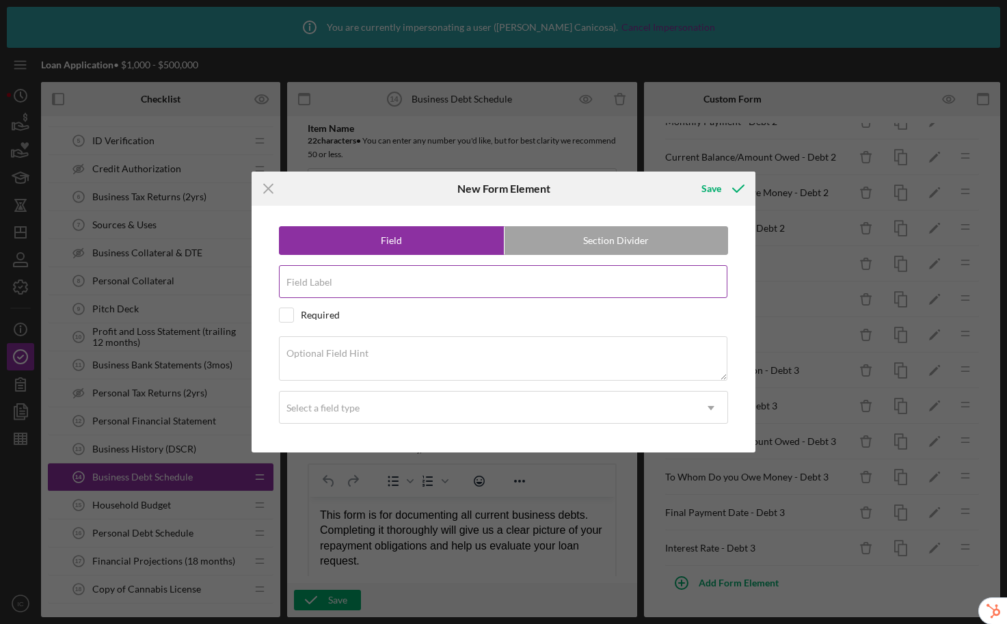
click at [336, 284] on input "Field Label" at bounding box center [503, 281] width 448 height 33
click at [364, 281] on div "Field Label" at bounding box center [503, 282] width 449 height 34
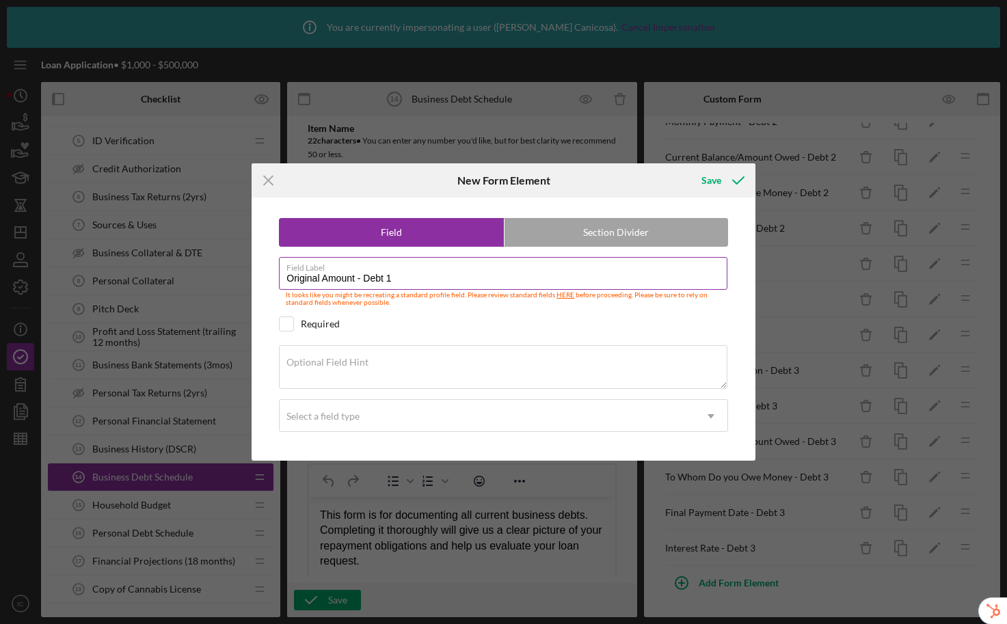
click at [323, 280] on input "Original Amount - Debt 1" at bounding box center [503, 273] width 448 height 33
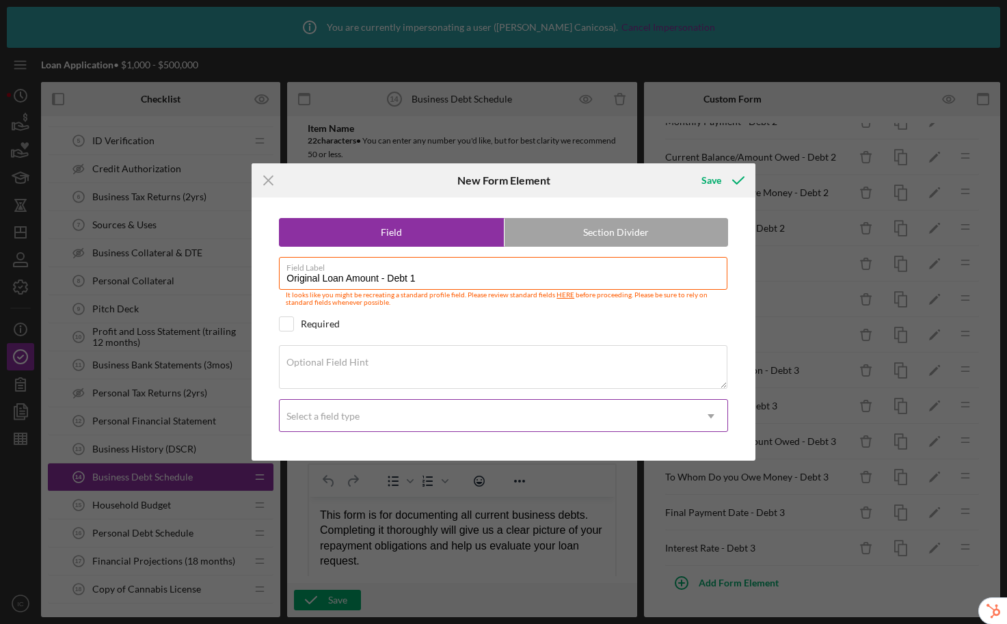
type input "Original Loan Amount - Debt 1"
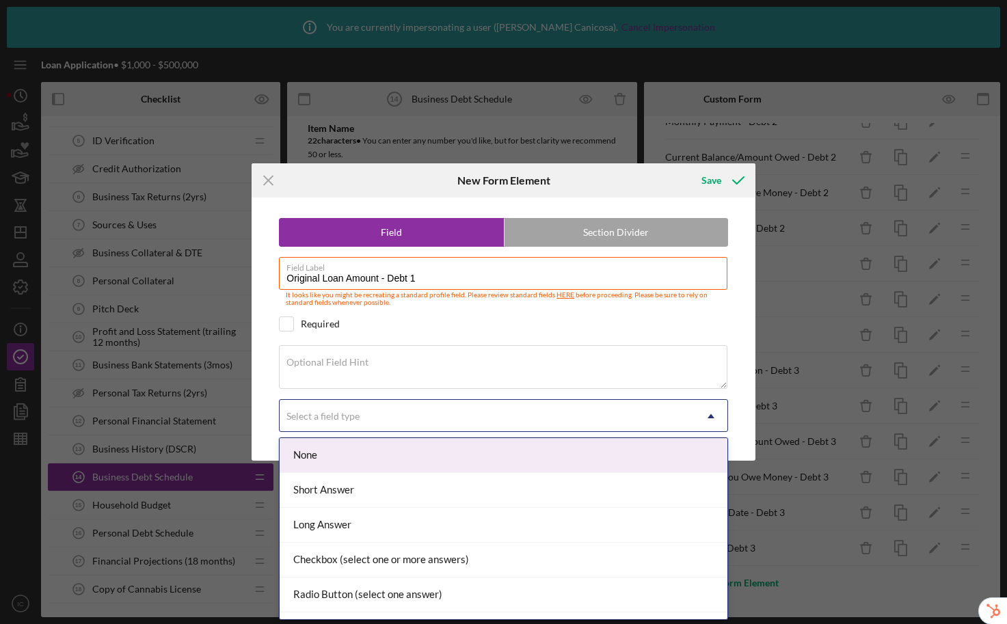
click at [305, 418] on div "Select a field type" at bounding box center [322, 416] width 73 height 11
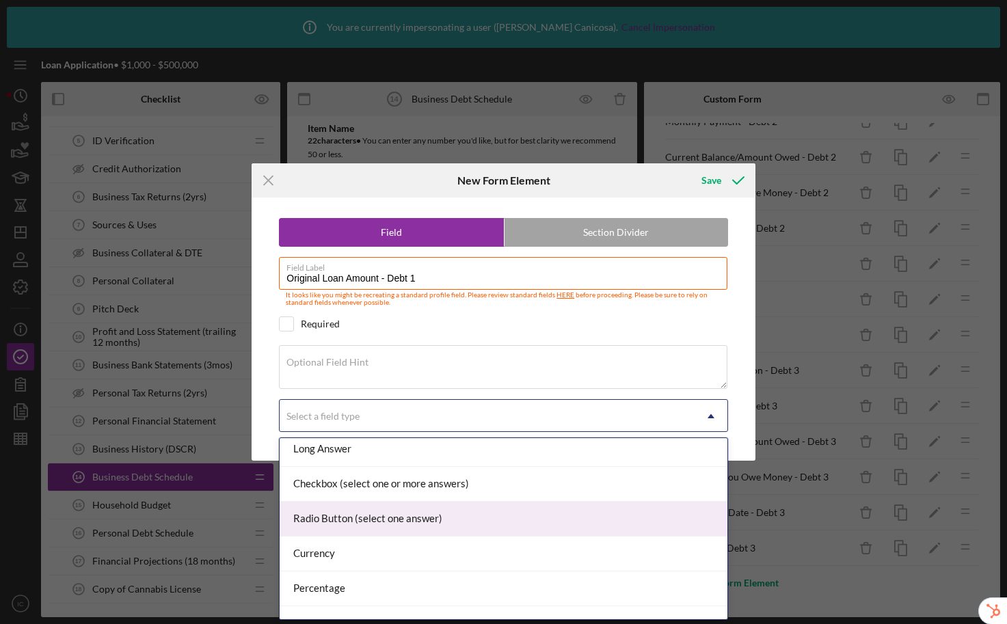
scroll to position [130, 0]
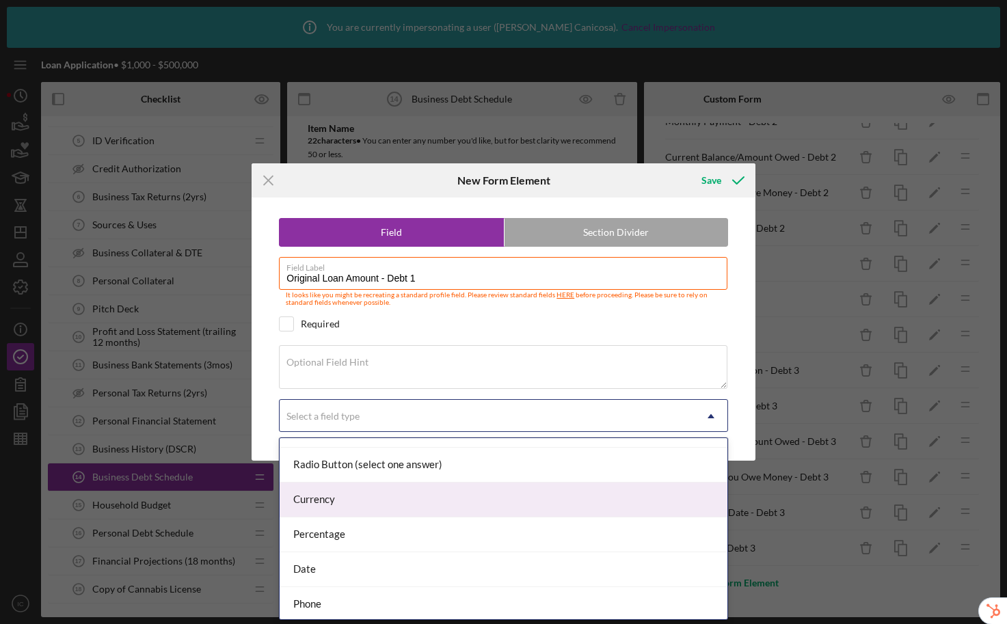
click at [331, 500] on div "Currency" at bounding box center [503, 499] width 448 height 35
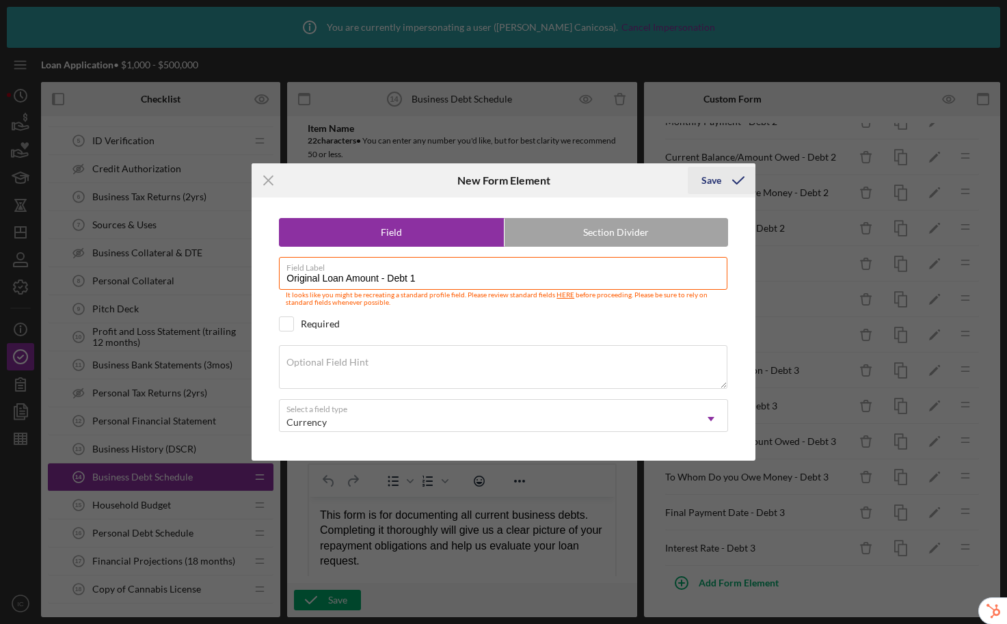
click at [709, 180] on div "Save" at bounding box center [711, 180] width 20 height 27
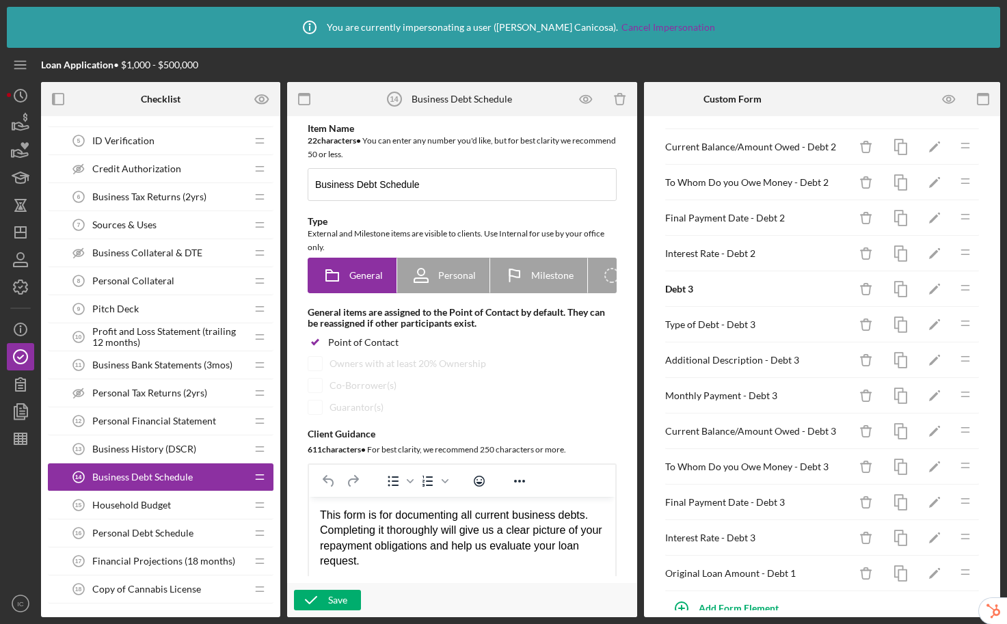
scroll to position [459, 0]
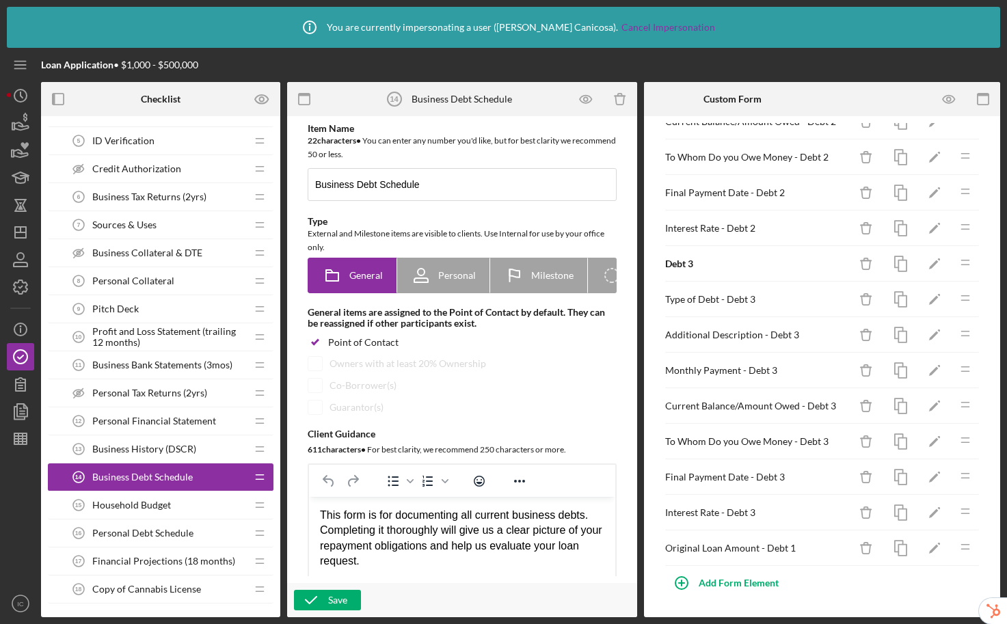
drag, startPoint x: 952, startPoint y: 564, endPoint x: 964, endPoint y: 478, distance: 86.3
click at [964, 478] on div "Debt 1 Icon/Delete Icon/Edit Icon/Drag Type of Debt - Debt 1 Icon/Delete Icon/E…" at bounding box center [822, 121] width 316 height 888
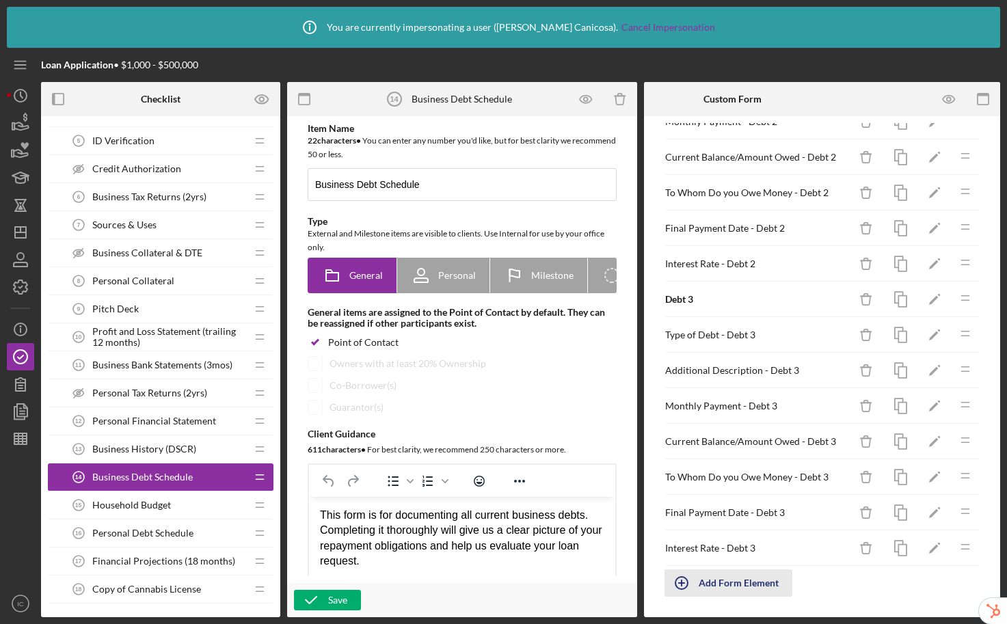
click at [735, 586] on div "Add Form Element" at bounding box center [738, 582] width 80 height 27
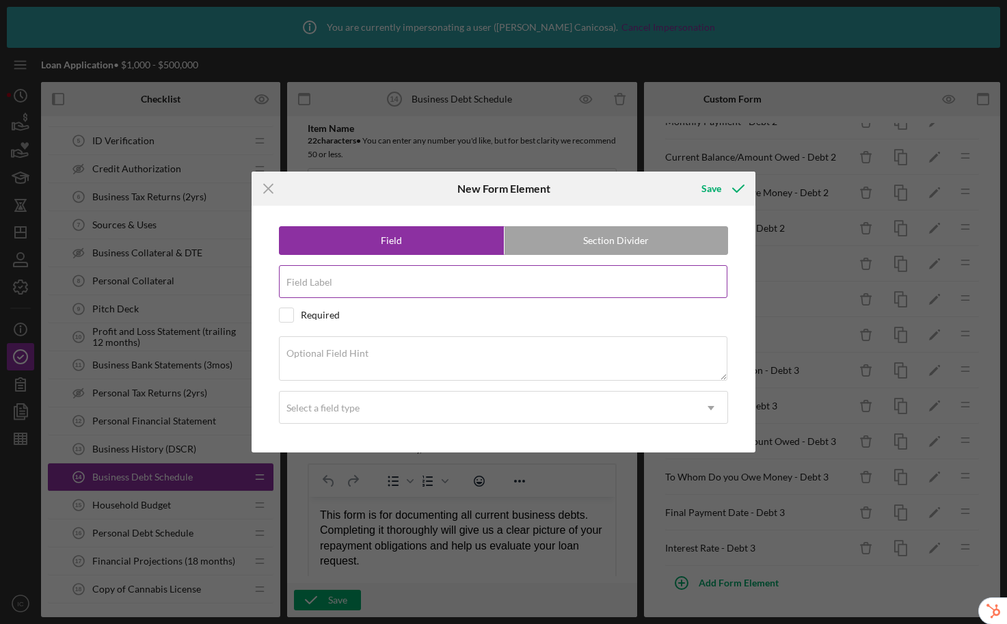
click at [353, 282] on input "Field Label" at bounding box center [503, 281] width 448 height 33
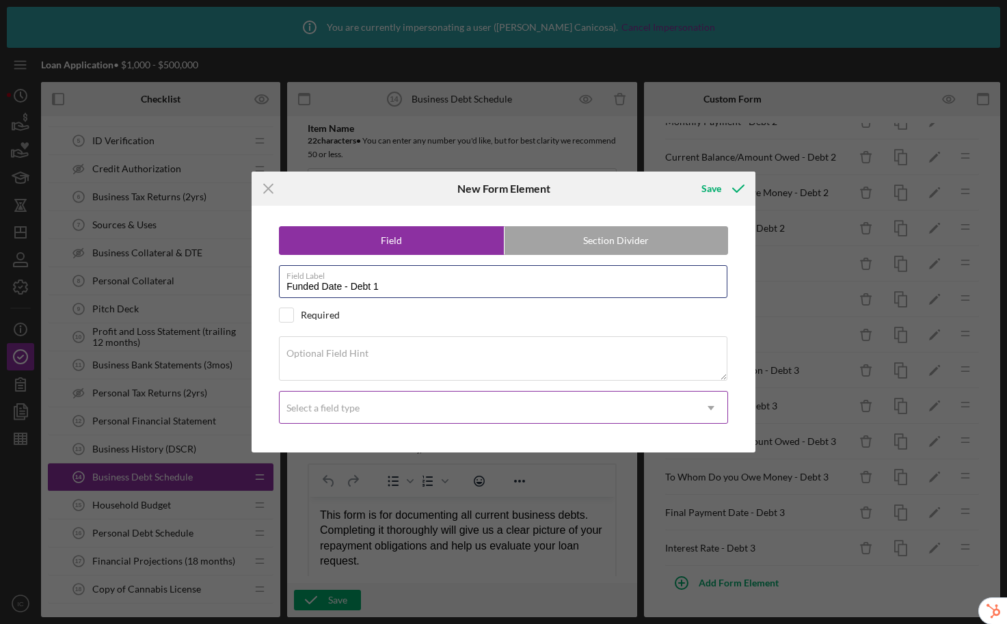
type input "Funded Date - Debt 1"
click at [342, 417] on div "Select a field type" at bounding box center [486, 407] width 415 height 31
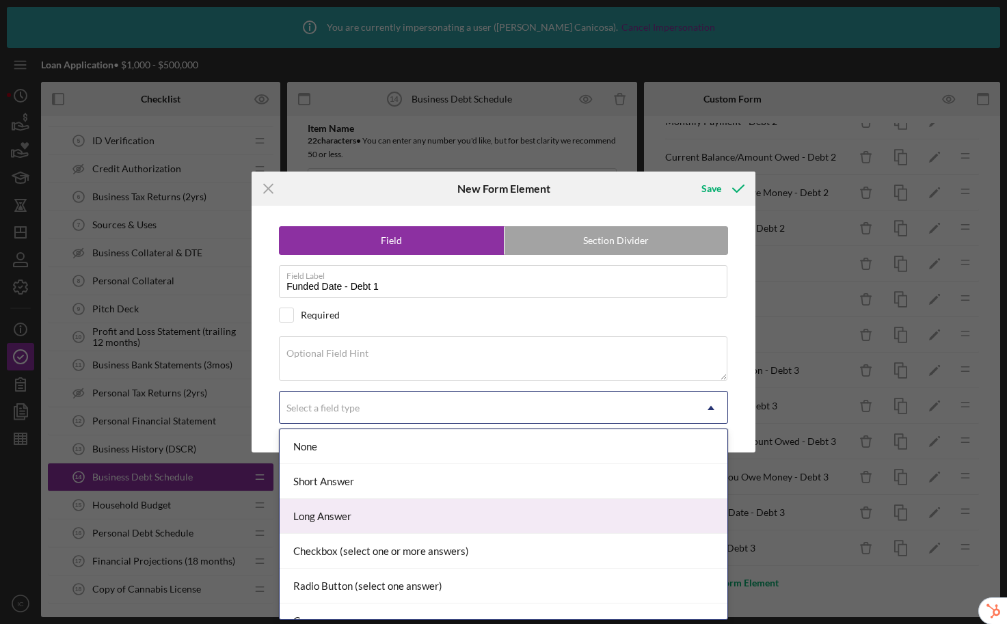
scroll to position [159, 0]
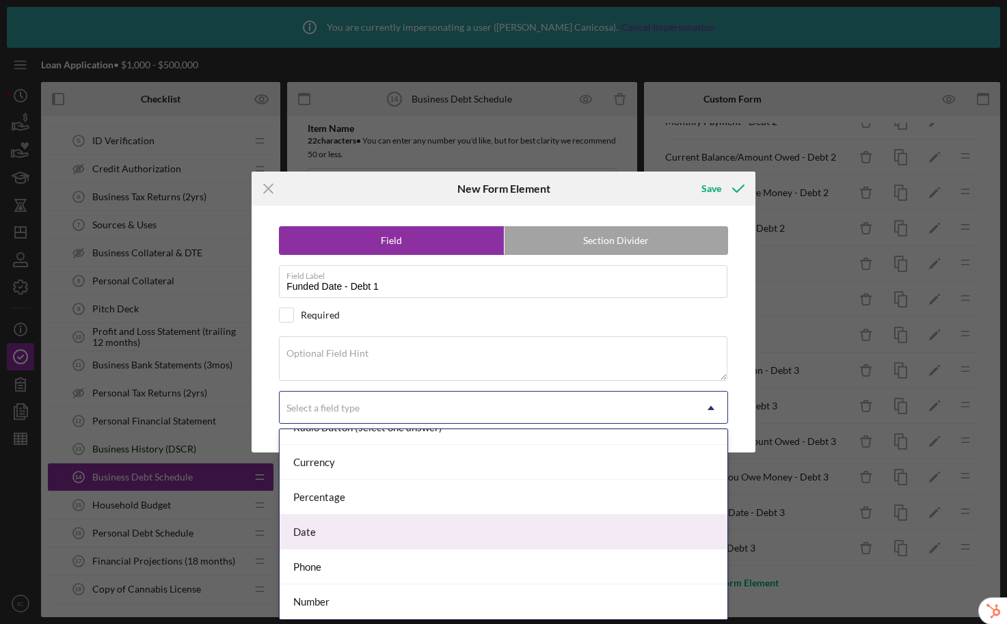
click at [357, 526] on div "Date" at bounding box center [503, 532] width 448 height 35
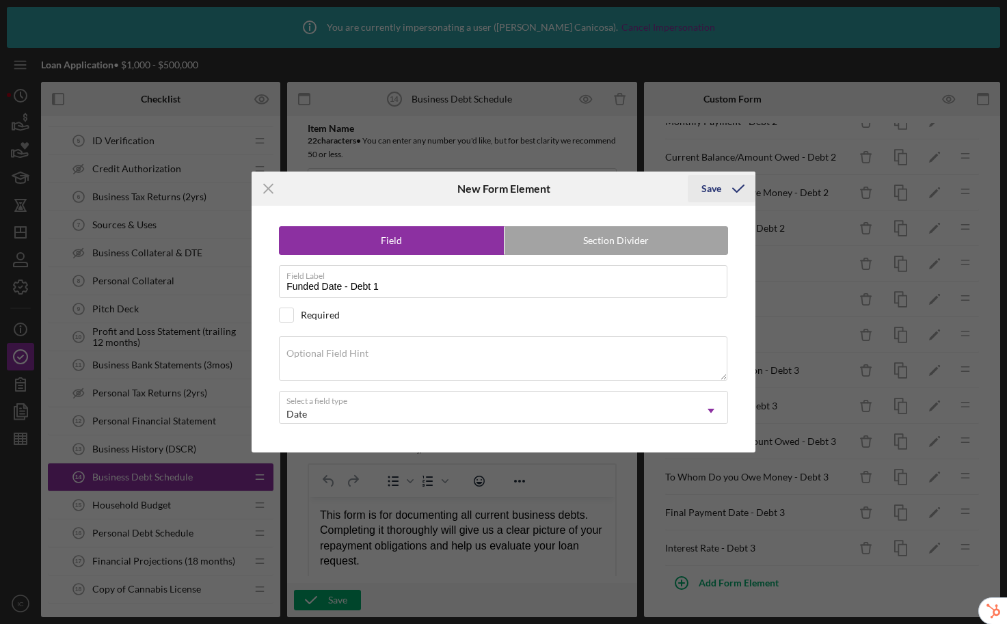
click at [716, 184] on div "Save" at bounding box center [711, 188] width 20 height 27
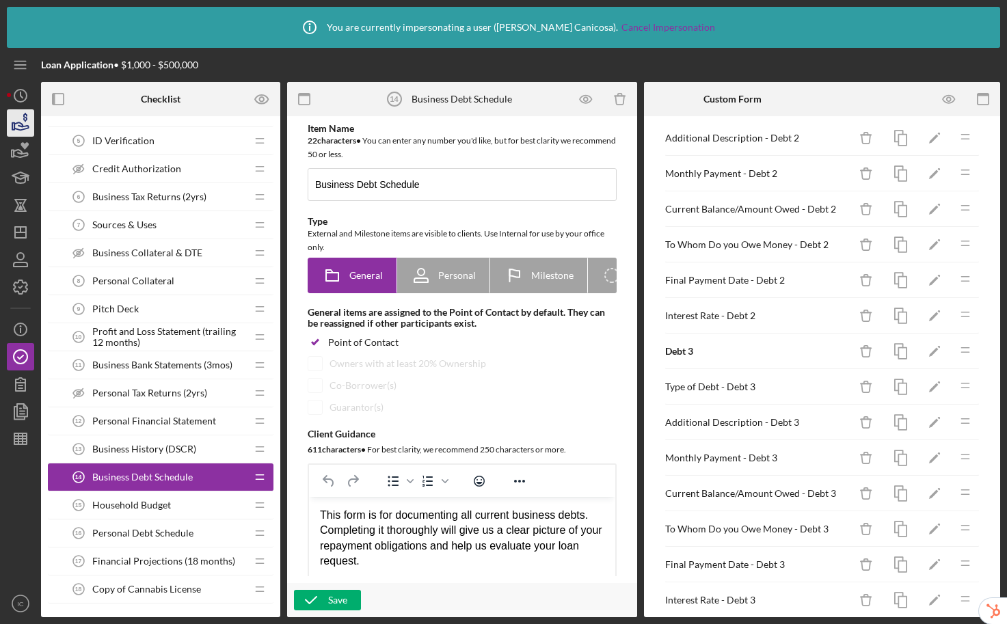
scroll to position [495, 0]
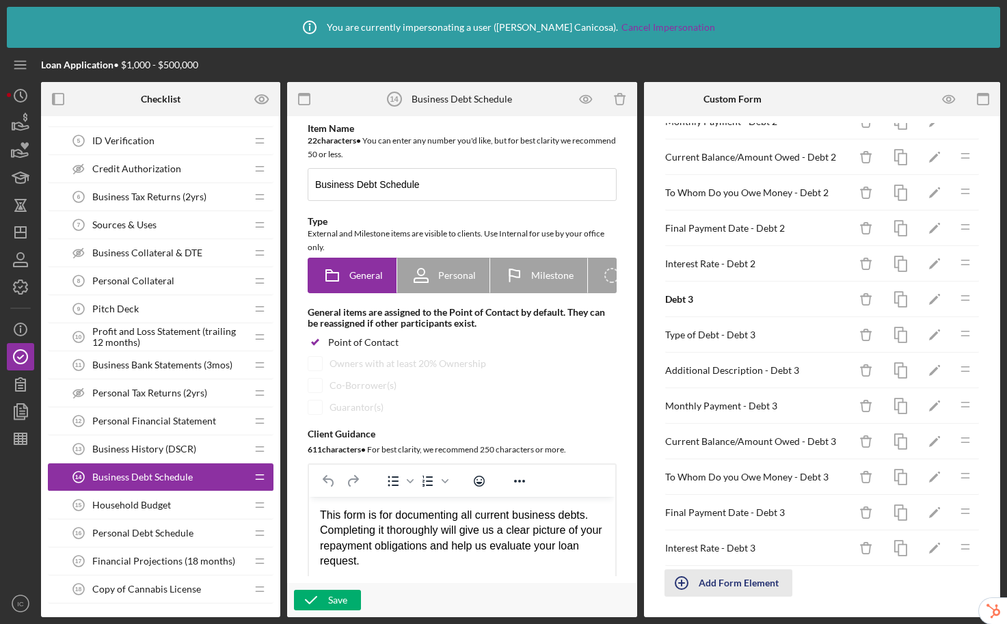
click at [743, 584] on div "Add Form Element" at bounding box center [738, 582] width 80 height 27
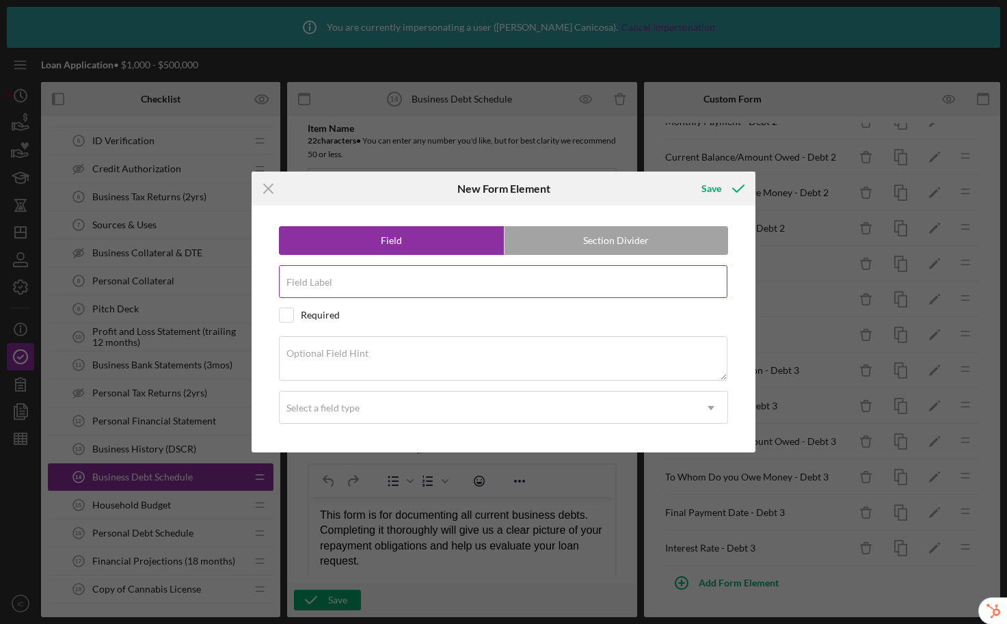
click at [409, 288] on input "Field Label" at bounding box center [503, 281] width 448 height 33
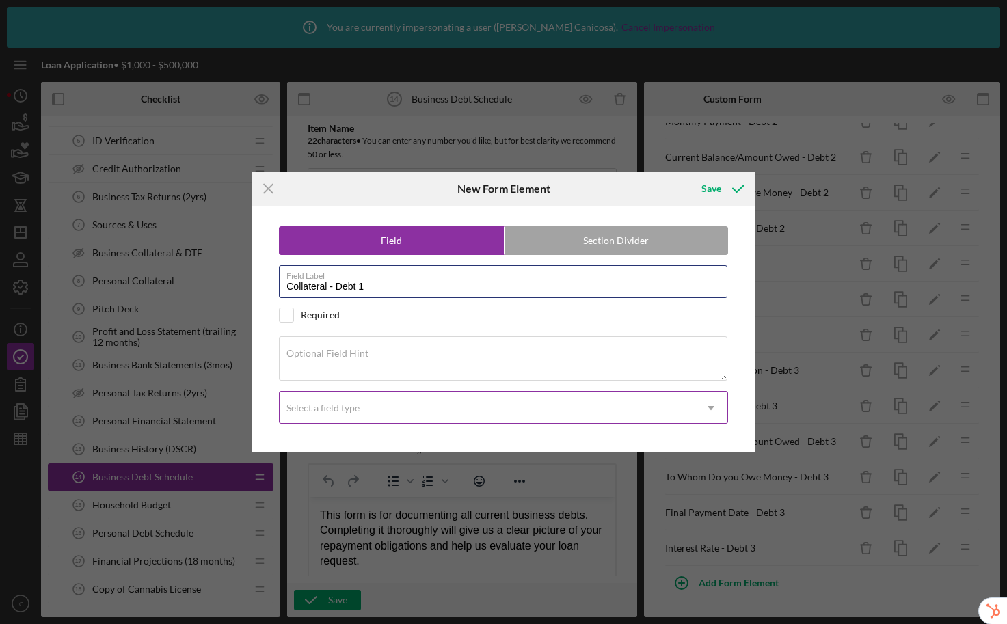
type input "Collateral - Debt 1"
click at [356, 410] on div "Select a field type" at bounding box center [322, 408] width 73 height 11
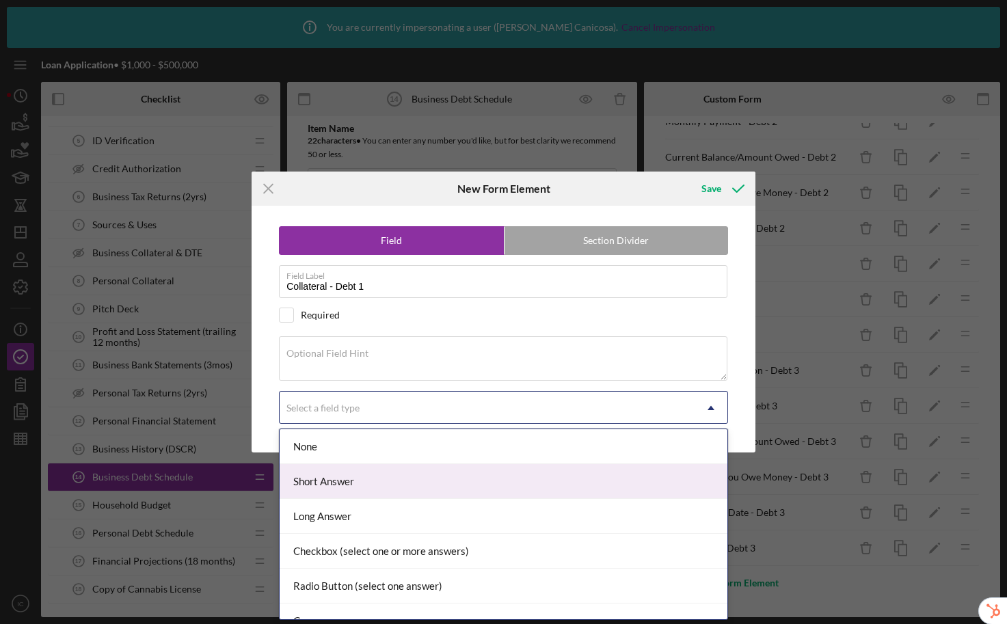
click at [359, 478] on div "Short Answer" at bounding box center [503, 481] width 448 height 35
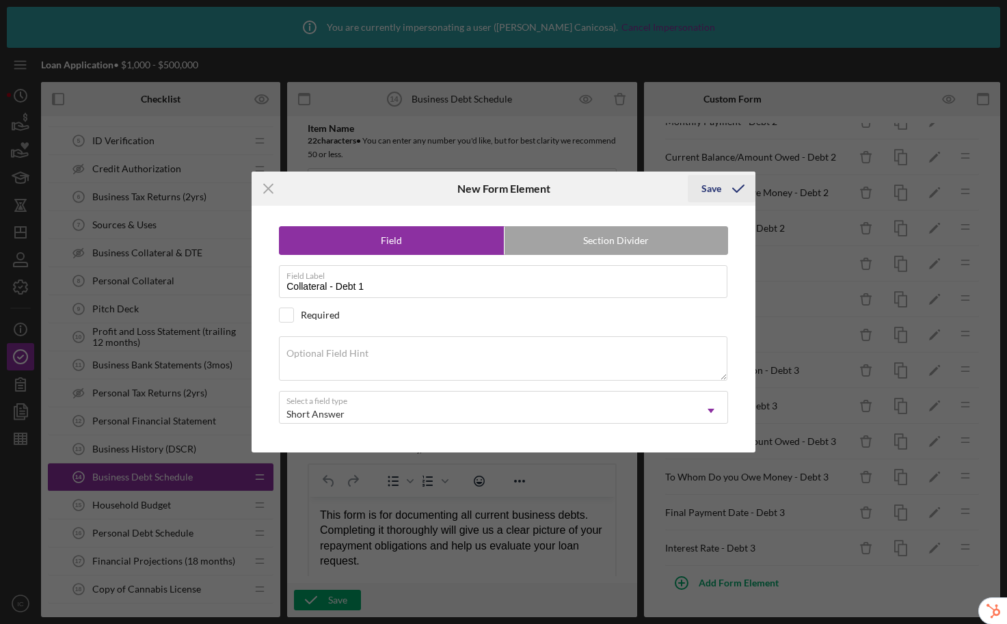
click at [707, 187] on div "Save" at bounding box center [711, 188] width 20 height 27
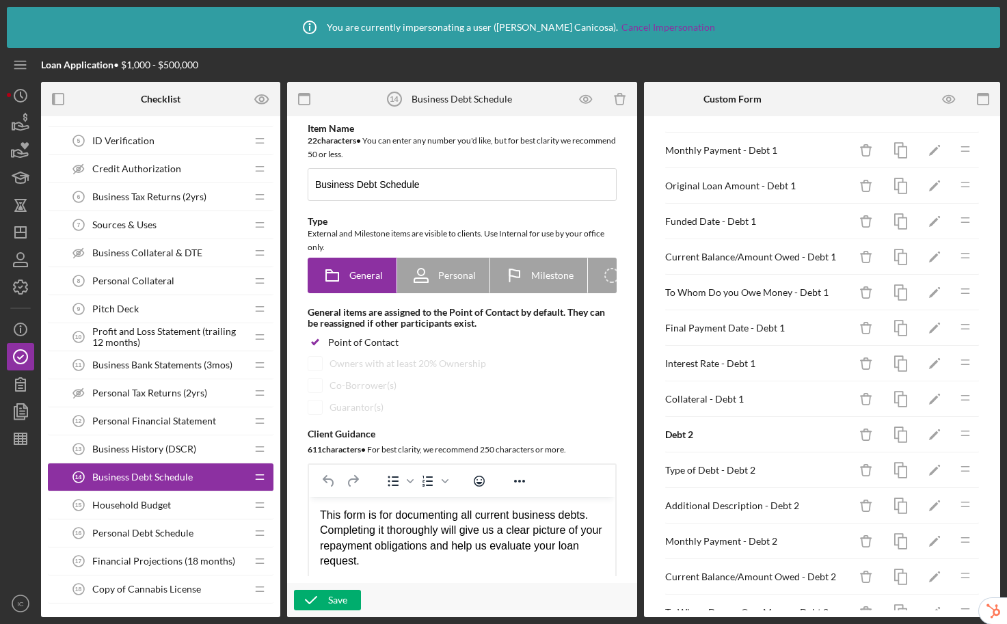
scroll to position [0, 0]
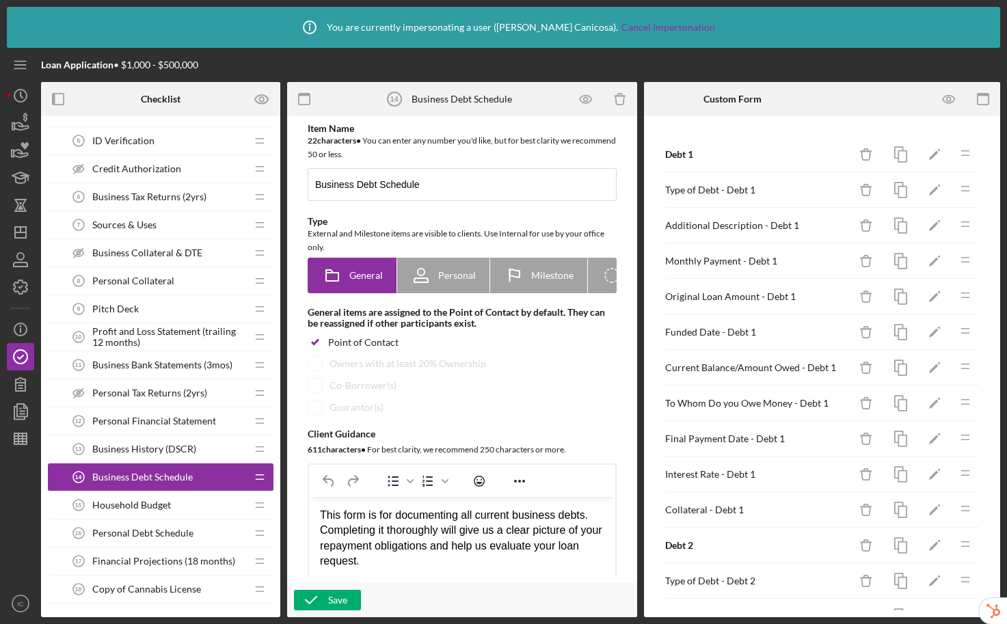
click at [755, 400] on div "To Whom Do you Owe Money - Debt 1" at bounding box center [757, 403] width 185 height 11
click at [953, 99] on icon "button" at bounding box center [948, 99] width 31 height 31
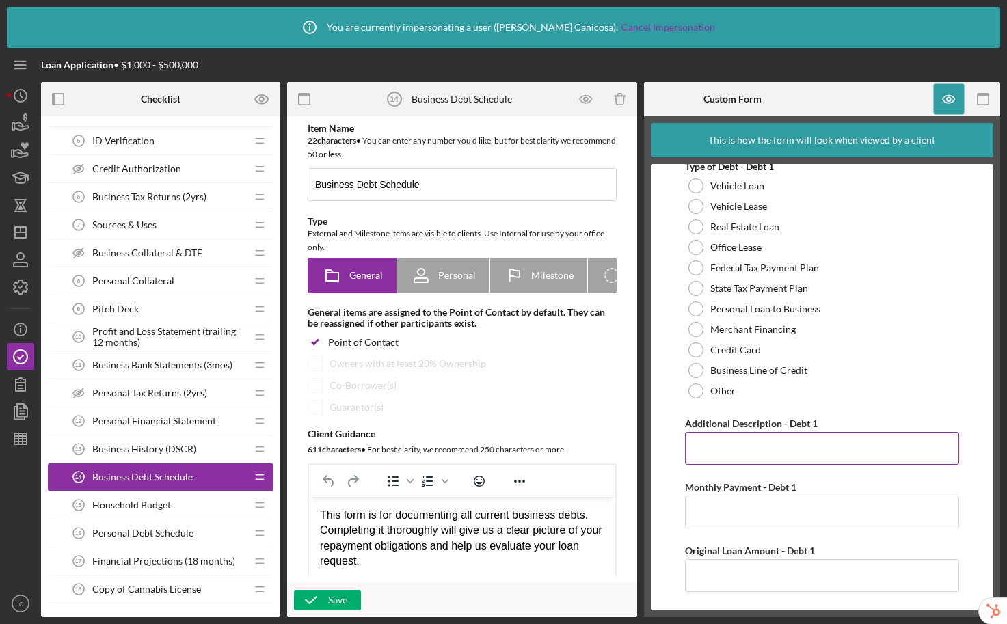
scroll to position [116, 0]
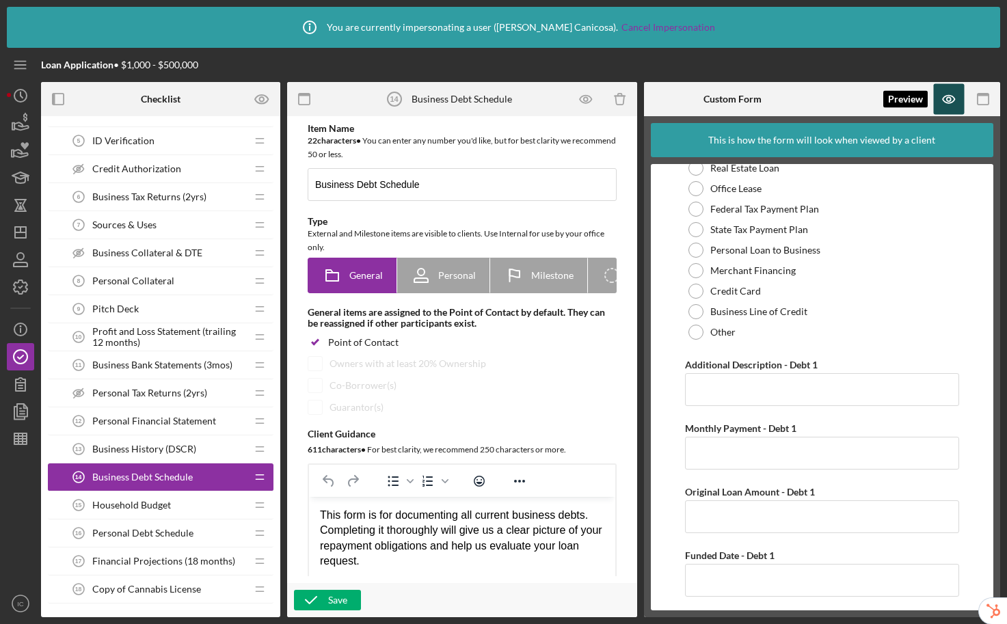
click at [946, 100] on icon "button" at bounding box center [948, 99] width 31 height 31
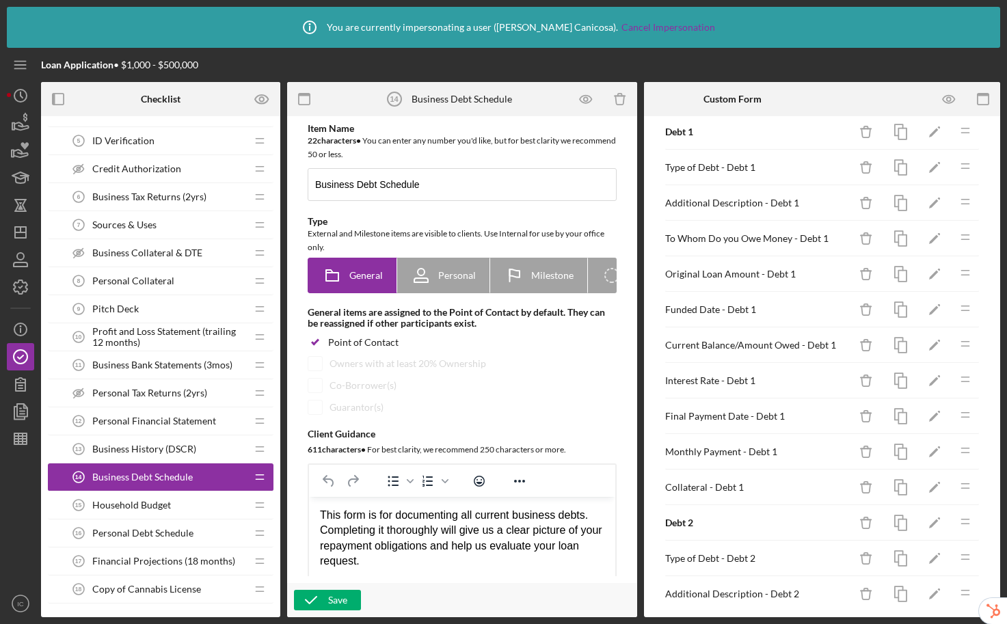
scroll to position [0, 0]
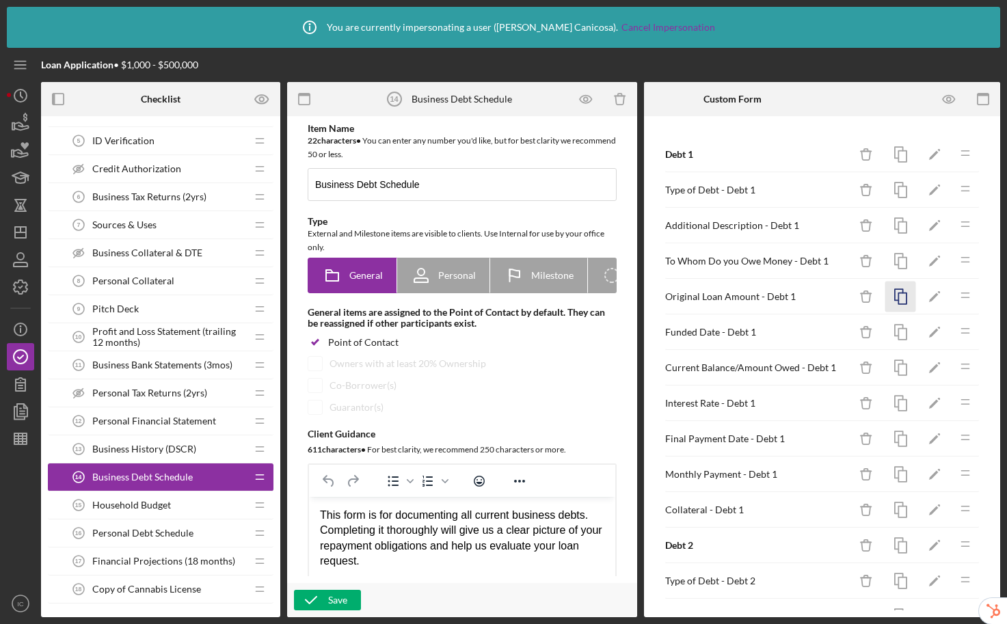
click at [898, 297] on rect "button" at bounding box center [902, 298] width 8 height 11
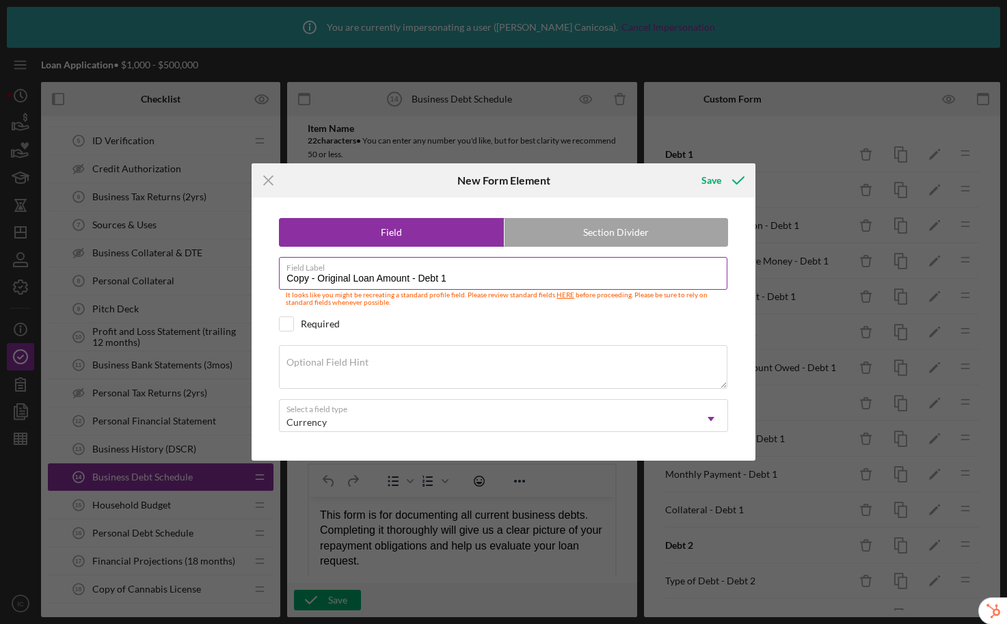
click at [463, 271] on label "Field Label" at bounding box center [506, 265] width 441 height 15
click at [463, 271] on input "Copy - Original Loan Amount - Debt 1" at bounding box center [503, 273] width 448 height 33
drag, startPoint x: 319, startPoint y: 279, endPoint x: 220, endPoint y: 268, distance: 99.7
click at [220, 268] on div "Icon/Menu Close New Form Element Save Field Section Divider Field Label Copy - …" at bounding box center [503, 312] width 1007 height 624
type input "Original Loan Amount - Debt 2"
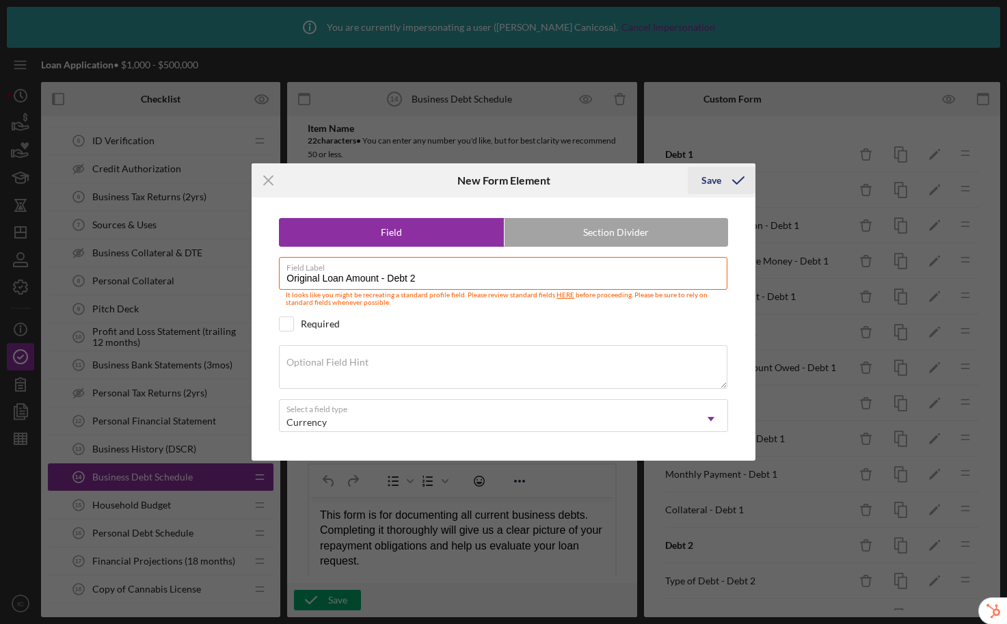
click at [709, 183] on div "Save" at bounding box center [711, 180] width 20 height 27
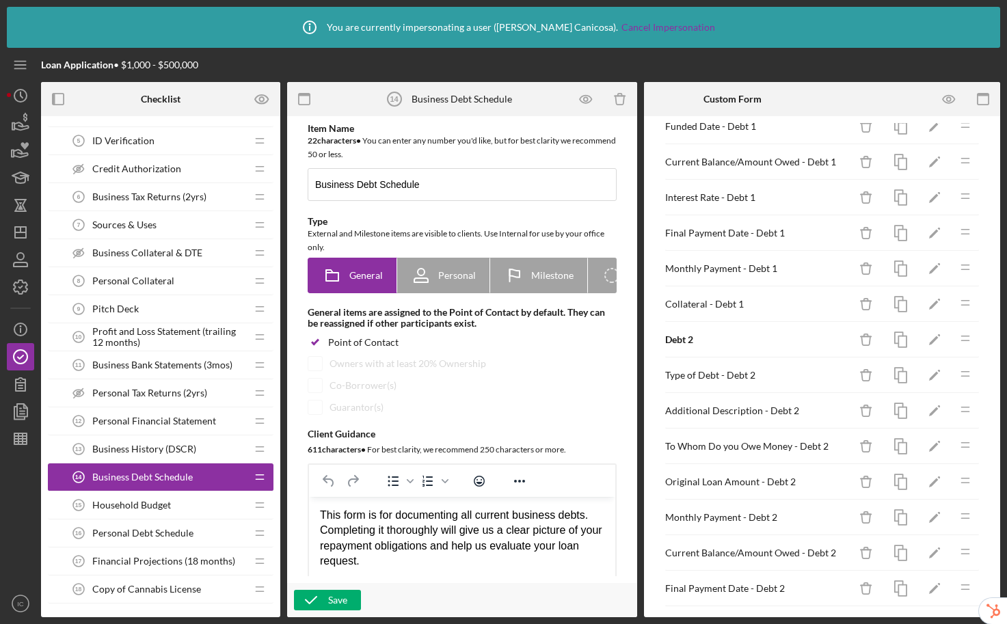
scroll to position [114, 0]
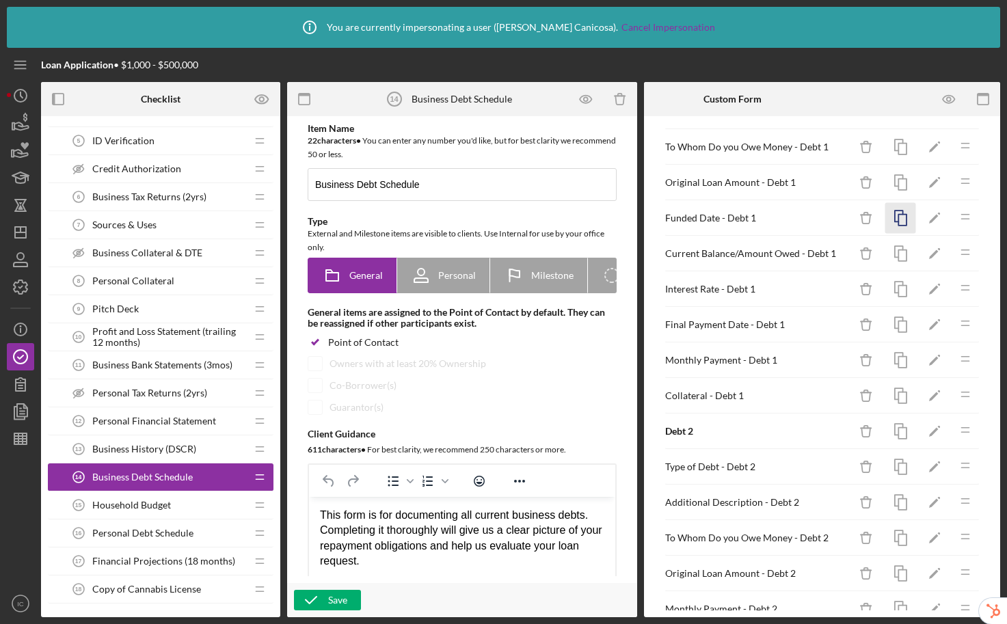
click at [893, 219] on icon "button" at bounding box center [900, 218] width 31 height 31
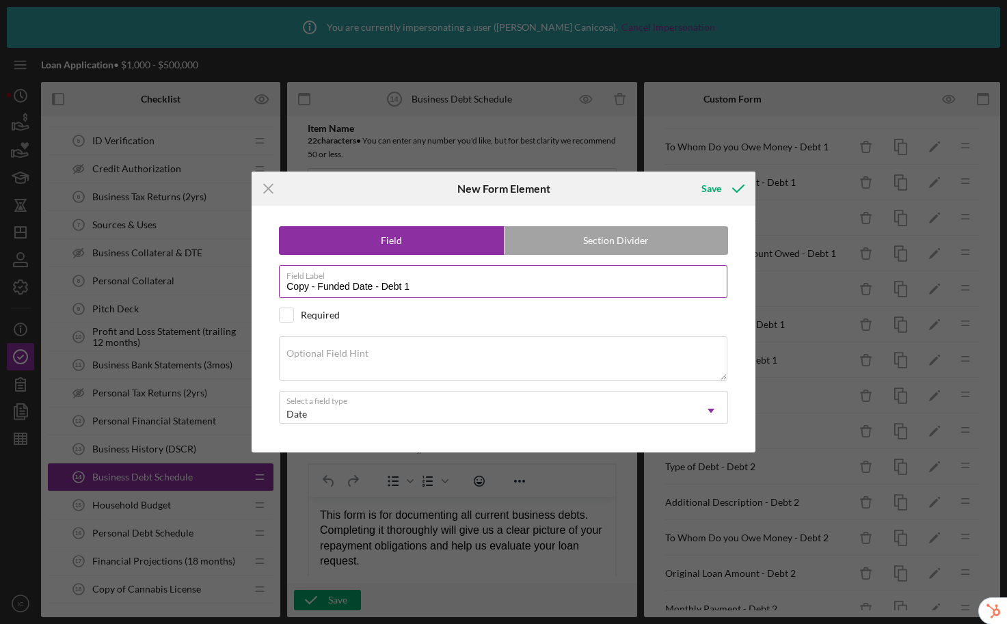
click at [435, 287] on input "Copy - Funded Date - Debt 1" at bounding box center [503, 281] width 448 height 33
drag, startPoint x: 318, startPoint y: 285, endPoint x: 225, endPoint y: 278, distance: 93.2
click at [225, 278] on div "Icon/Menu Close New Form Element Save Field Section Divider Field Label Copy - …" at bounding box center [503, 312] width 1007 height 624
type input "Funded Date - Debt 2"
click at [717, 186] on div "Save" at bounding box center [711, 188] width 20 height 27
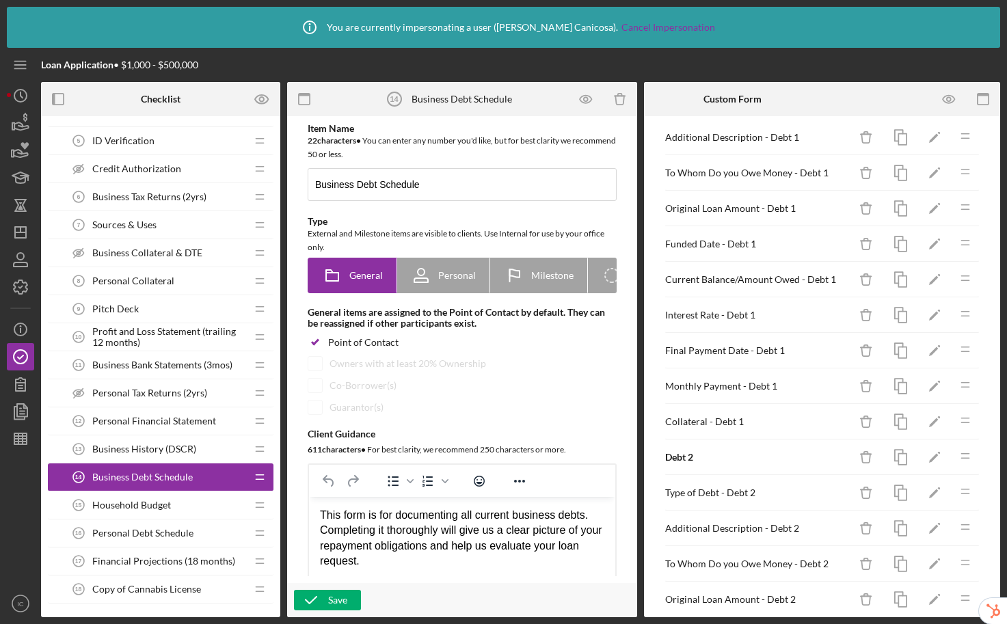
scroll to position [90, 0]
click at [893, 426] on icon "button" at bounding box center [900, 420] width 31 height 31
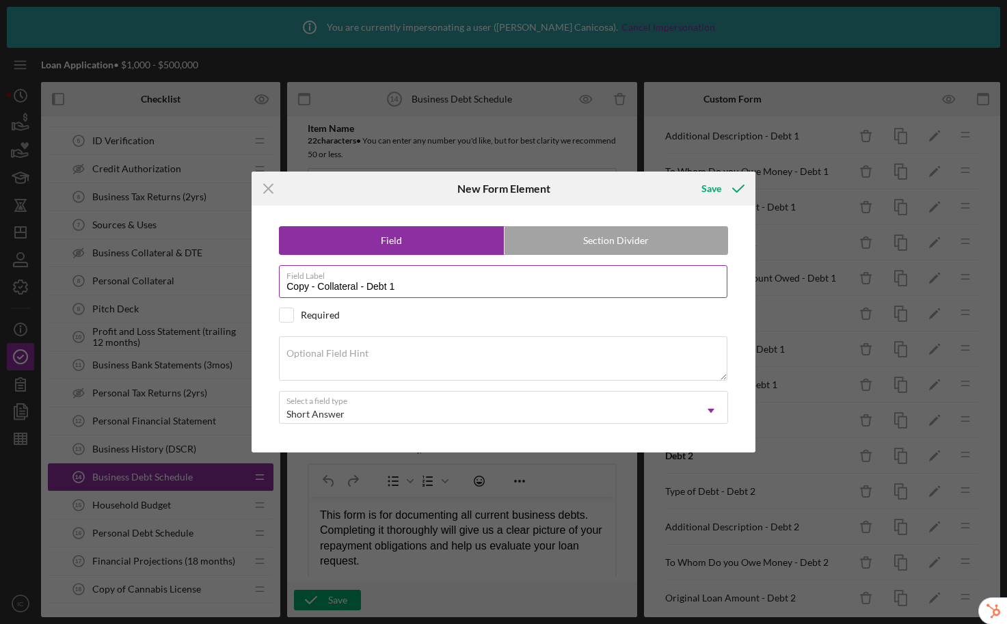
click at [465, 281] on input "Copy - Collateral - Debt 1" at bounding box center [503, 281] width 448 height 33
drag, startPoint x: 316, startPoint y: 288, endPoint x: 219, endPoint y: 275, distance: 98.7
click at [219, 275] on div "Icon/Menu Close New Form Element Save Field Section Divider Field Label Copy - …" at bounding box center [503, 312] width 1007 height 624
type input "Collateral - Debt 2"
click at [712, 189] on div "Save" at bounding box center [711, 188] width 20 height 27
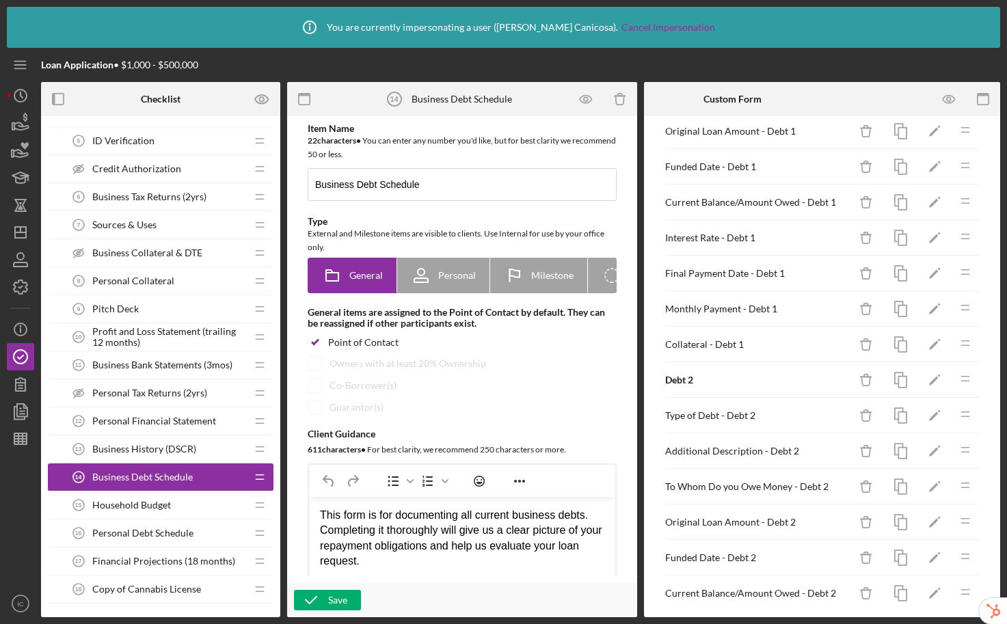
scroll to position [637, 0]
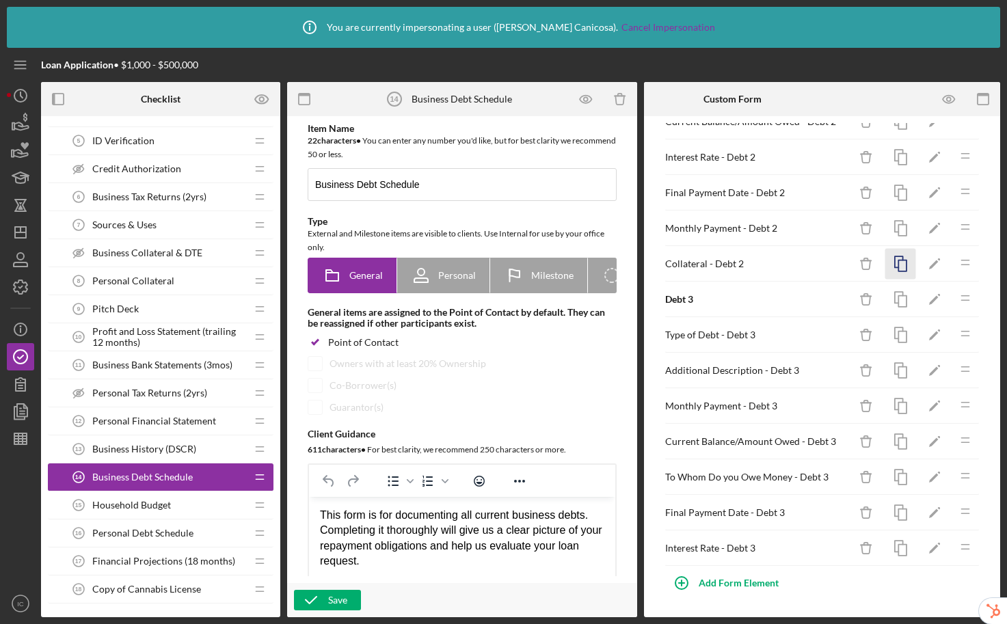
click at [893, 265] on icon "button" at bounding box center [900, 264] width 31 height 31
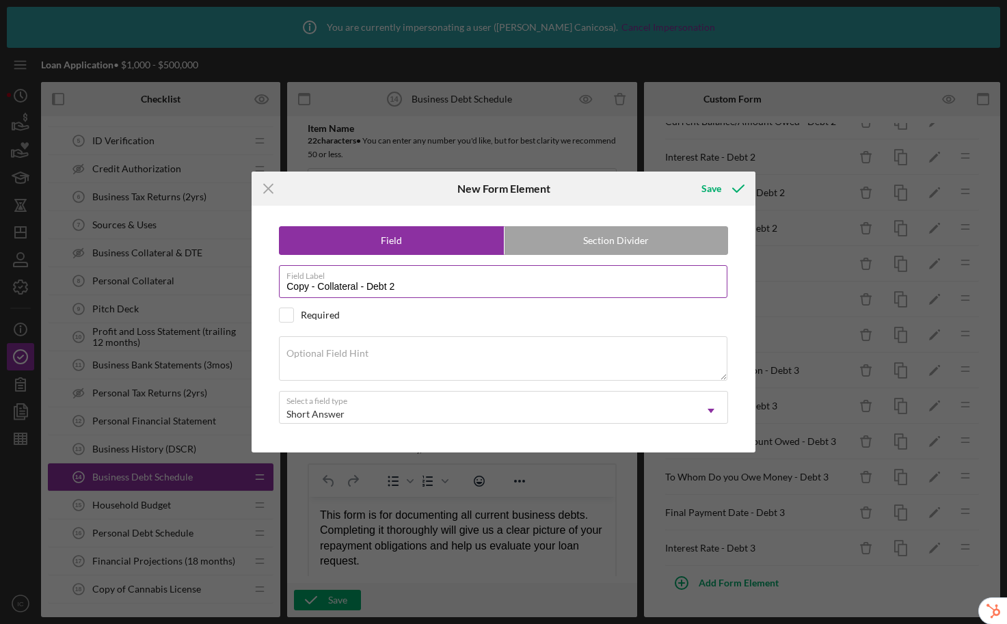
click at [421, 292] on input "Copy - Collateral - Debt 2" at bounding box center [503, 281] width 448 height 33
drag, startPoint x: 321, startPoint y: 288, endPoint x: 279, endPoint y: 282, distance: 42.2
click at [279, 282] on input "Copy - Collateral - Debt 3" at bounding box center [503, 281] width 448 height 33
drag, startPoint x: 325, startPoint y: 293, endPoint x: 318, endPoint y: 292, distance: 7.6
click at [325, 293] on input "Copy - Collateral - Debt 3" at bounding box center [503, 281] width 448 height 33
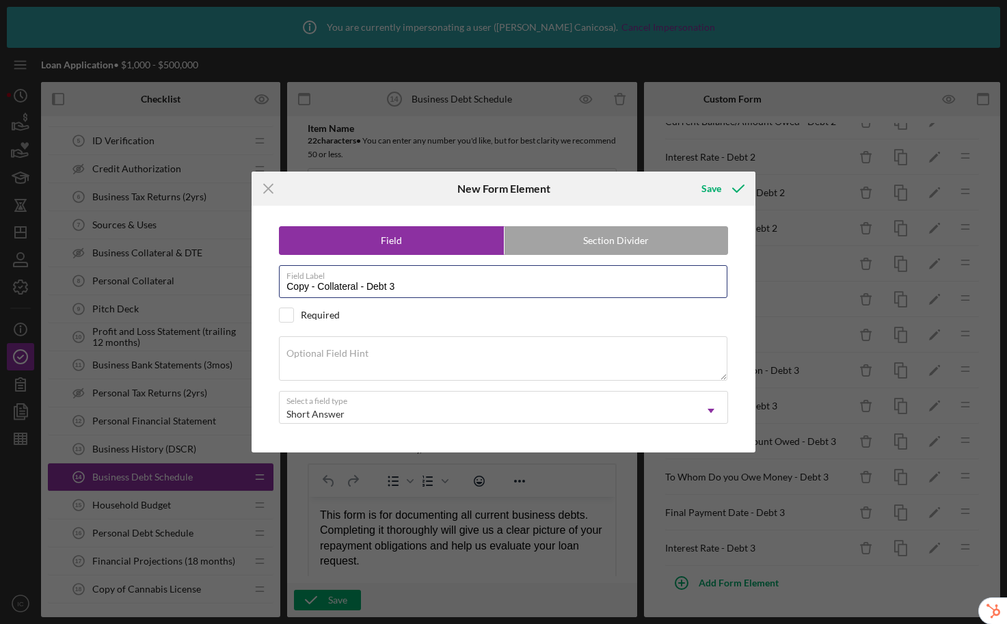
drag, startPoint x: 318, startPoint y: 288, endPoint x: 251, endPoint y: 282, distance: 67.9
click at [251, 282] on div "Icon/Menu Close New Form Element Save Field Section Divider Field Label Copy - …" at bounding box center [503, 312] width 1007 height 624
type input "Collateral - Debt 3"
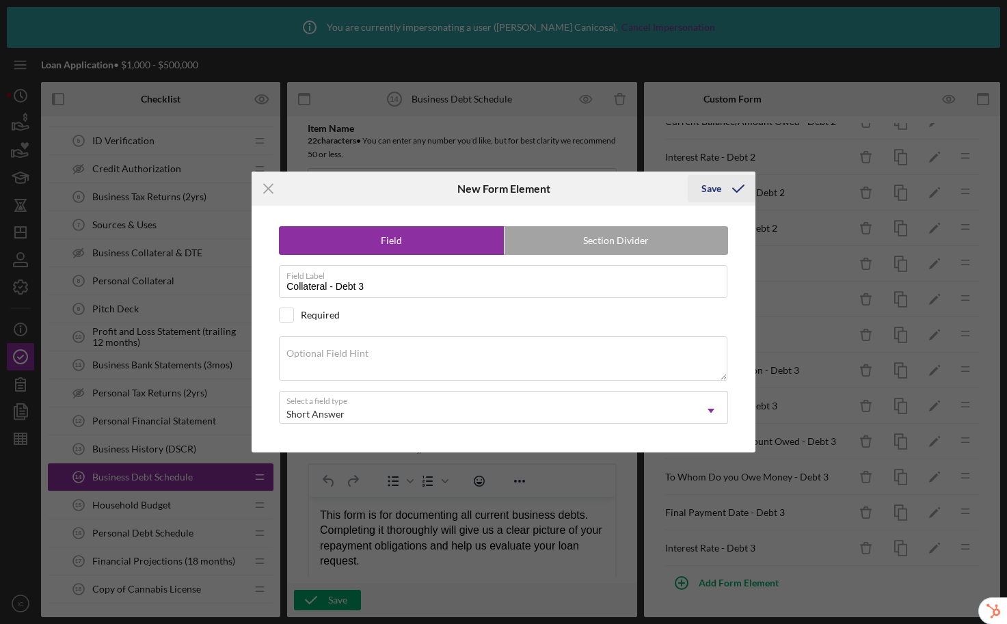
click at [715, 194] on div "Save" at bounding box center [711, 188] width 20 height 27
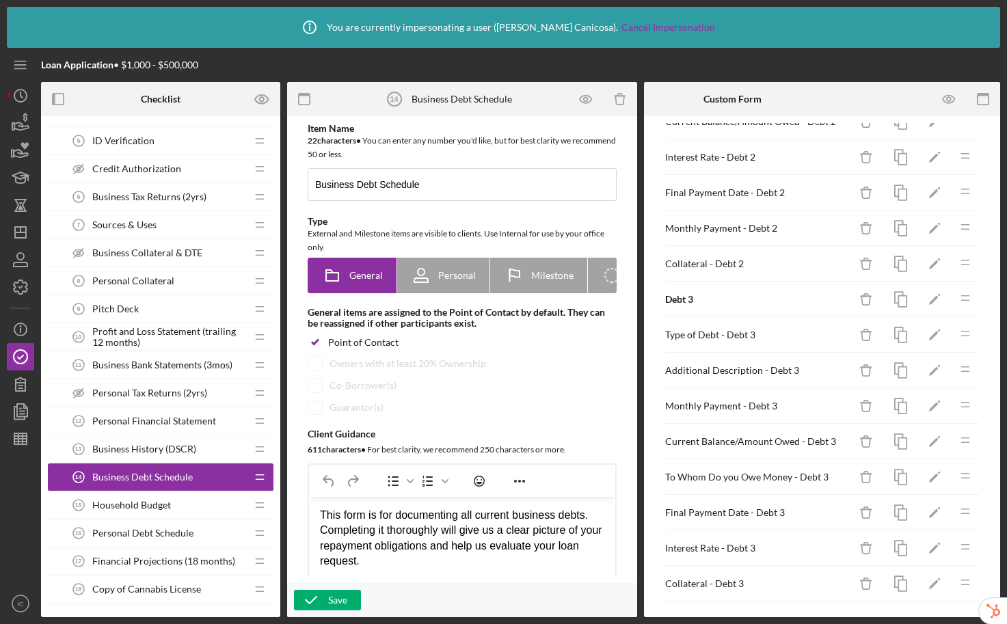
scroll to position [672, 0]
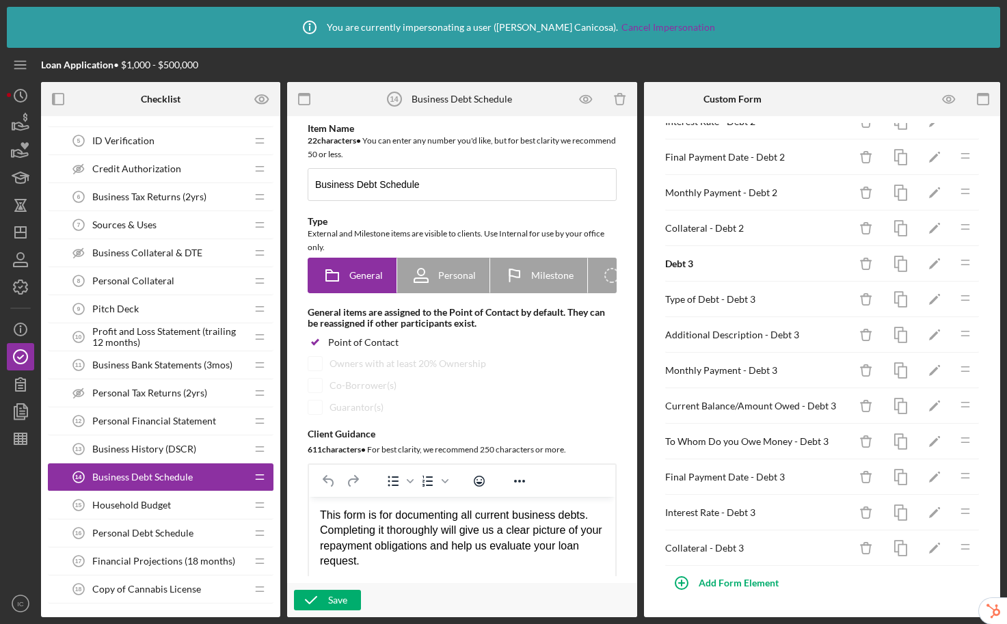
click at [951, 582] on div "Add Form Element" at bounding box center [822, 582] width 316 height 27
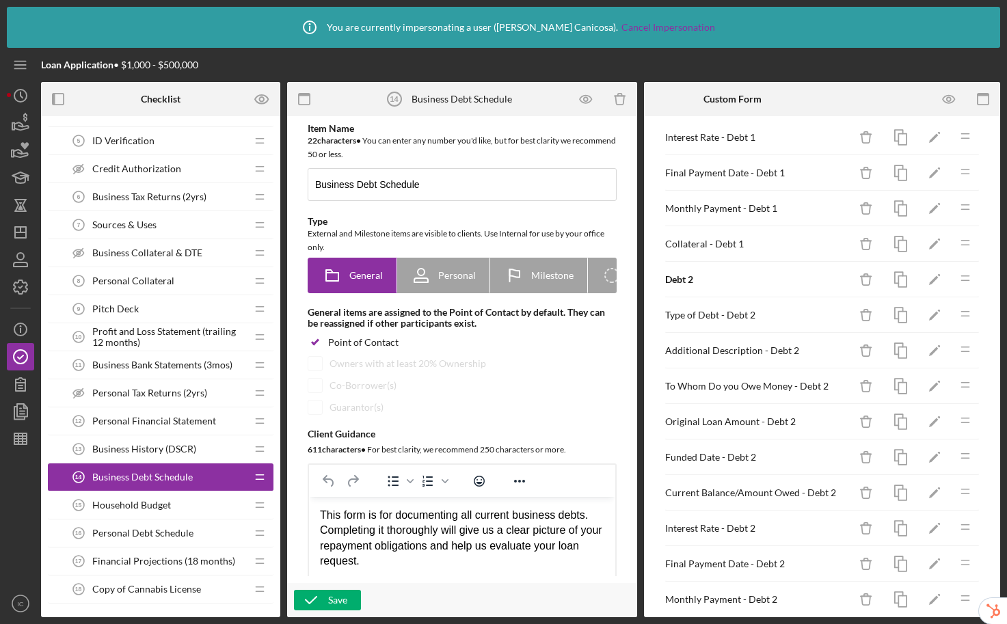
scroll to position [339, 0]
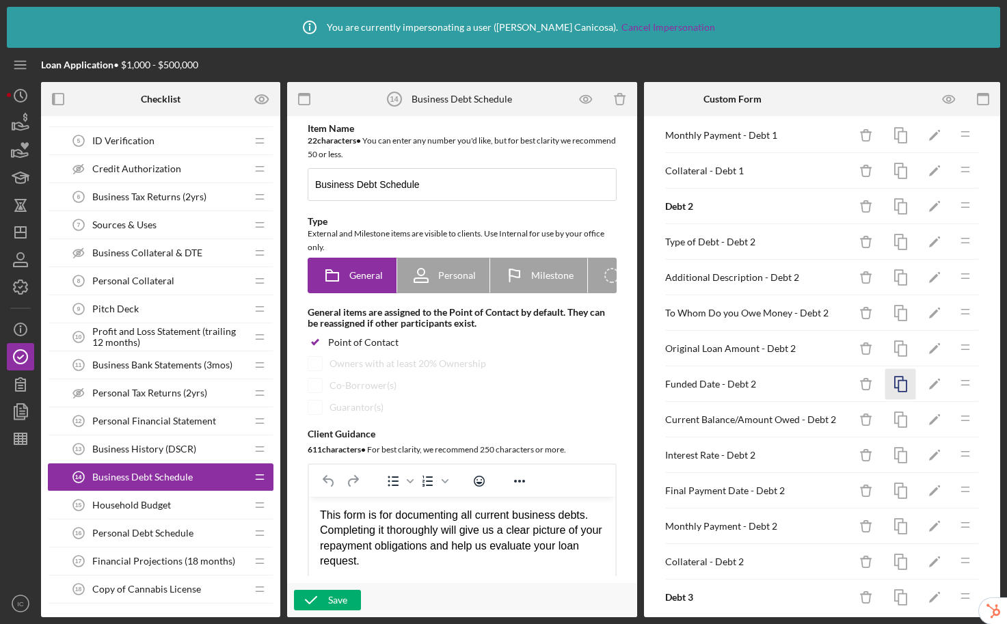
click at [892, 383] on icon "button" at bounding box center [900, 384] width 31 height 31
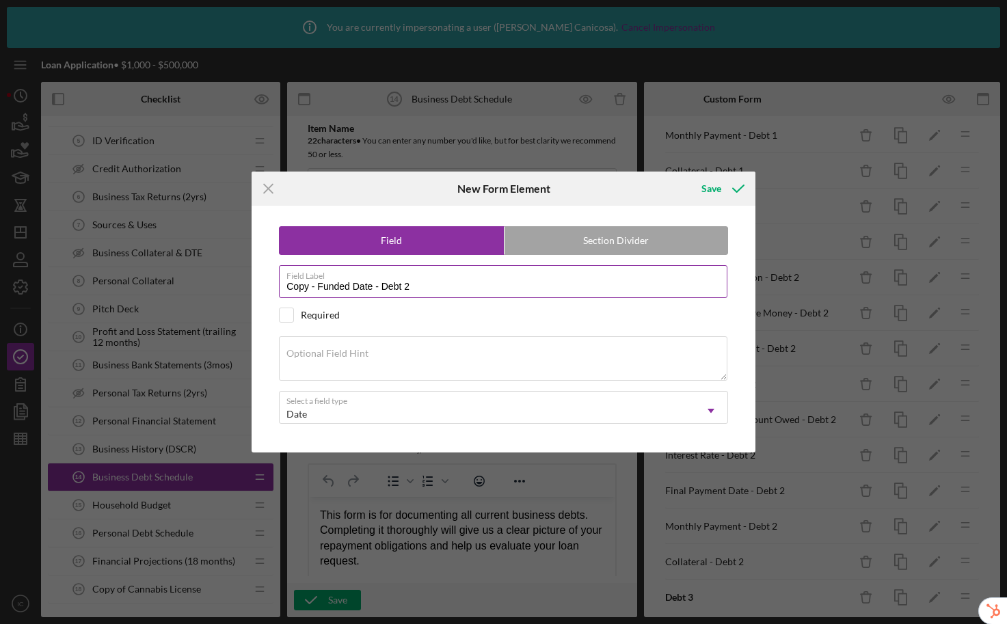
click at [442, 284] on input "Copy - Funded Date - Debt 2" at bounding box center [503, 281] width 448 height 33
drag, startPoint x: 318, startPoint y: 290, endPoint x: 215, endPoint y: 273, distance: 105.2
click at [215, 273] on div "Icon/Menu Close New Form Element Save Field Section Divider Field Label Copy - …" at bounding box center [503, 312] width 1007 height 624
type input "Funded Date - Debt 3"
click at [715, 191] on div "Save" at bounding box center [711, 188] width 20 height 27
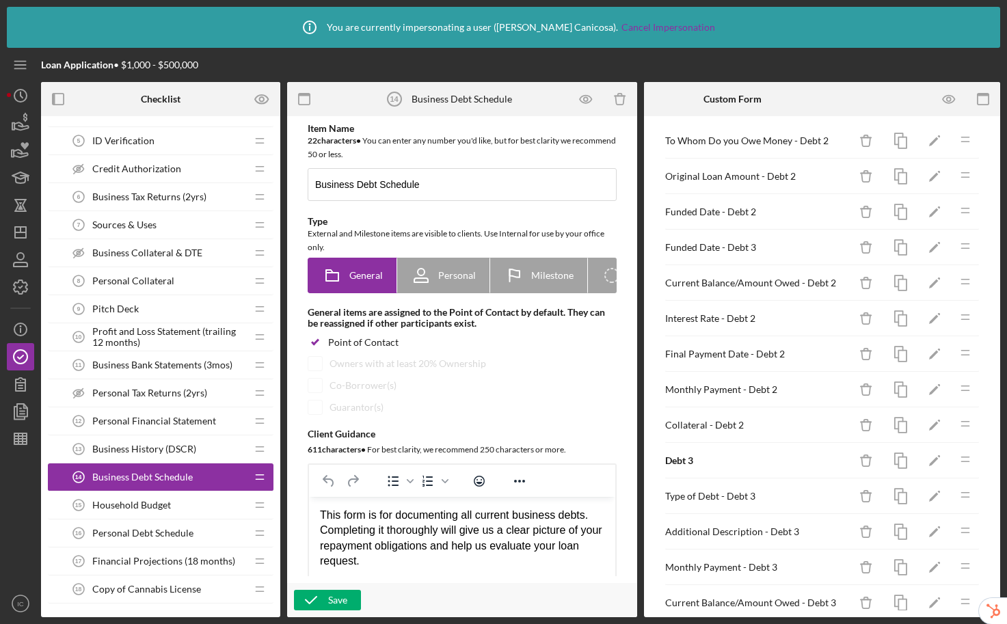
scroll to position [511, 0]
click at [888, 178] on icon "button" at bounding box center [900, 176] width 31 height 31
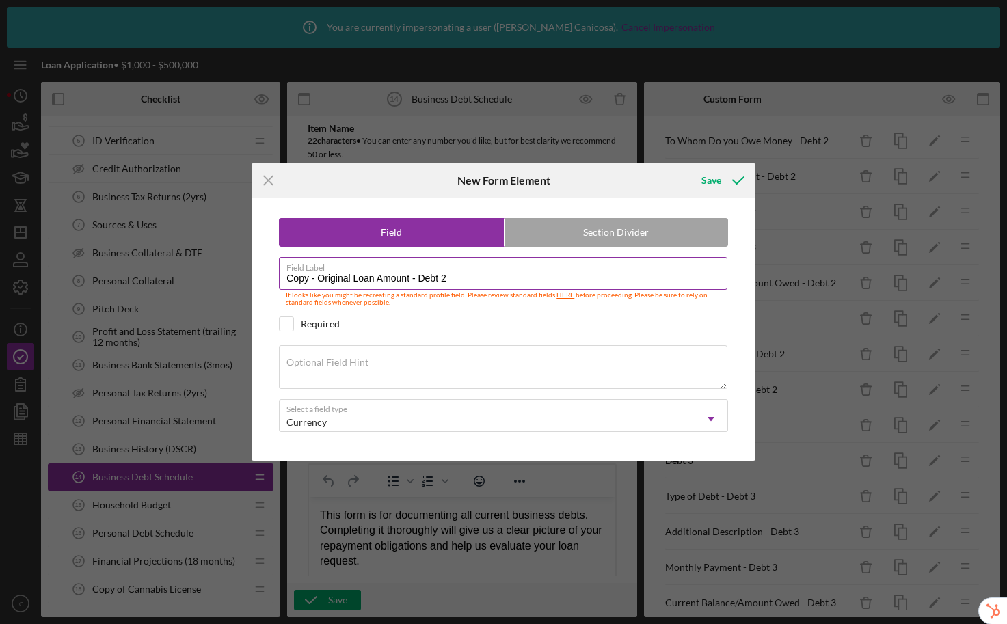
click at [465, 274] on input "Copy - Original Loan Amount - Debt 2" at bounding box center [503, 273] width 448 height 33
drag, startPoint x: 320, startPoint y: 280, endPoint x: 244, endPoint y: 274, distance: 76.1
click at [244, 274] on div "Icon/Menu Close New Form Element Save Field Section Divider Field Label Copy - …" at bounding box center [503, 312] width 1007 height 624
type input "Original Loan Amount - Debt 3"
click at [717, 182] on div "Save" at bounding box center [711, 180] width 20 height 27
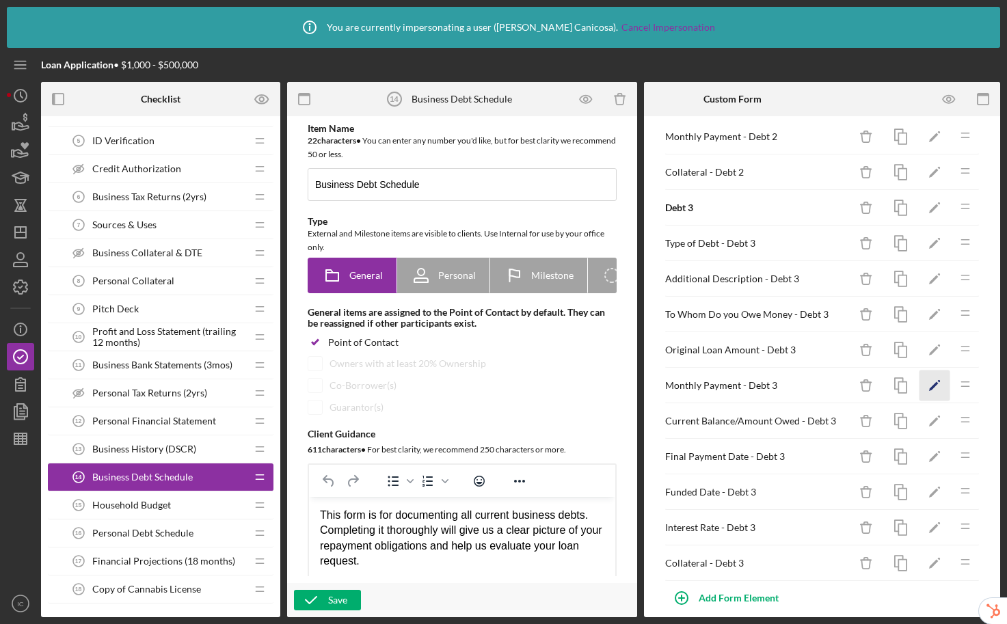
scroll to position [744, 0]
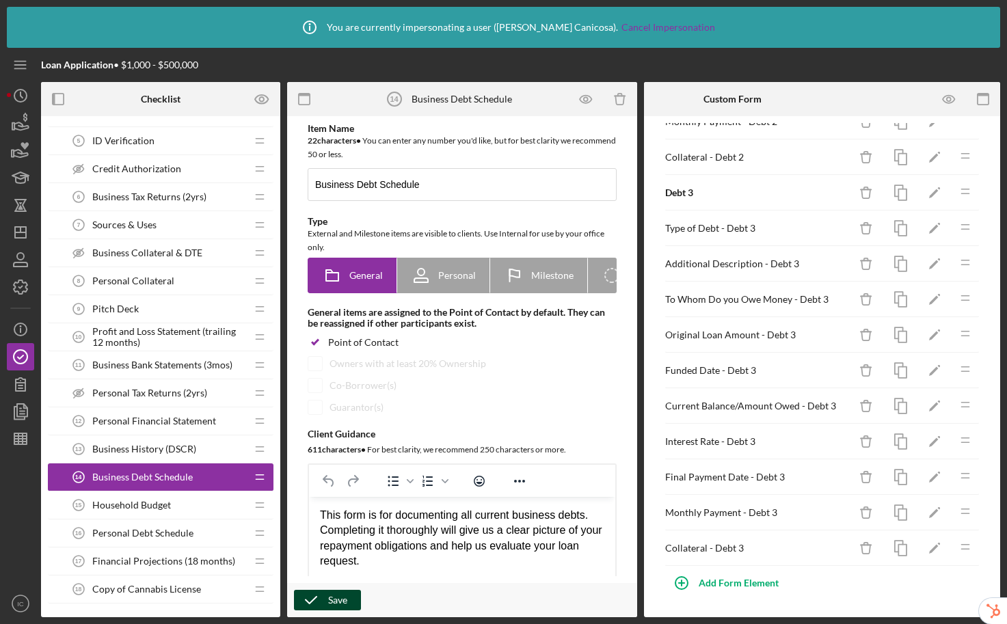
click at [320, 598] on icon "button" at bounding box center [311, 600] width 34 height 34
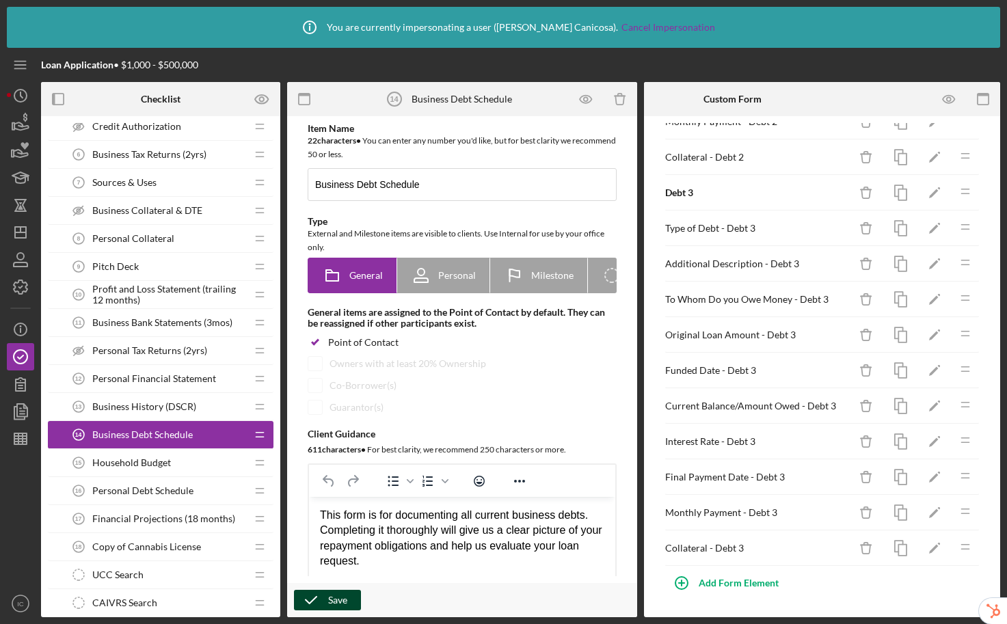
scroll to position [435, 0]
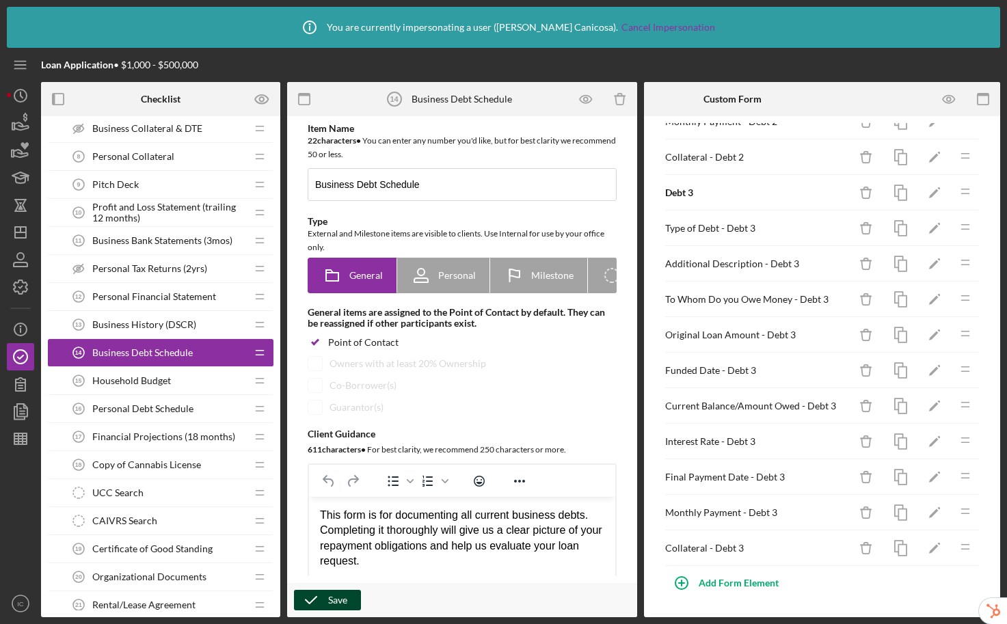
click at [165, 434] on span "Financial Projections (18 months)" at bounding box center [163, 436] width 143 height 11
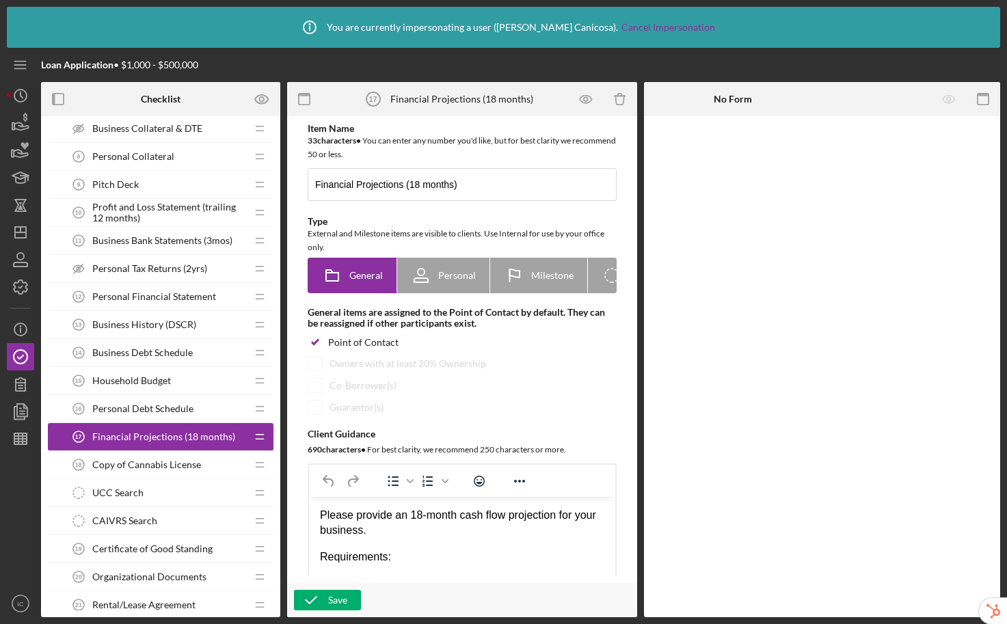
click at [165, 463] on span "Copy of Cannabis License" at bounding box center [146, 464] width 109 height 11
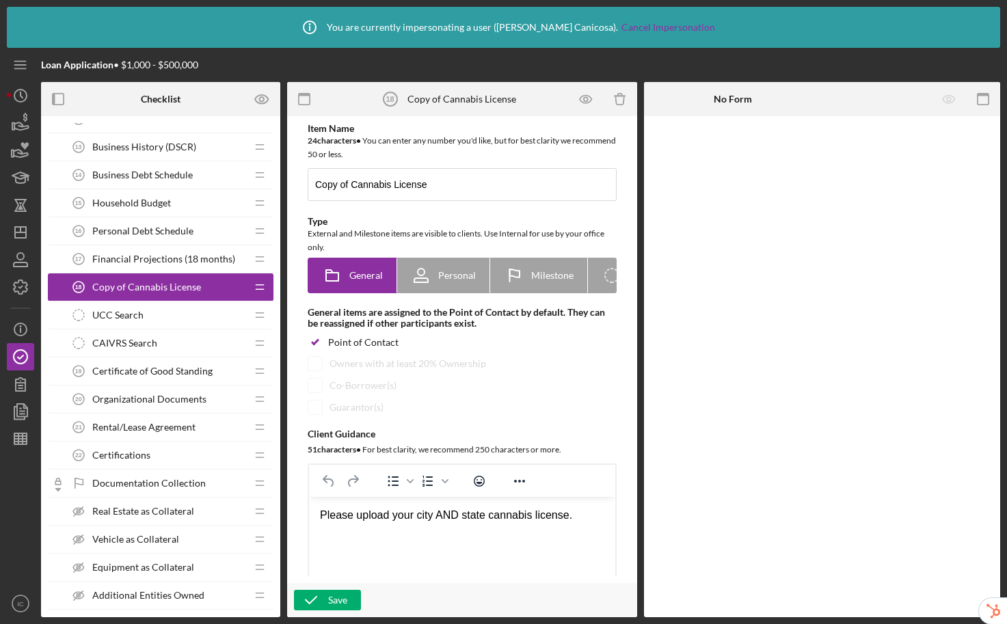
scroll to position [614, 0]
click at [162, 444] on div "Certifications 22 Certifications" at bounding box center [155, 453] width 181 height 27
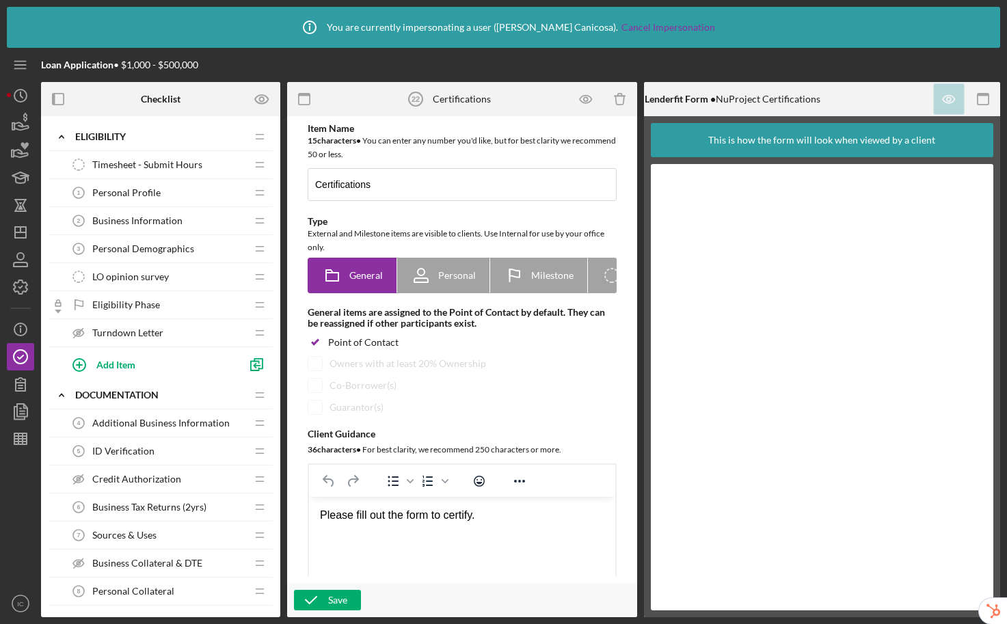
click at [152, 168] on span "Timesheet - Submit Hours" at bounding box center [147, 164] width 110 height 11
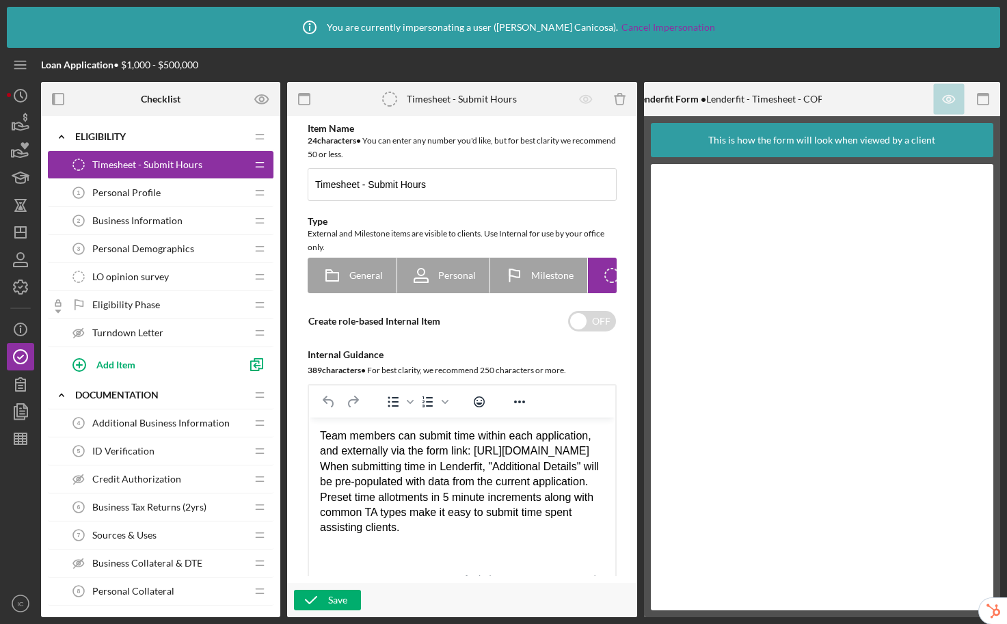
click at [148, 192] on span "Personal Profile" at bounding box center [126, 192] width 68 height 11
